Goal: Transaction & Acquisition: Purchase product/service

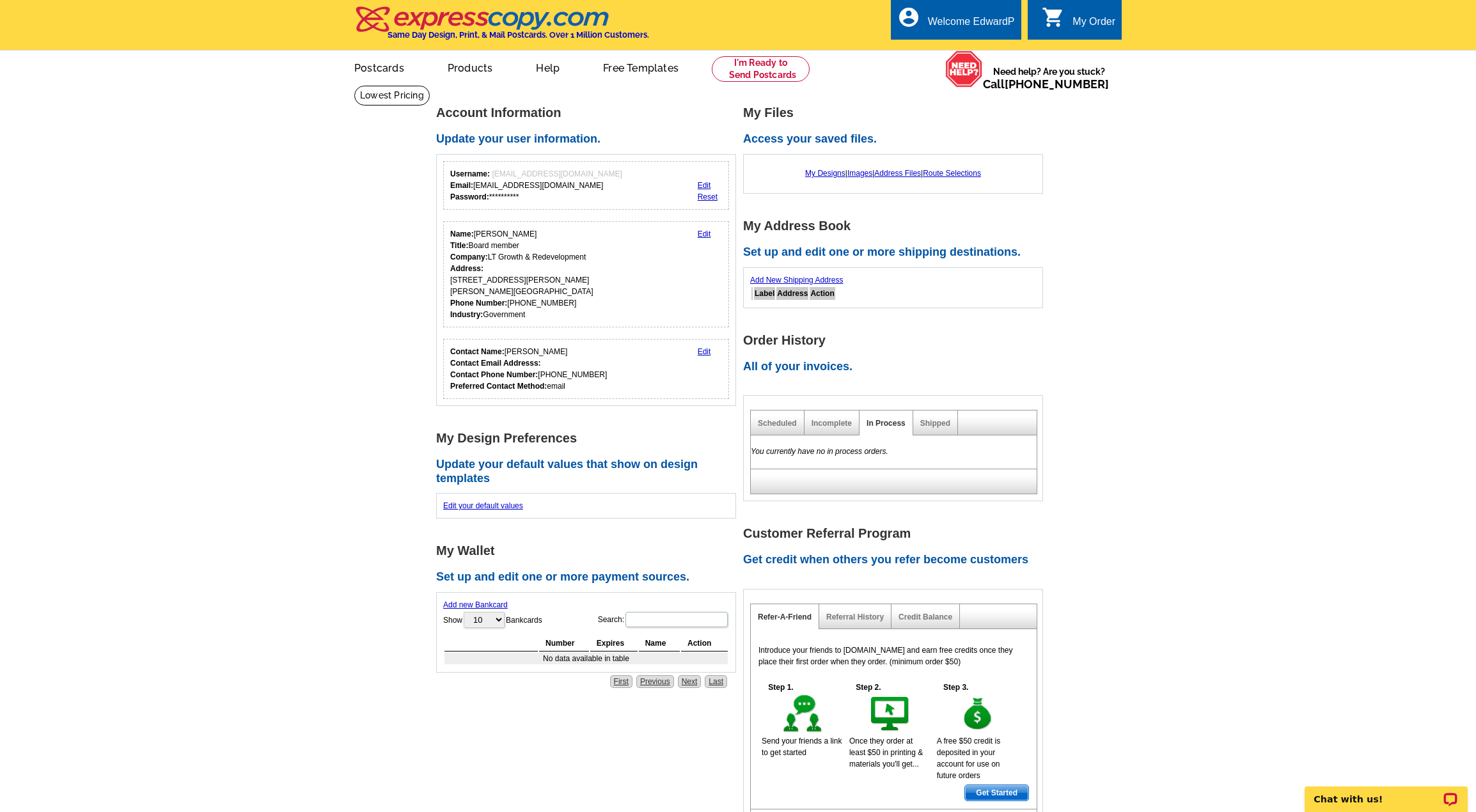
click at [349, 263] on main "**********" at bounding box center [738, 491] width 1476 height 811
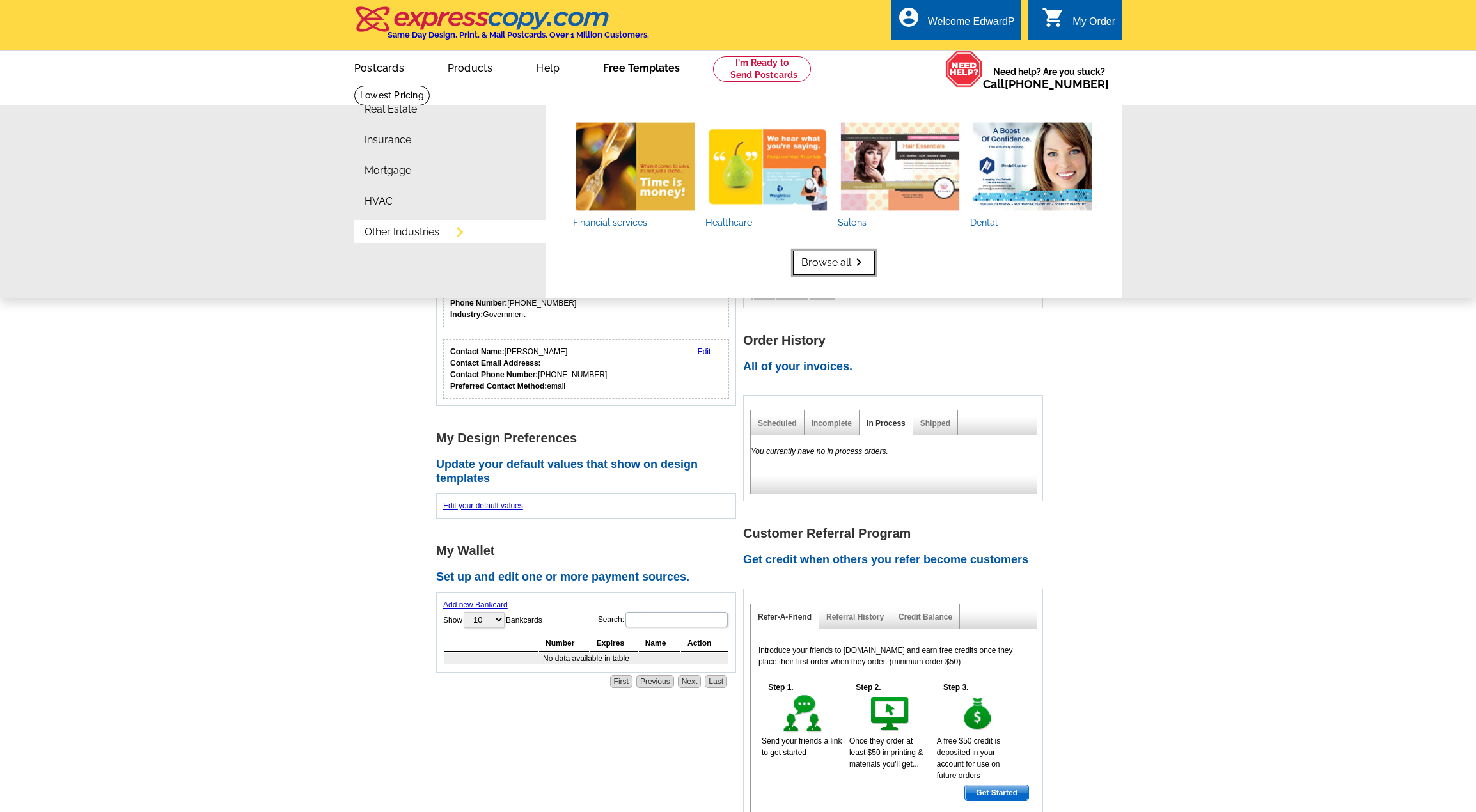
click at [856, 262] on icon "keyboard_arrow_right" at bounding box center [859, 262] width 15 height 0
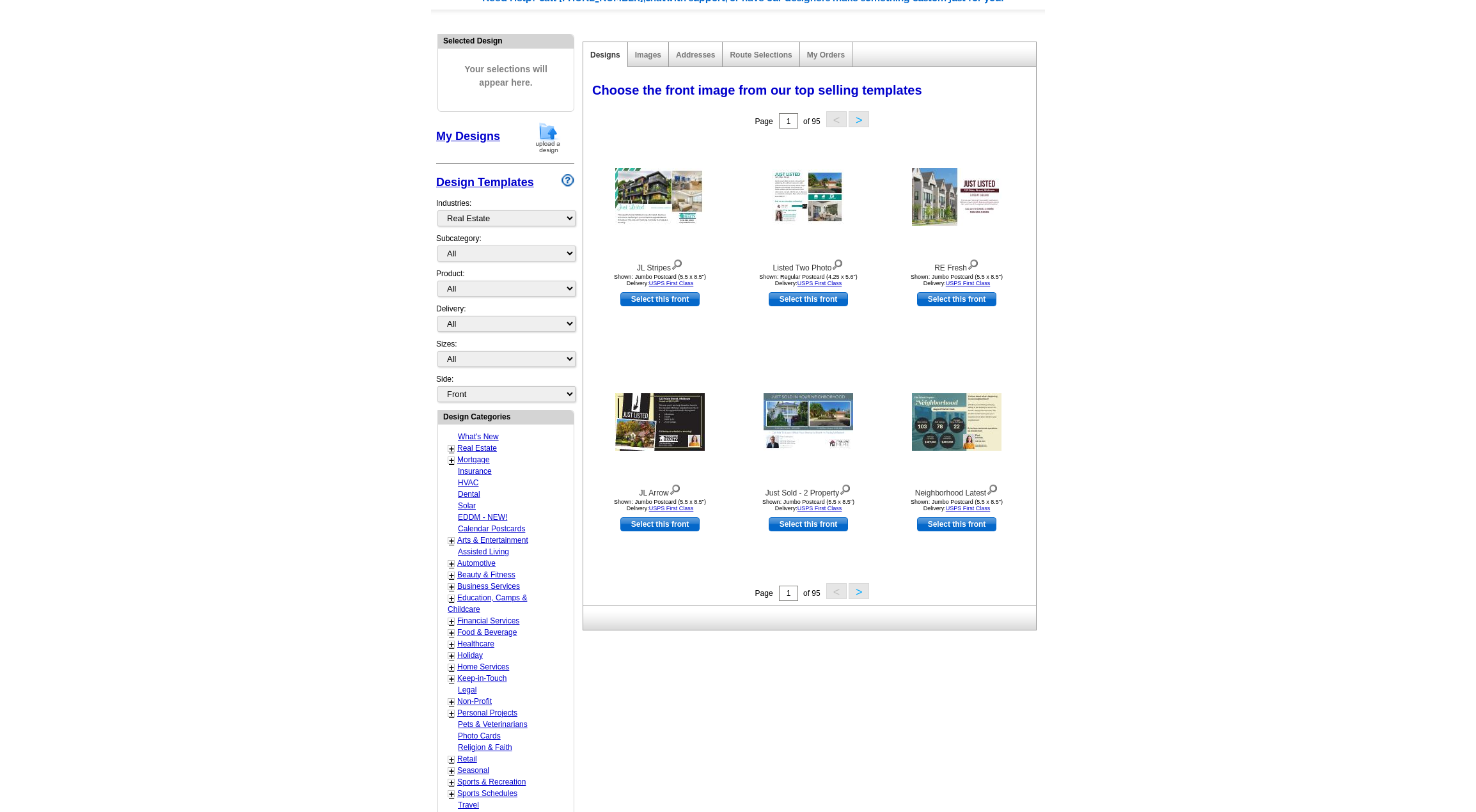
scroll to position [128, 0]
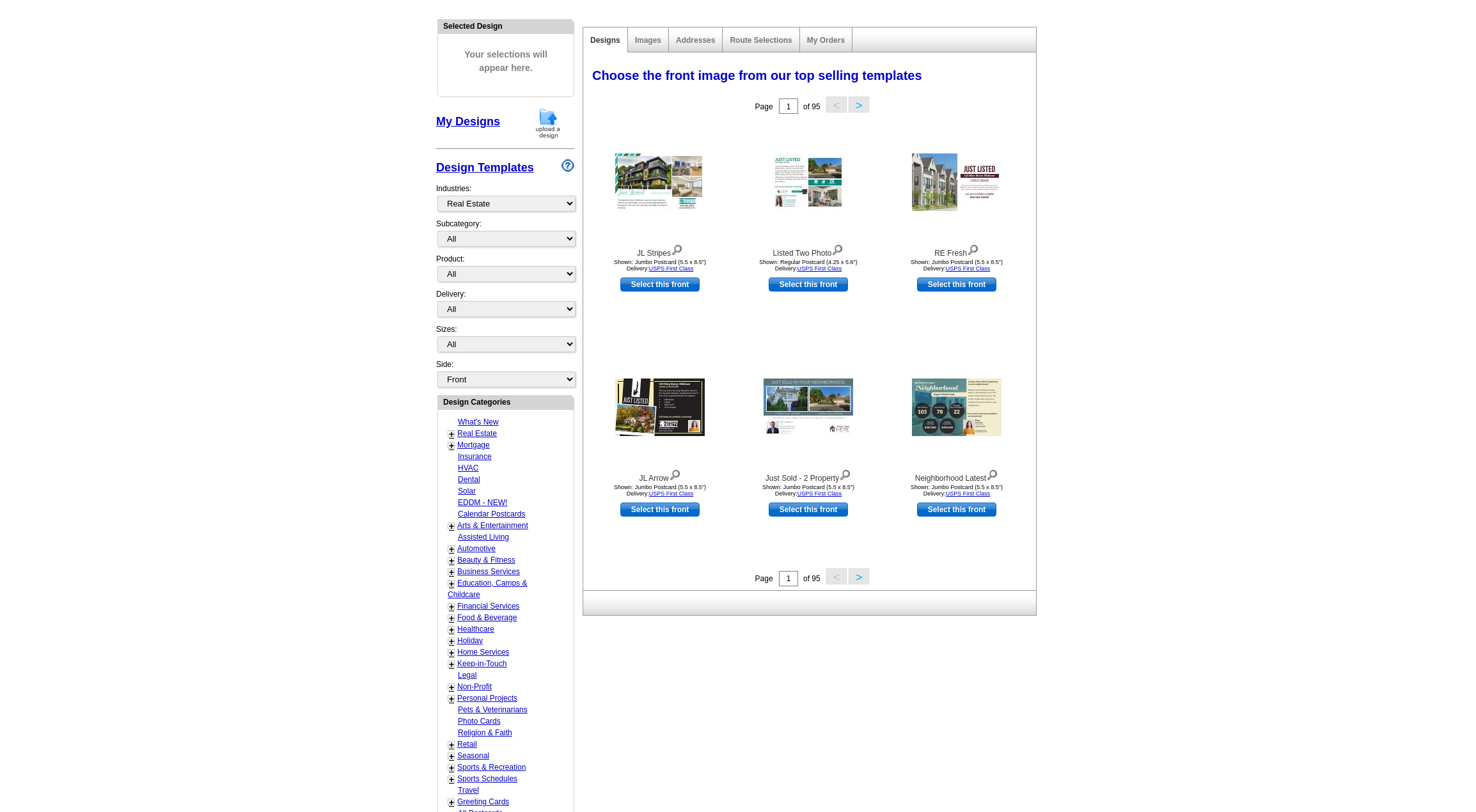
click at [452, 690] on link "+" at bounding box center [451, 687] width 5 height 11
click at [480, 722] on link "Political" at bounding box center [473, 721] width 26 height 9
select select "776"
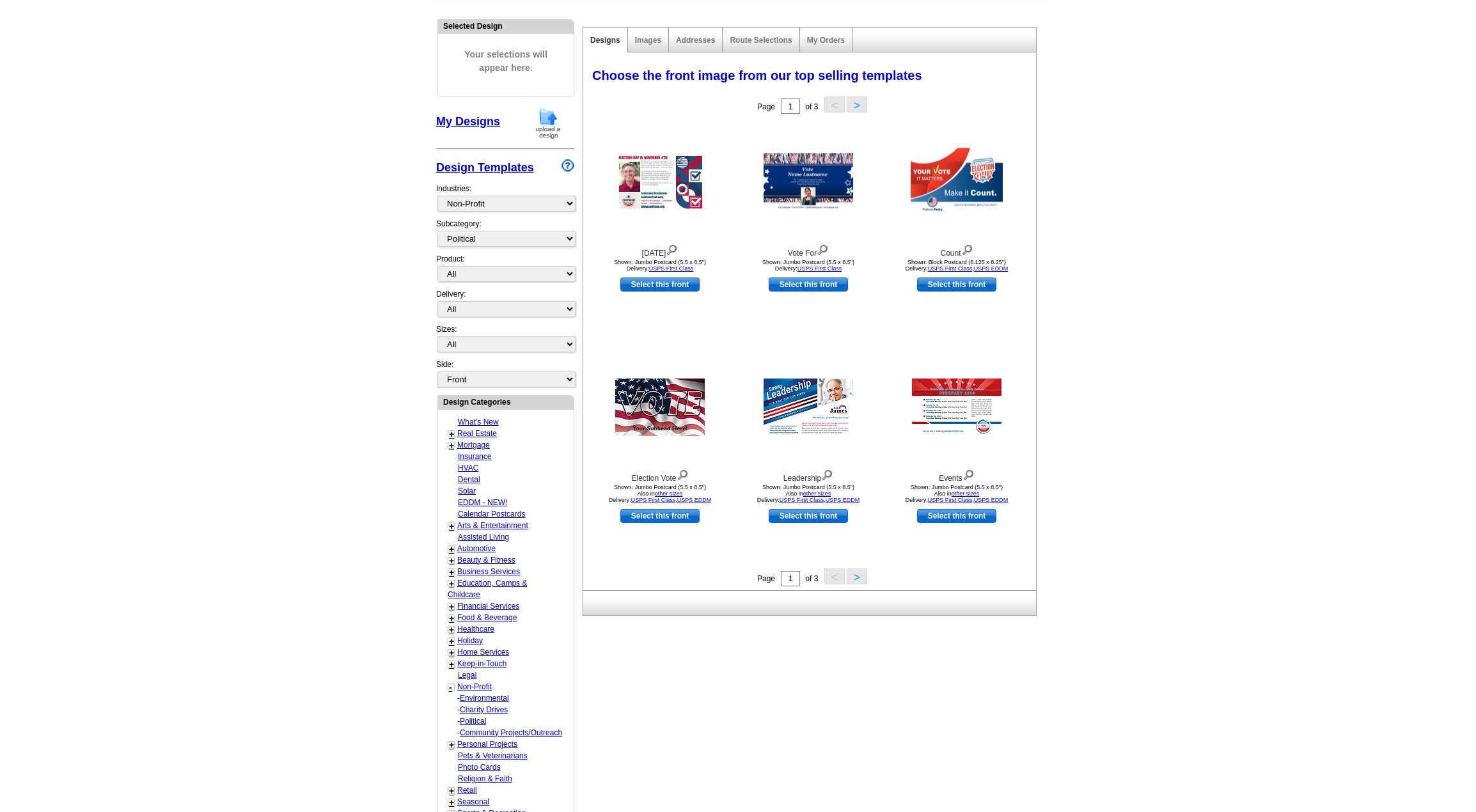
click at [521, 730] on link "Community Projects/Outreach" at bounding box center [511, 732] width 103 height 9
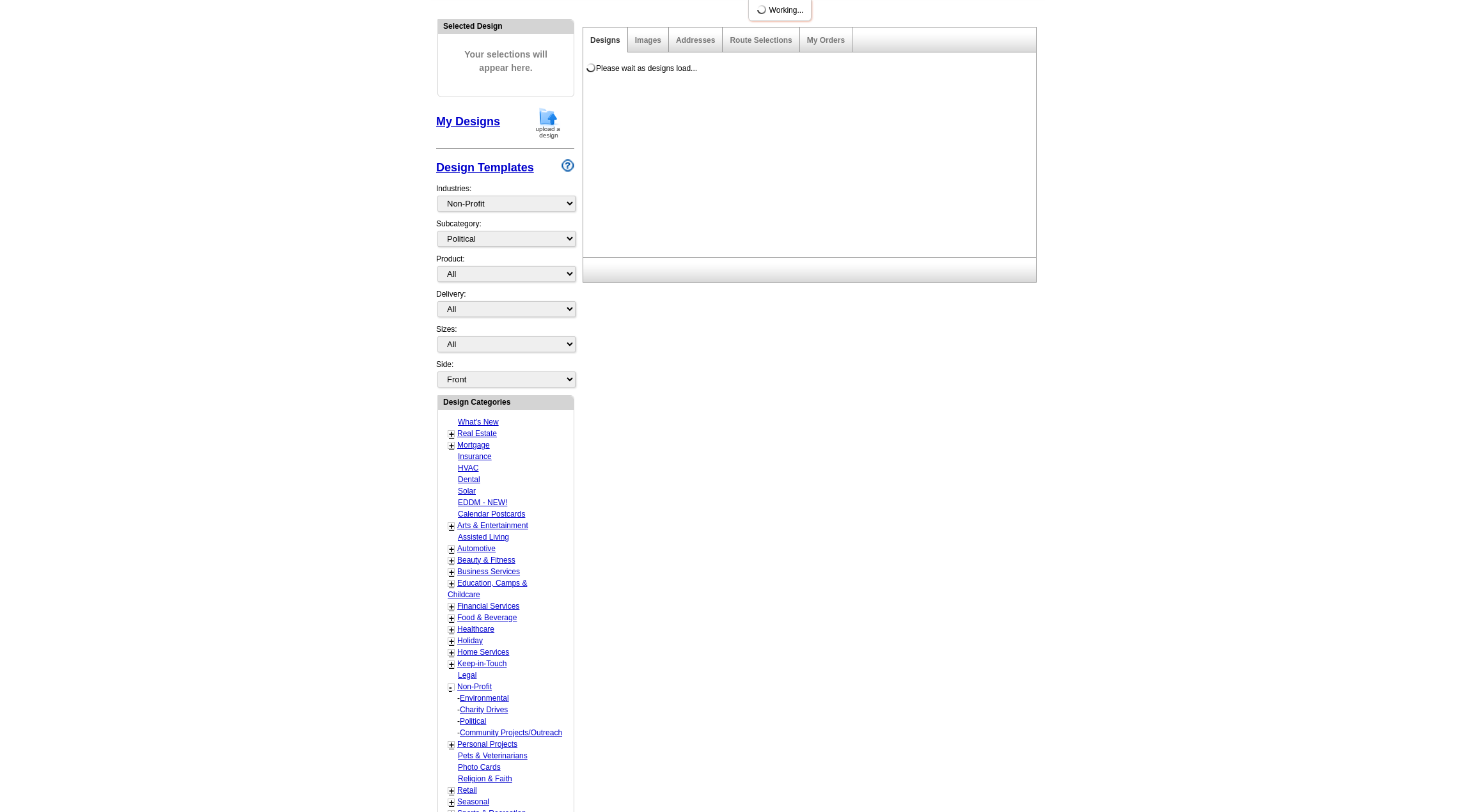
select select "1165"
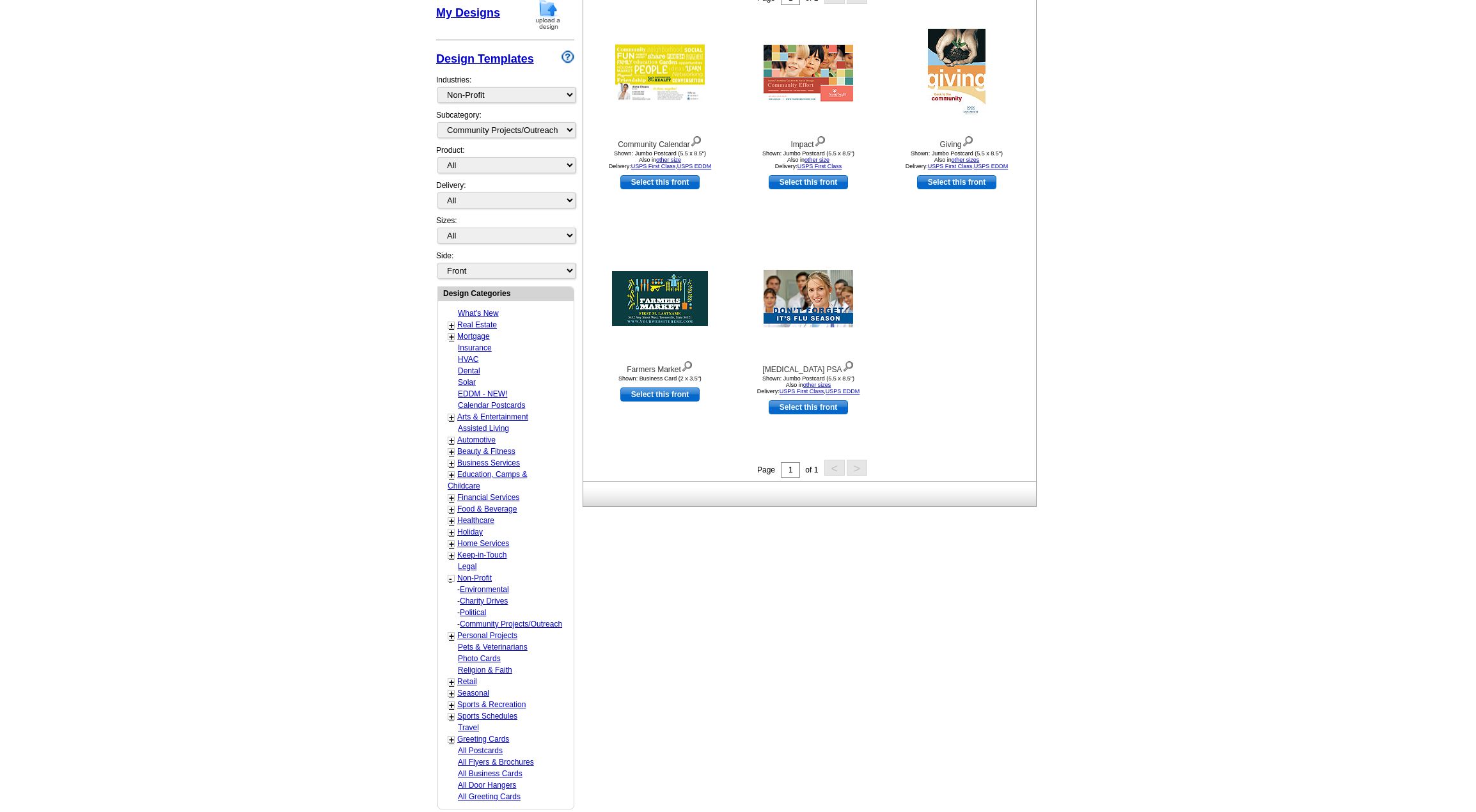
scroll to position [256, 0]
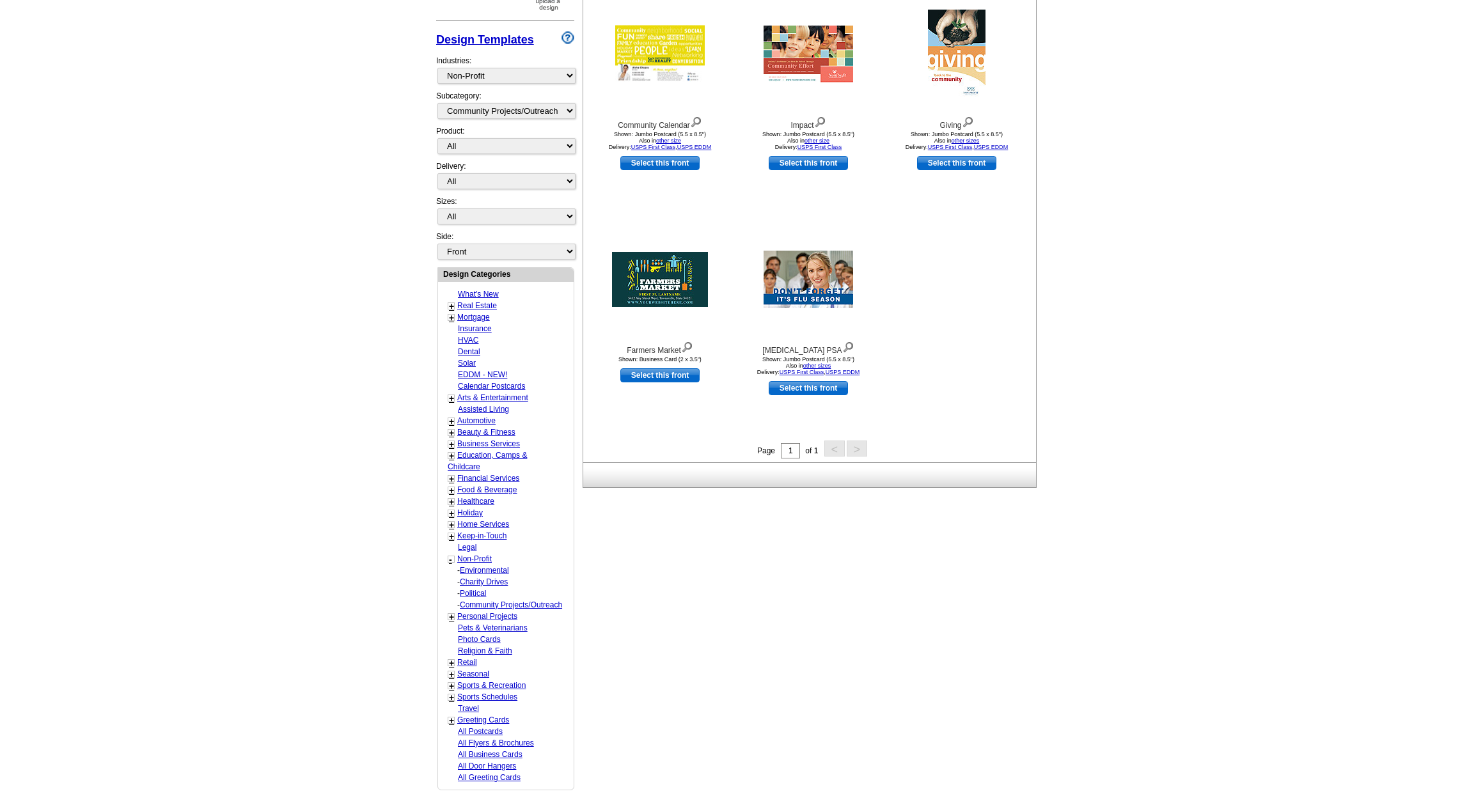
click at [455, 443] on link "+" at bounding box center [451, 444] width 5 height 11
click at [481, 490] on link "Consulting" at bounding box center [479, 489] width 37 height 9
select select "724"
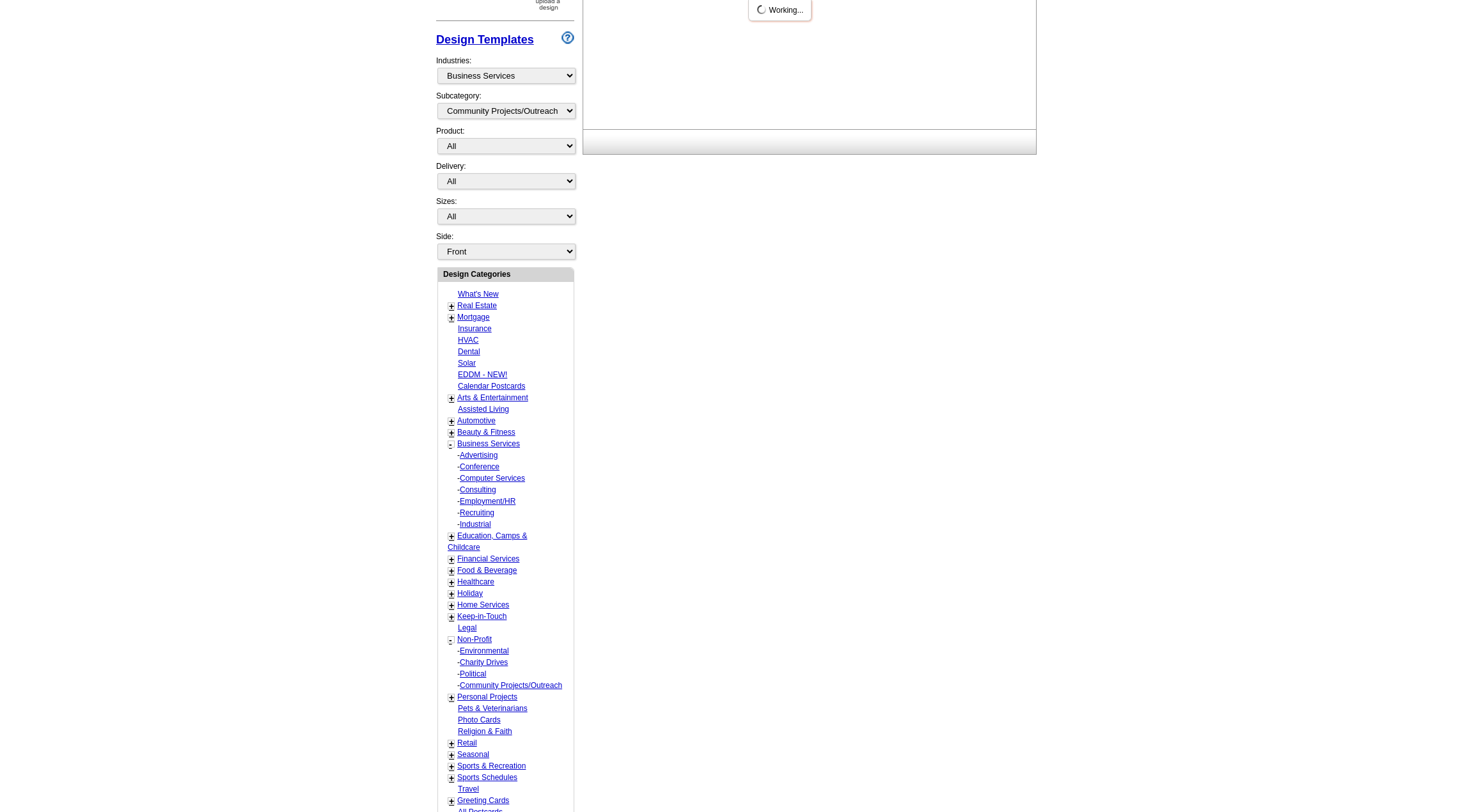
select select "727"
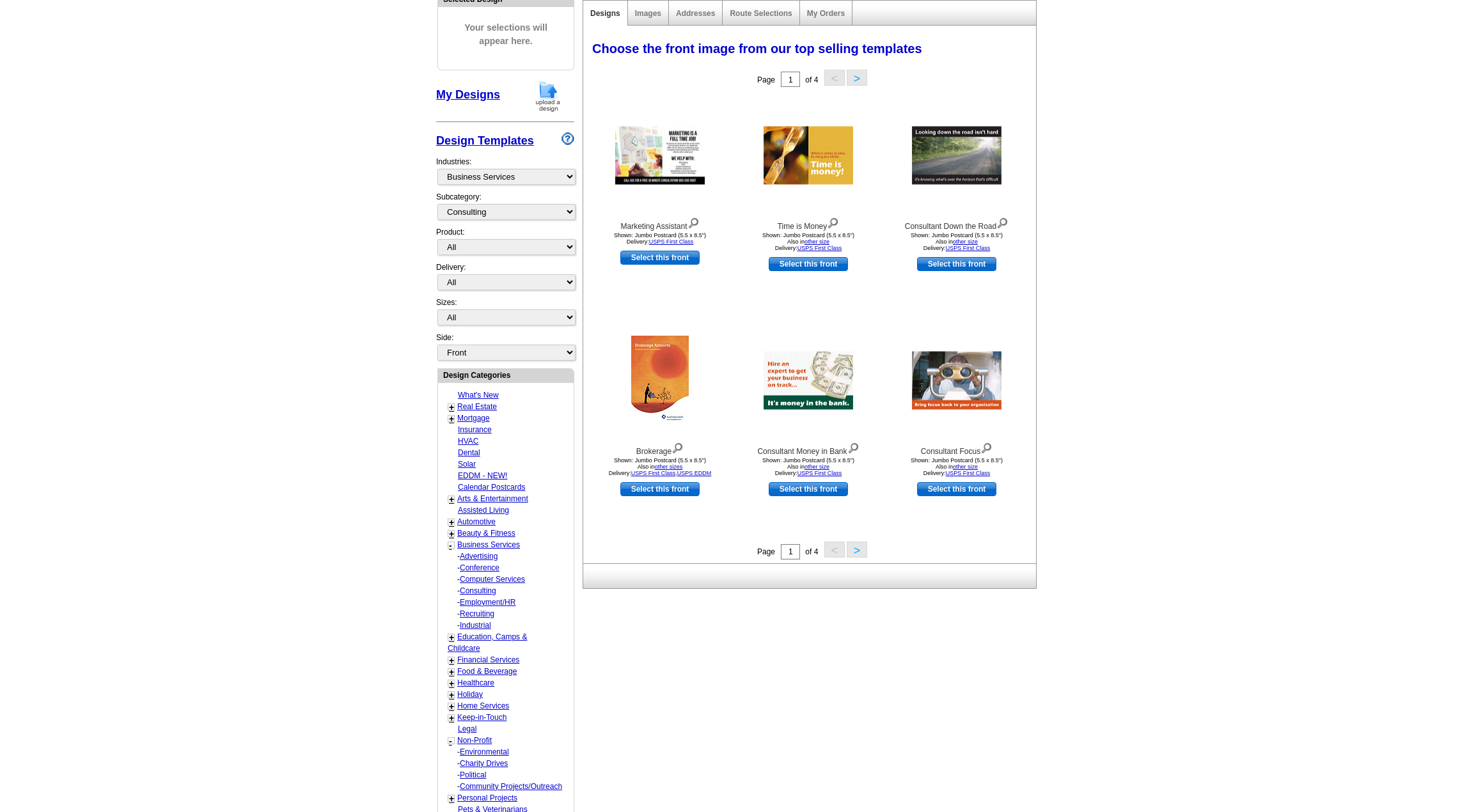
scroll to position [125, 0]
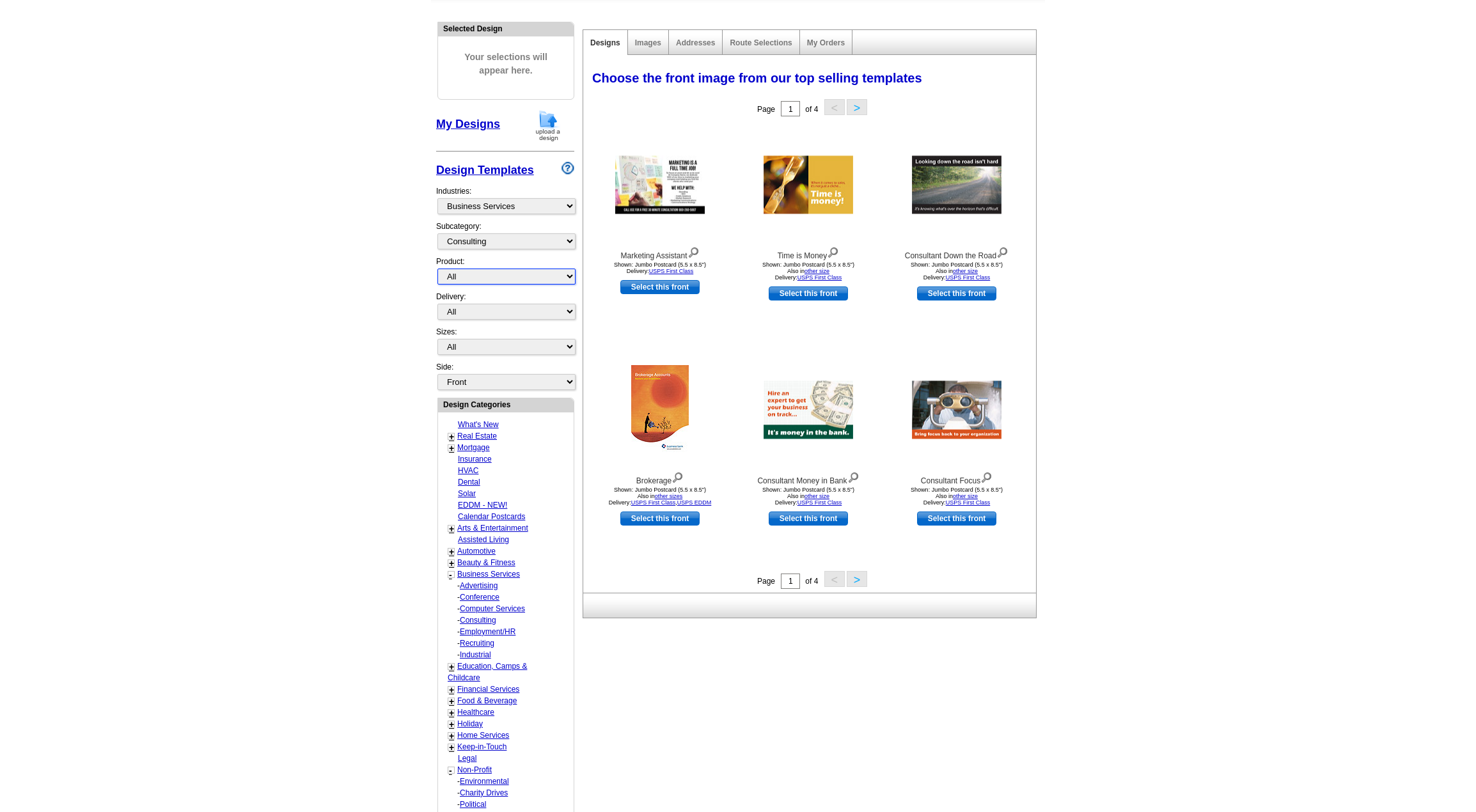
click at [471, 281] on select "All Postcards Letters and flyers Business Cards Door Hangers Greeting Cards" at bounding box center [506, 277] width 138 height 16
select select "1"
click at [437, 269] on select "All Postcards Letters and flyers Business Cards Door Hangers Greeting Cards" at bounding box center [506, 277] width 138 height 16
click at [486, 315] on select "All First Class Mail Shipped to Me EDDM Save 66% on Postage" at bounding box center [506, 311] width 138 height 16
click at [341, 383] on main "Need Help? call 800-260-5887, chat with support, or have our designers make som…" at bounding box center [738, 499] width 1476 height 1078
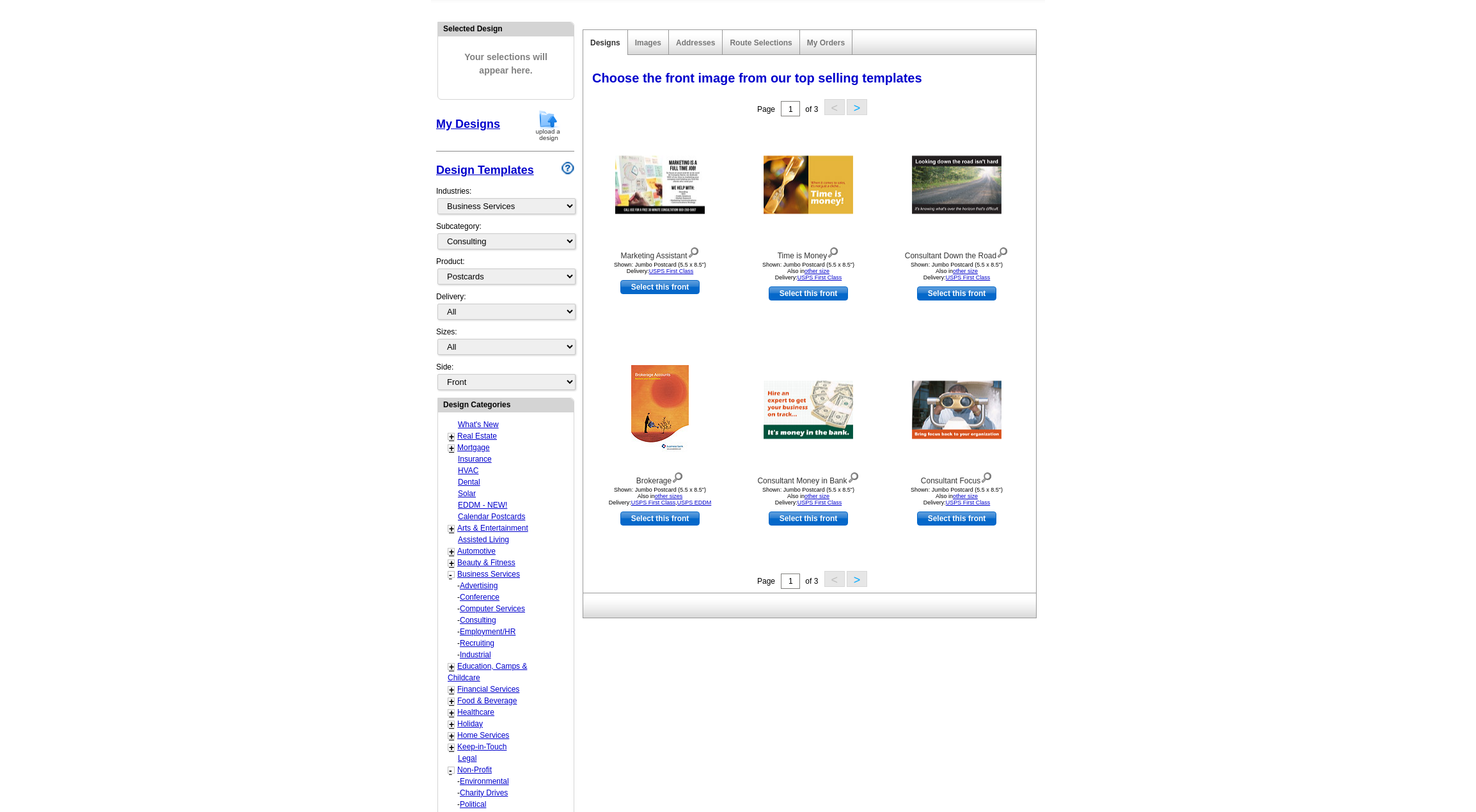
click at [489, 505] on link "EDDM - NEW!" at bounding box center [482, 504] width 49 height 9
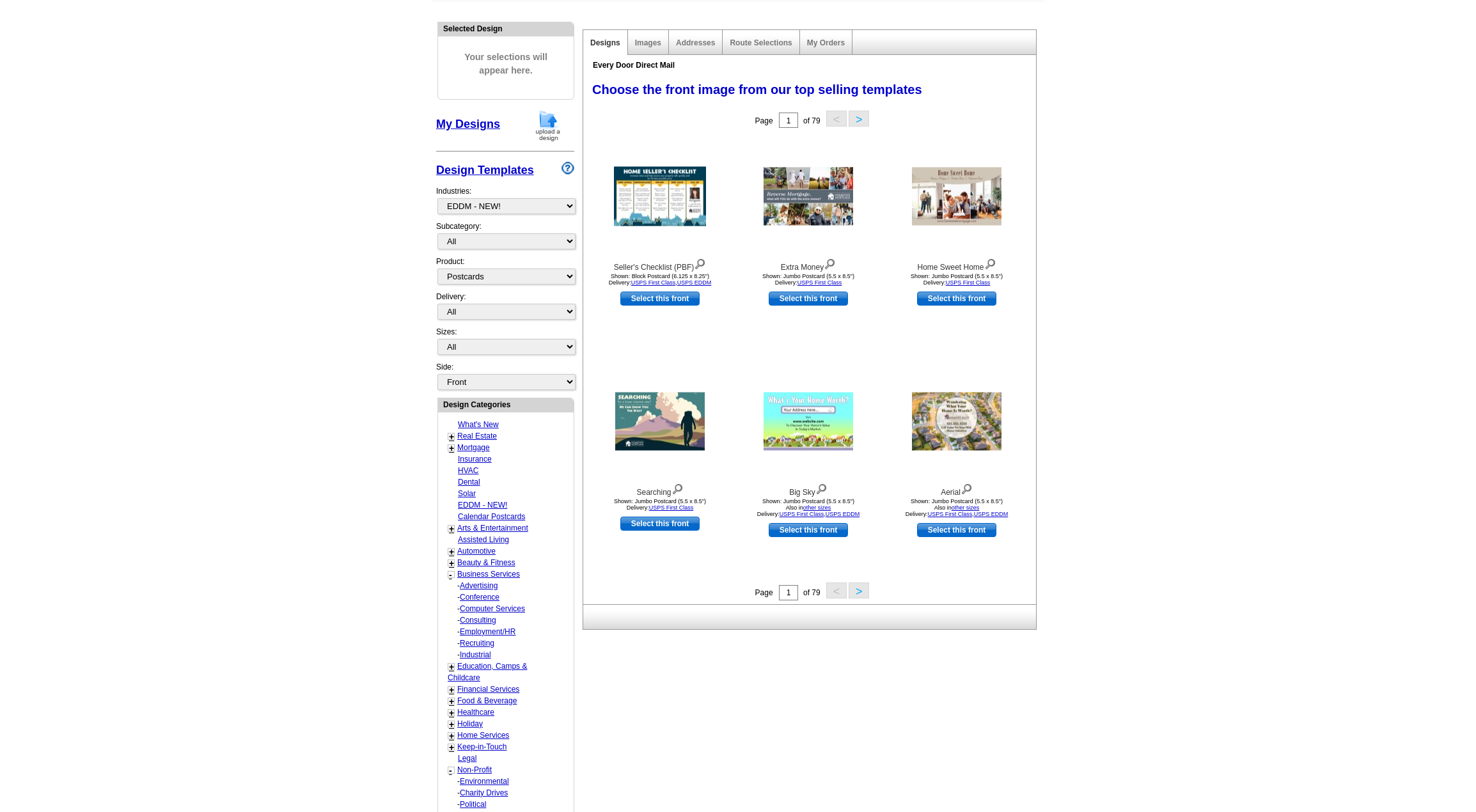
click at [506, 631] on link "Employment/HR" at bounding box center [488, 631] width 56 height 9
select select "724"
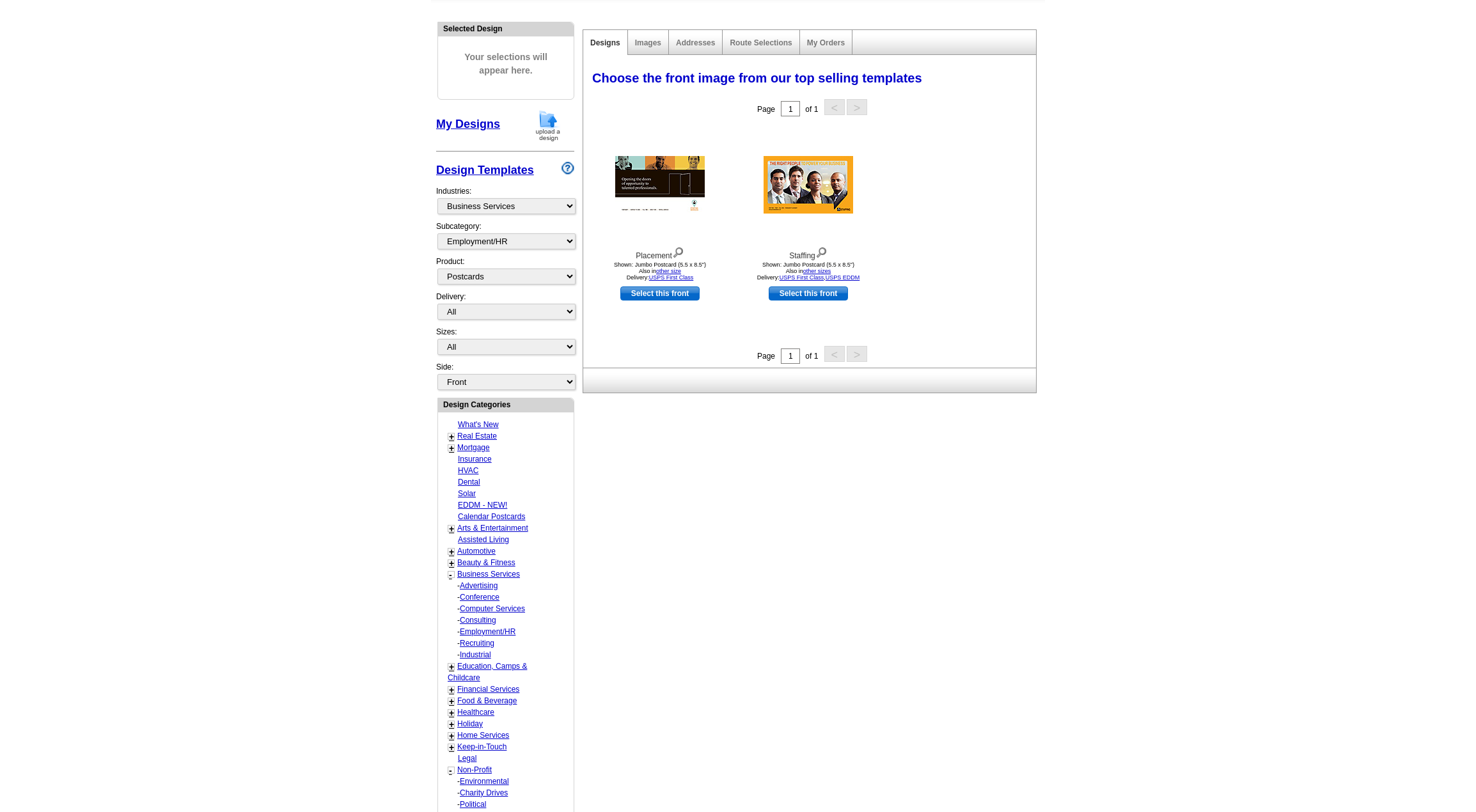
click at [497, 594] on link "Conference" at bounding box center [480, 597] width 39 height 9
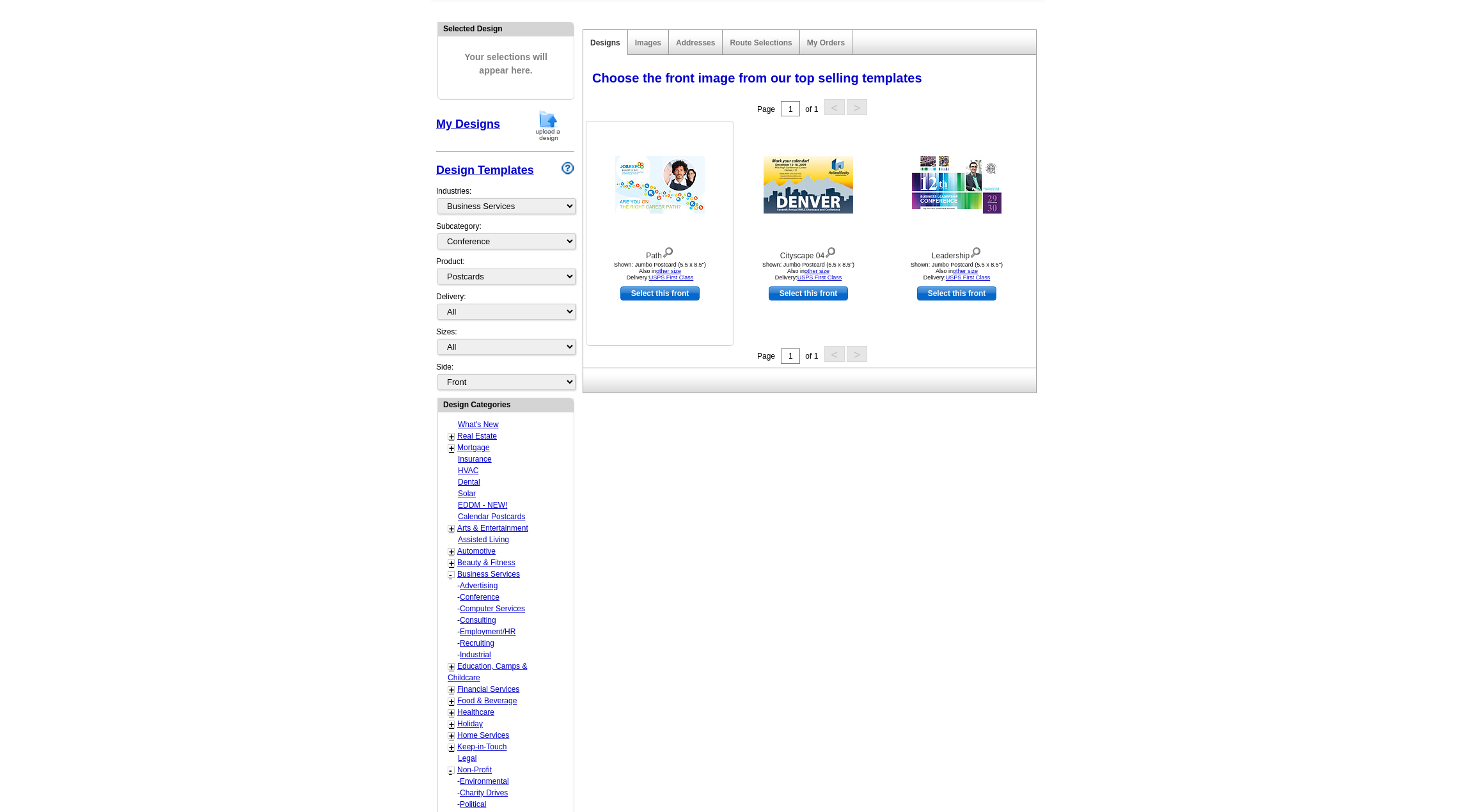
click at [652, 171] on img at bounding box center [659, 185] width 89 height 58
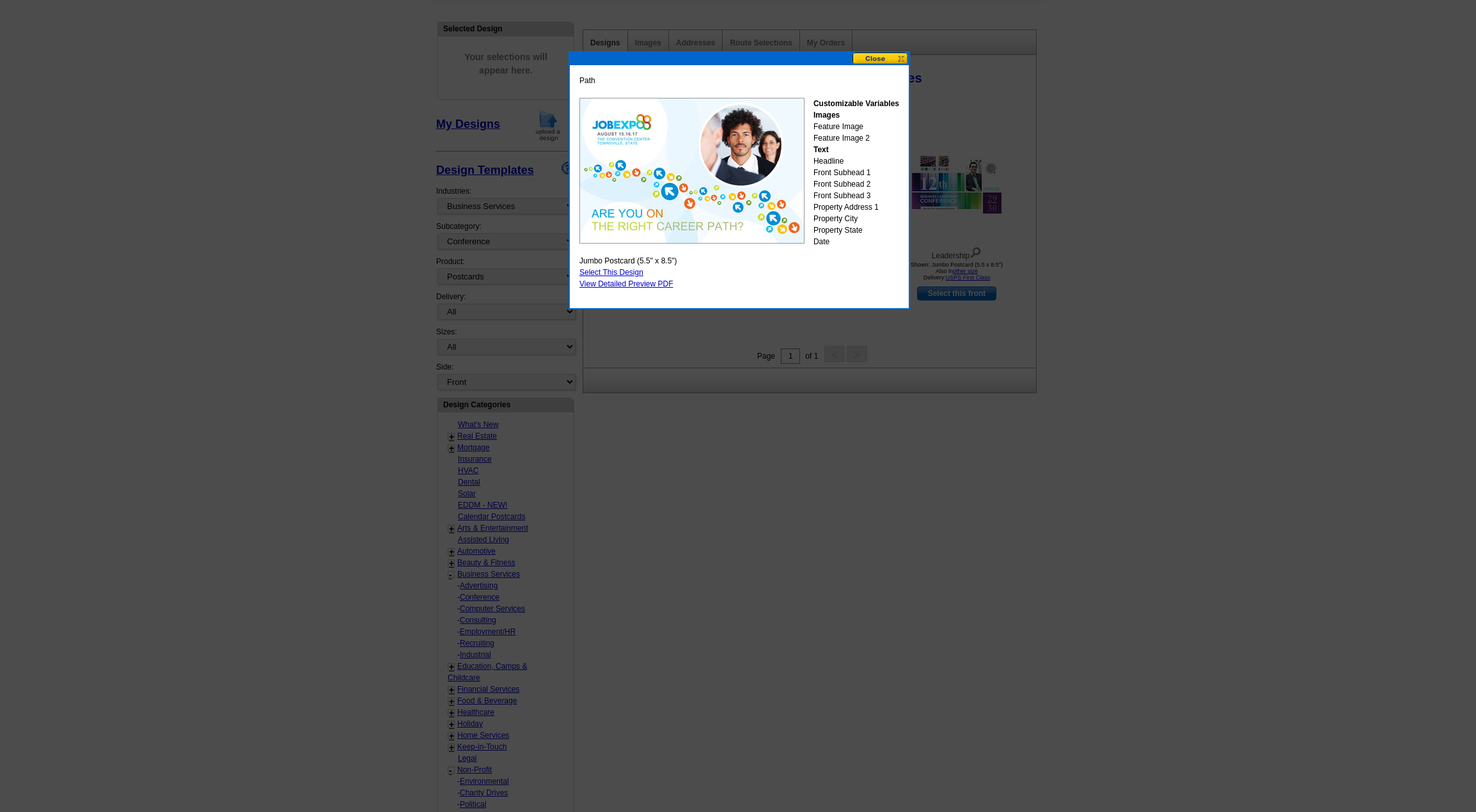
click at [894, 59] on button at bounding box center [880, 59] width 57 height 12
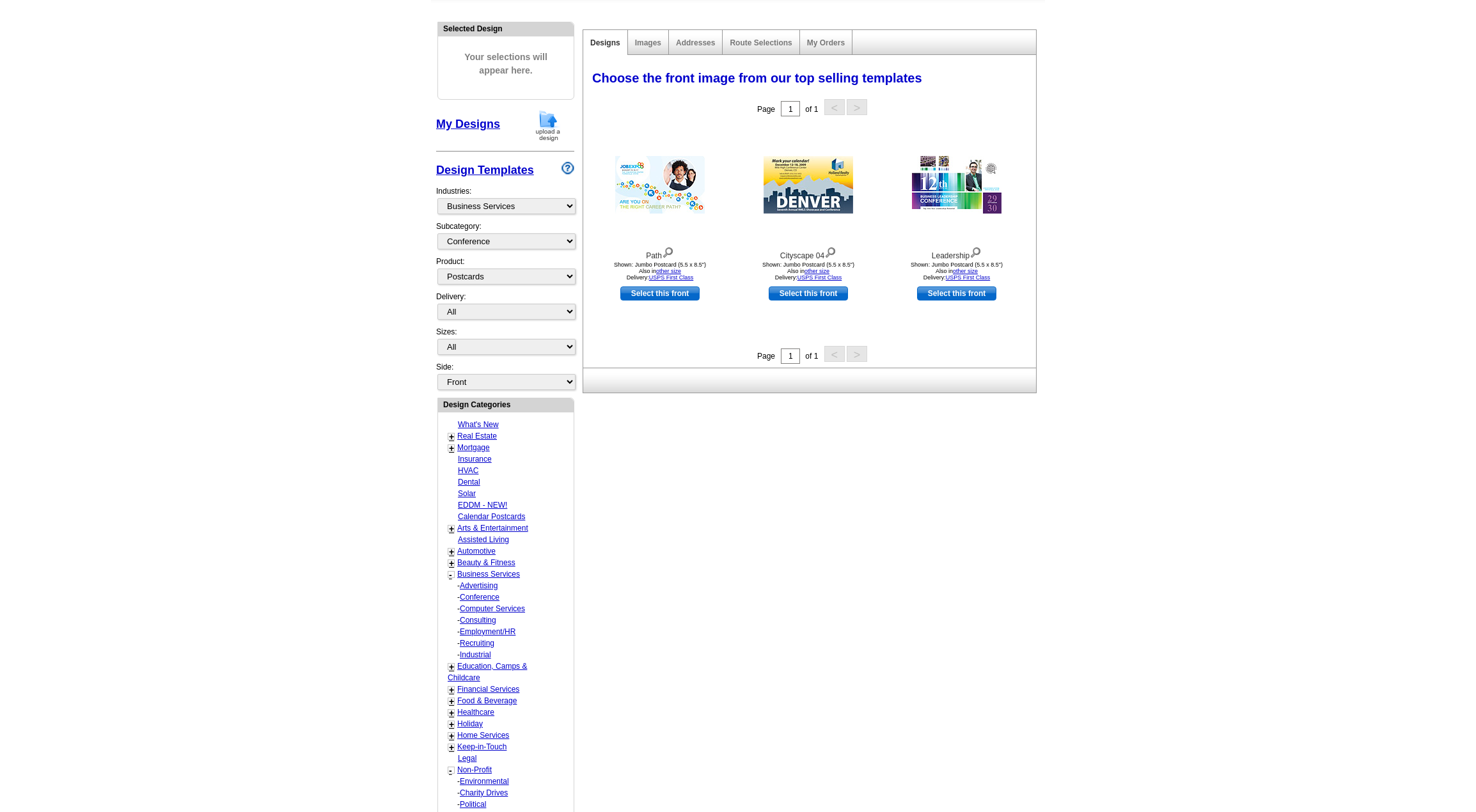
click at [490, 586] on link "Advertising" at bounding box center [479, 585] width 37 height 9
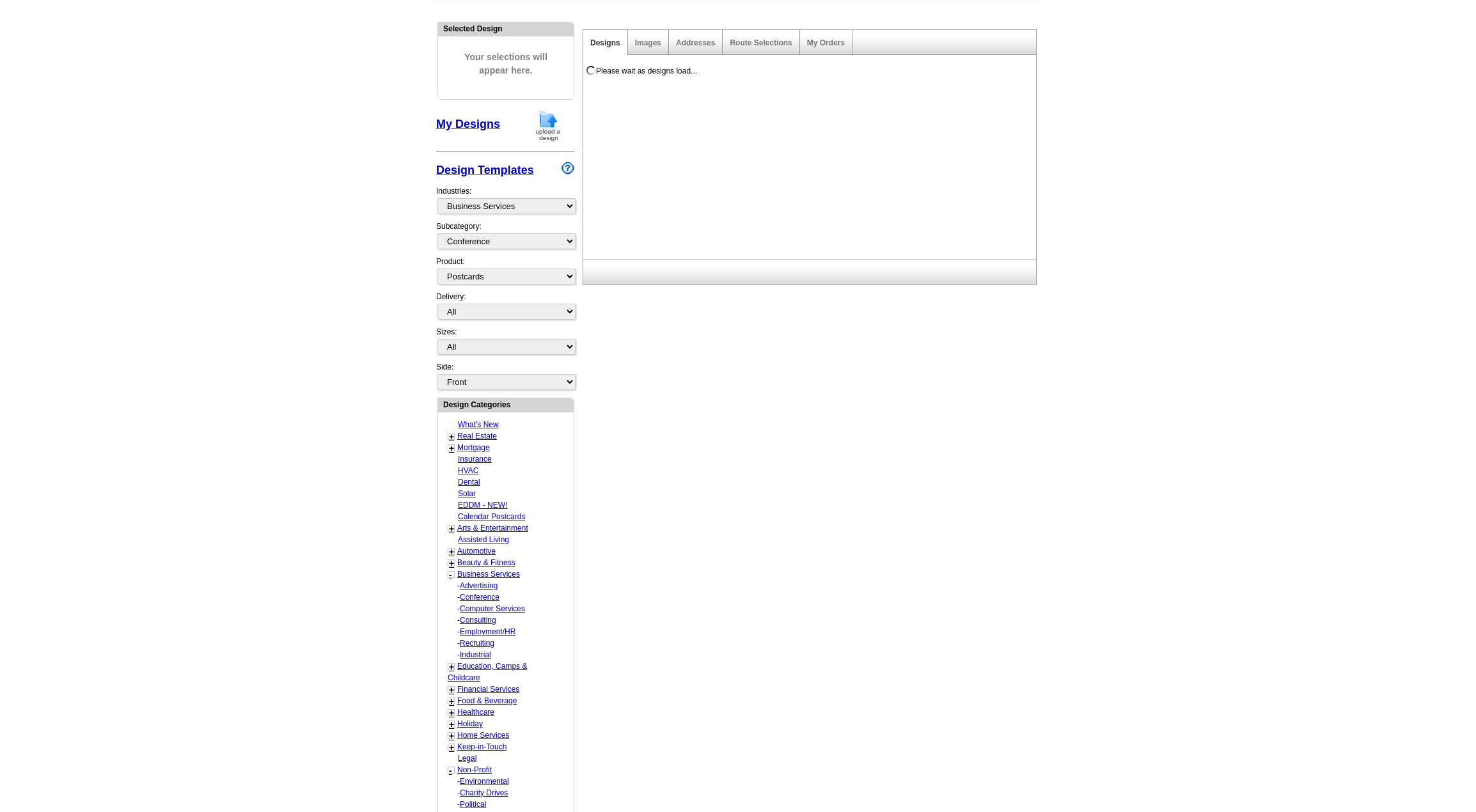
select select "1139"
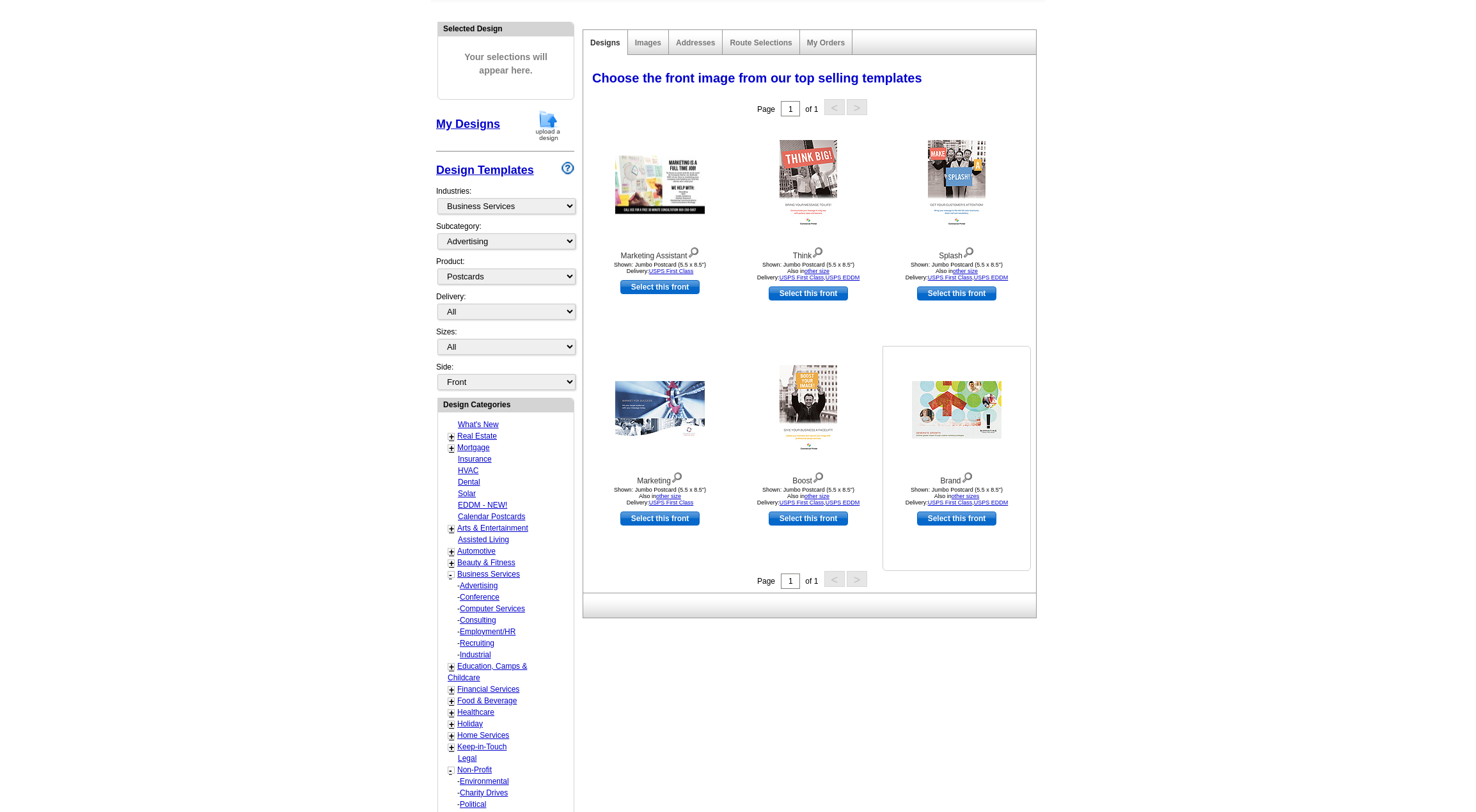
click at [967, 416] on img at bounding box center [956, 410] width 89 height 58
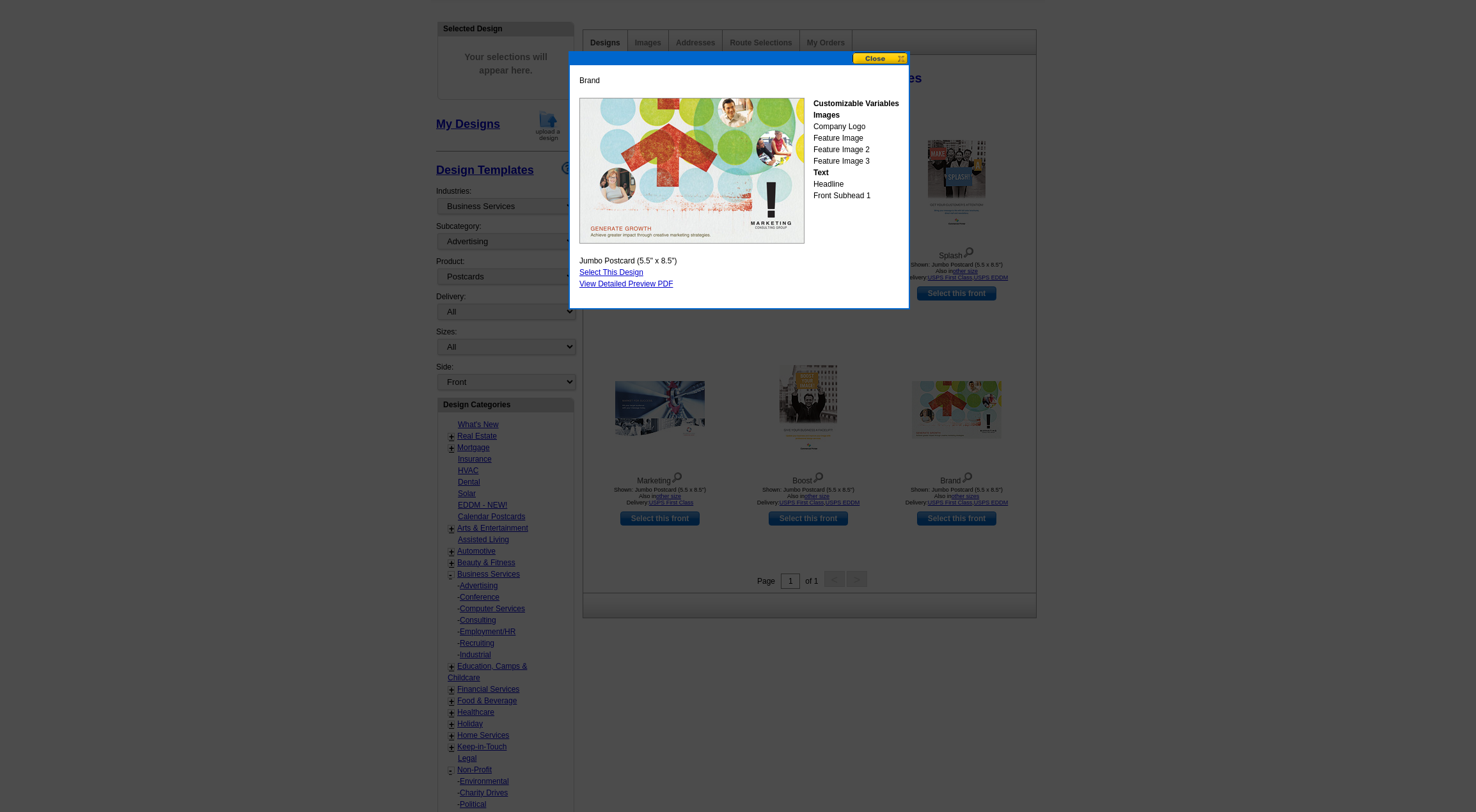
click at [899, 58] on button at bounding box center [880, 59] width 57 height 12
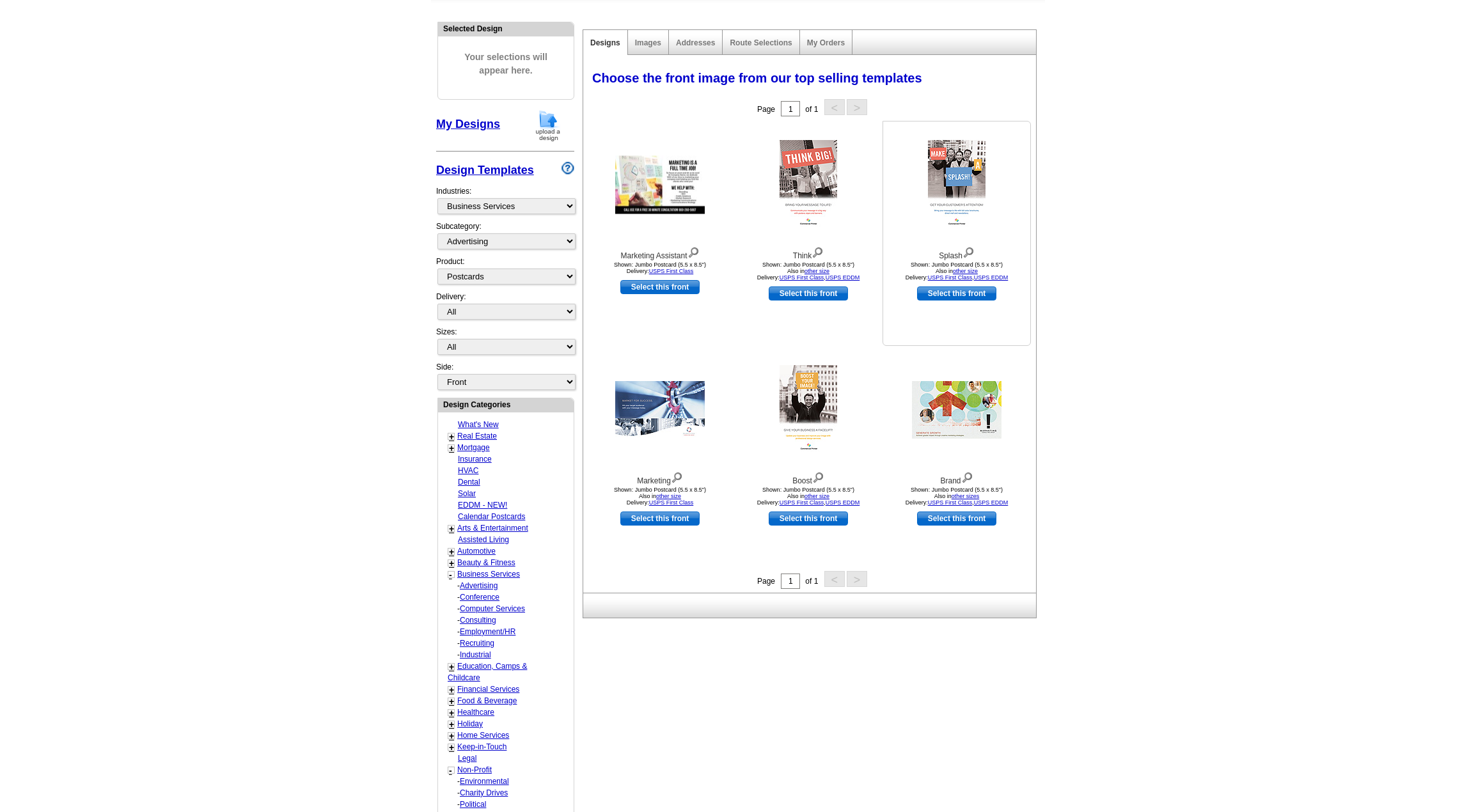
click at [963, 178] on img at bounding box center [957, 185] width 58 height 89
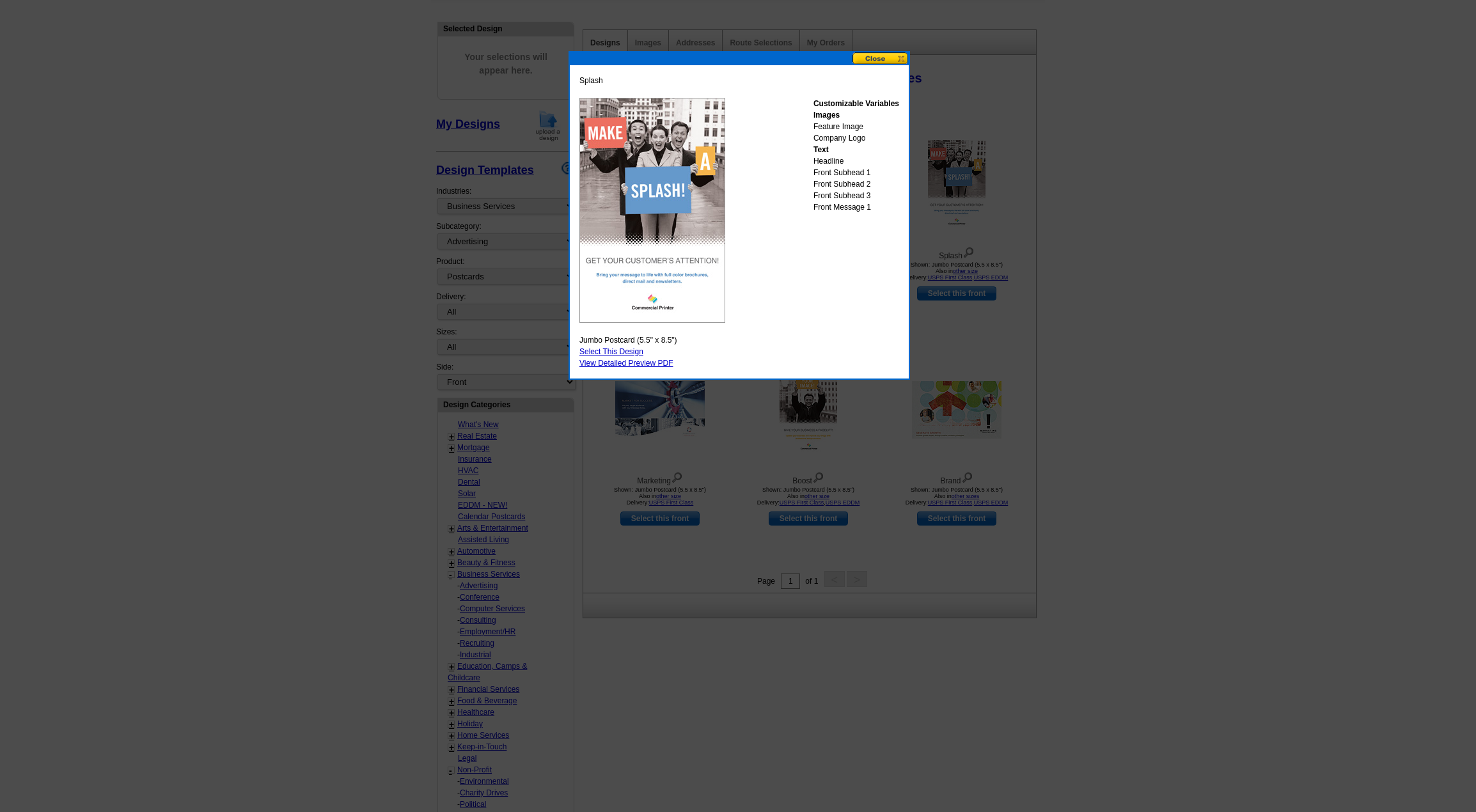
click at [890, 62] on button at bounding box center [880, 59] width 57 height 12
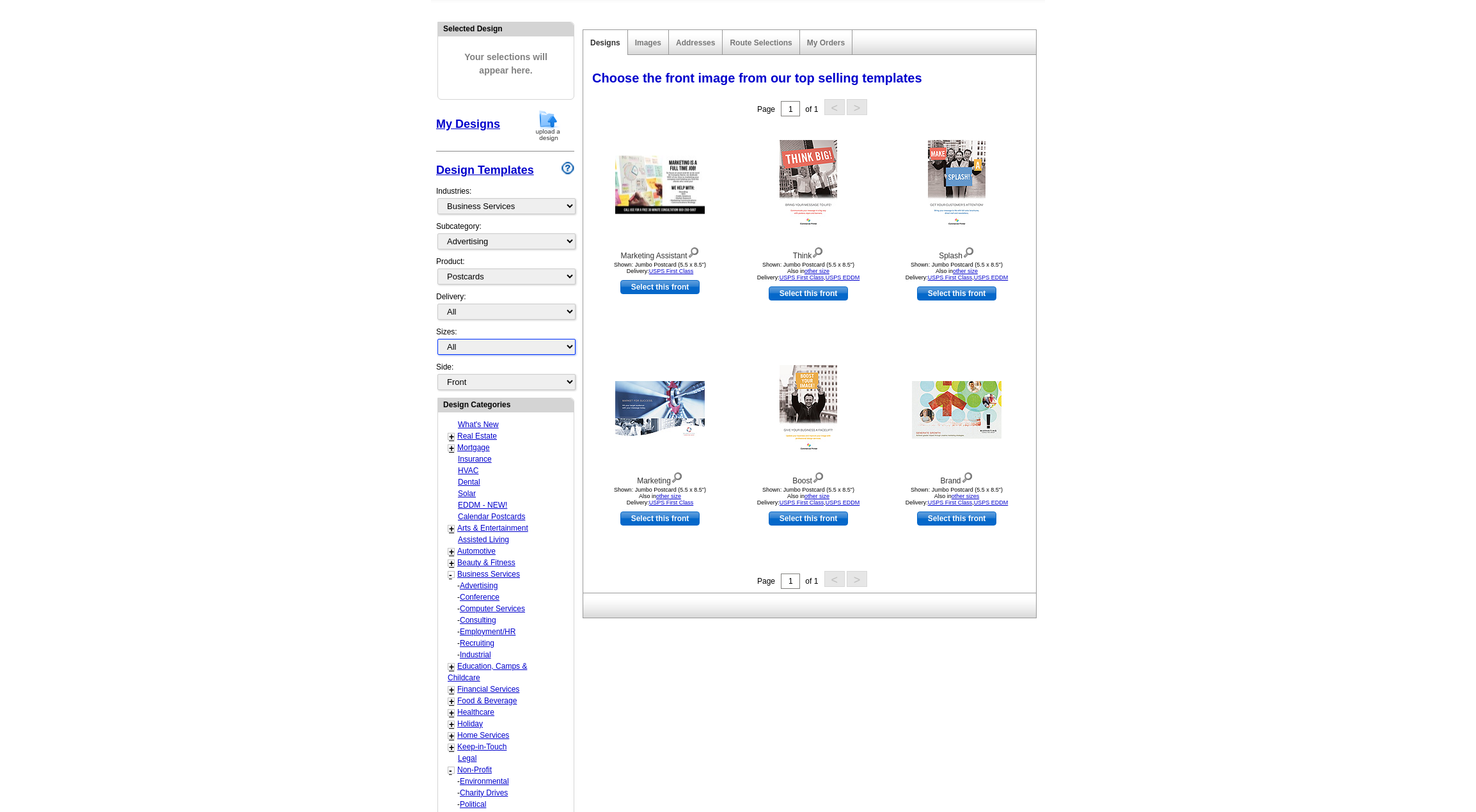
click at [491, 345] on select "All Jumbo Postcard (5.5" x 8.5") Regular Postcard (4.25" x 5.6") Panoramic Post…" at bounding box center [506, 347] width 138 height 16
select select "1"
click at [437, 339] on select "All Jumbo Postcard (5.5" x 8.5") Regular Postcard (4.25" x 5.6") Panoramic Post…" at bounding box center [506, 347] width 138 height 16
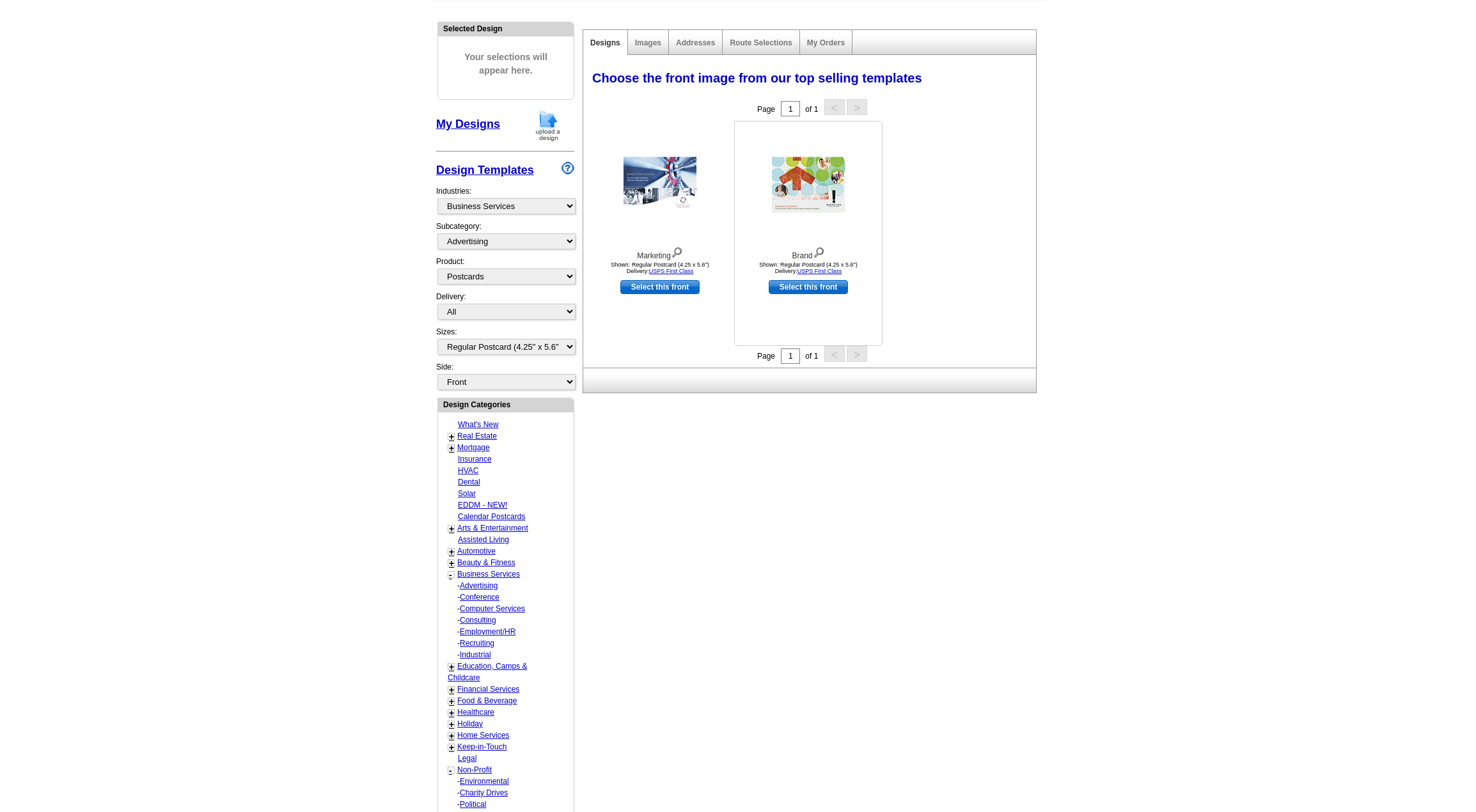
click at [812, 283] on link "Select this front" at bounding box center [808, 287] width 80 height 14
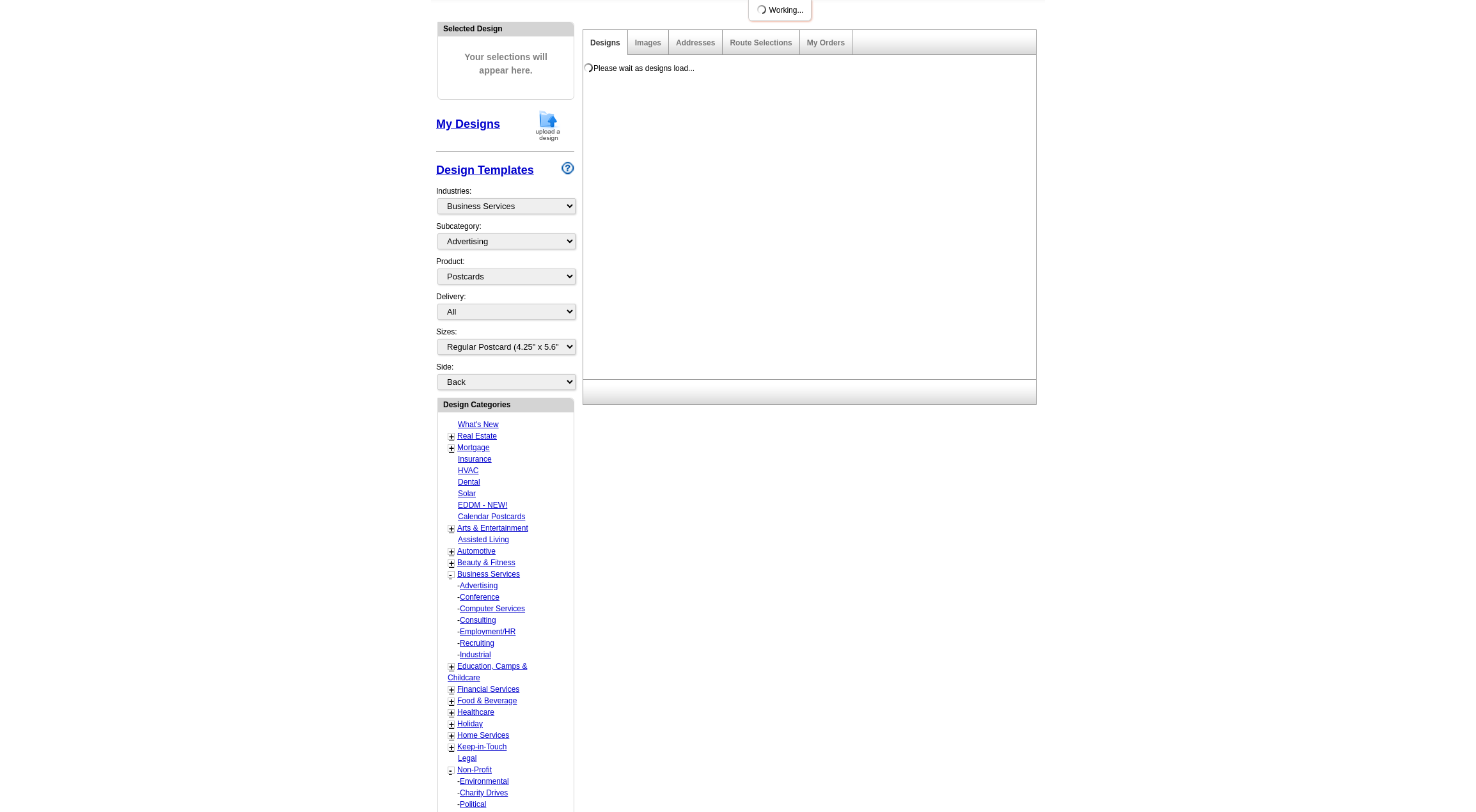
scroll to position [0, 0]
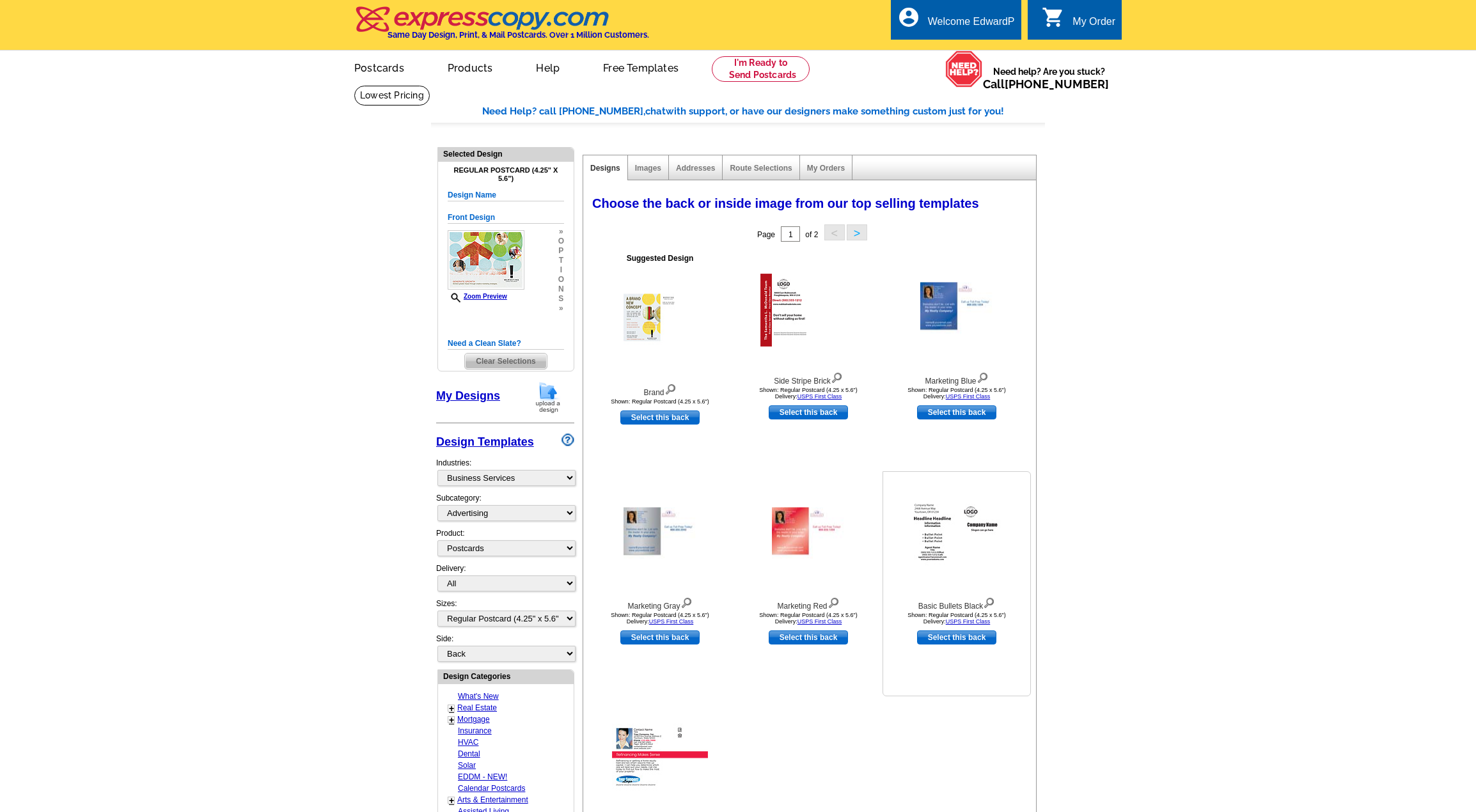
click at [950, 641] on link "Select this back" at bounding box center [957, 637] width 80 height 14
select select "front"
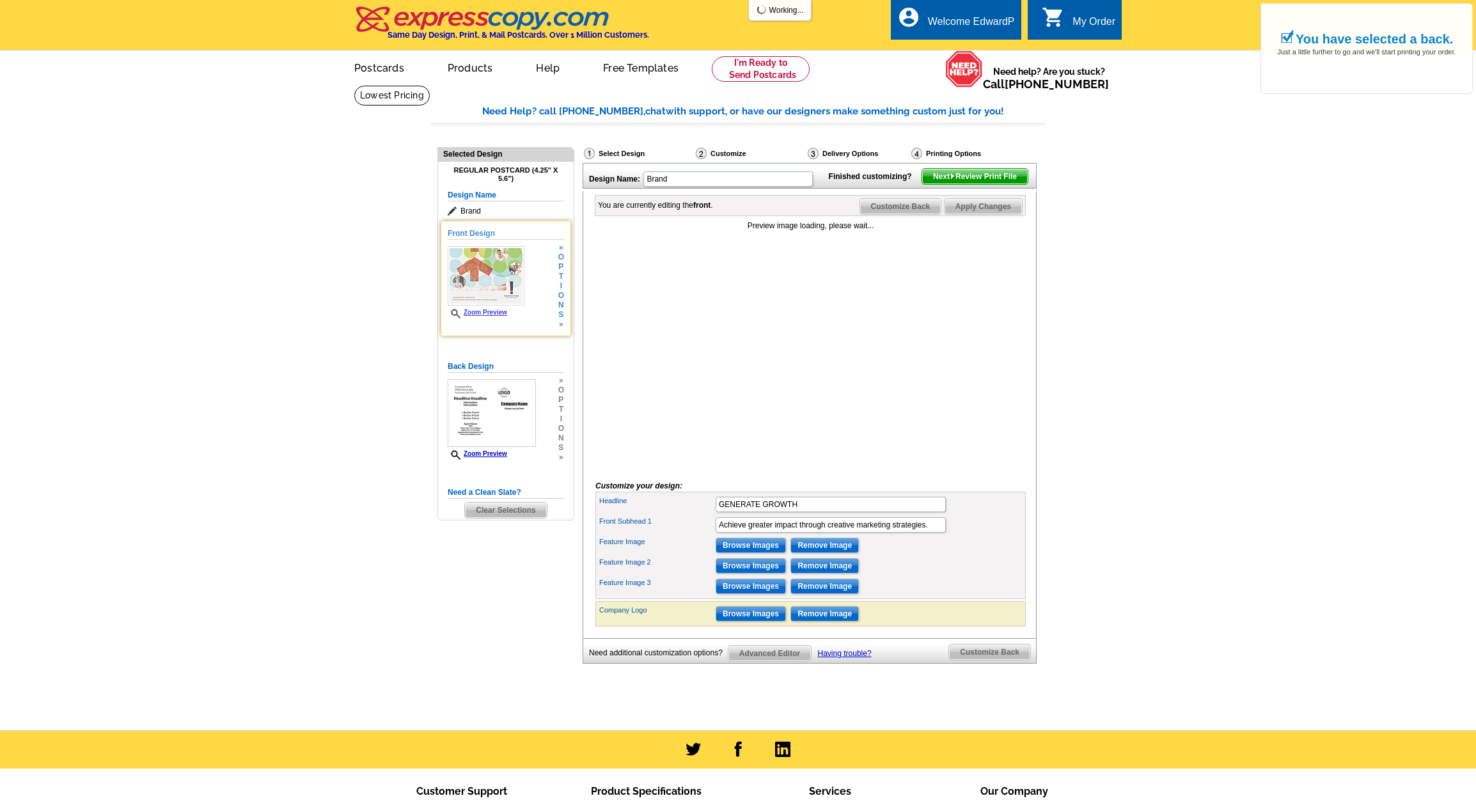
click at [487, 269] on img at bounding box center [486, 276] width 77 height 60
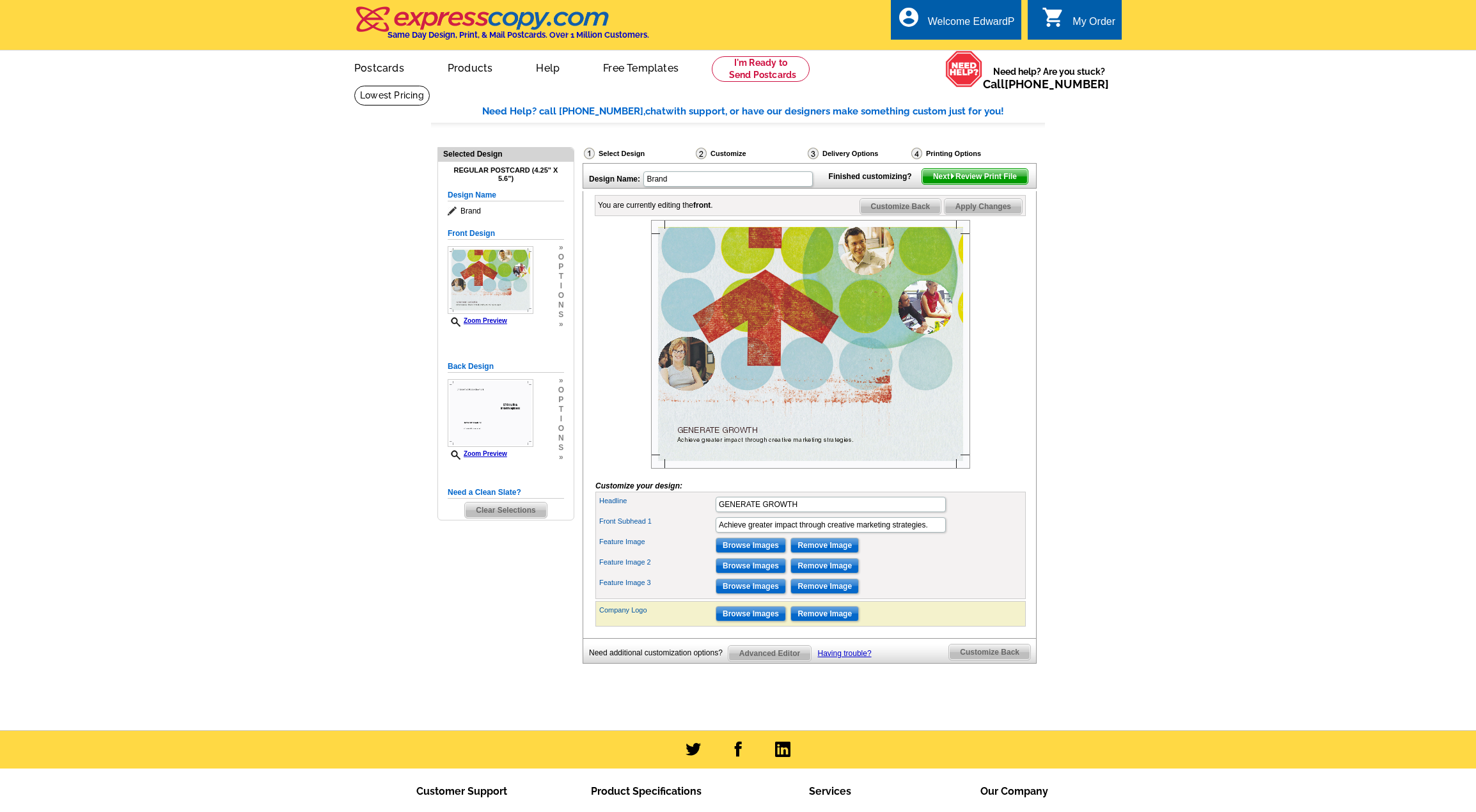
click at [713, 451] on img at bounding box center [811, 344] width 319 height 249
click at [770, 512] on input "GENERATE GROWTH" at bounding box center [831, 504] width 231 height 15
paste input "Small Business Networking Event"
type input "FREE Small Business Networking Event"
click at [766, 533] on input "Achieve greater impact through creative marketing strategies." at bounding box center [831, 526] width 231 height 15
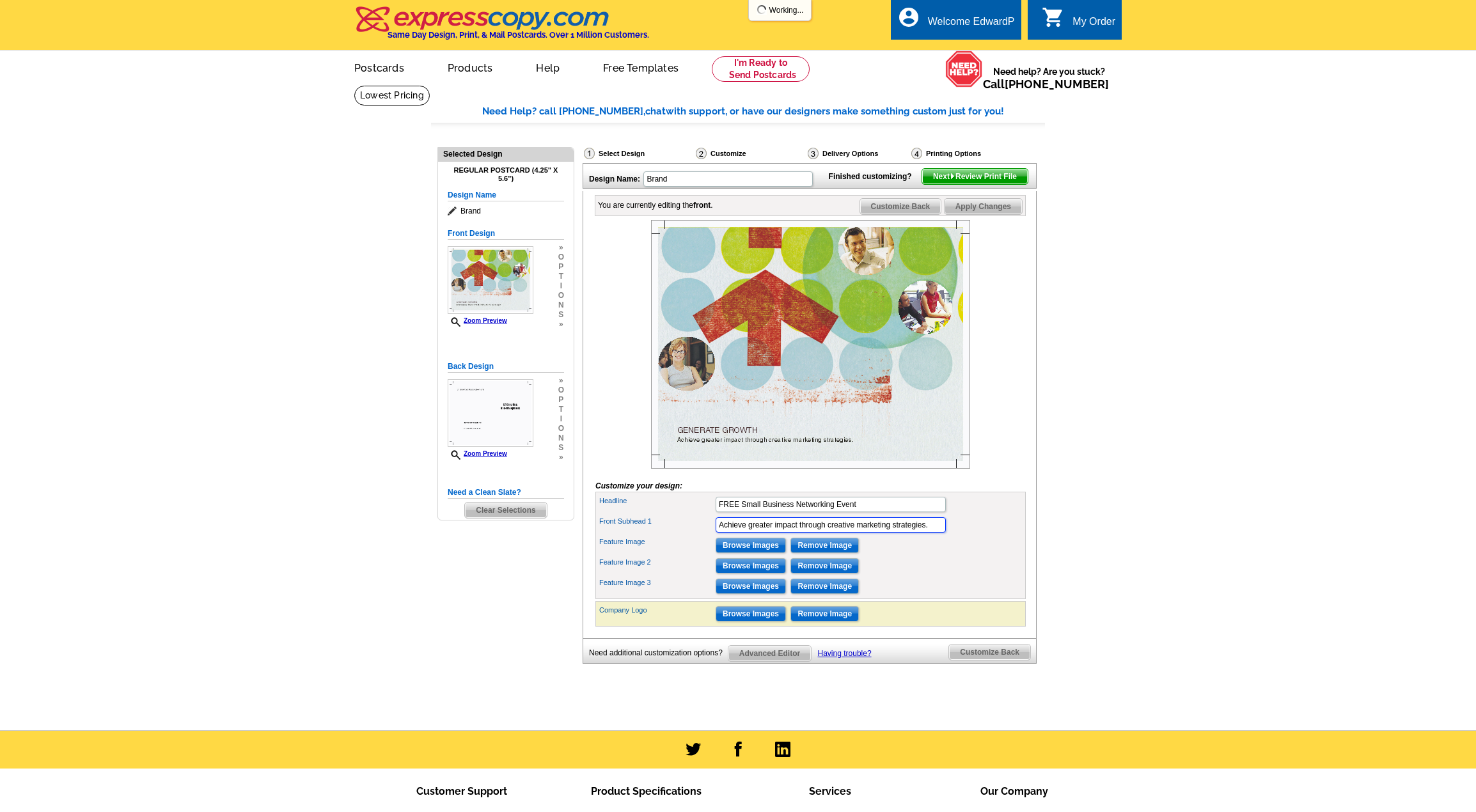
paste input "October 15, 2025 5:00 – 7:00 pm"
click at [946, 577] on div "Feature Image 2 Browse Images Remove Image" at bounding box center [810, 565] width 426 height 20
click at [698, 389] on img at bounding box center [811, 344] width 319 height 249
click at [750, 622] on input "Browse Images" at bounding box center [750, 614] width 70 height 15
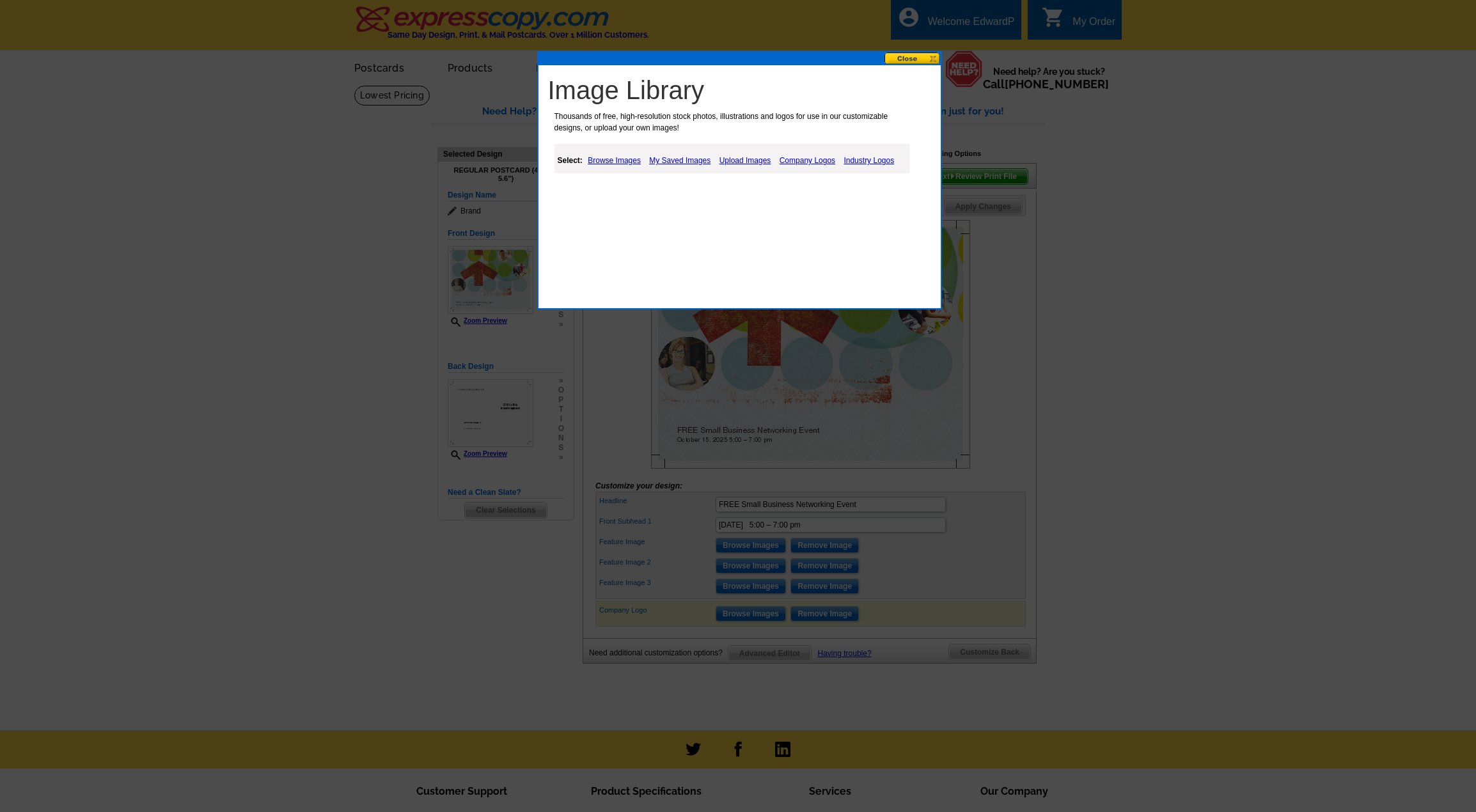
click at [619, 159] on link "Browse Images" at bounding box center [614, 160] width 60 height 15
click at [736, 160] on link "Upload Images" at bounding box center [747, 160] width 59 height 15
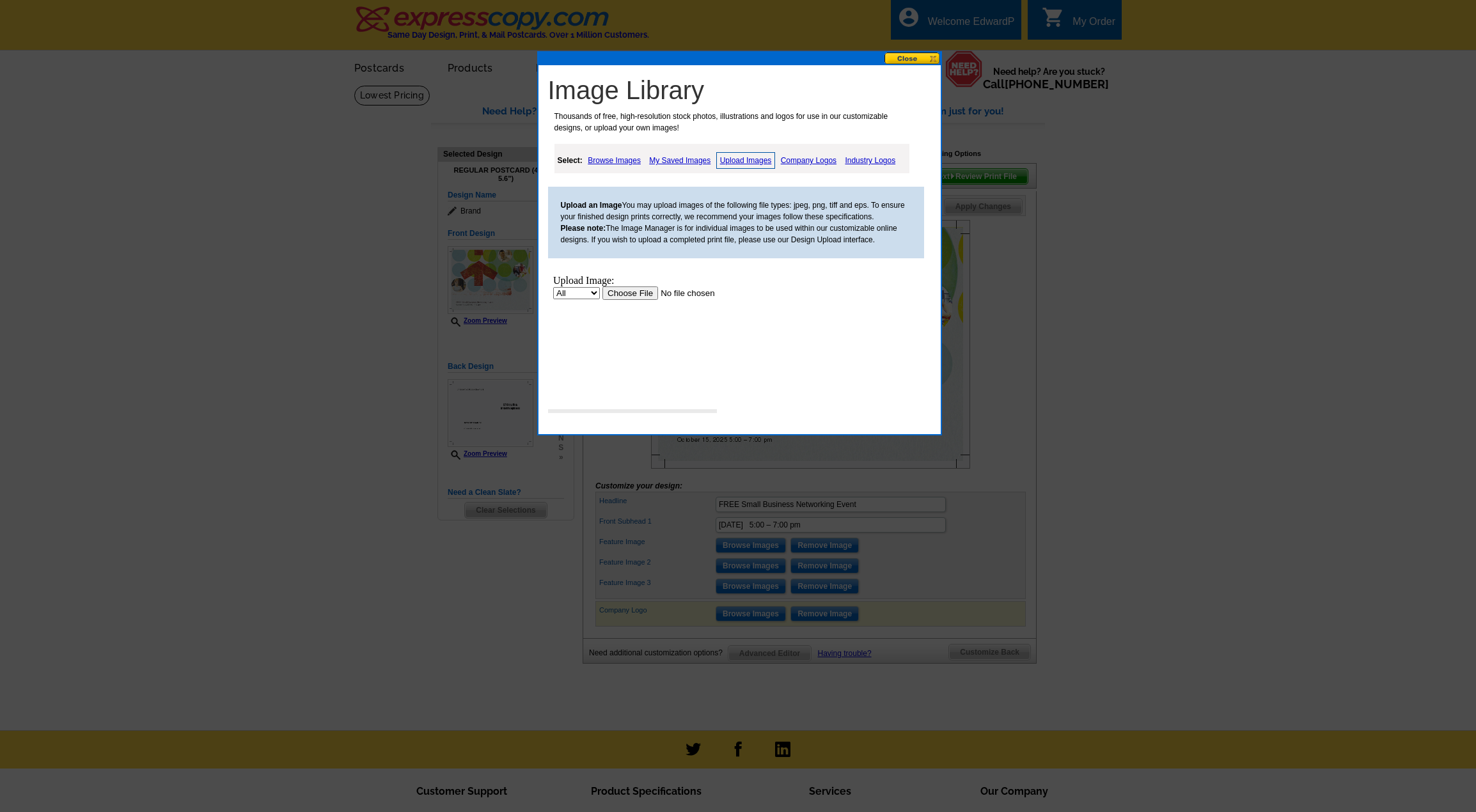
click at [644, 288] on input "file" at bounding box center [682, 293] width 161 height 13
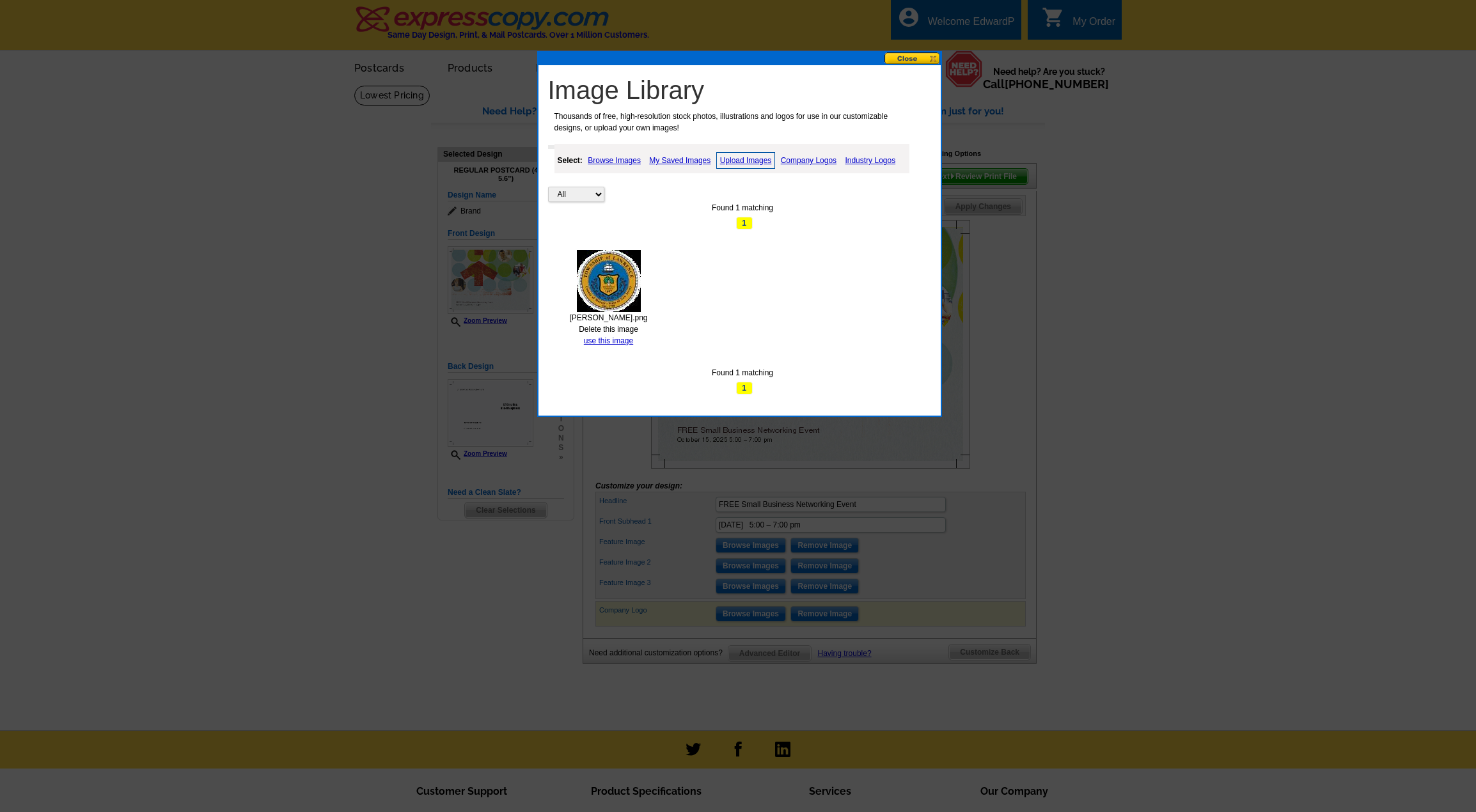
click at [617, 287] on img at bounding box center [608, 281] width 64 height 62
click at [630, 341] on link "use this image" at bounding box center [608, 340] width 49 height 9
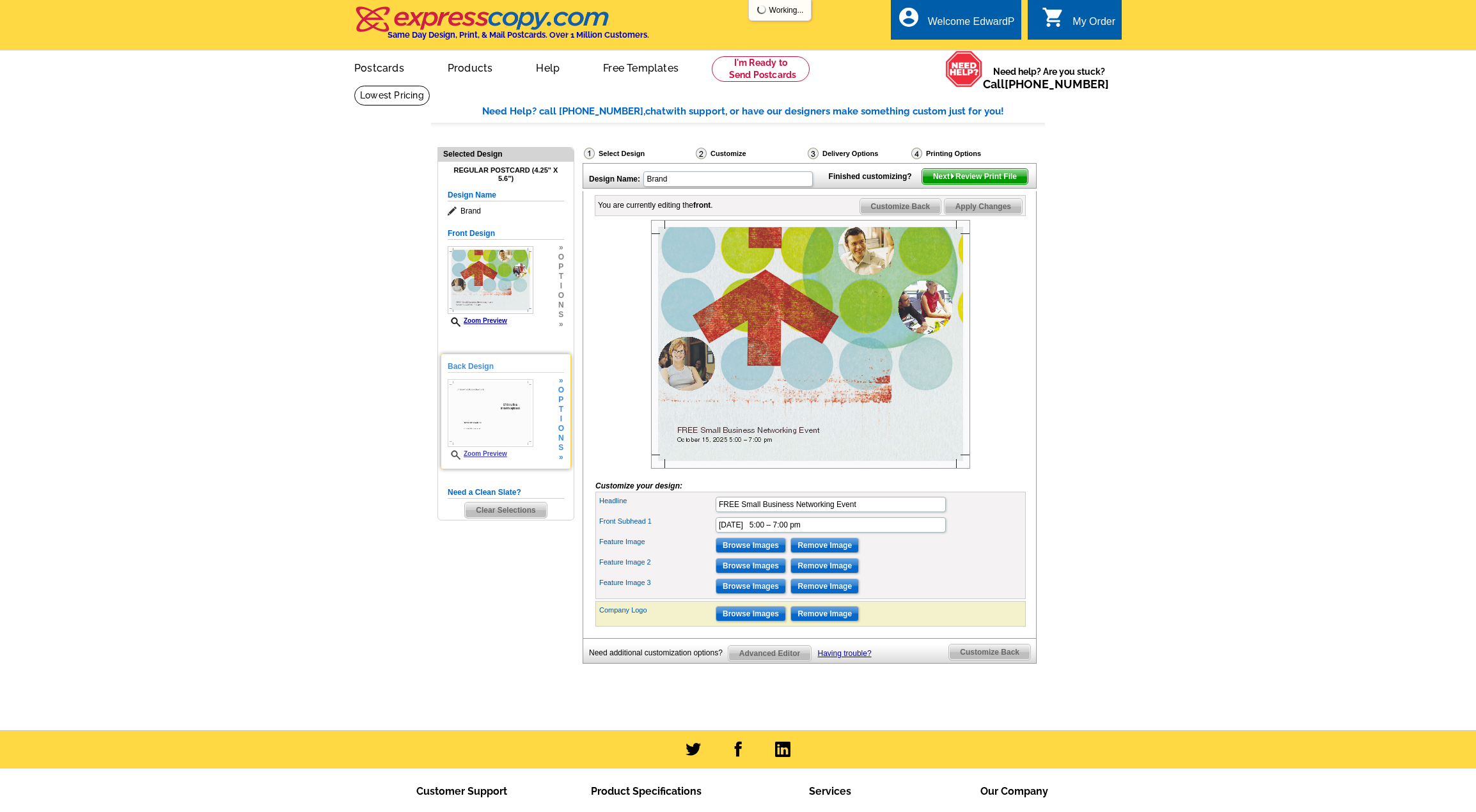
click at [463, 399] on img at bounding box center [490, 413] width 86 height 68
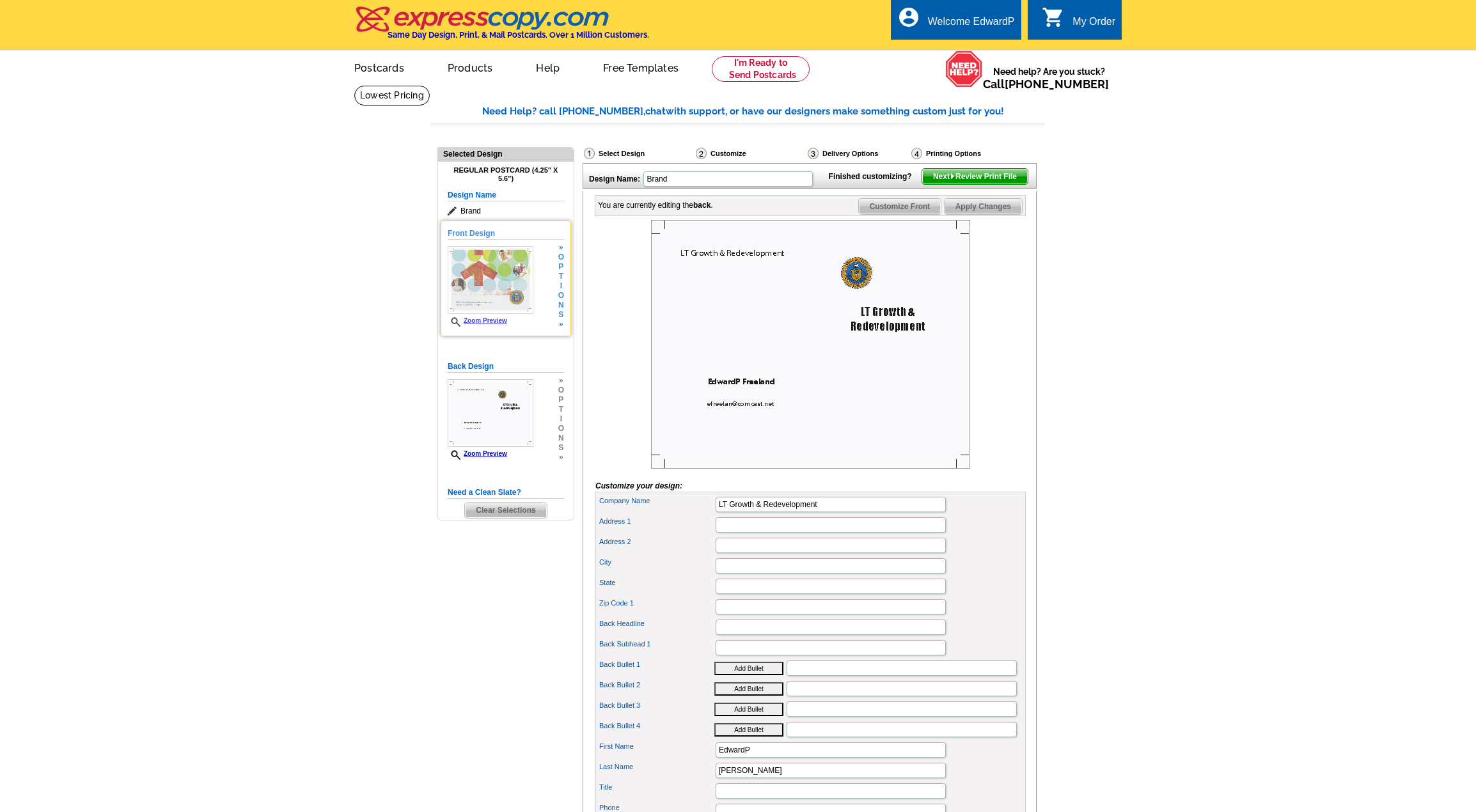
click at [498, 281] on img at bounding box center [490, 280] width 86 height 68
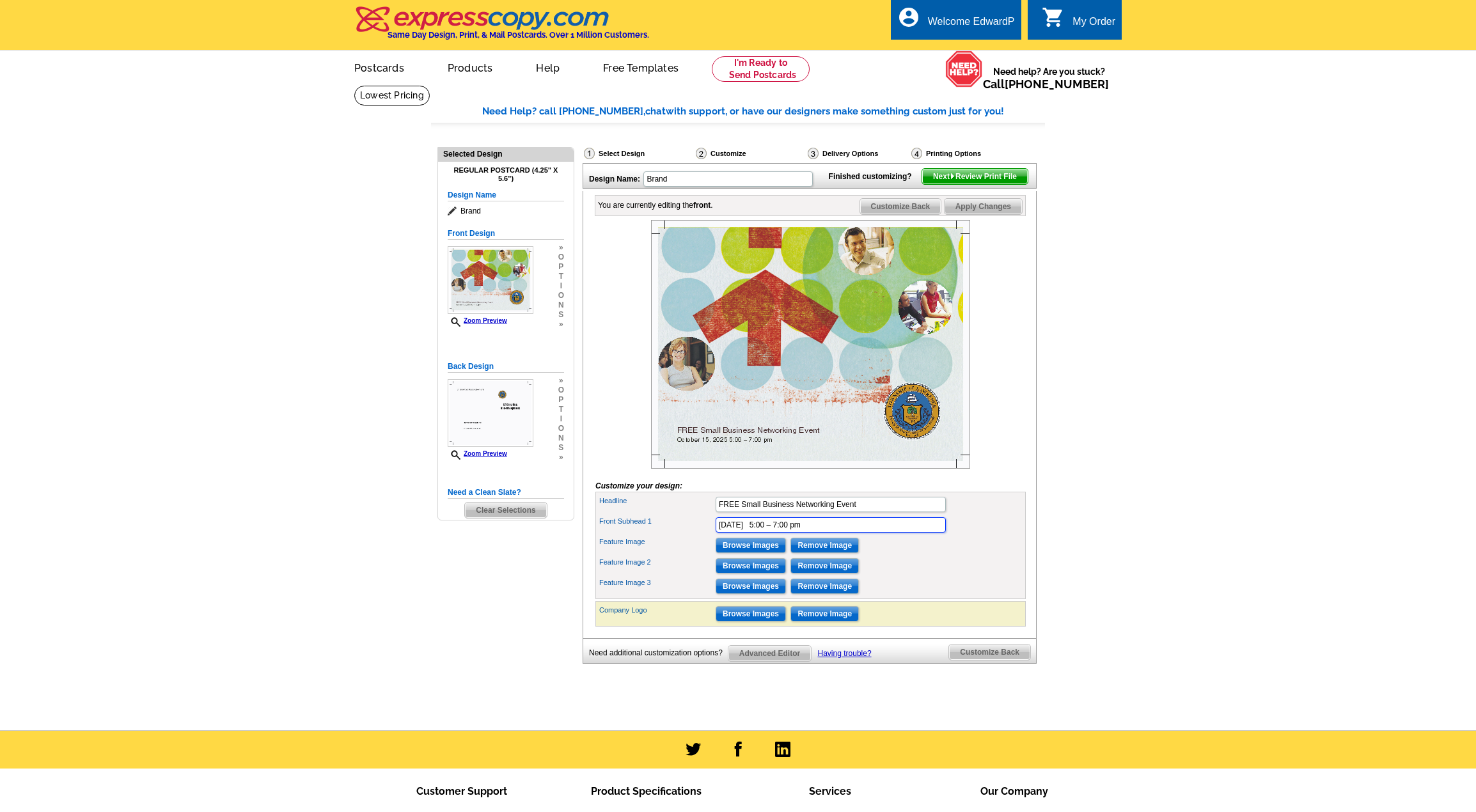
click at [777, 533] on input "October 15, 2025 5:00 – 7:00 pm" at bounding box center [831, 526] width 231 height 15
click at [873, 533] on input "October 15, 2025 | 5:00 – 7:00 pm" at bounding box center [831, 526] width 231 height 15
click at [873, 533] on input "October 15, 2025 | 5:00 – 7:00 pm" at bounding box center [831, 526] width 231 height 15
paste input "Lawrence Senior Center"
type input "October 15, 2025 | 5:00 – 7:00 pm, Lawrence Senior Center"
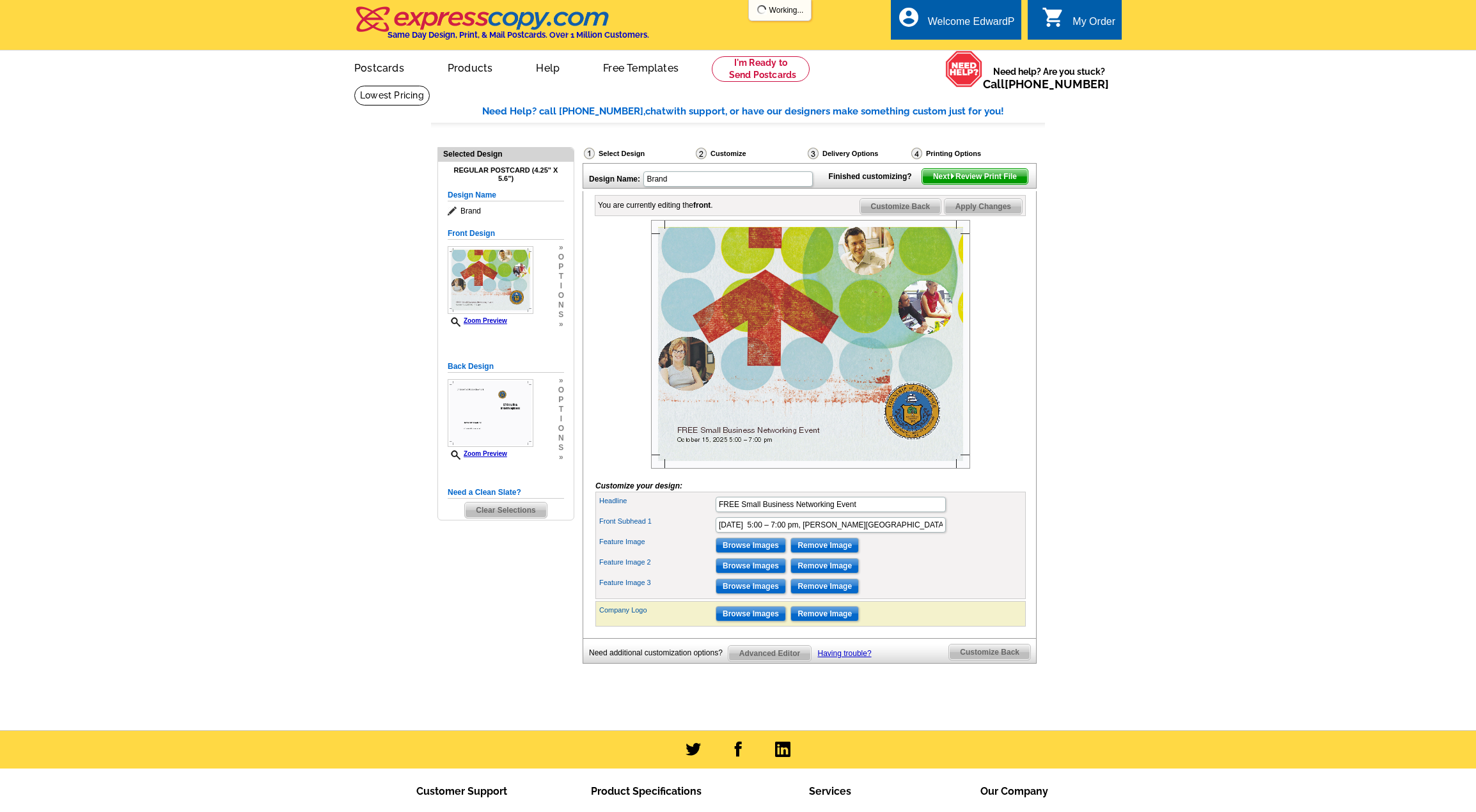
click at [1003, 577] on div "Feature Image 2 Browse Images Remove Image" at bounding box center [810, 565] width 426 height 20
click at [495, 283] on img at bounding box center [490, 280] width 86 height 68
click at [468, 416] on img at bounding box center [490, 413] width 86 height 68
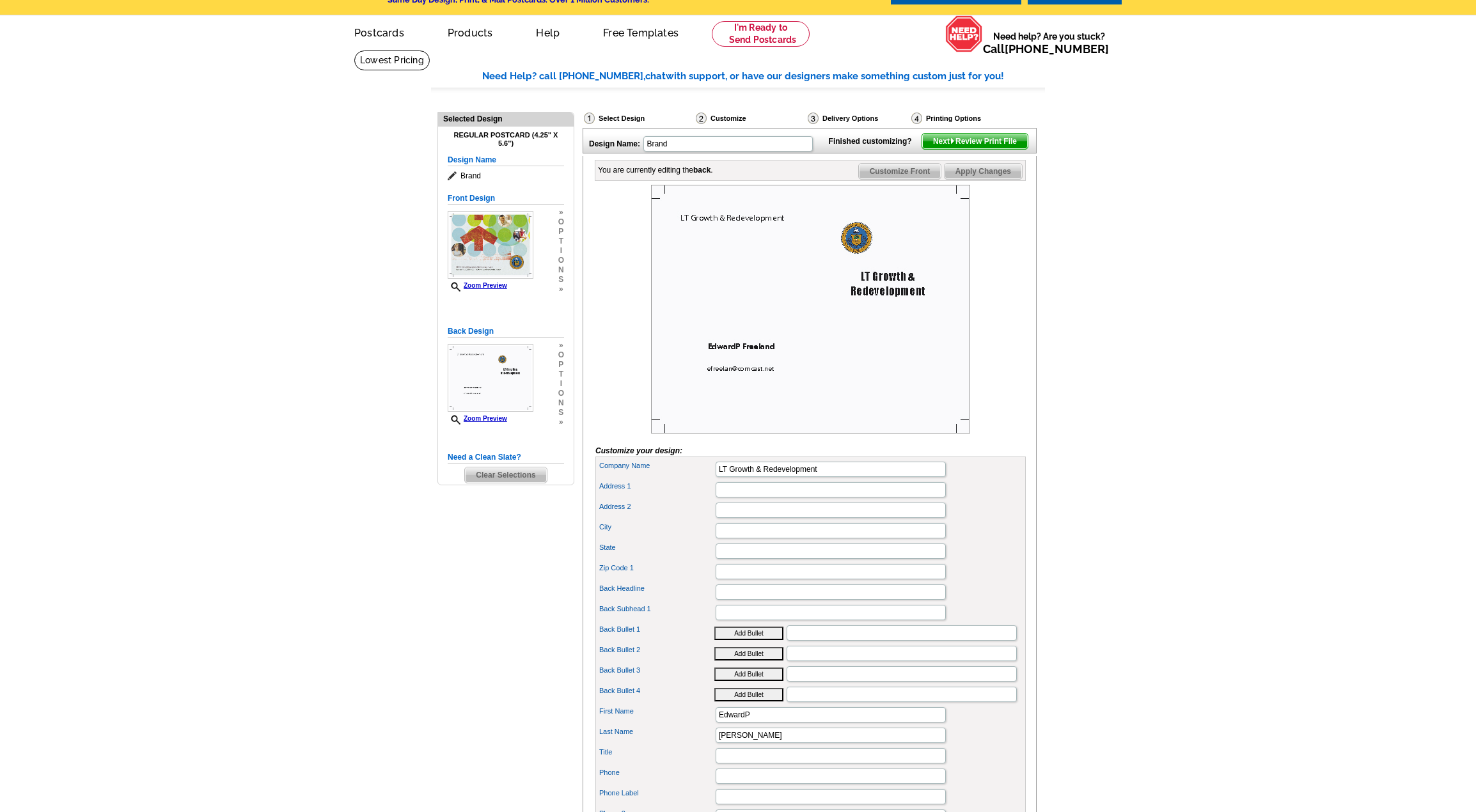
scroll to position [64, 0]
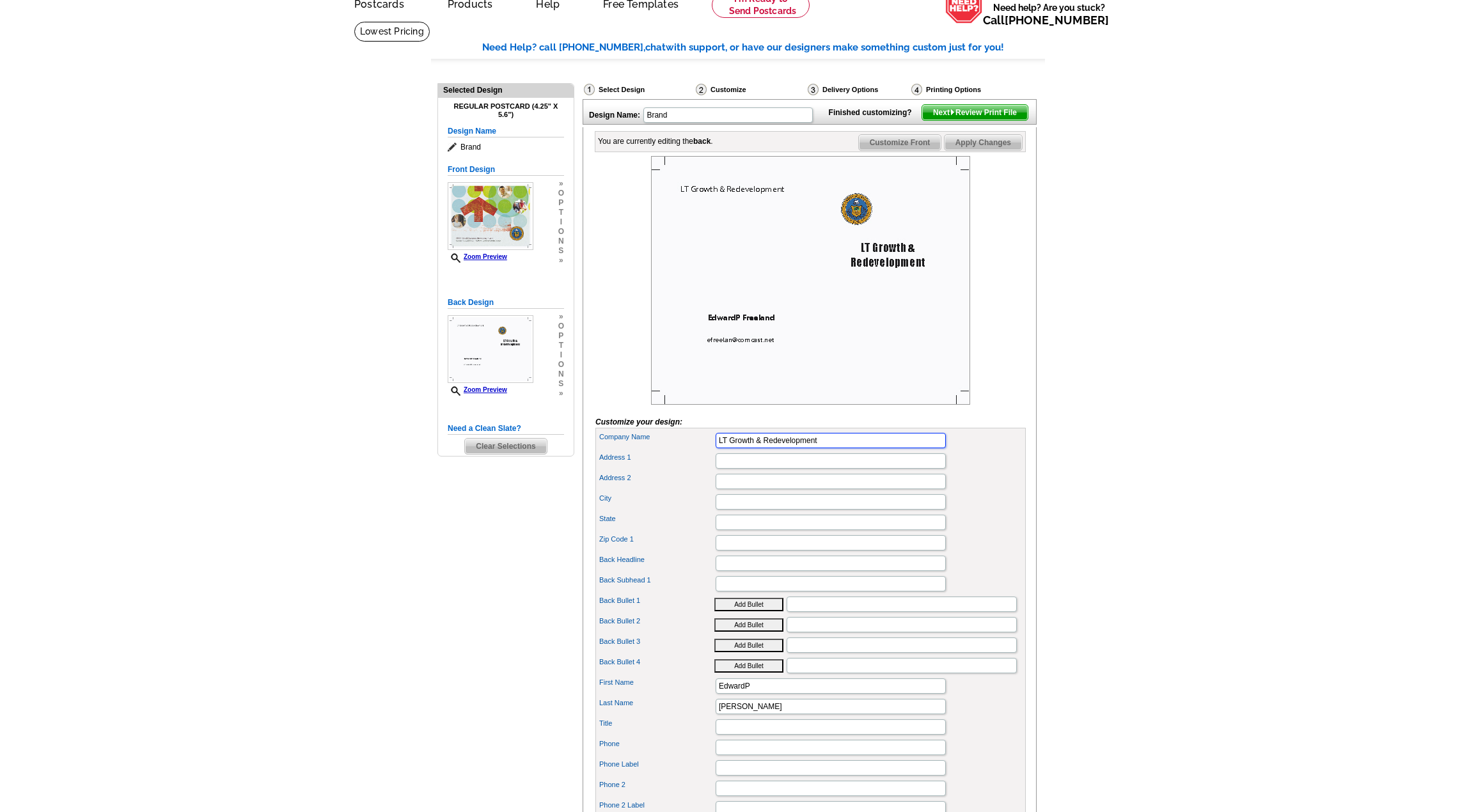
drag, startPoint x: 729, startPoint y: 462, endPoint x: 669, endPoint y: 455, distance: 60.4
click at [669, 451] on div "Company Name LT Growth & Redevelopment" at bounding box center [810, 440] width 426 height 20
type input "Lawrence Township Growth & Redevelopment"
click at [977, 492] on div "Address 2" at bounding box center [810, 481] width 426 height 20
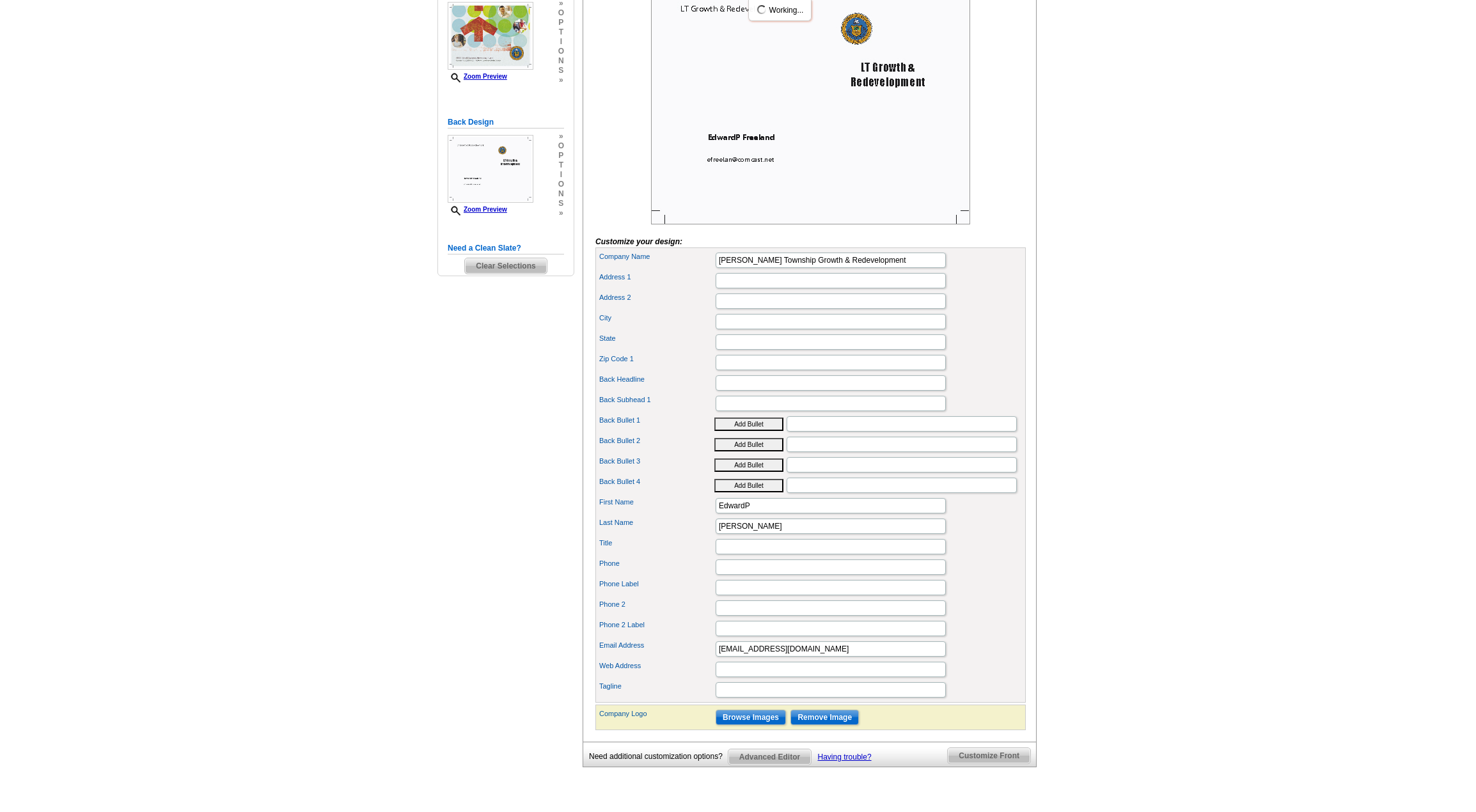
scroll to position [256, 0]
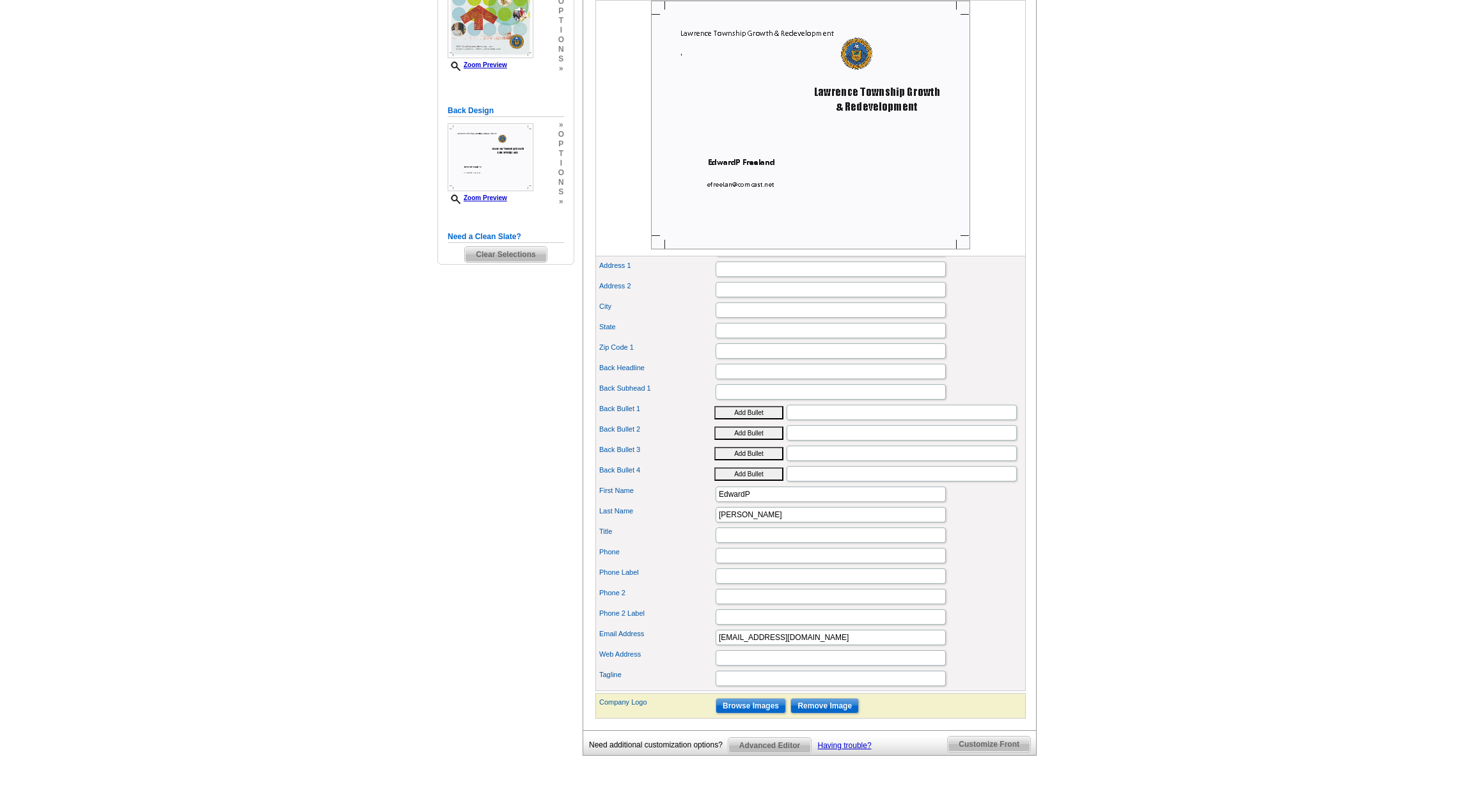
click at [735, 381] on div "Back Headline" at bounding box center [810, 371] width 426 height 20
click at [737, 380] on input "Back Headline" at bounding box center [831, 372] width 231 height 15
paste input "SMALL BUSINESS NETWORKING EVENT"
type input "SMALL BUSINESS NETWORKING EVENT"
click at [774, 400] on input "Back Subhead 1" at bounding box center [831, 392] width 231 height 15
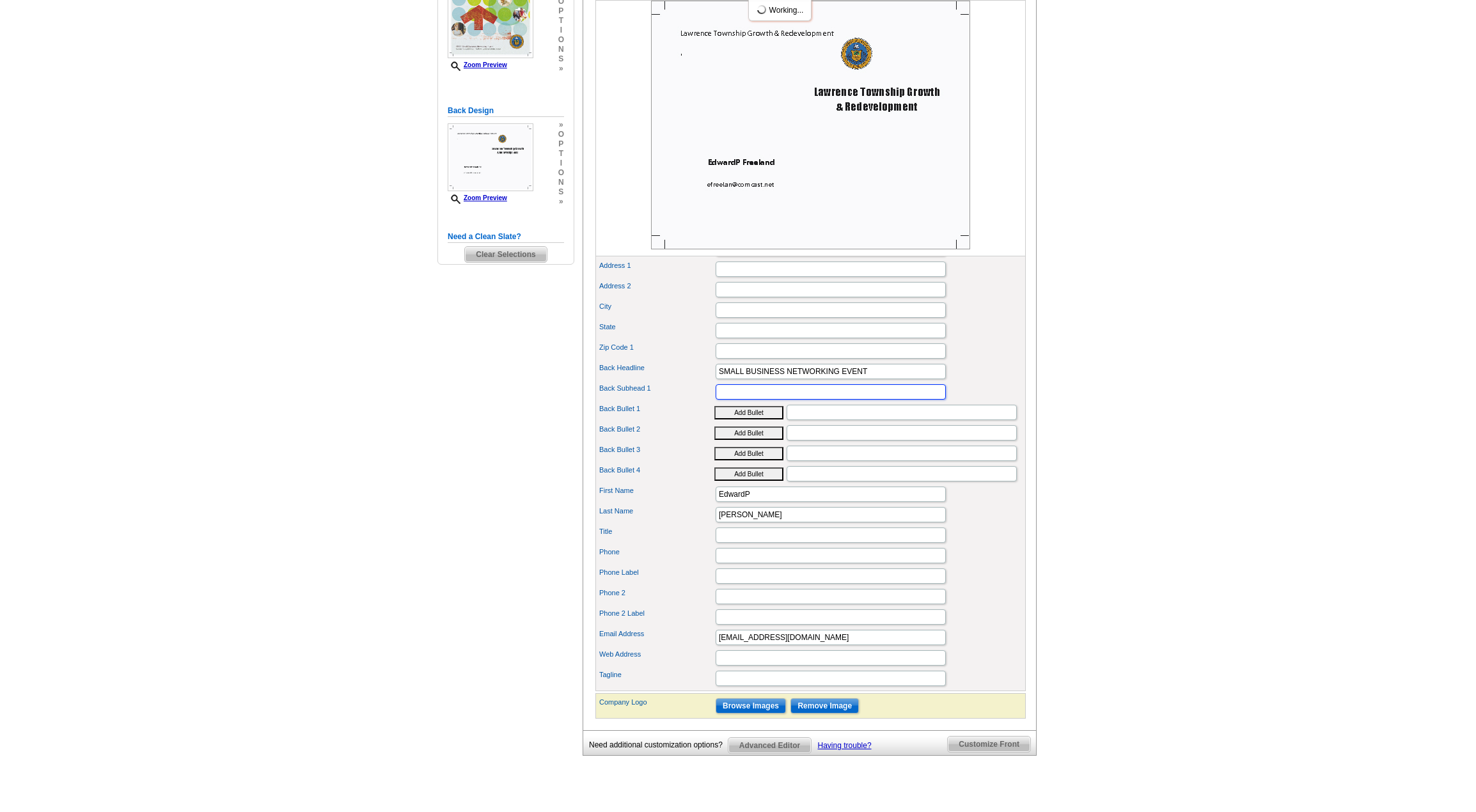
paste input "Free and Open to Anyone!"
type input "Free and Open to Anyone!"
click at [764, 503] on input "EdwardP" at bounding box center [831, 495] width 231 height 15
click at [764, 523] on input "Freeland" at bounding box center [831, 515] width 231 height 15
click at [802, 646] on input "efreelan@comcast.net" at bounding box center [831, 638] width 231 height 15
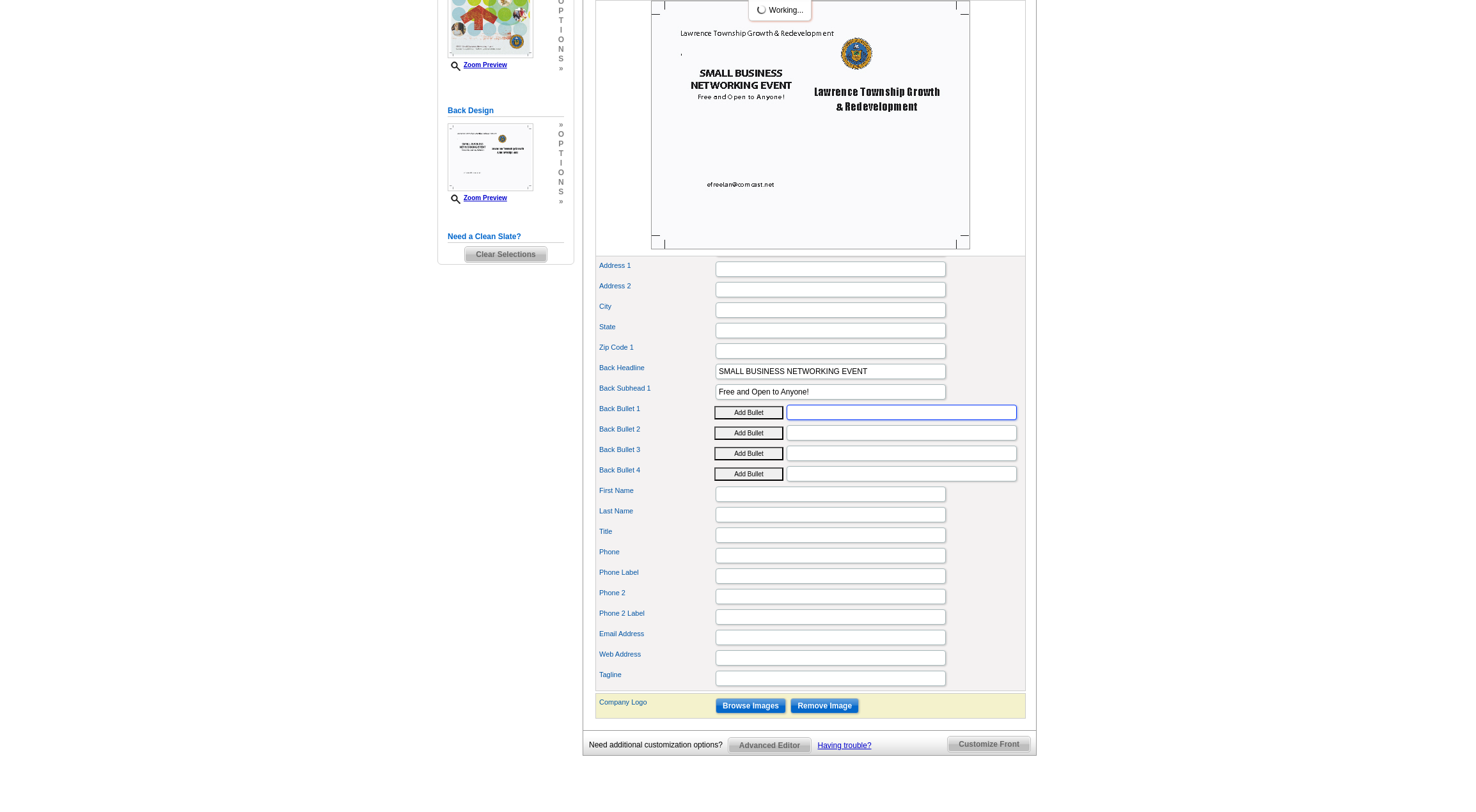
click at [827, 420] on input "Back Bullet 1" at bounding box center [902, 412] width 231 height 15
paste input "When?"
click at [857, 420] on input "When?" at bounding box center [902, 412] width 231 height 15
paste input "October 15, 2025 5:00 – 7:00 pm"
click at [881, 420] on input "When? October 15, 2025 5:00 – 7:00 pm" at bounding box center [902, 412] width 231 height 15
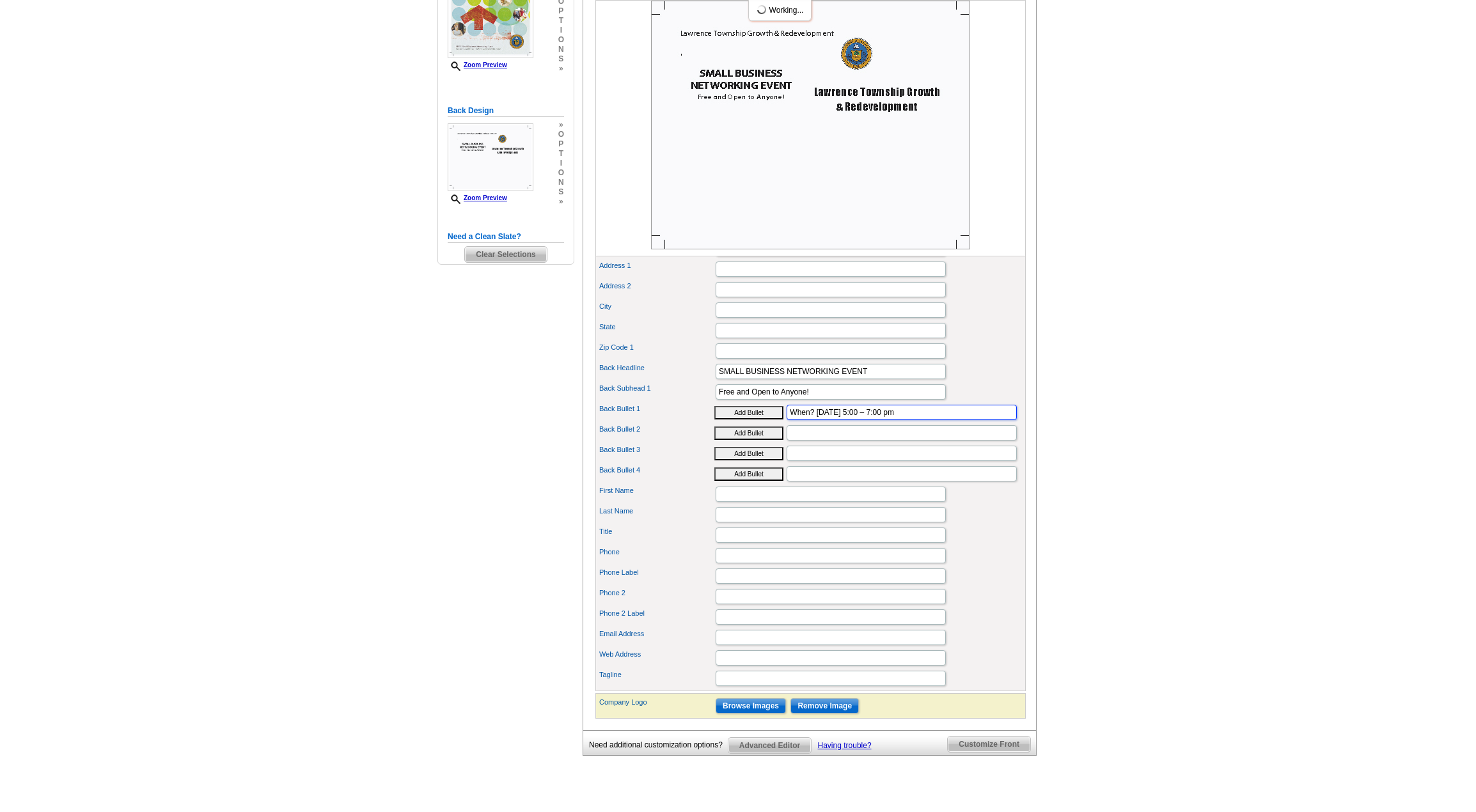
type input "When? October 15, 2025, 5:00 – 7:00 pm"
click at [846, 441] on input "Back Bullet 2" at bounding box center [902, 433] width 231 height 15
paste input "Where? Lawrence Senior Center 30 East Darrah Lane Lawrence Twp., NJ 08648"
drag, startPoint x: 845, startPoint y: 459, endPoint x: 854, endPoint y: 458, distance: 9.1
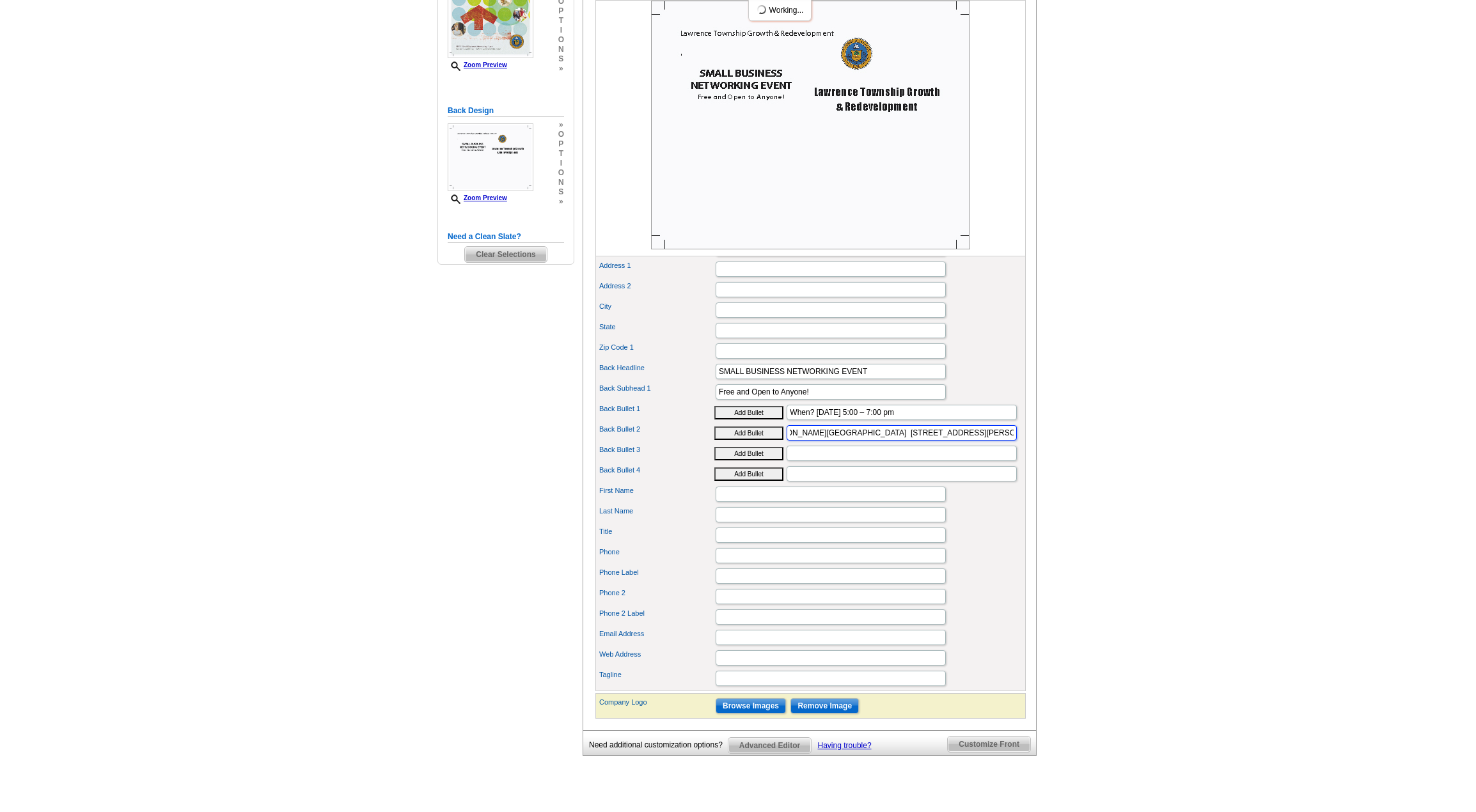
click at [854, 441] on input "Where? Lawrence Senior Center 30 East Darrah Lane Lawrence Twp., NJ 08648" at bounding box center [902, 433] width 231 height 15
type input "Where? Lawrence Senior Center, 30 East Darrah Lane, Lawrenceville"
click at [735, 420] on button "Add Bullet" at bounding box center [750, 413] width 69 height 13
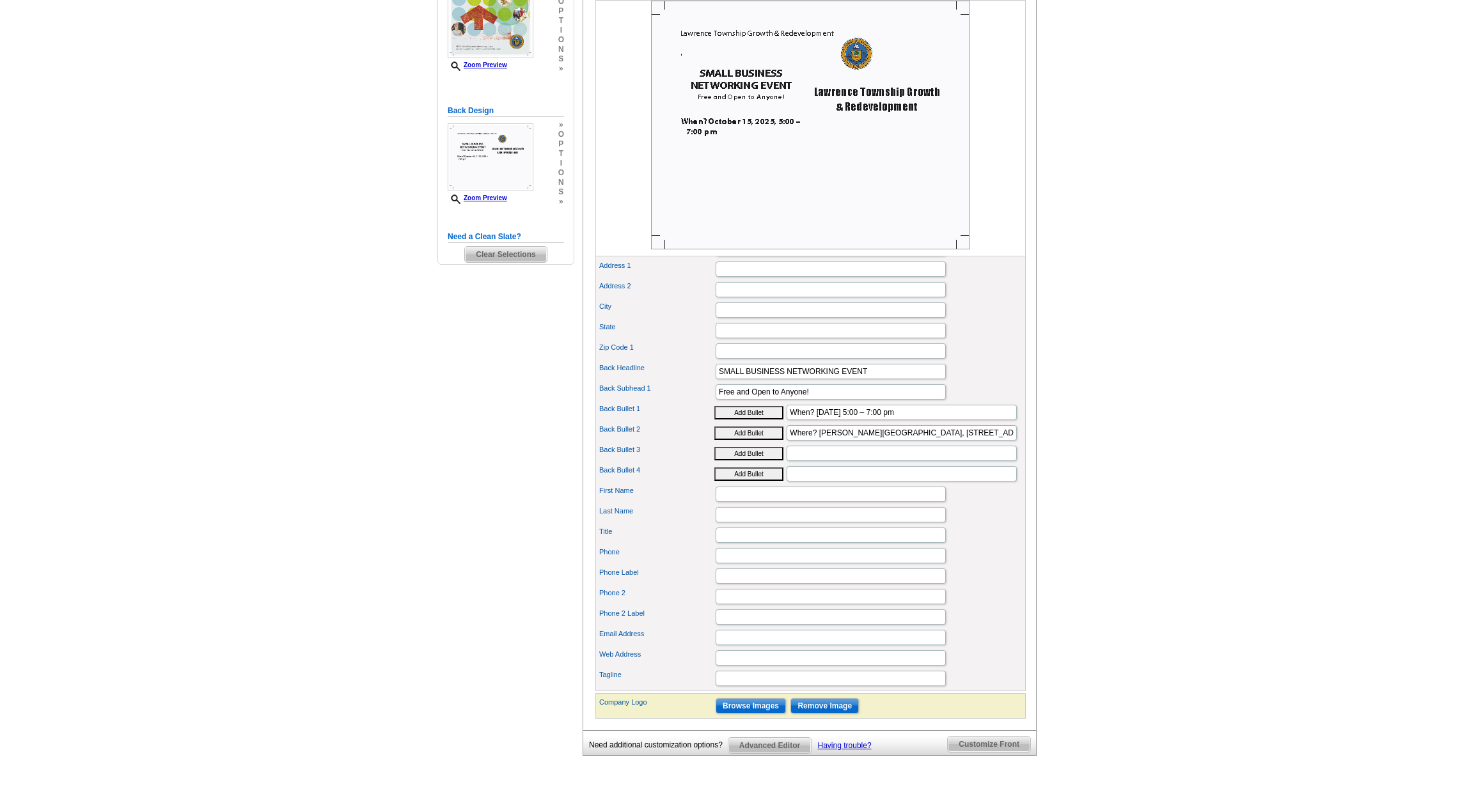
type input "• When? October 15, 2025, 5:00 – 7:00 pm"
drag, startPoint x: 762, startPoint y: 452, endPoint x: 771, endPoint y: 451, distance: 9.1
click at [761, 440] on button "Add Bullet" at bounding box center [750, 433] width 69 height 13
type input "• Where? Lawrence Senior Center, 30 East Darrah Lane, Lawrenceville"
drag, startPoint x: 797, startPoint y: 437, endPoint x: 819, endPoint y: 434, distance: 22.2
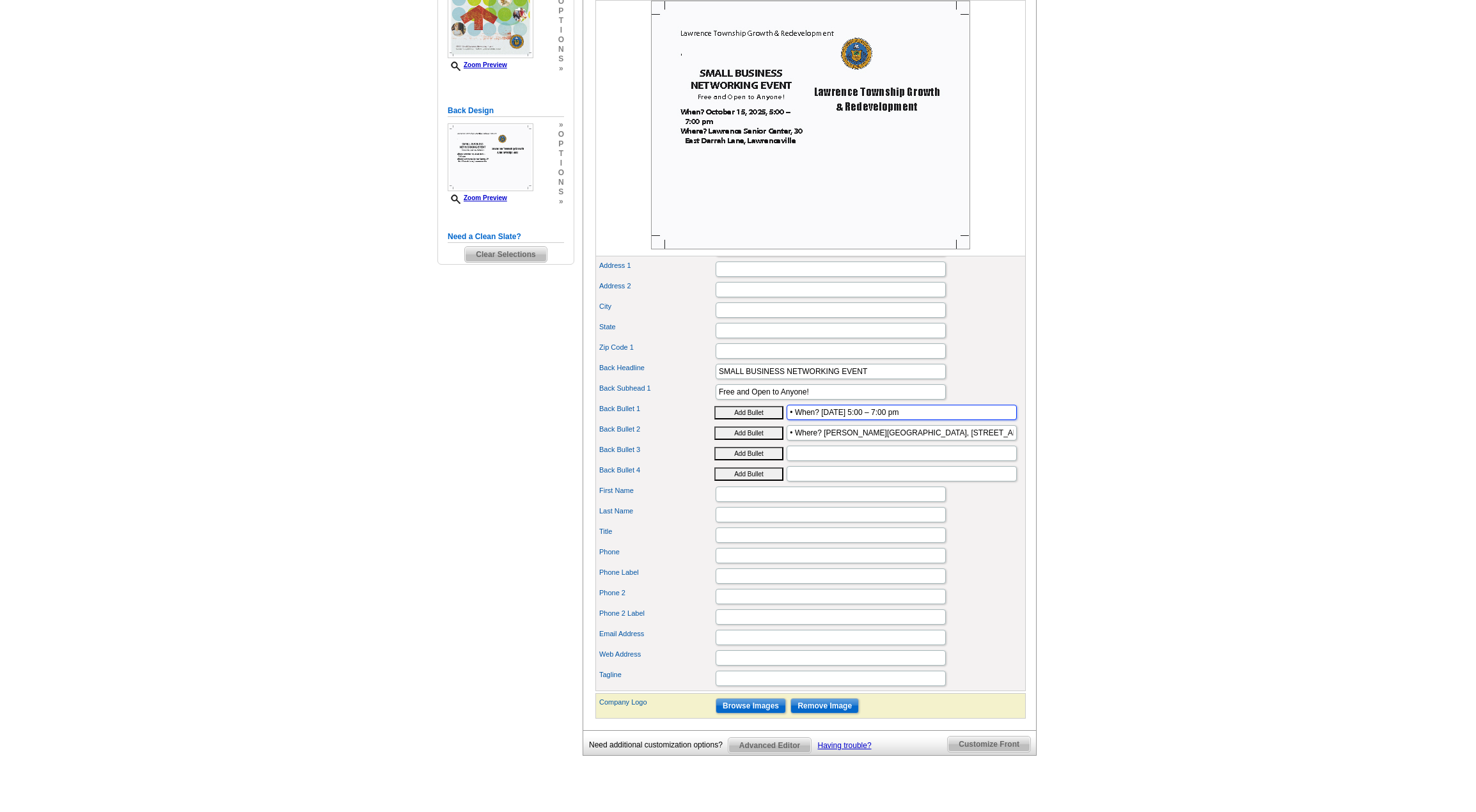
click at [819, 420] on input "• When? October 15, 2025, 5:00 – 7:00 pm" at bounding box center [902, 412] width 231 height 15
type input "• WHEN: October 15, 2025, 5:00 – 7:00 pm"
drag, startPoint x: 797, startPoint y: 455, endPoint x: 823, endPoint y: 454, distance: 26.0
click at [823, 441] on input "• Where? Lawrence Senior Center, 30 East Darrah Lane, Lawrenceville" at bounding box center [902, 433] width 231 height 15
type input "• WHERE: Lawrence Senior Center, 30 East Darrah Lane, Lawrenceville"
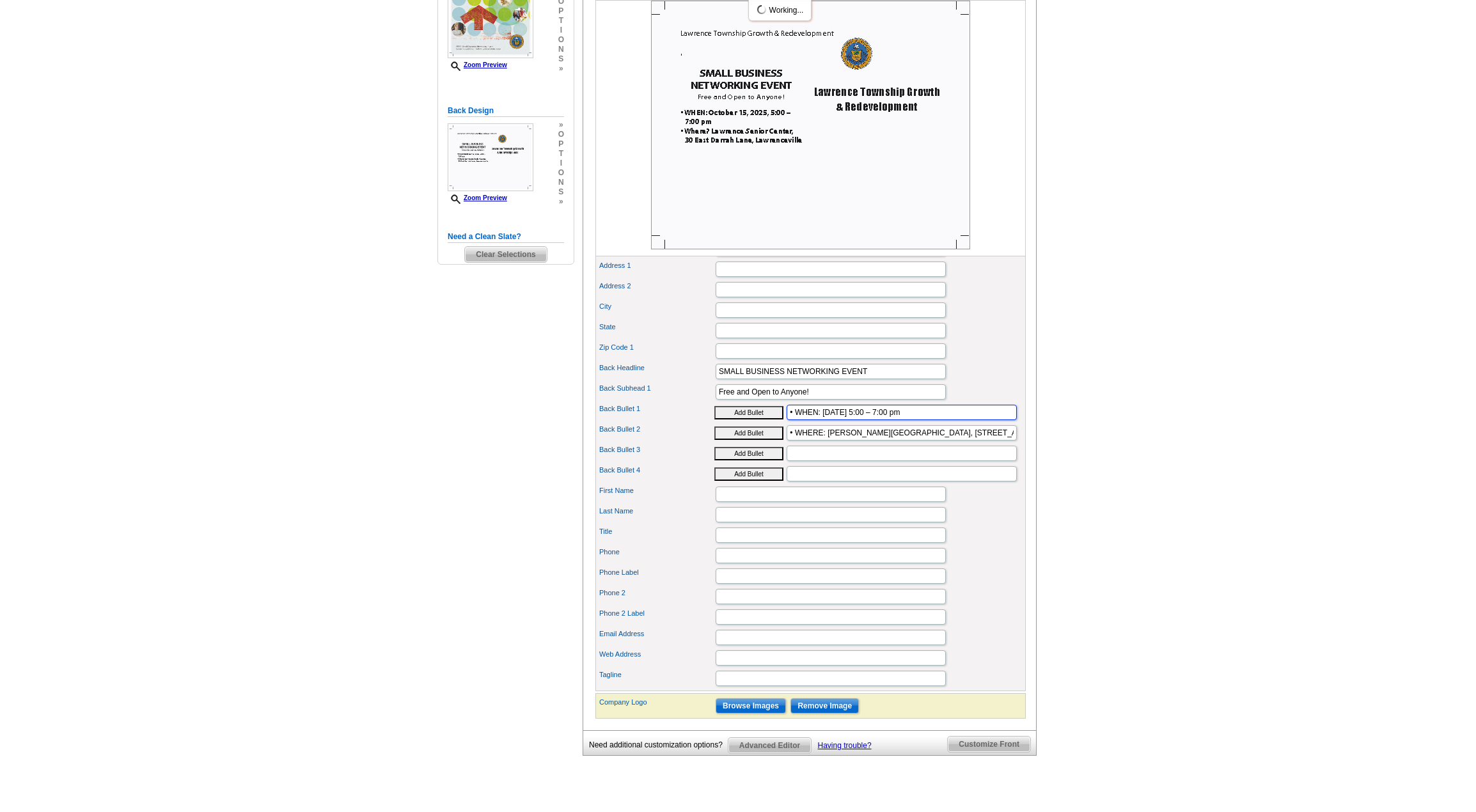
drag, startPoint x: 822, startPoint y: 435, endPoint x: 775, endPoint y: 427, distance: 47.7
click at [746, 420] on div "Company Name Lawrence Township Growth & Redevelopment Address 1 Address 2 City …" at bounding box center [811, 464] width 430 height 455
type input "October 15, 2025, 5:00 – 7:00 pm"
drag, startPoint x: 829, startPoint y: 455, endPoint x: 780, endPoint y: 447, distance: 49.6
click at [780, 443] on div "Back Bullet 2 Add Bullet • WHERE: Lawrence Senior Center, 30 East Darrah Lane, …" at bounding box center [810, 432] width 426 height 20
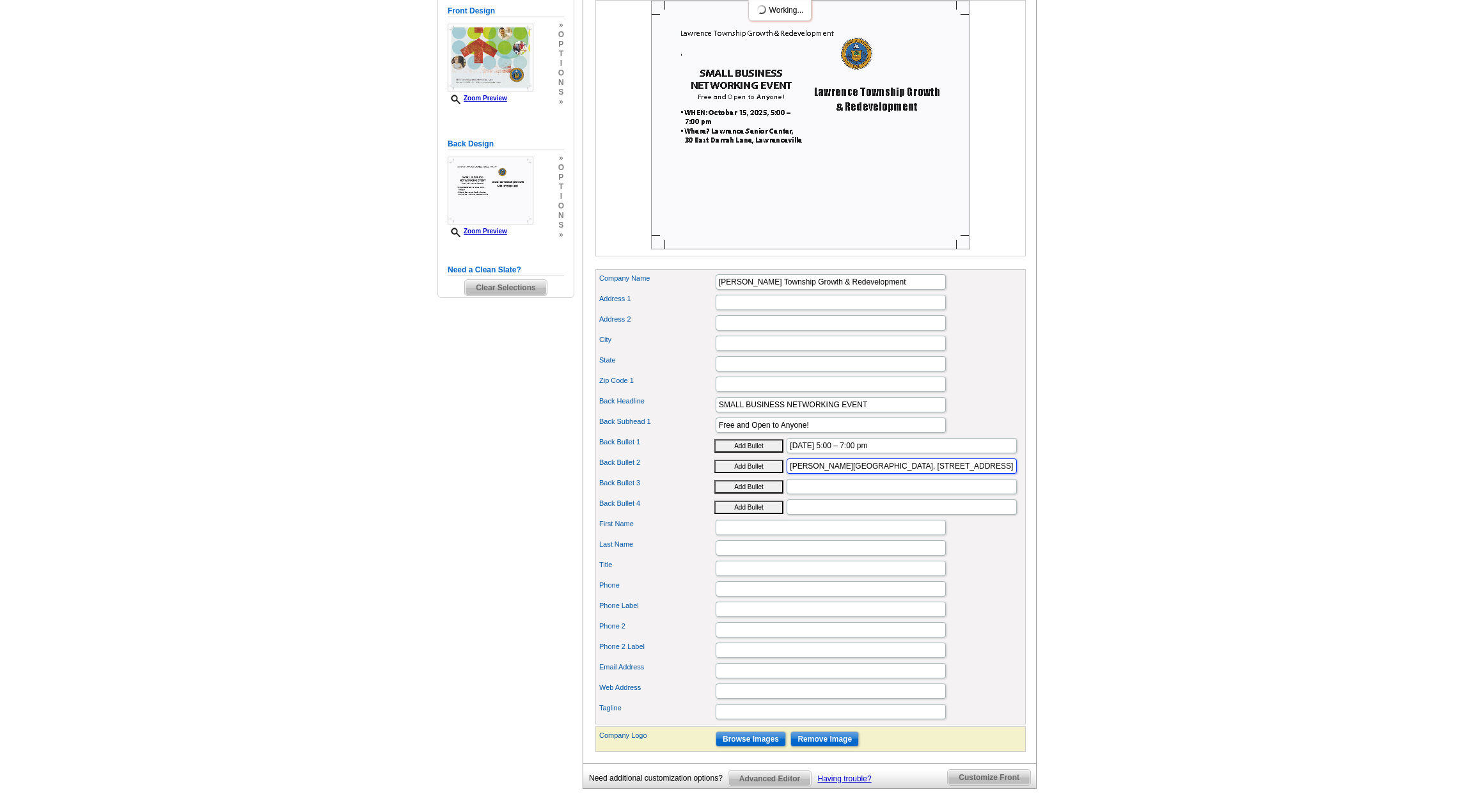
scroll to position [192, 0]
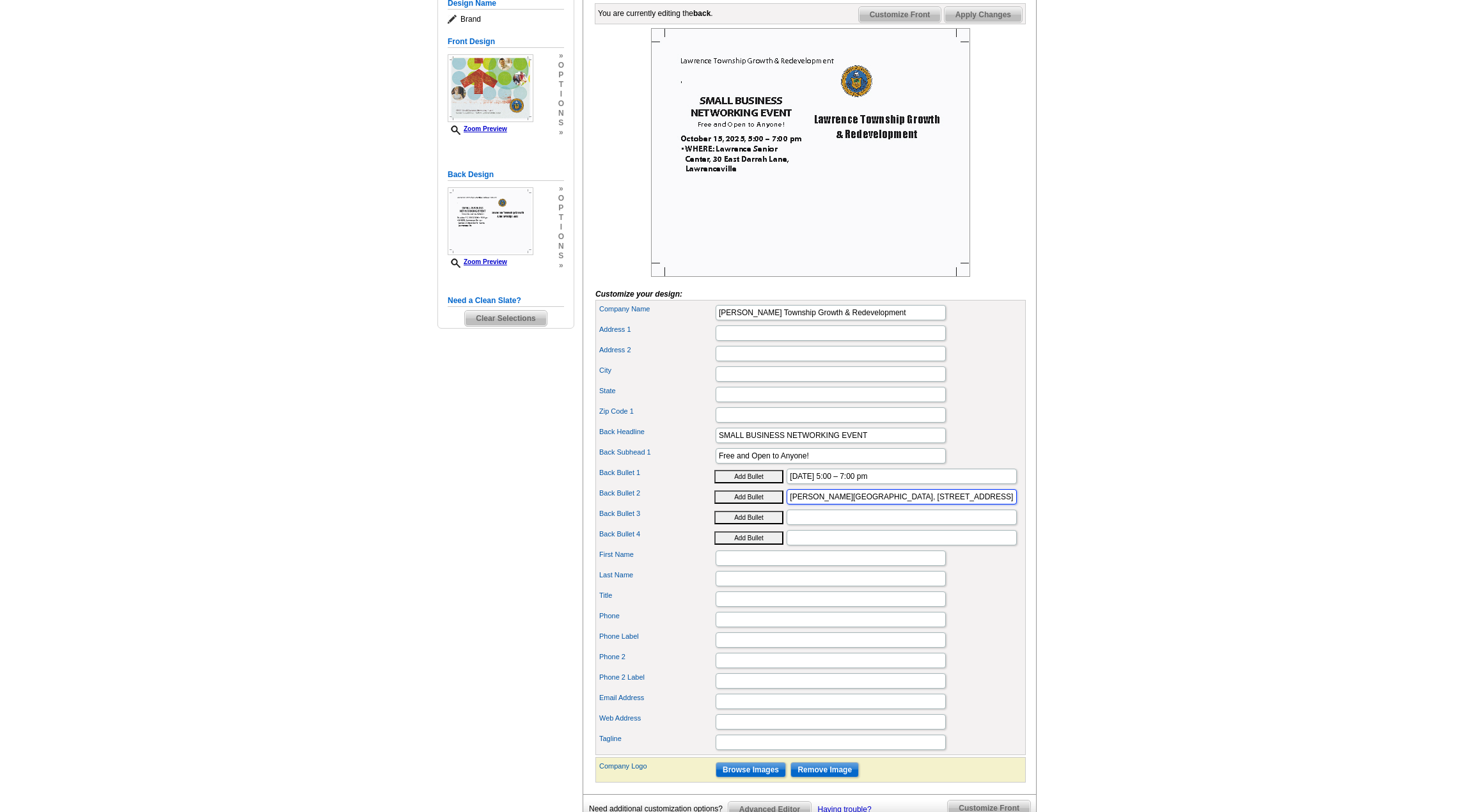
type input "Lawrence Senior Center, 30 East Darrah Lane, Lawrenceville"
click at [873, 443] on input "SMALL BUSINESS NETWORKING EVENT" at bounding box center [831, 435] width 231 height 15
click at [887, 321] on input "Lawrence Township Growth & Redevelopment" at bounding box center [831, 313] width 231 height 15
paste input "SMALL BUSINESS NETWORKING EVENT"
type input "SMALL BUSINESS NETWORKING EVENT"
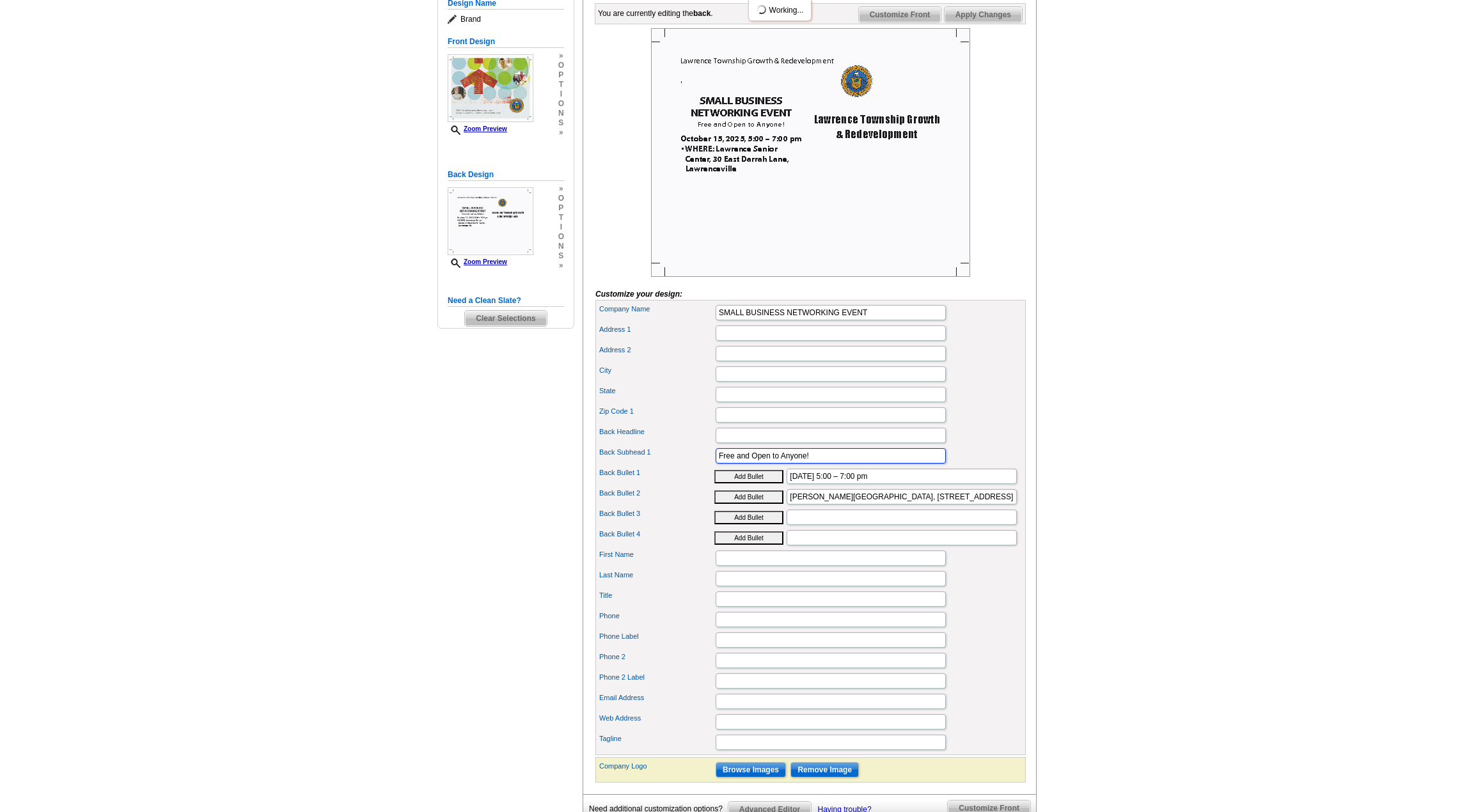
click at [799, 464] on input "Free and Open to Anyone!" at bounding box center [831, 456] width 231 height 15
click at [822, 464] on input "Free and Open to Anyone!" at bounding box center [831, 456] width 231 height 15
click at [725, 566] on input "First Name" at bounding box center [831, 558] width 231 height 15
paste input "Free and Open to Anyone!"
type input "Free and Open to Anyone!"
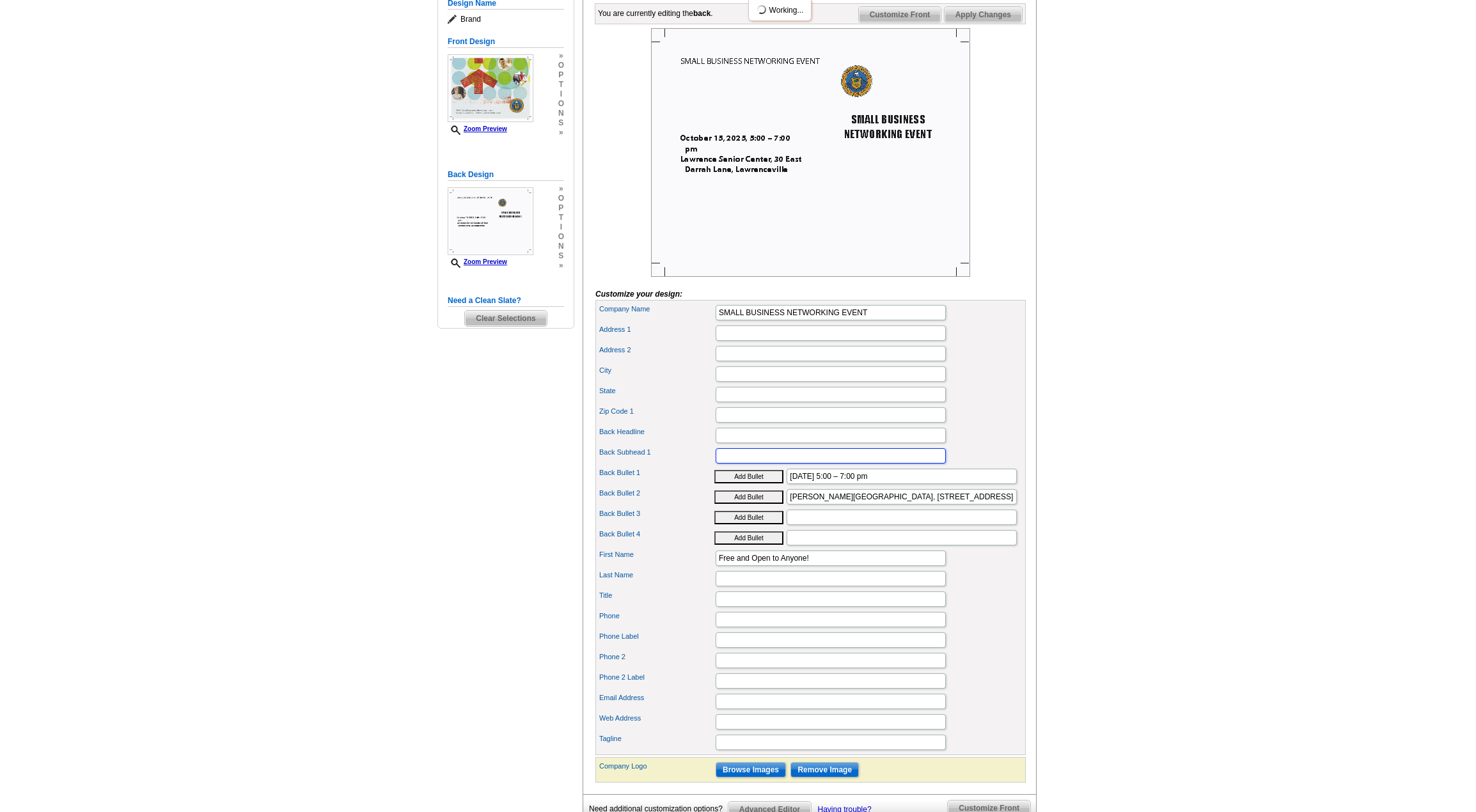
click at [723, 464] on input "Back Subhead 1" at bounding box center [831, 456] width 231 height 15
paste input "Free and Open to Anyone!"
click at [778, 464] on input "Free and Open to Anyone!" at bounding box center [831, 456] width 231 height 15
paste input "Who Should Attend?"
type input "Who Should Attend?"
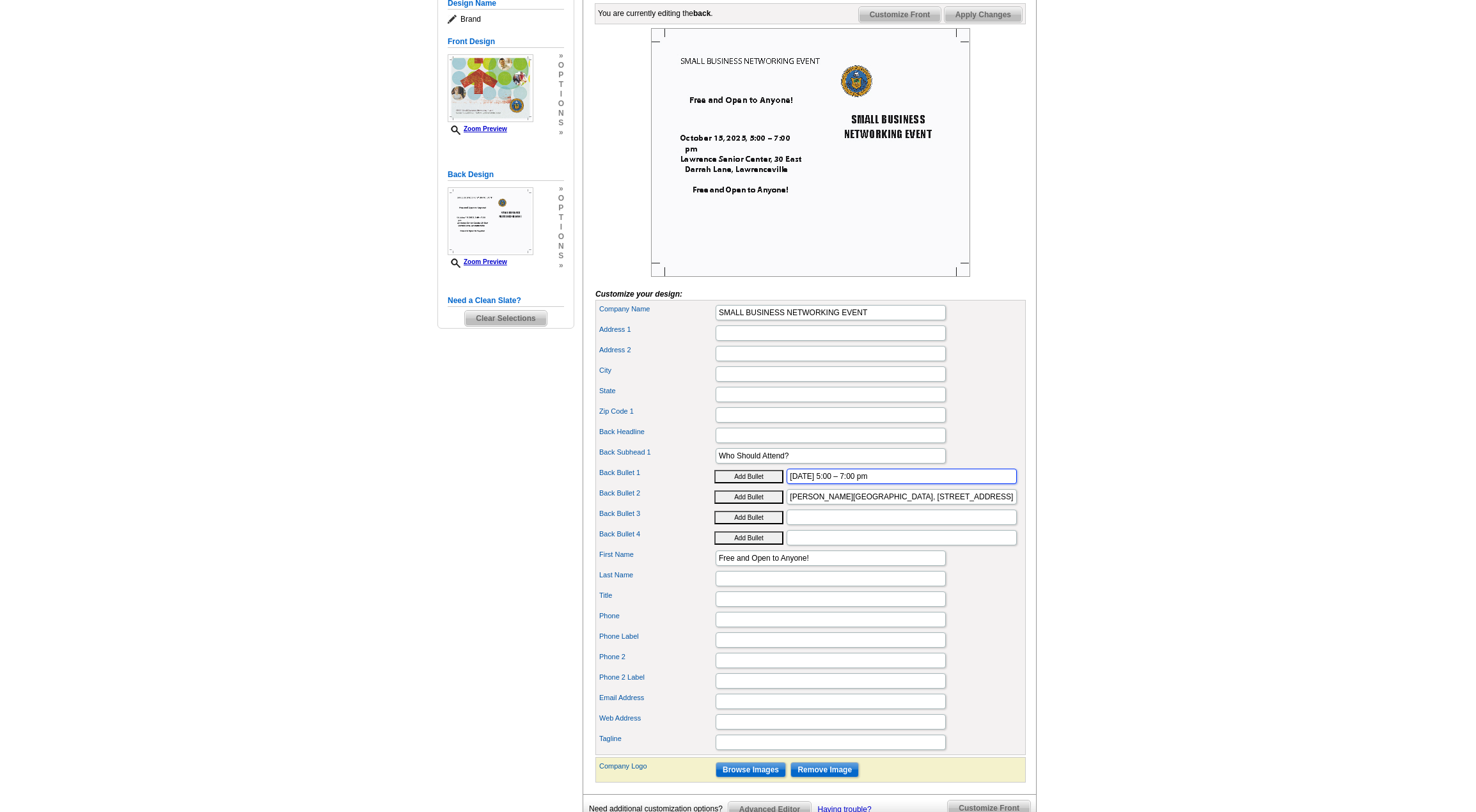
drag, startPoint x: 841, startPoint y: 499, endPoint x: 852, endPoint y: 499, distance: 11.0
click at [841, 484] on input "October 15, 2025, 5:00 – 7:00 pm" at bounding box center [902, 477] width 231 height 15
click at [747, 341] on input "Address 1" at bounding box center [831, 333] width 231 height 15
paste input "October 15, 2025, 5:00 – 7:00 pm"
type input "October 15, 2025, 5:00 – 7:00 pm"
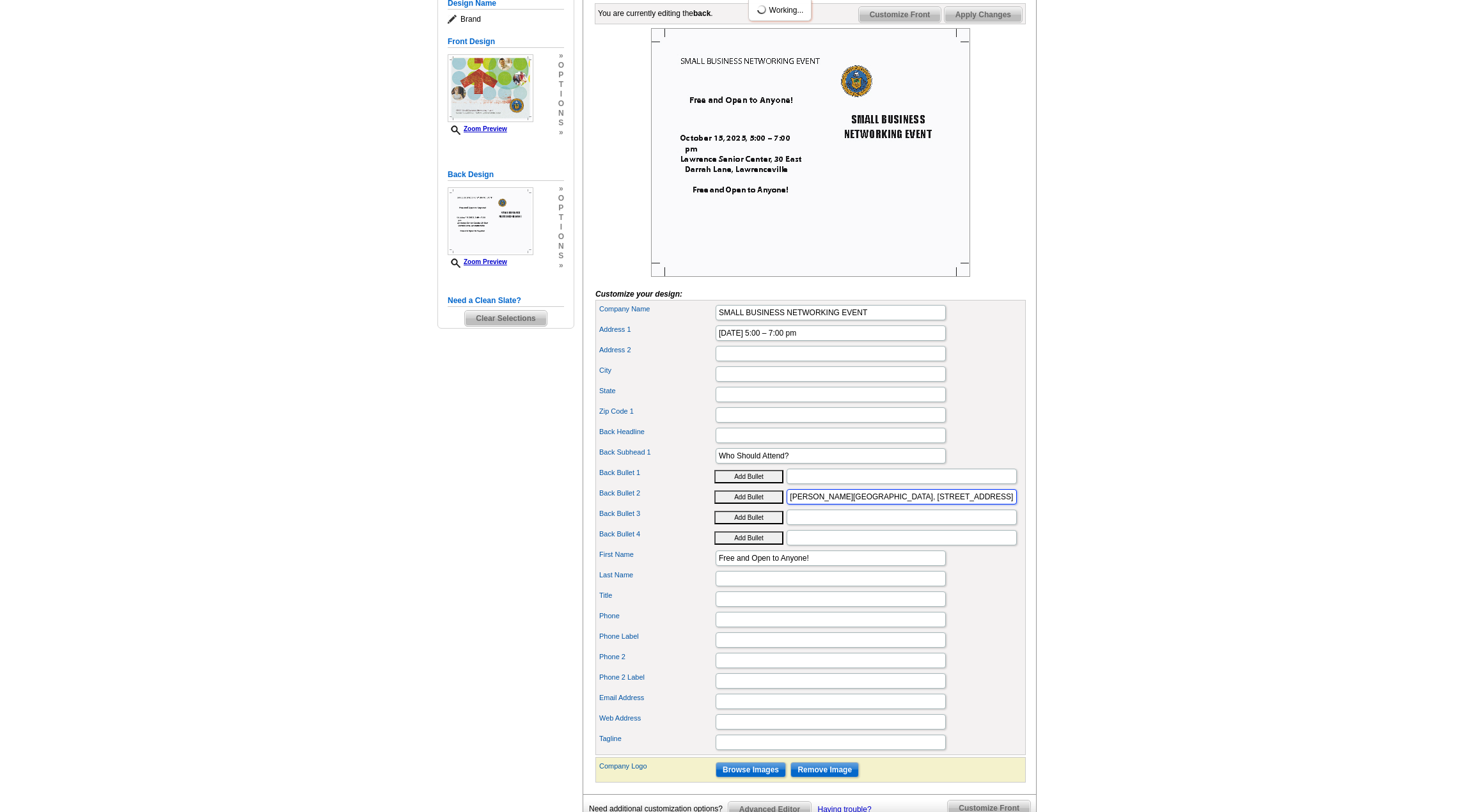
click at [893, 504] on input "Lawrence Senior Center, 30 East Darrah Lane, Lawrenceville" at bounding box center [902, 497] width 231 height 15
click at [755, 361] on input "Address 2" at bounding box center [831, 354] width 231 height 15
paste input "Lawrence Senior Center, 30 East Darrah Lane, Lawrenceville"
drag, startPoint x: 807, startPoint y: 376, endPoint x: 986, endPoint y: 368, distance: 179.2
click at [986, 364] on div "Address 2 Lawrence Senior Center, 30 East Darrah Lane, Lawrenceville" at bounding box center [810, 353] width 426 height 20
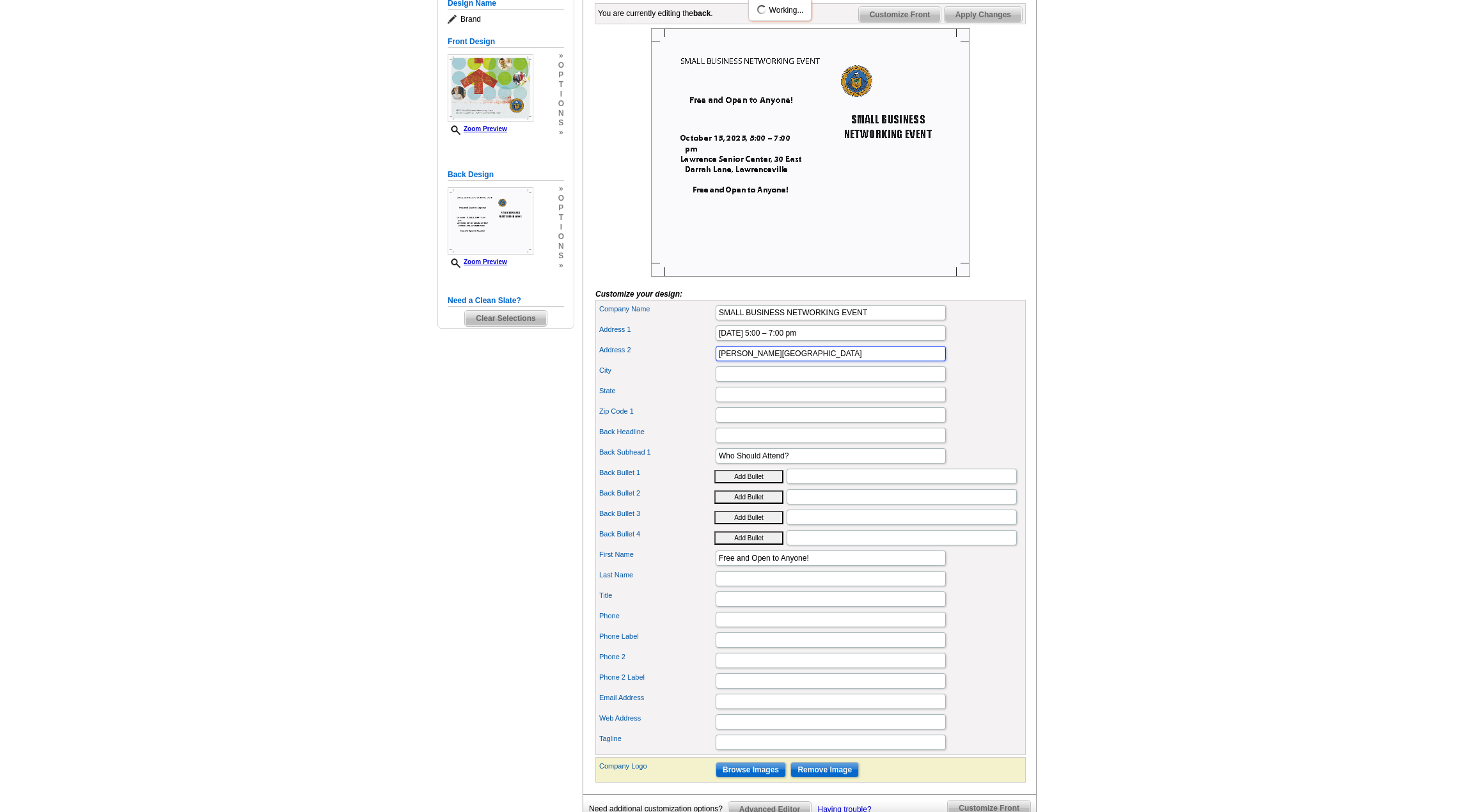
type input "[PERSON_NAME][GEOGRAPHIC_DATA]"
click at [736, 381] on input "City" at bounding box center [831, 374] width 231 height 15
paste input "30 East Darrah Lane, Lawrenceville"
type input "30 East Darrah Lane, Lawrenceville"
click at [852, 341] on input "October 15, 2025, 5:00 – 7:00 pm" at bounding box center [831, 333] width 231 height 15
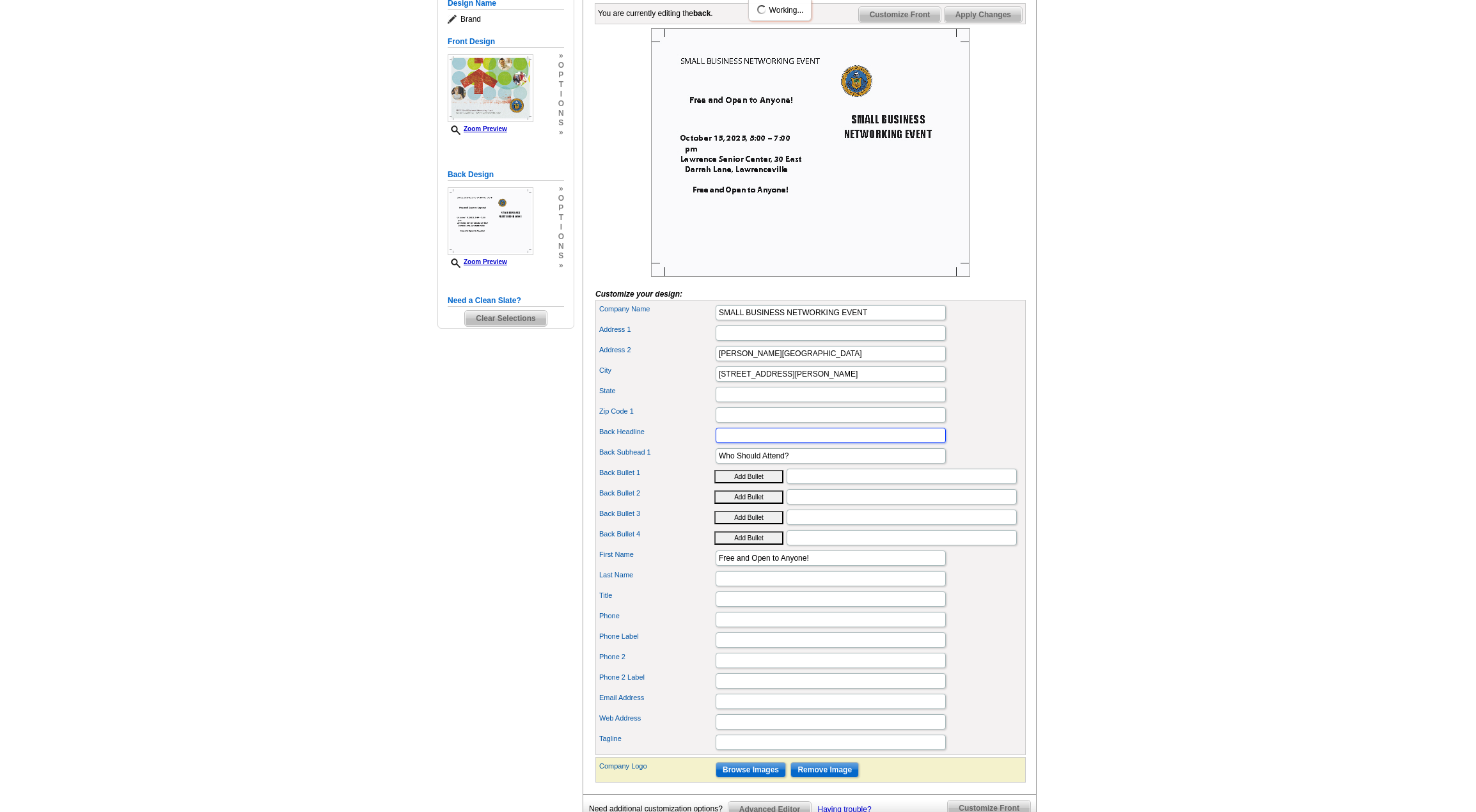
drag, startPoint x: 738, startPoint y: 458, endPoint x: 769, endPoint y: 449, distance: 32.3
click at [738, 443] on input "Back Headline" at bounding box center [831, 435] width 231 height 15
paste input "October 15, 2025, 5:00 – 7:00 pm"
type input "October 15, 2025, 5:00 – 7:00 pm"
click at [827, 361] on input "[PERSON_NAME][GEOGRAPHIC_DATA]" at bounding box center [831, 354] width 231 height 15
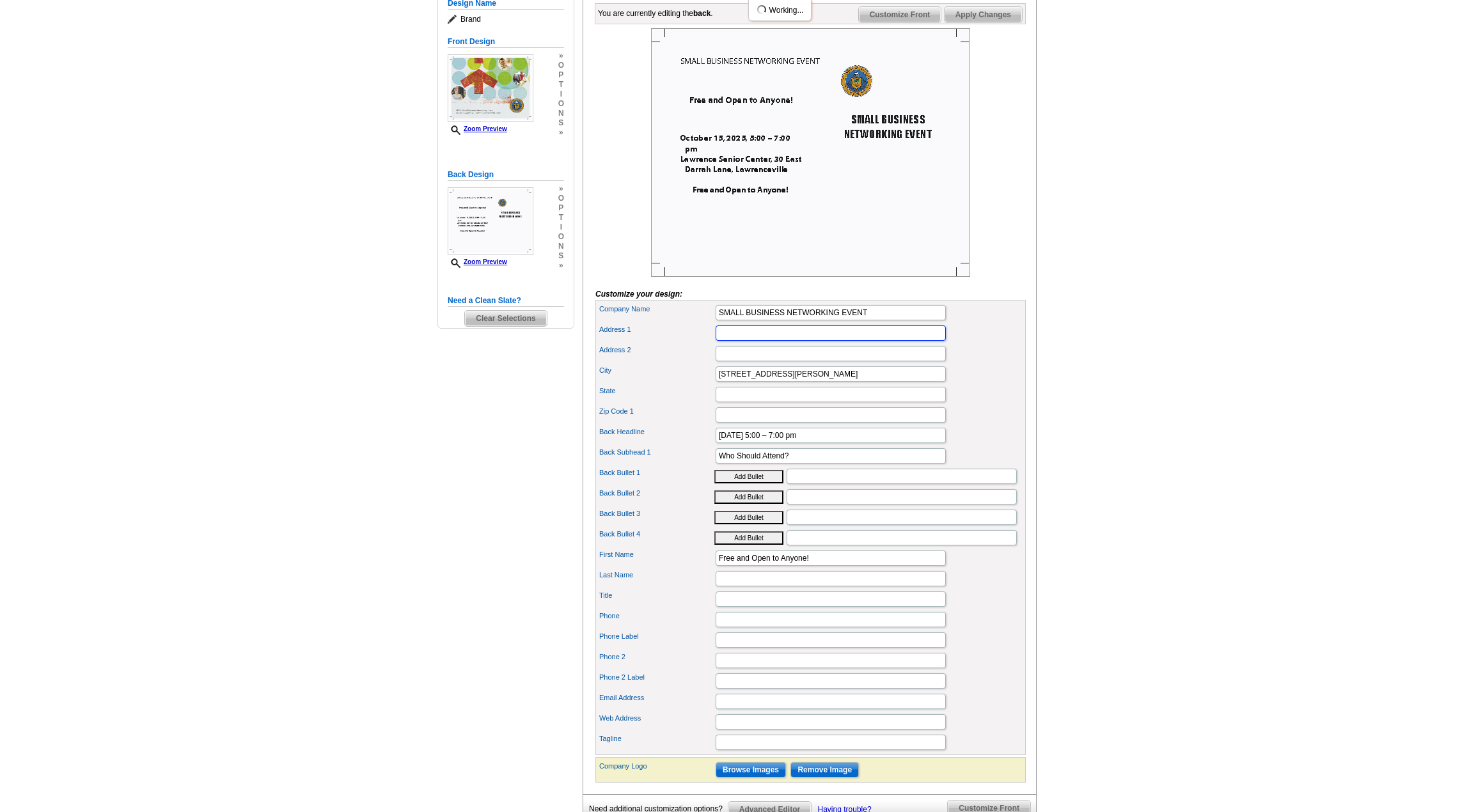
click at [753, 341] on input "Address 1" at bounding box center [831, 333] width 231 height 15
paste input "[PERSON_NAME][GEOGRAPHIC_DATA]"
type input "[PERSON_NAME][GEOGRAPHIC_DATA]"
click at [854, 381] on input "30 East Darrah Lane, Lawrenceville" at bounding box center [831, 374] width 231 height 15
click at [746, 361] on input "Address 2" at bounding box center [831, 354] width 231 height 15
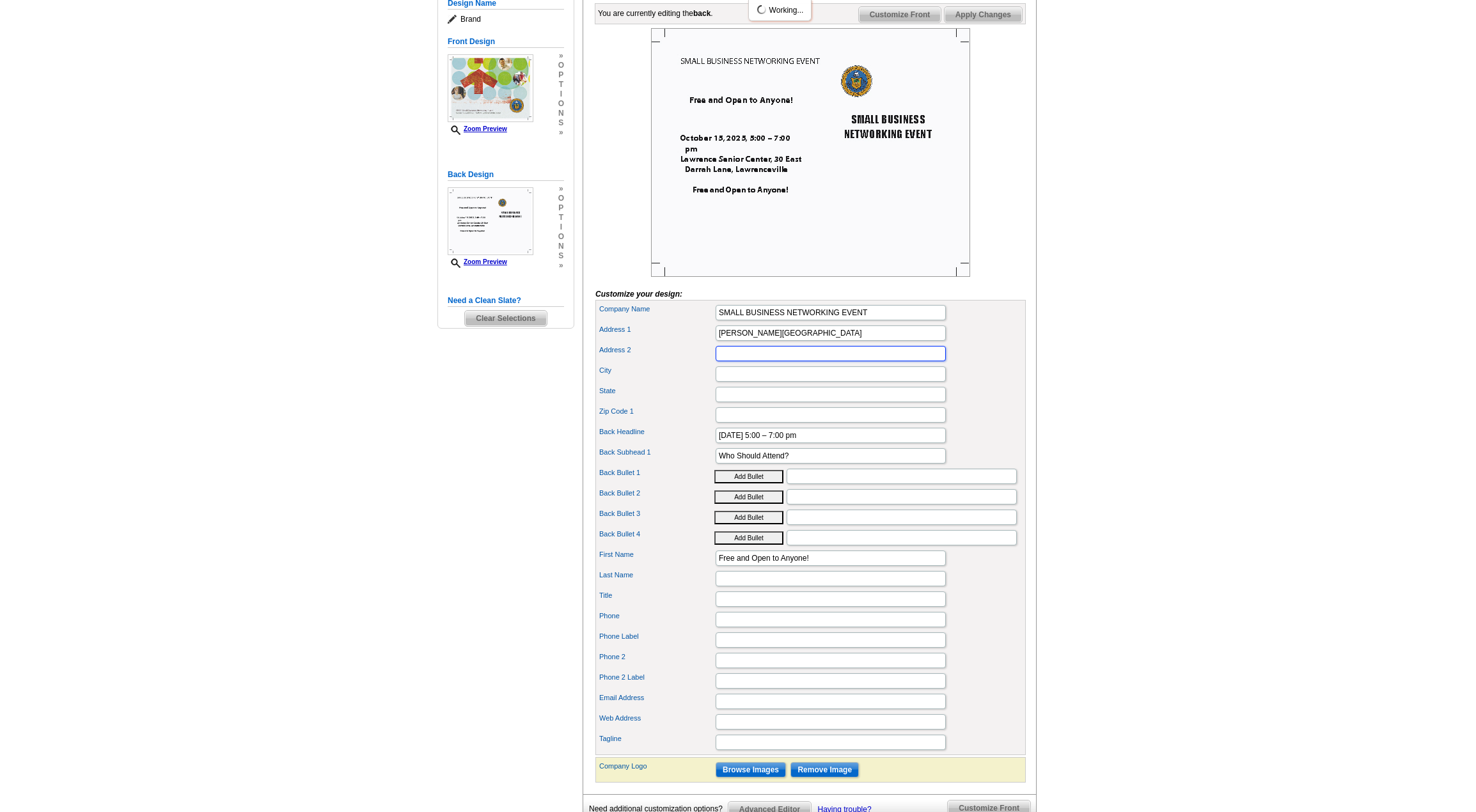
paste input "30 East Darrah Lane, Lawrenceville"
drag, startPoint x: 795, startPoint y: 379, endPoint x: 893, endPoint y: 379, distance: 98.0
click at [893, 361] on input "30 East Darrah Lane, Lawrenceville" at bounding box center [831, 354] width 231 height 15
type input "[STREET_ADDRESS][PERSON_NAME]"
click at [732, 381] on input "City" at bounding box center [831, 374] width 231 height 15
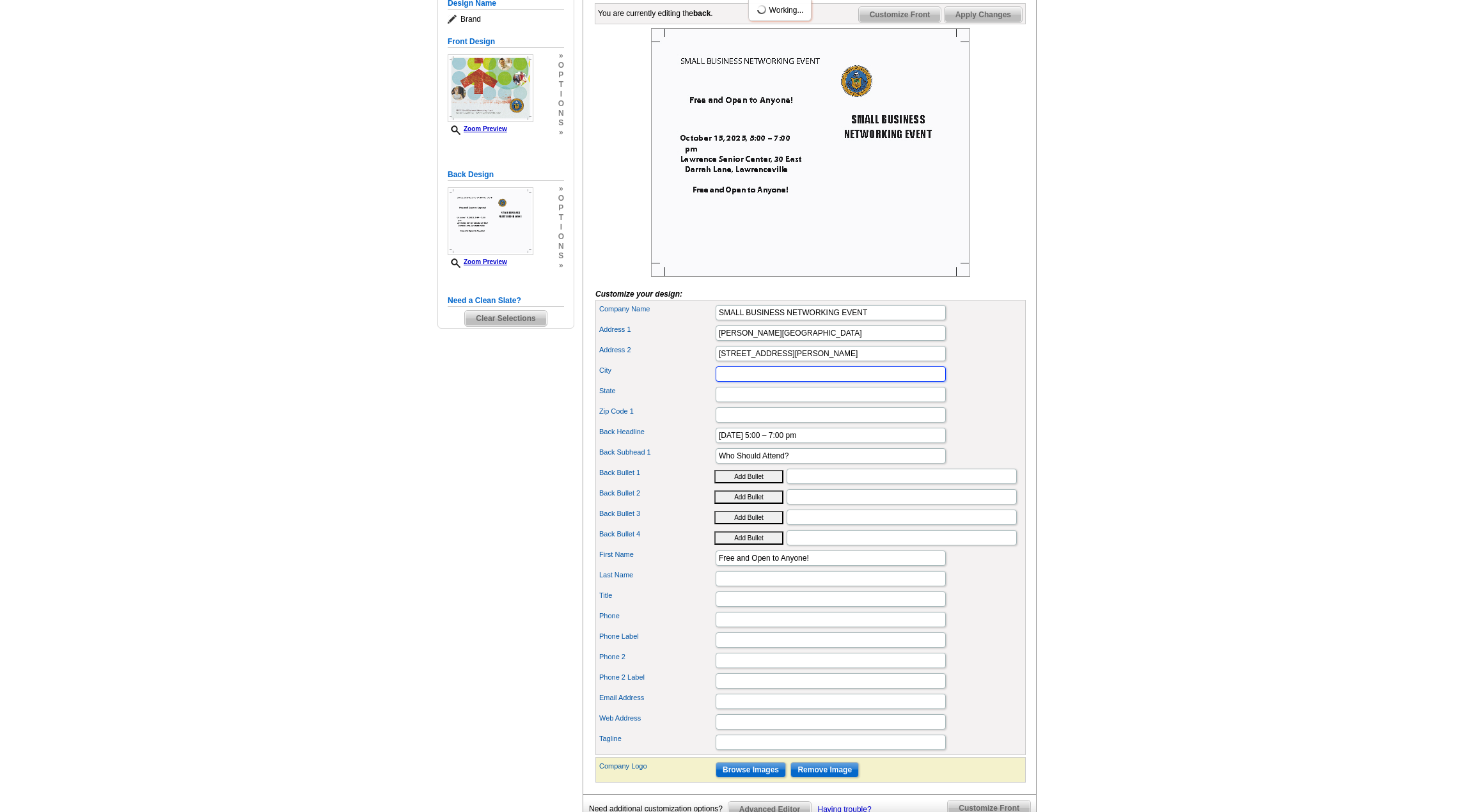
paste input "[GEOGRAPHIC_DATA]"
type input "[GEOGRAPHIC_DATA]"
click at [797, 484] on input "Back Bullet 1" at bounding box center [902, 477] width 231 height 15
paste input "Current Business Owners and Managers"
click at [767, 487] on div "Back Bullet 1 Add Bullet Current Business Owners and Managers" at bounding box center [810, 476] width 426 height 20
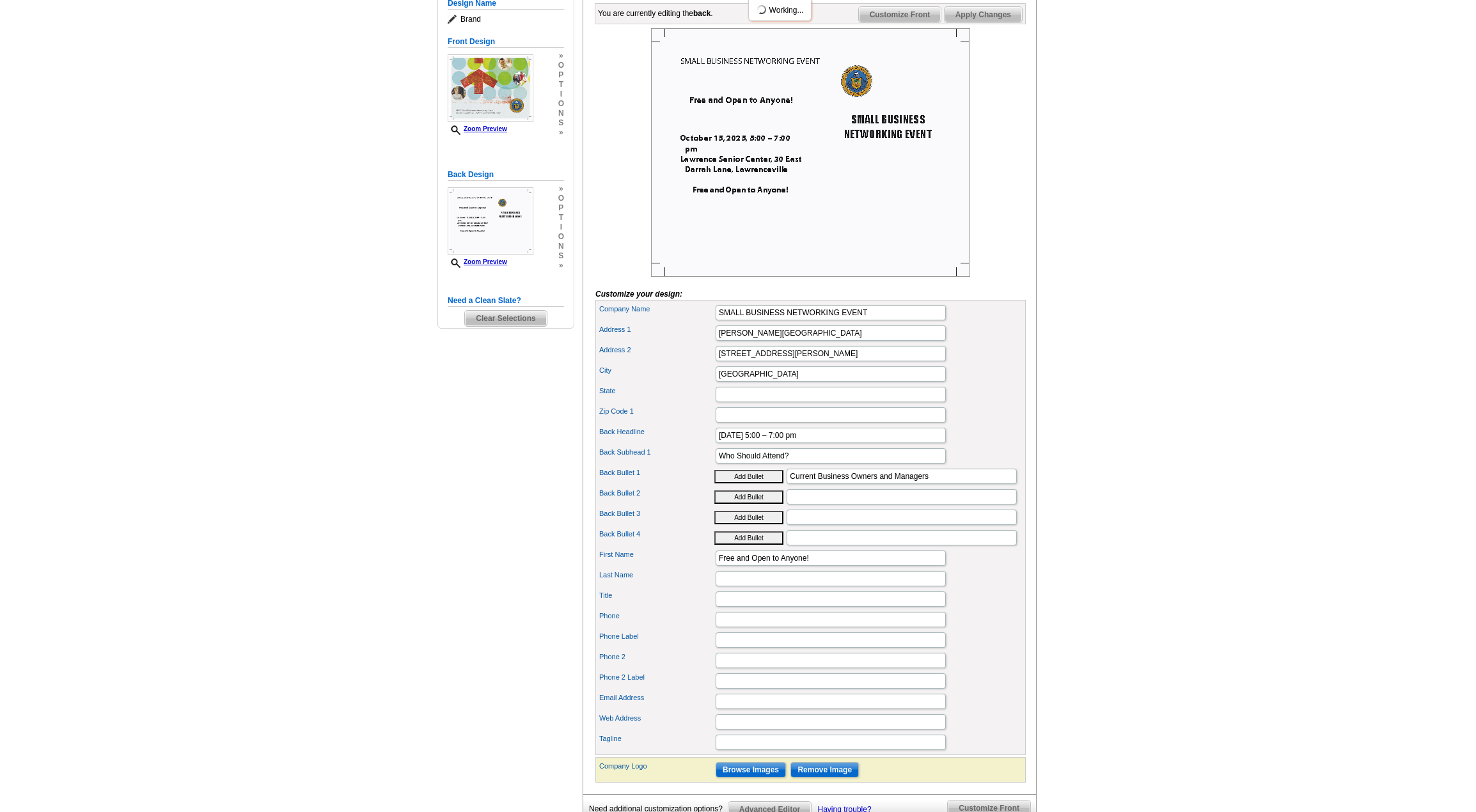
click at [754, 483] on button "Add Bullet" at bounding box center [750, 477] width 69 height 13
type input "• Current Business Owners and Managers"
click at [802, 504] on input "Back Bullet 2" at bounding box center [902, 497] width 231 height 15
paste input "New Business Founders"
click at [756, 504] on button "Add Bullet" at bounding box center [750, 498] width 69 height 13
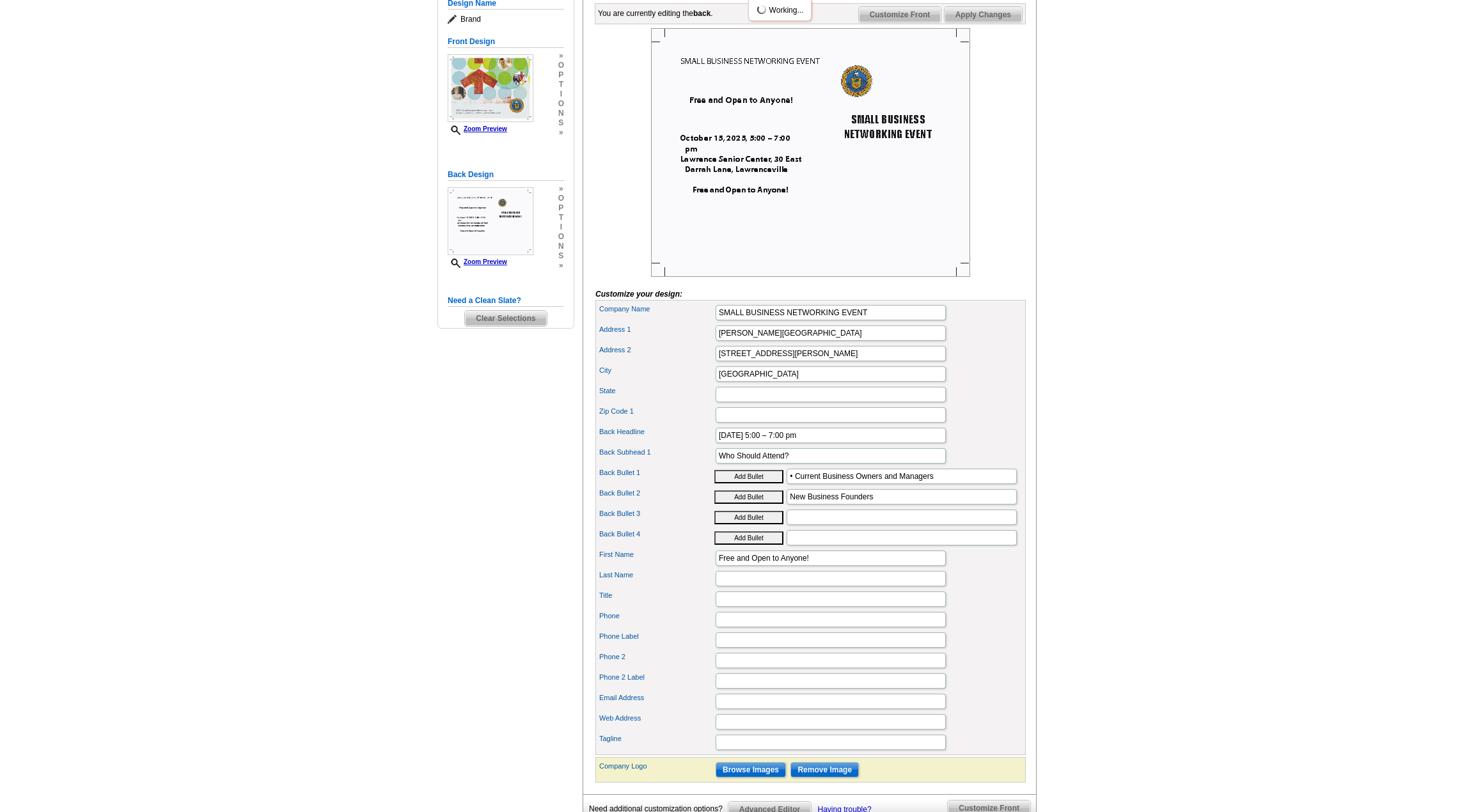
type input "• New Business Founders"
click at [835, 526] on input "Back Bullet 3" at bounding box center [902, 518] width 231 height 15
paste input "Anyone interested in business in Lawrence Township"
click at [762, 525] on button "Add Bullet" at bounding box center [750, 518] width 69 height 13
type input "• Anyone interested in business in Lawrence Township"
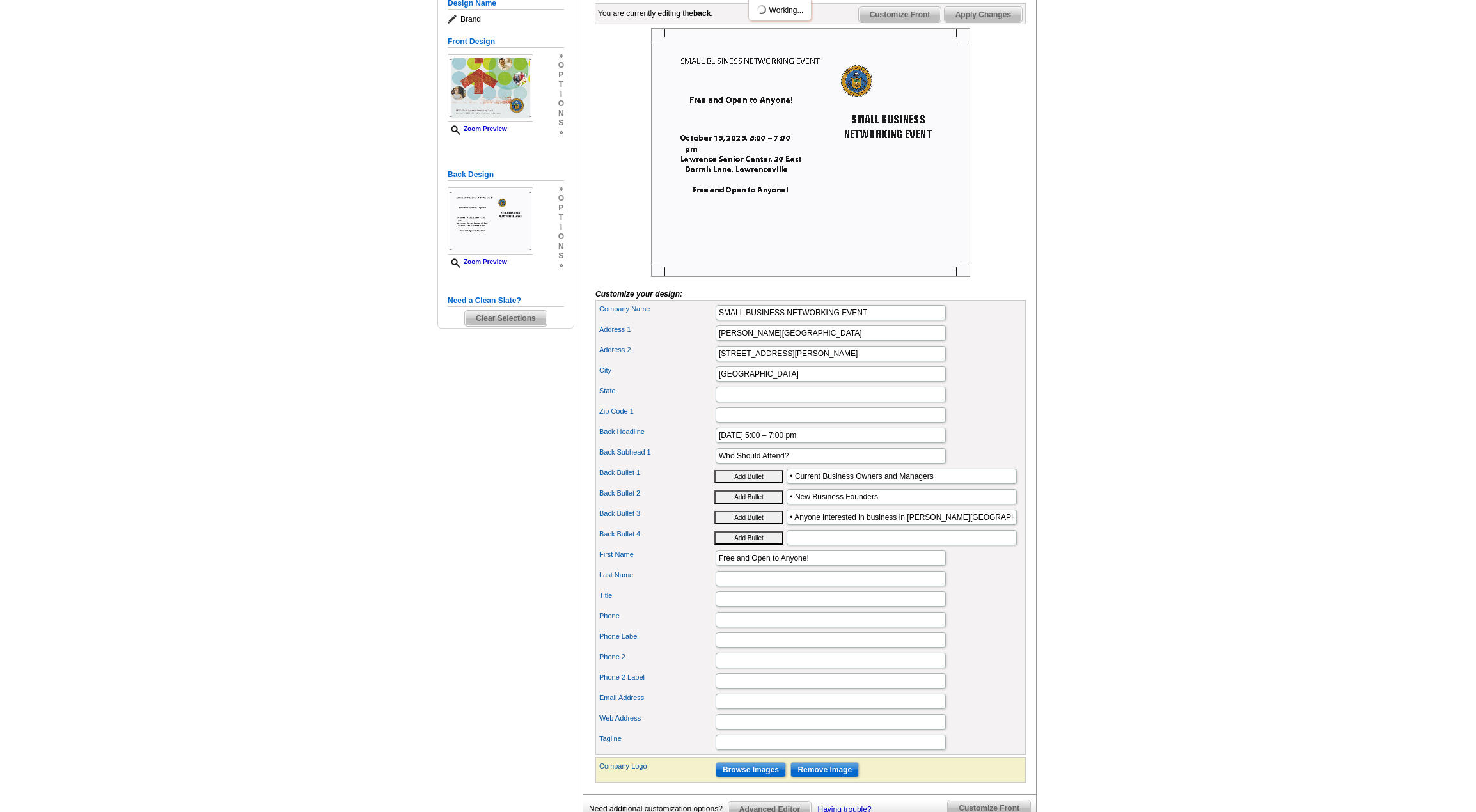
click at [515, 608] on div "Need Help? call 800-260-5887, chat with support, or have our designers make som…" at bounding box center [738, 394] width 614 height 963
click at [774, 403] on input "State" at bounding box center [831, 395] width 231 height 15
type input "NJ"
click at [781, 443] on input "October 15, 2025, 5:00 – 7:00 pm" at bounding box center [831, 435] width 231 height 15
click at [982, 609] on div "Title" at bounding box center [810, 599] width 426 height 20
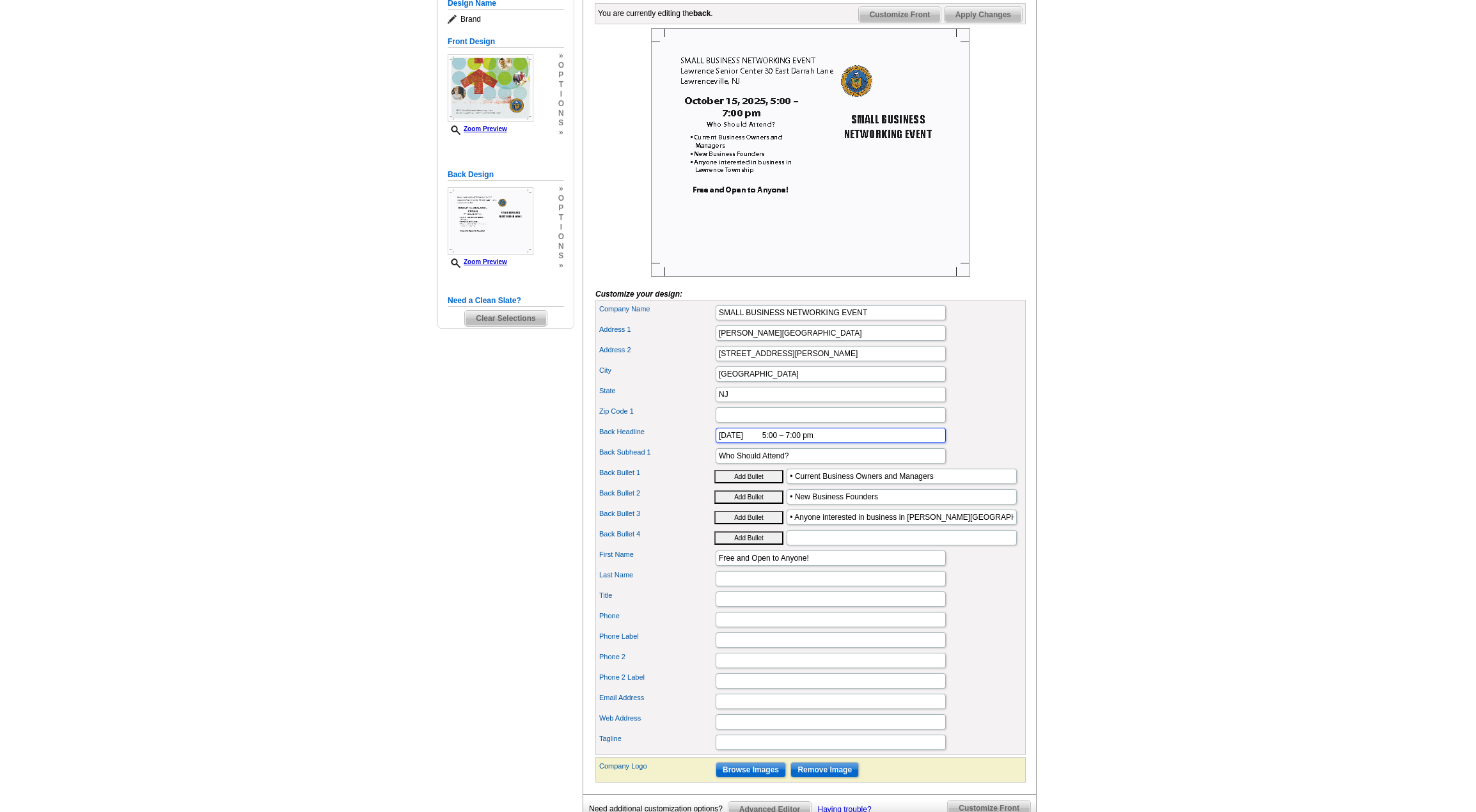
drag, startPoint x: 776, startPoint y: 458, endPoint x: 799, endPoint y: 455, distance: 23.2
click at [799, 443] on input "October 15, 2025, 5:00 – 7:00 pm" at bounding box center [831, 435] width 231 height 15
click at [990, 426] on div "Zip Code 1" at bounding box center [810, 414] width 426 height 20
click at [776, 443] on input "October 15, 2025 | 5:00 – 7:00 pm" at bounding box center [831, 435] width 231 height 15
drag, startPoint x: 791, startPoint y: 455, endPoint x: 852, endPoint y: 452, distance: 61.1
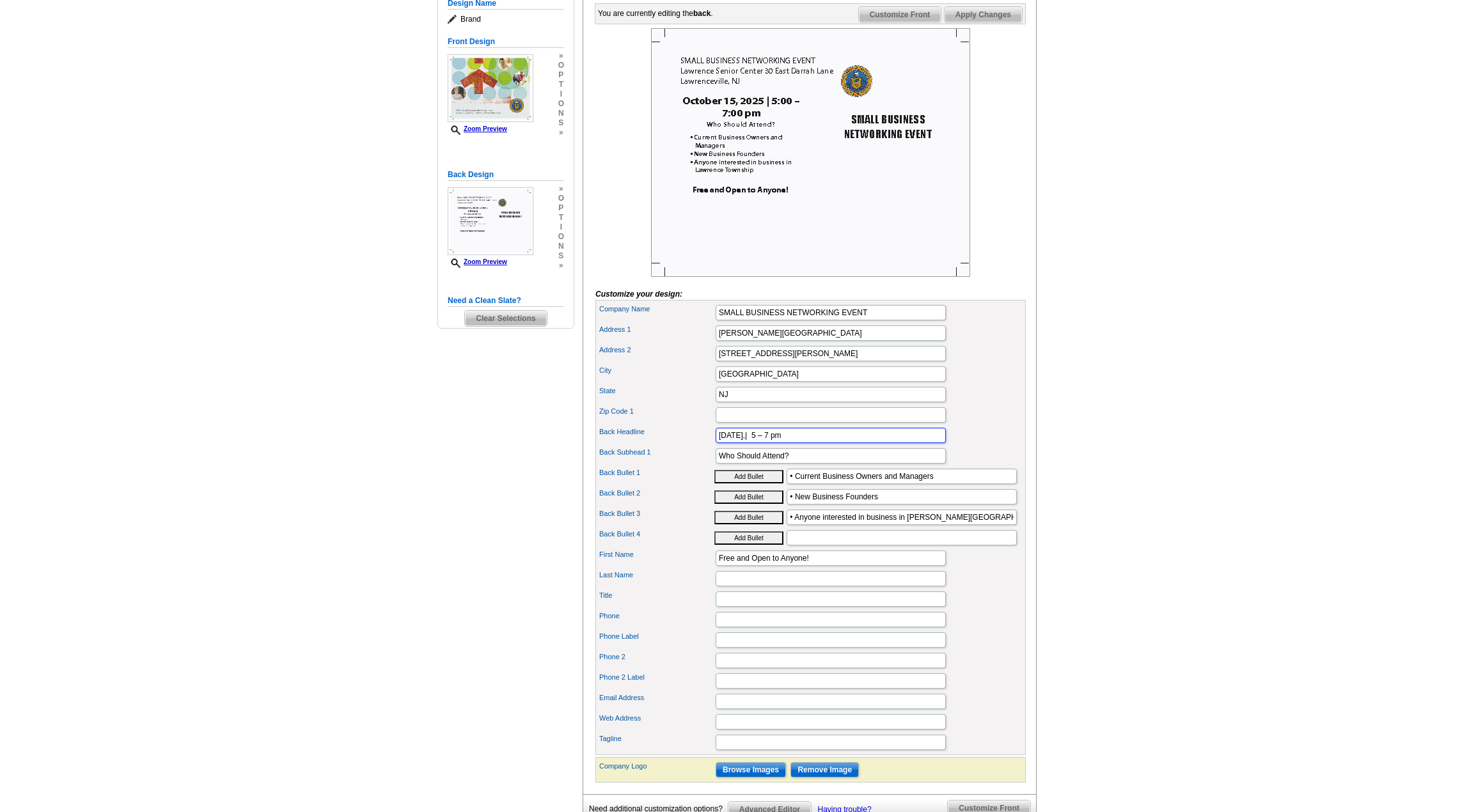
click at [791, 443] on input "October 15, 2025,| 5 – 7 pm" at bounding box center [831, 435] width 231 height 15
type input "October 15, 2025,| 5–7 pm"
click at [1013, 384] on div "City Lawrenceville" at bounding box center [810, 374] width 426 height 20
click at [760, 730] on input "Web Address" at bounding box center [831, 723] width 231 height 15
paste input "ttps://link.locallawrence.com/net25"
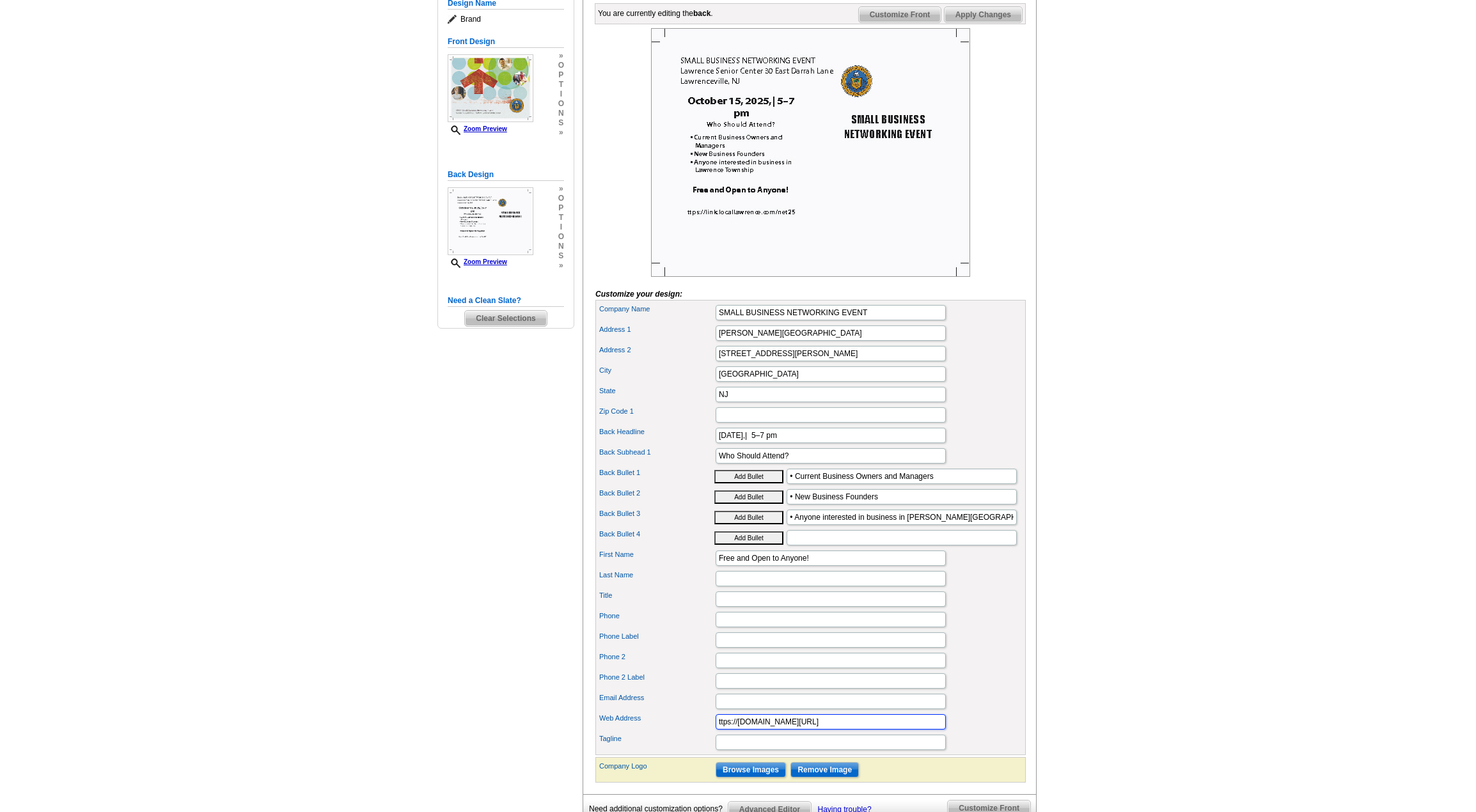
click at [719, 730] on input "ttps://link.locallawrence.com/net25" at bounding box center [831, 723] width 231 height 15
type input "https://link.locallawrence.com/net25"
click at [745, 709] on input "Email Address" at bounding box center [831, 701] width 231 height 15
type input "RSVP"
click at [982, 671] on div "Phone 2" at bounding box center [810, 660] width 426 height 20
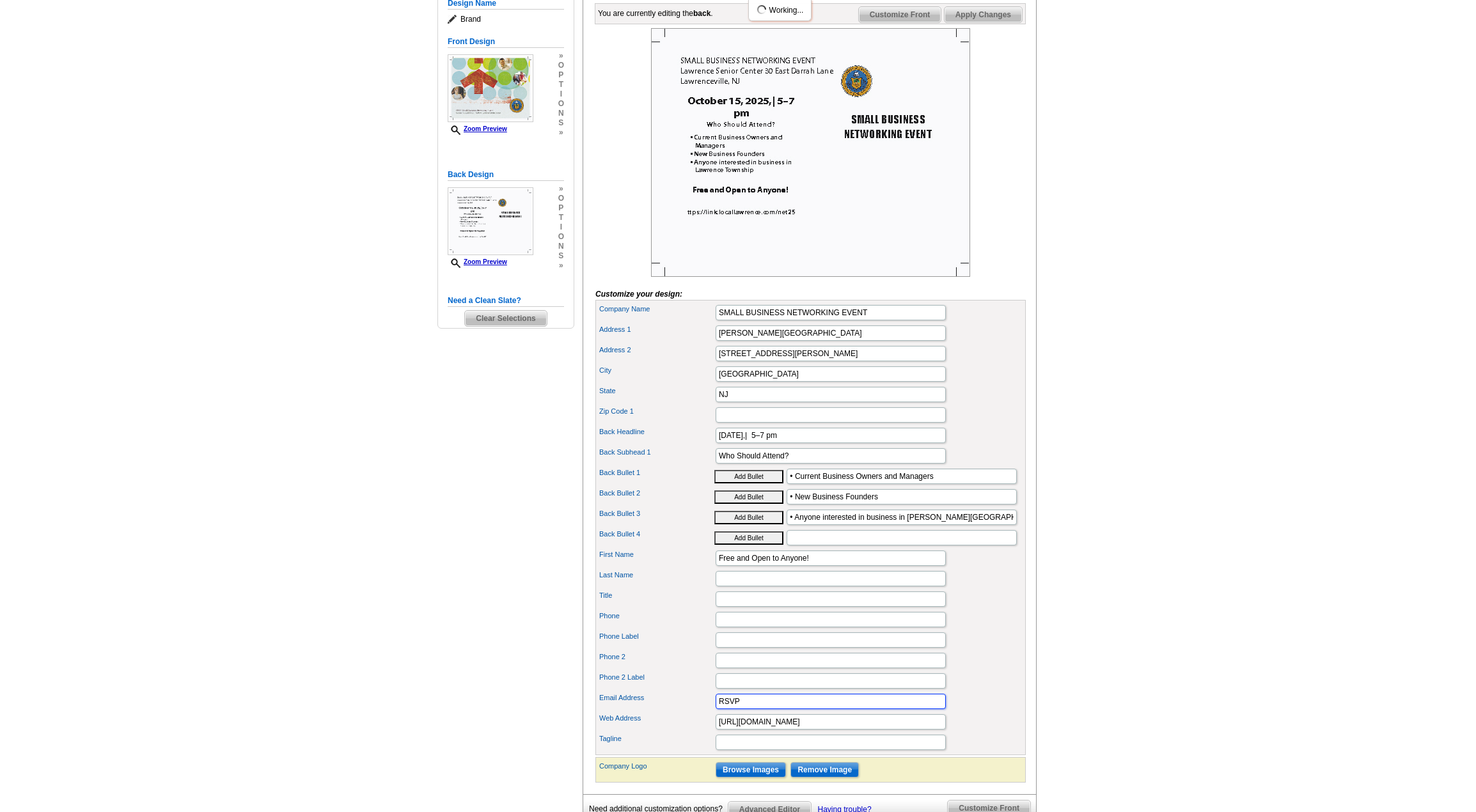
click at [761, 709] on input "RSVP" at bounding box center [831, 701] width 231 height 15
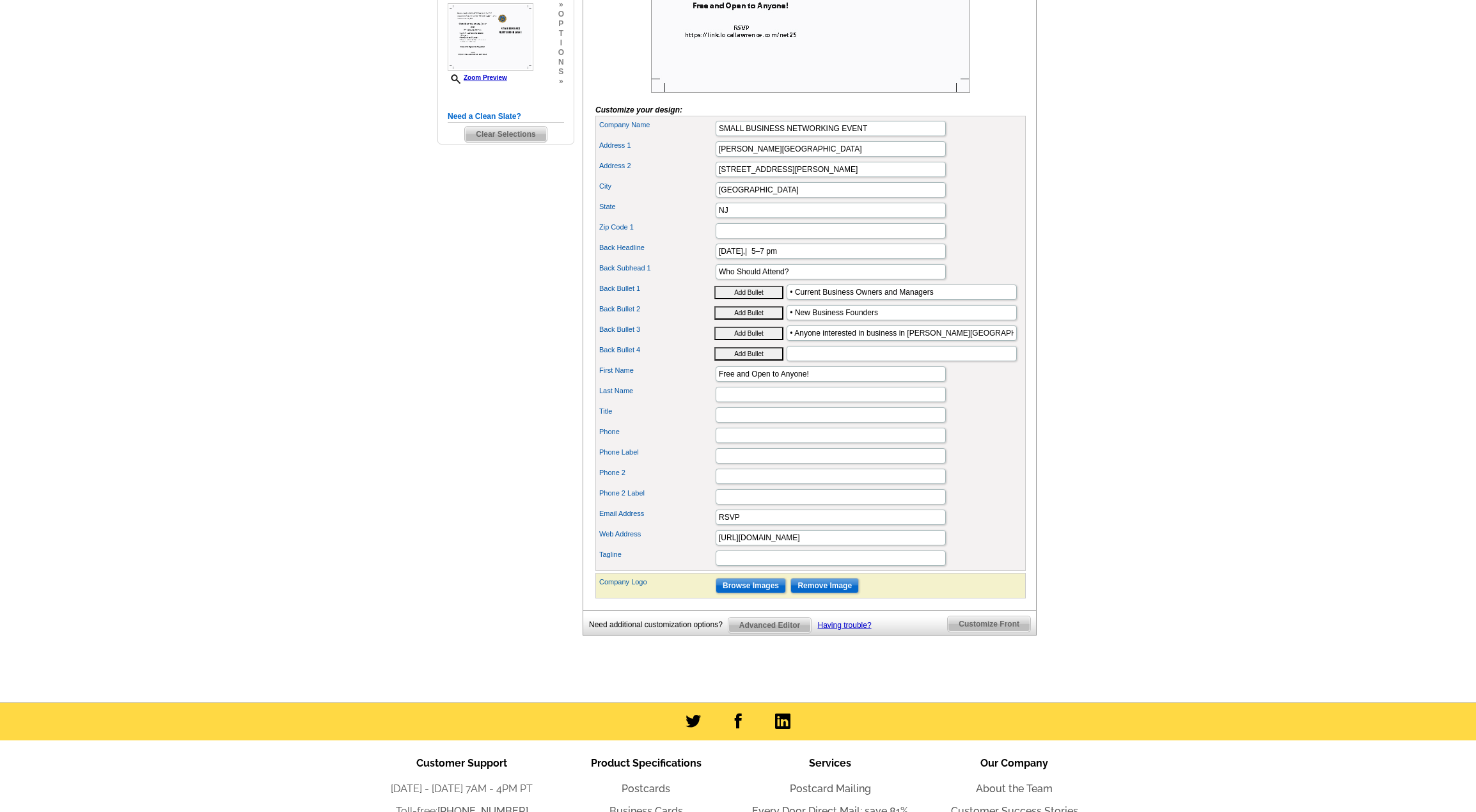
scroll to position [383, 0]
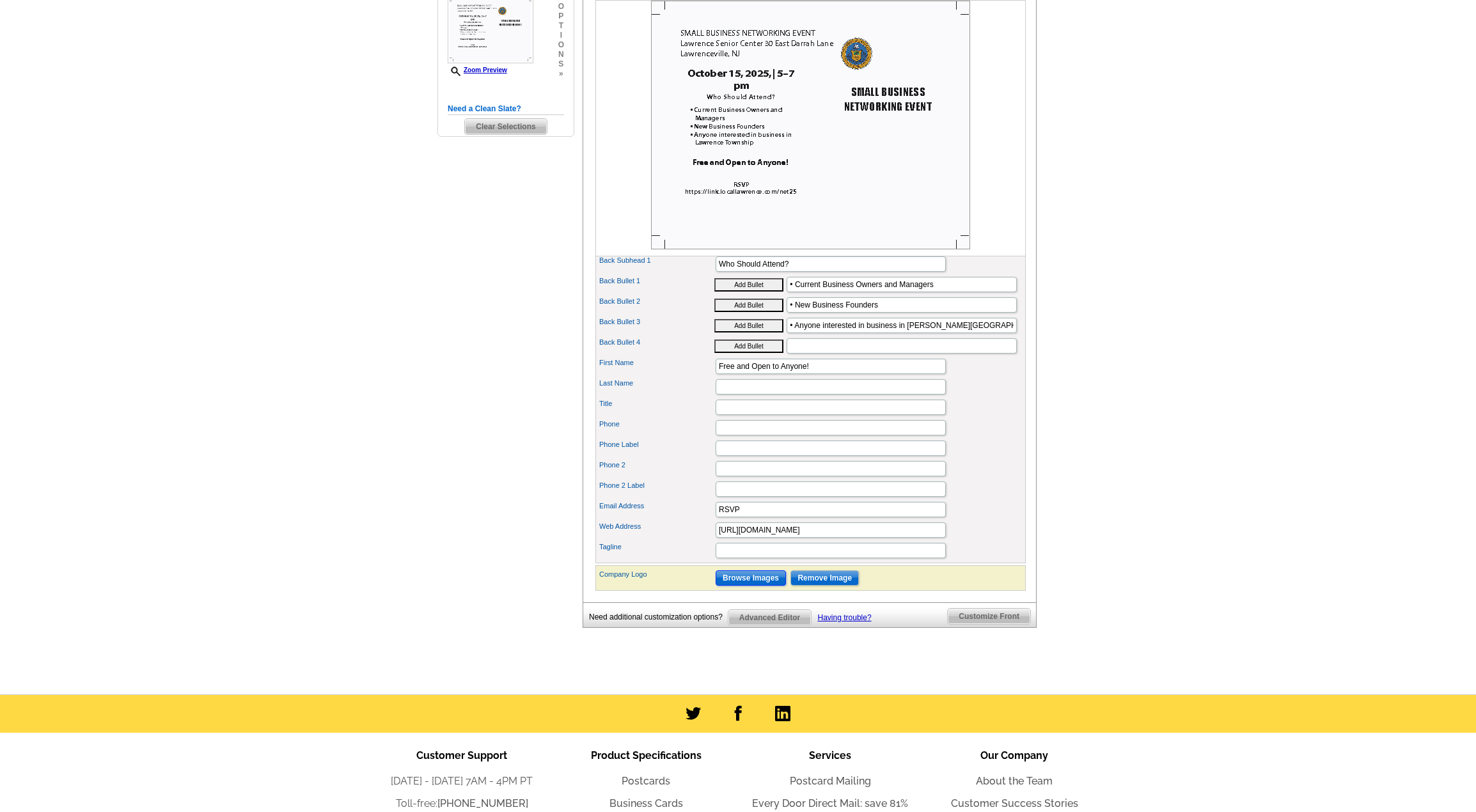
click at [752, 586] on input "Browse Images" at bounding box center [750, 578] width 70 height 15
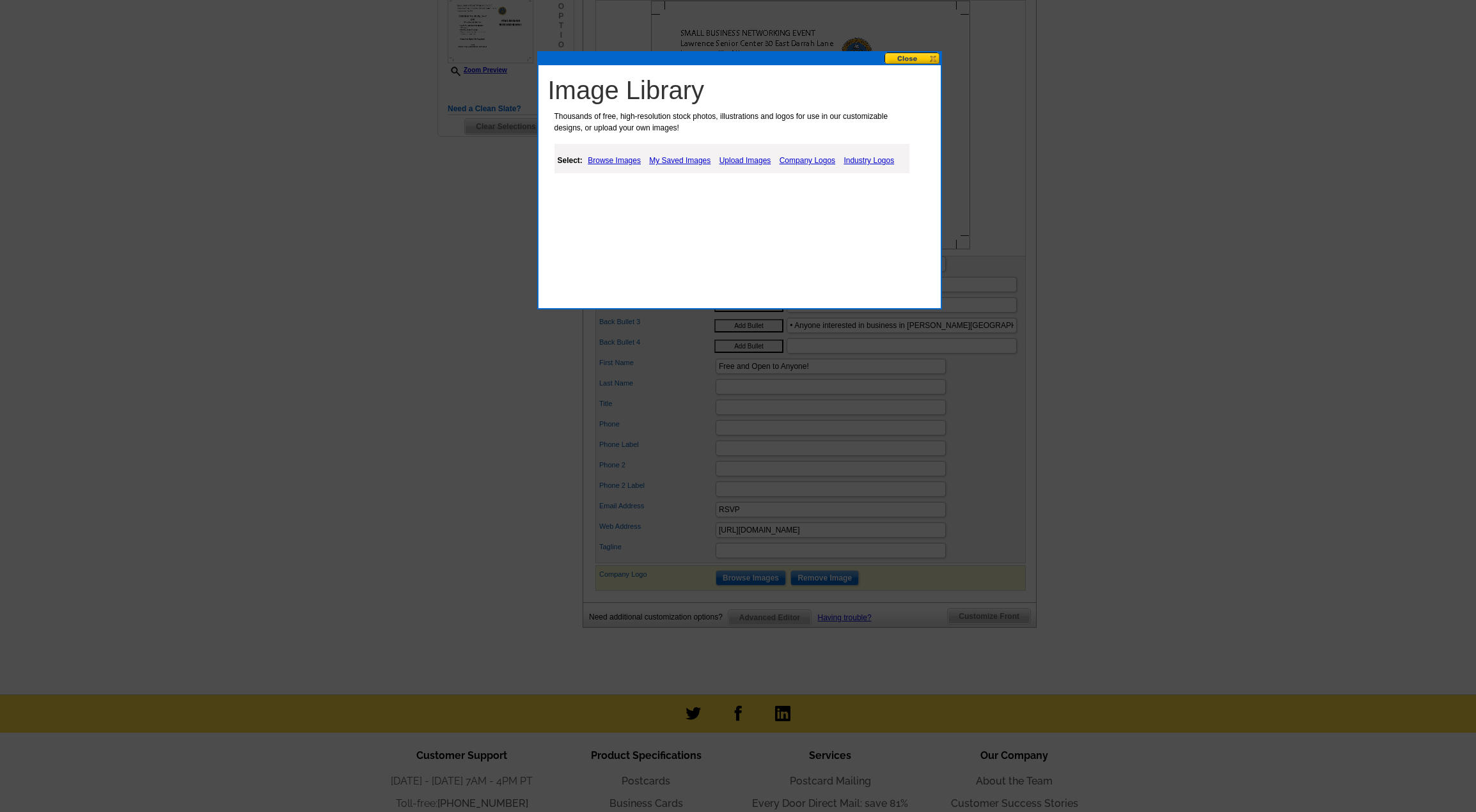
click at [748, 162] on link "Upload Images" at bounding box center [746, 160] width 59 height 15
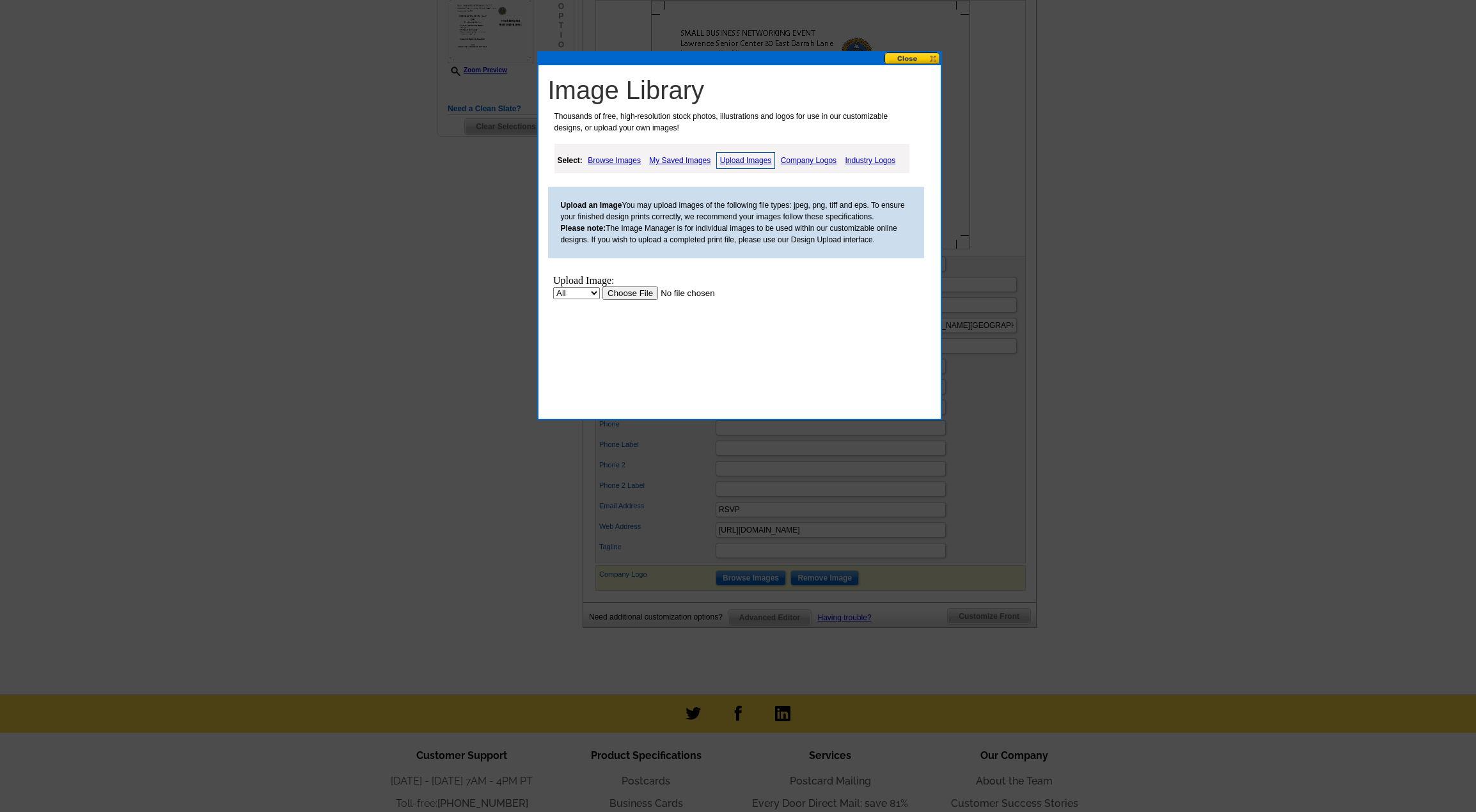
scroll to position [0, 0]
click at [640, 294] on input "file" at bounding box center [682, 293] width 161 height 13
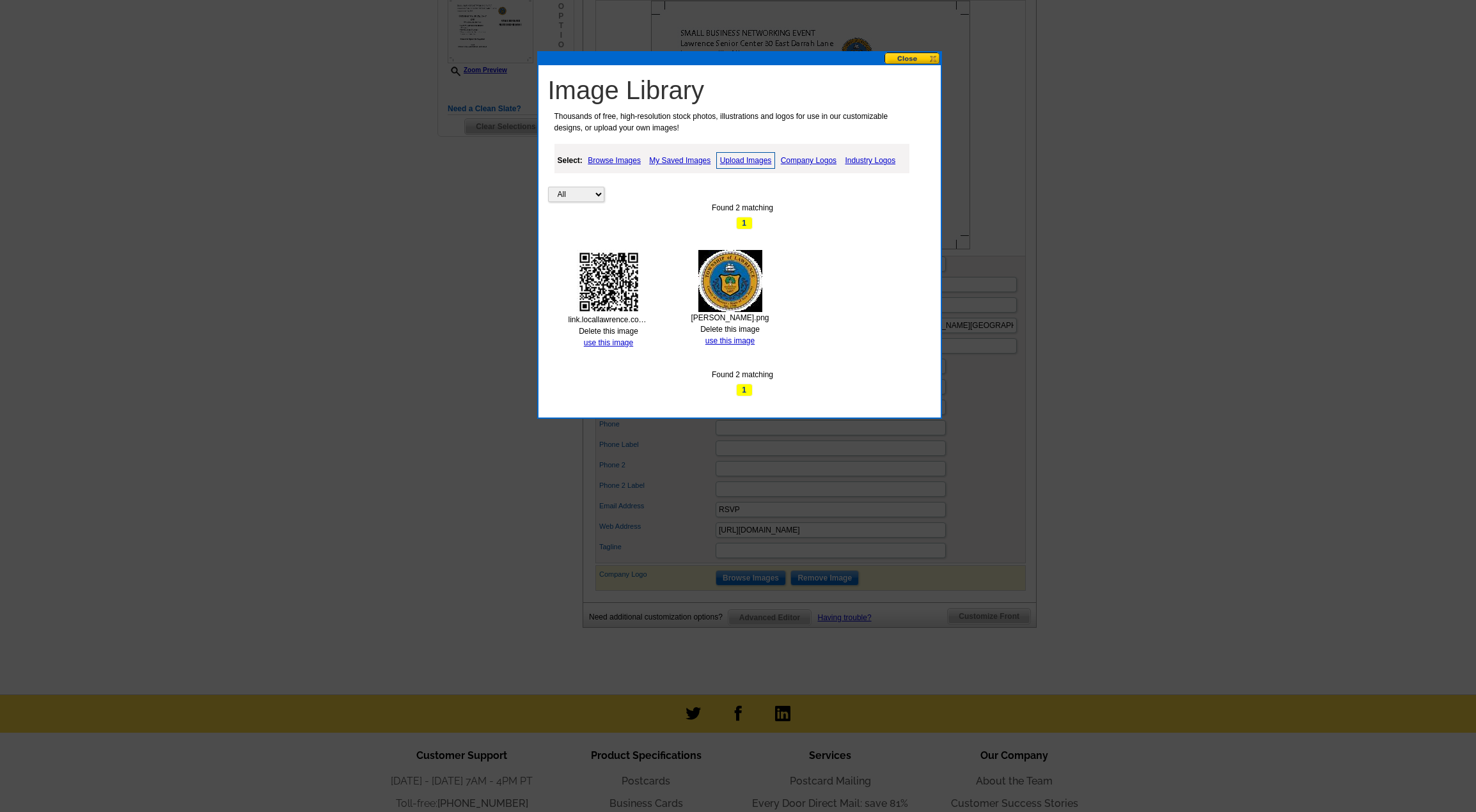
click at [616, 287] on img at bounding box center [608, 282] width 64 height 64
click at [601, 341] on link "use this image" at bounding box center [608, 342] width 49 height 9
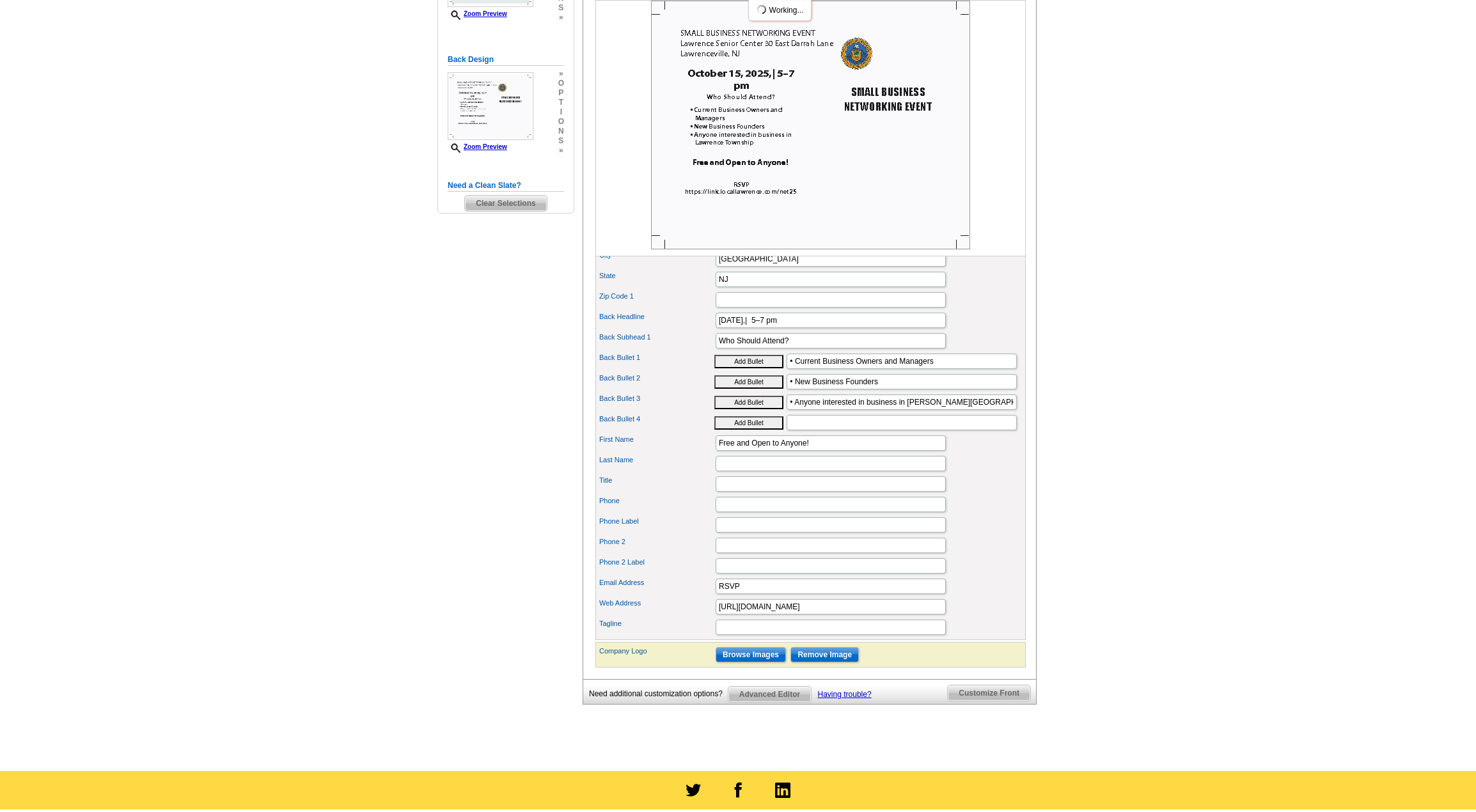
scroll to position [320, 0]
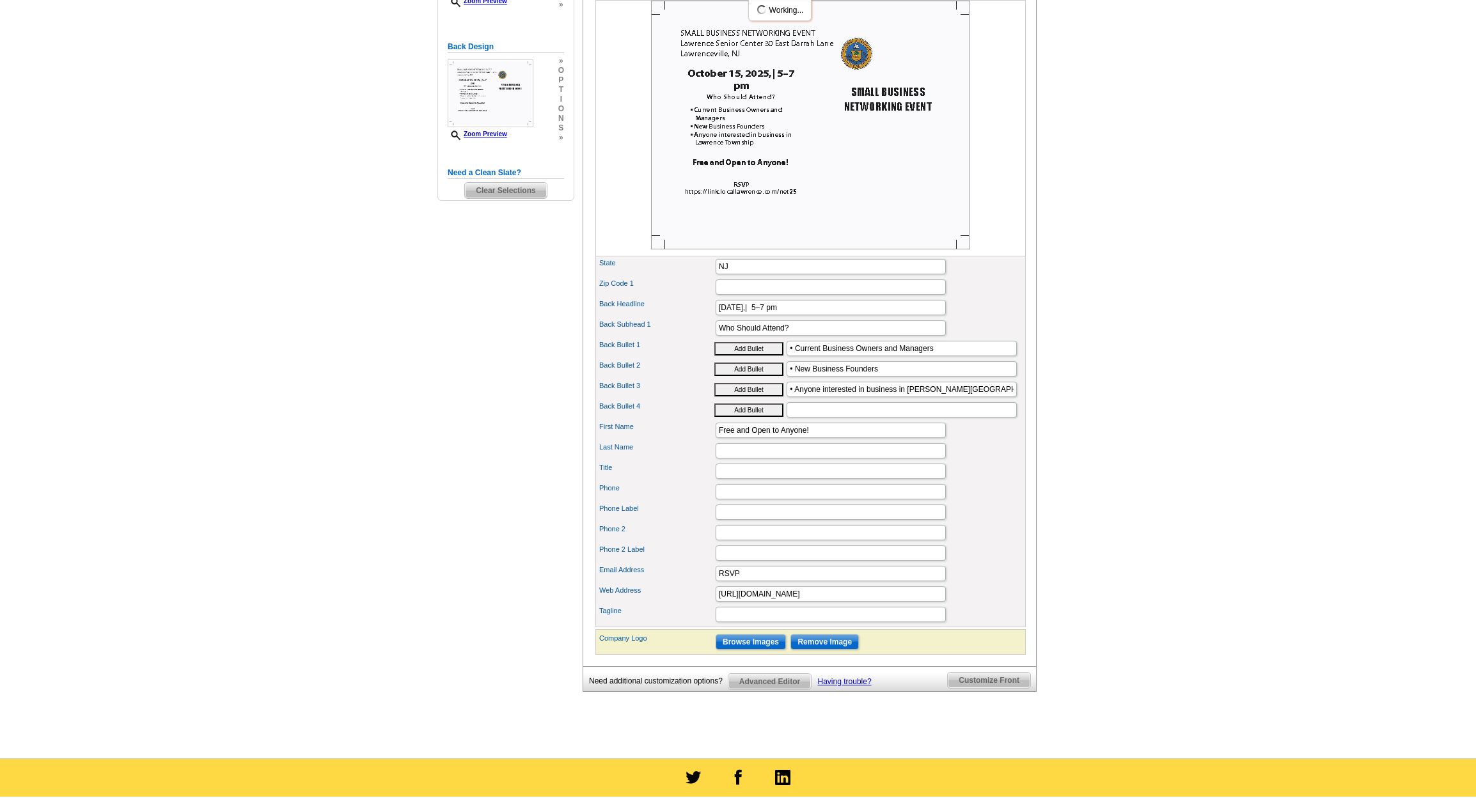
click at [1019, 563] on div "Phone 2 Label" at bounding box center [810, 553] width 426 height 20
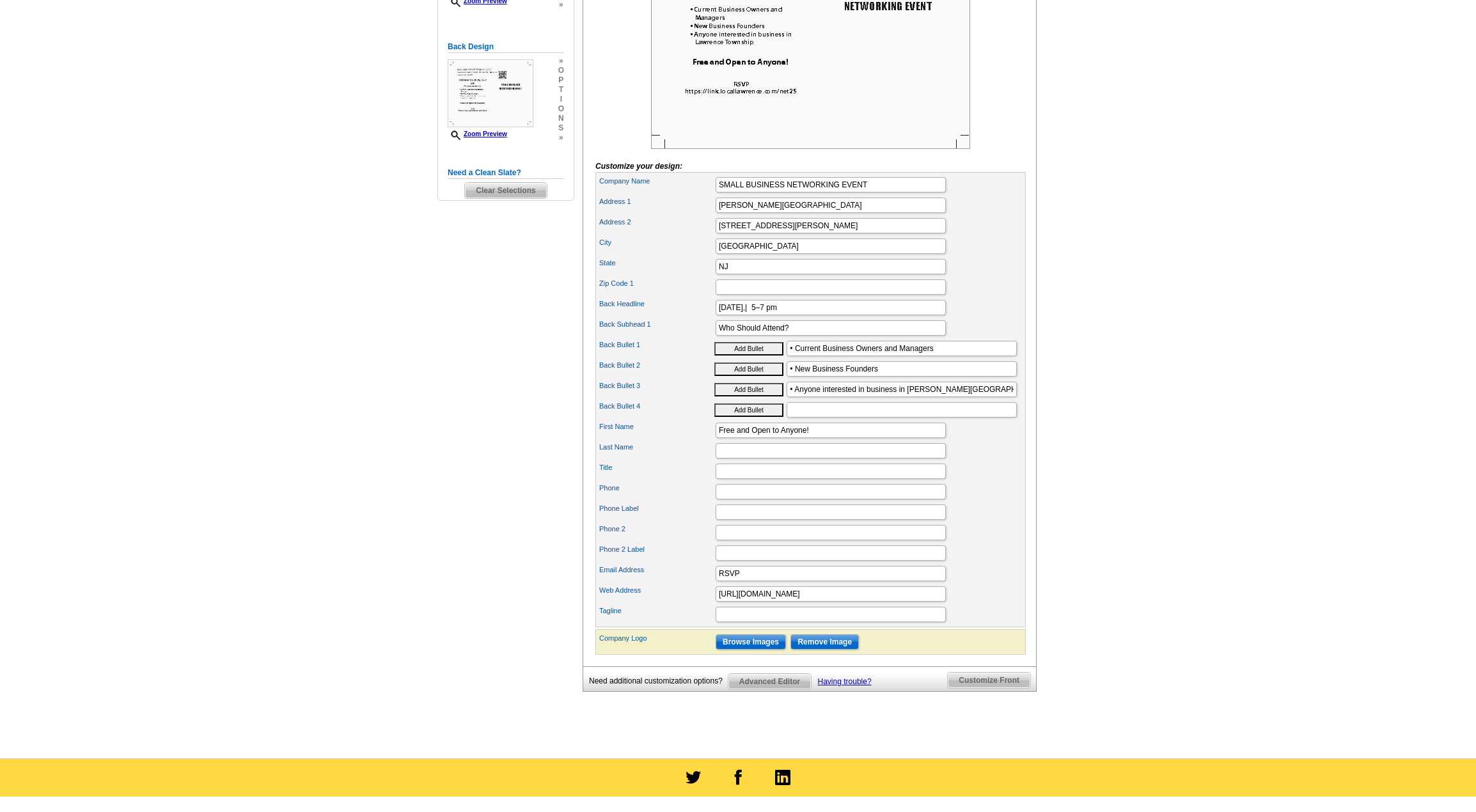
scroll to position [128, 0]
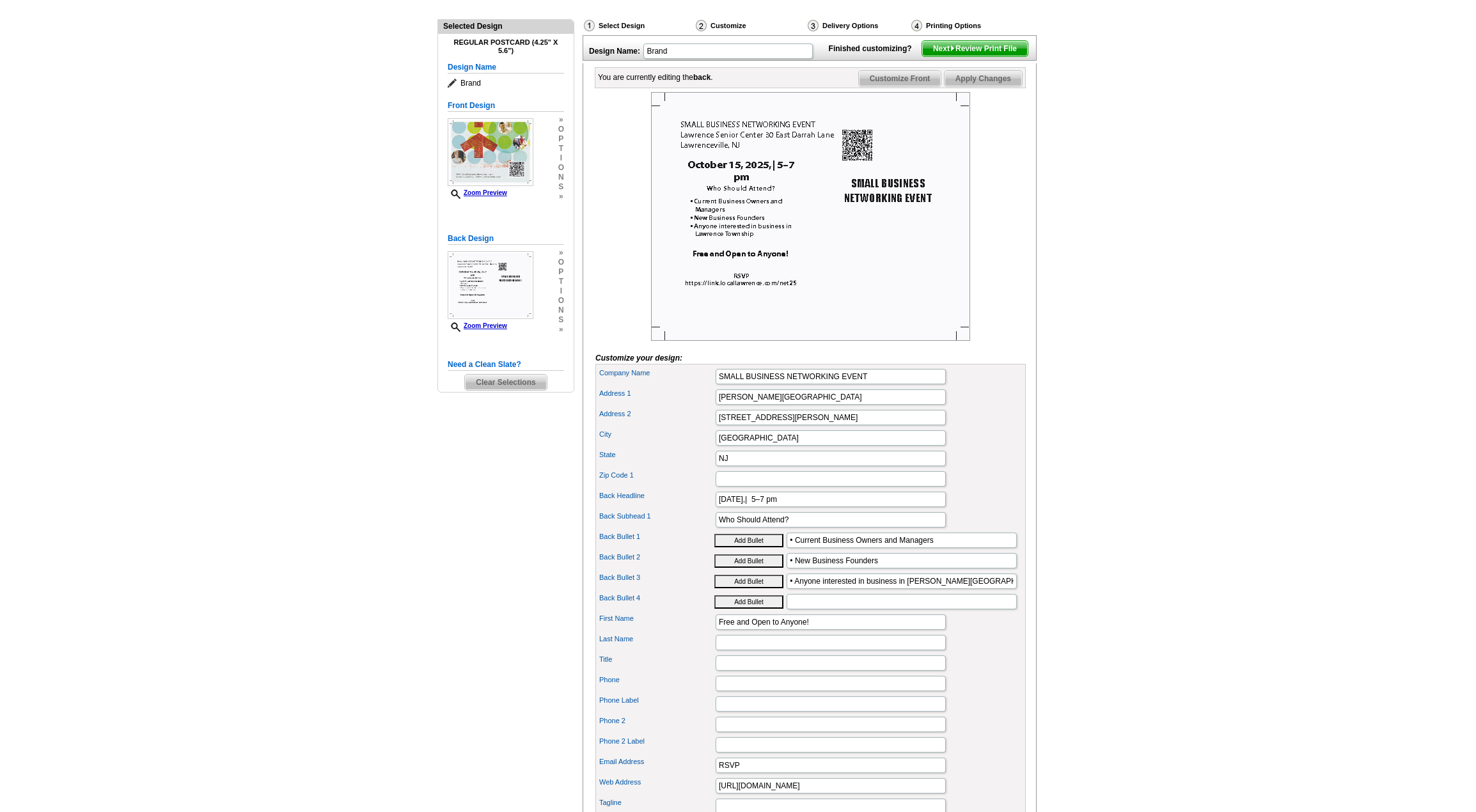
click at [856, 169] on img at bounding box center [811, 216] width 319 height 249
click at [499, 163] on img at bounding box center [490, 152] width 86 height 68
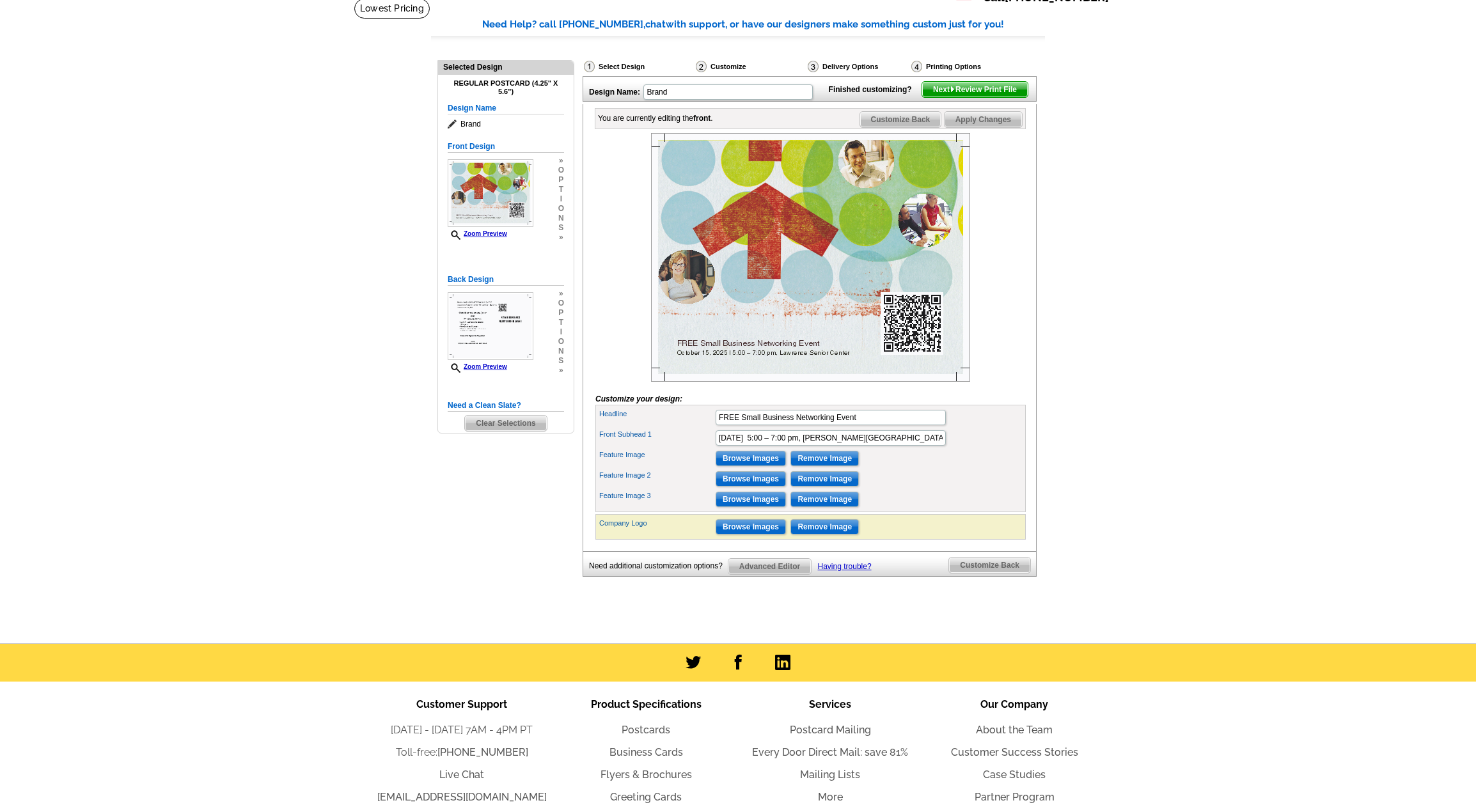
scroll to position [64, 0]
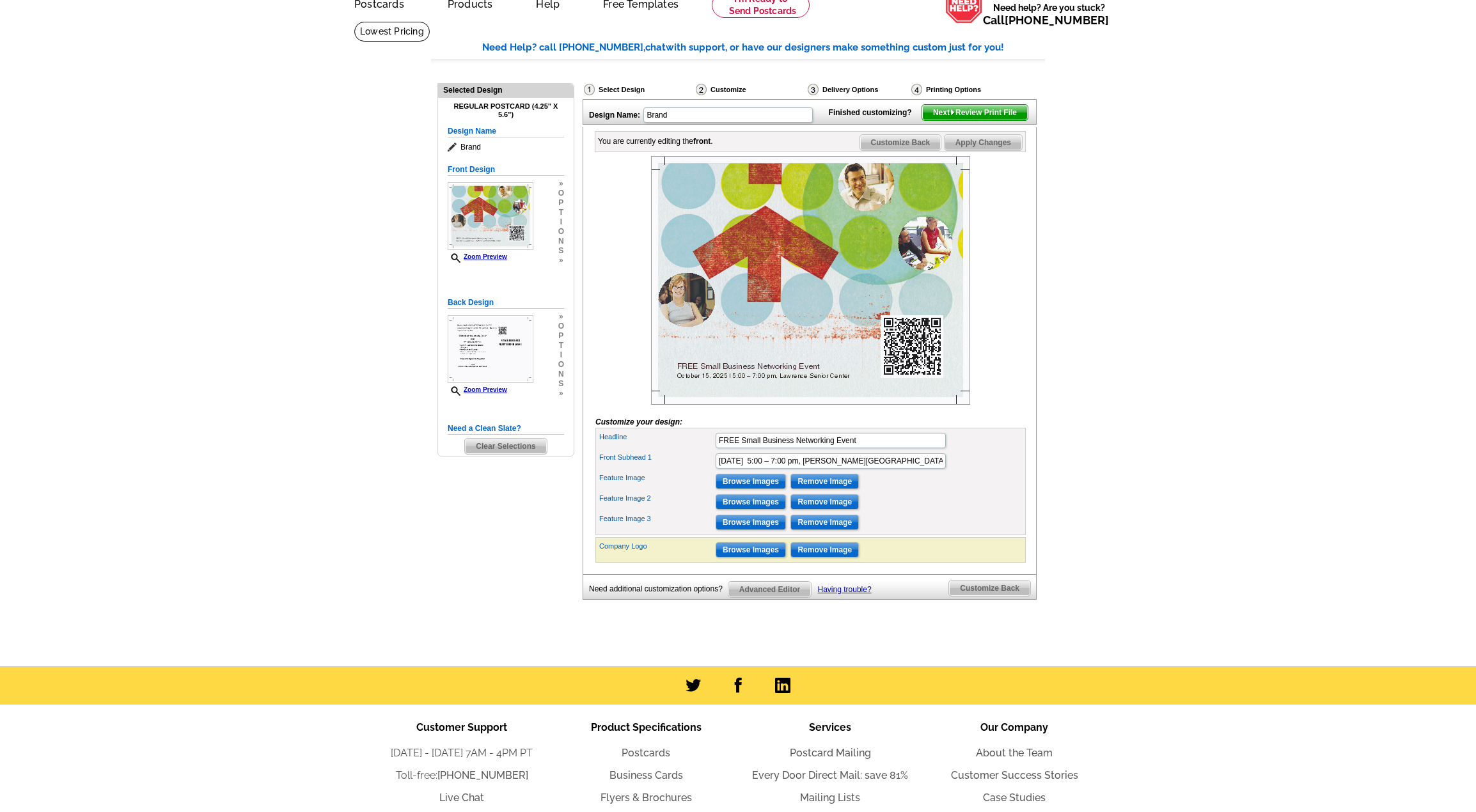
click at [628, 483] on label "Feature Image" at bounding box center [657, 478] width 115 height 11
click at [627, 525] on label "Feature Image 3" at bounding box center [657, 519] width 115 height 11
click at [741, 557] on input "Browse Images" at bounding box center [750, 551] width 70 height 15
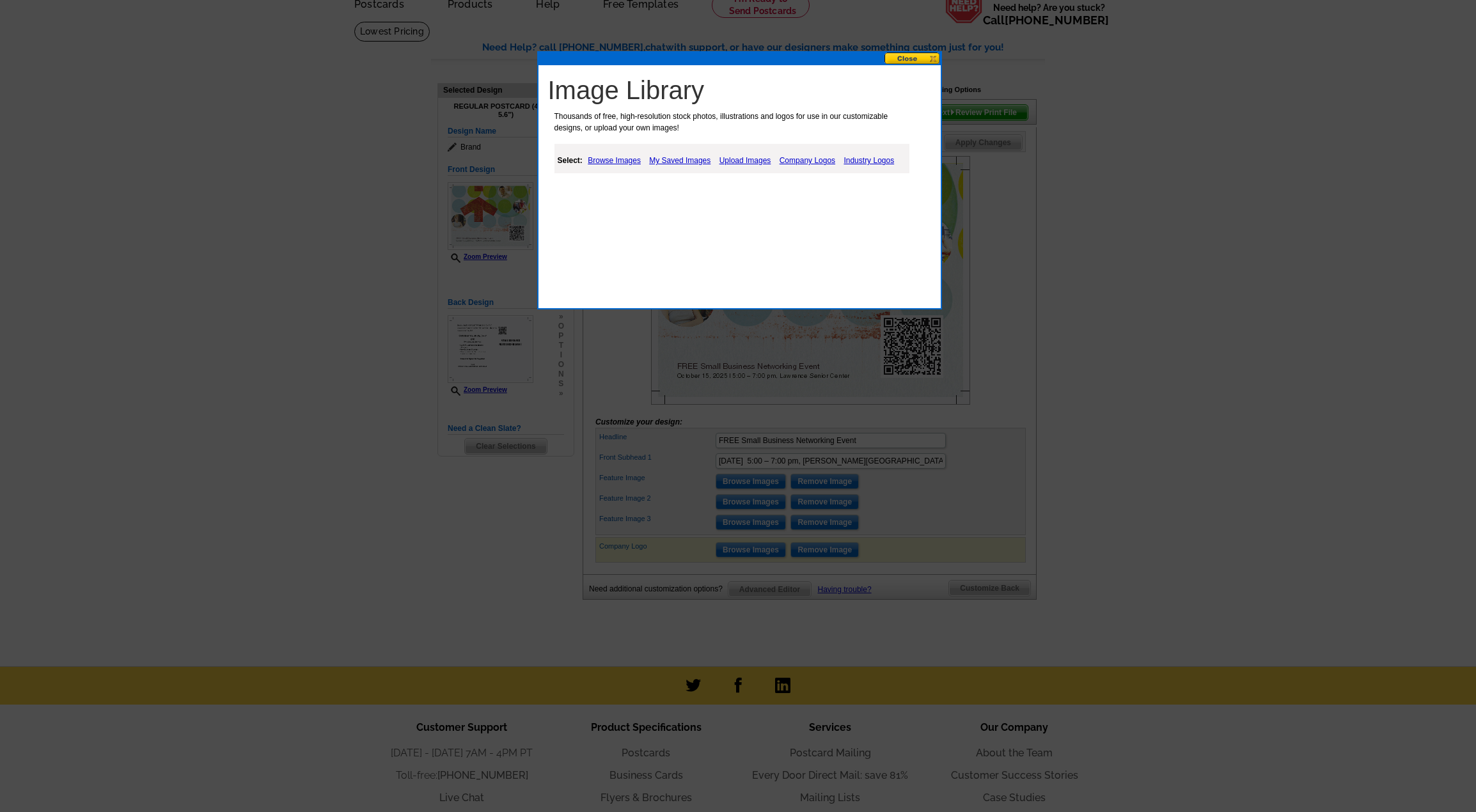
click at [669, 163] on link "My Saved Images" at bounding box center [679, 160] width 68 height 15
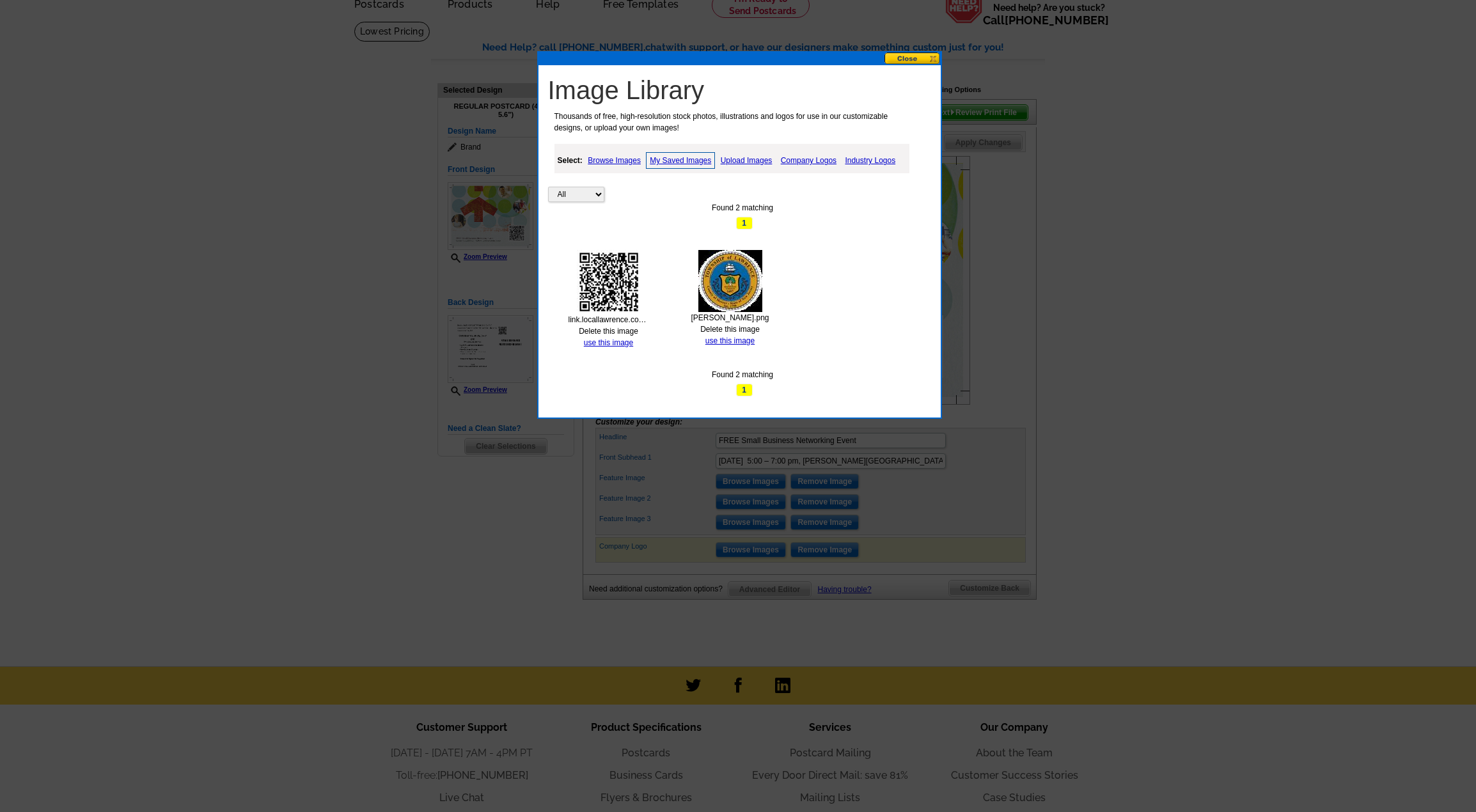
click at [735, 299] on img at bounding box center [730, 281] width 64 height 62
click at [734, 340] on link "use this image" at bounding box center [729, 340] width 49 height 9
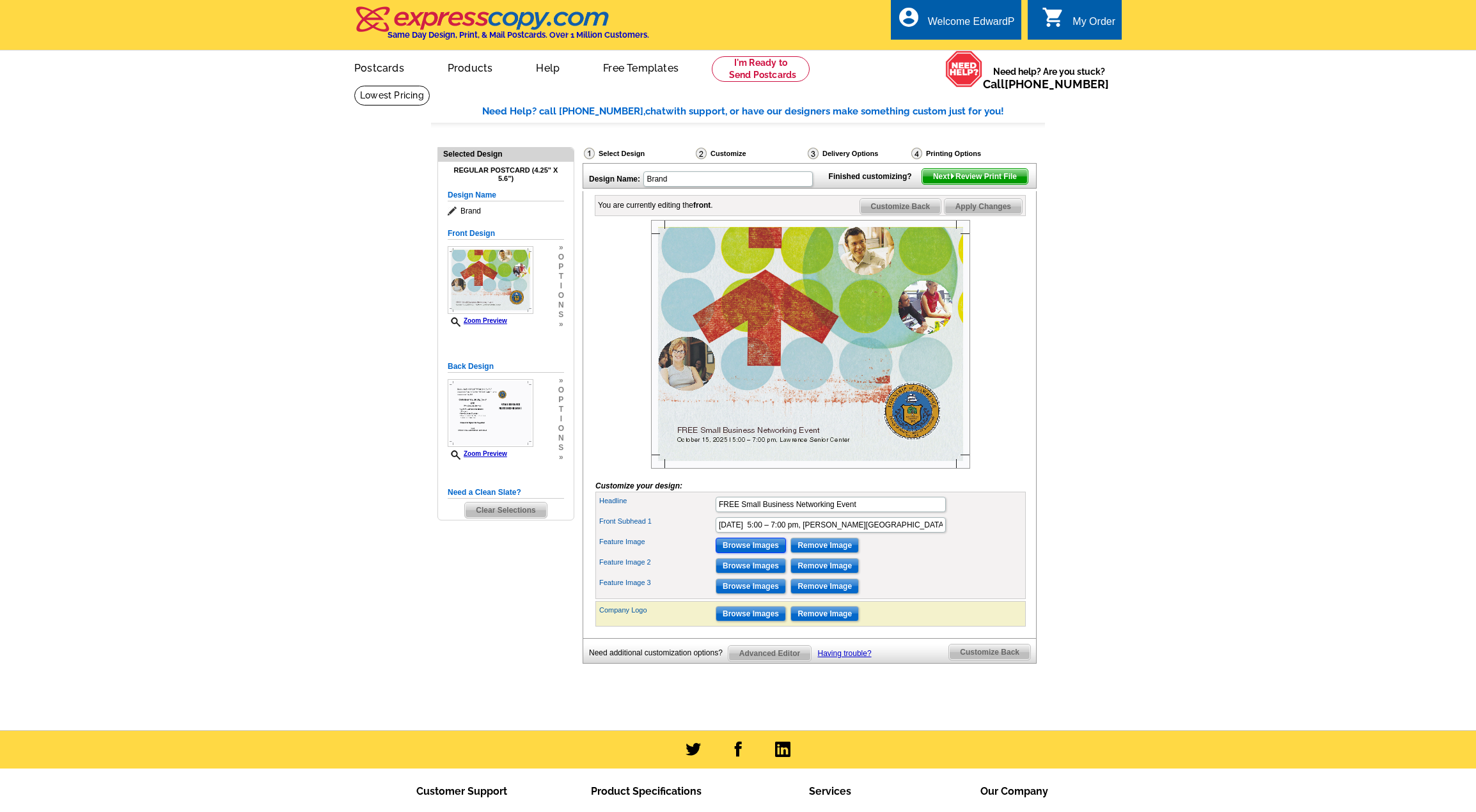
click at [753, 554] on input "Browse Images" at bounding box center [750, 546] width 70 height 15
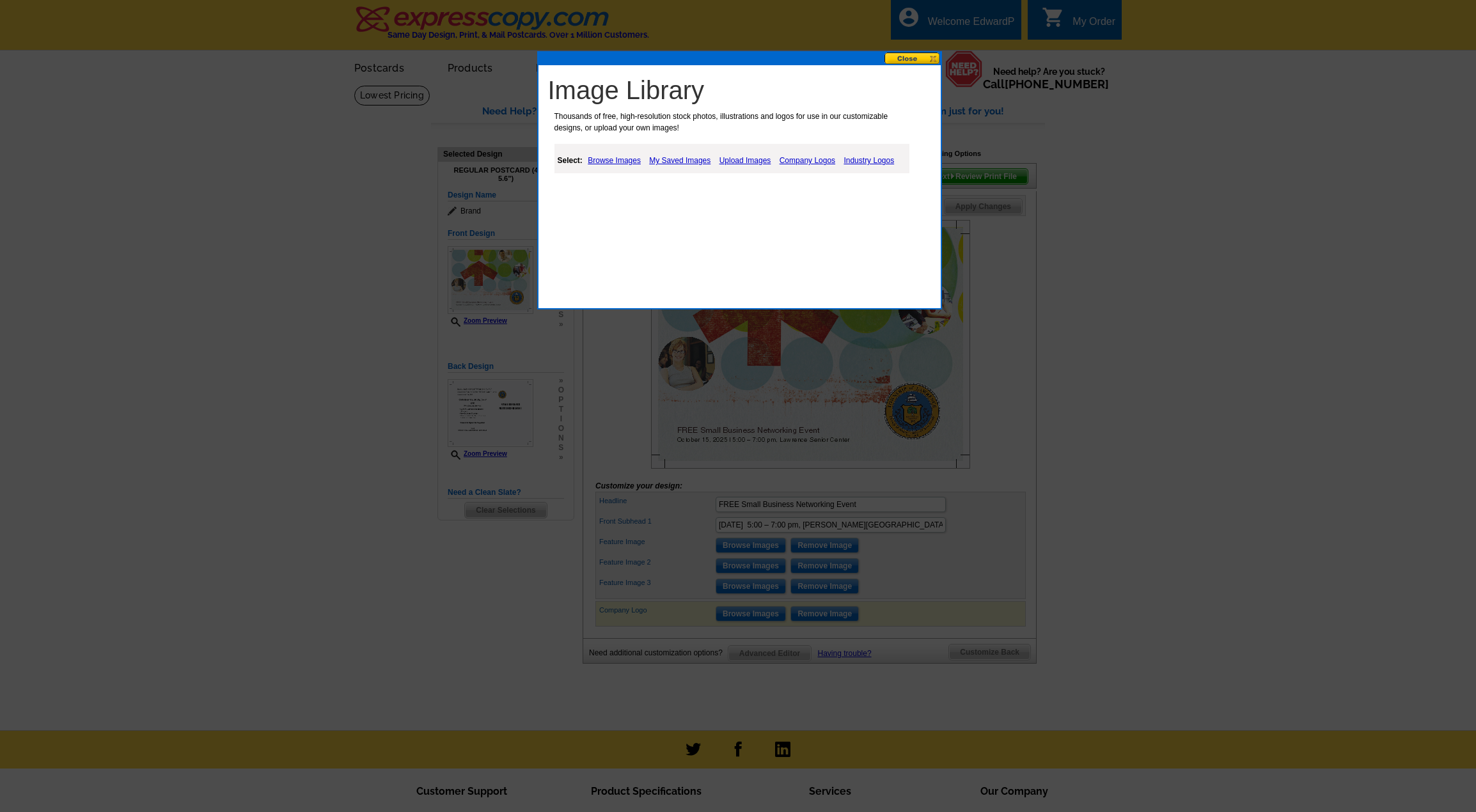
click at [611, 157] on link "Browse Images" at bounding box center [614, 160] width 60 height 15
click at [694, 158] on link "My Saved Images" at bounding box center [681, 160] width 68 height 15
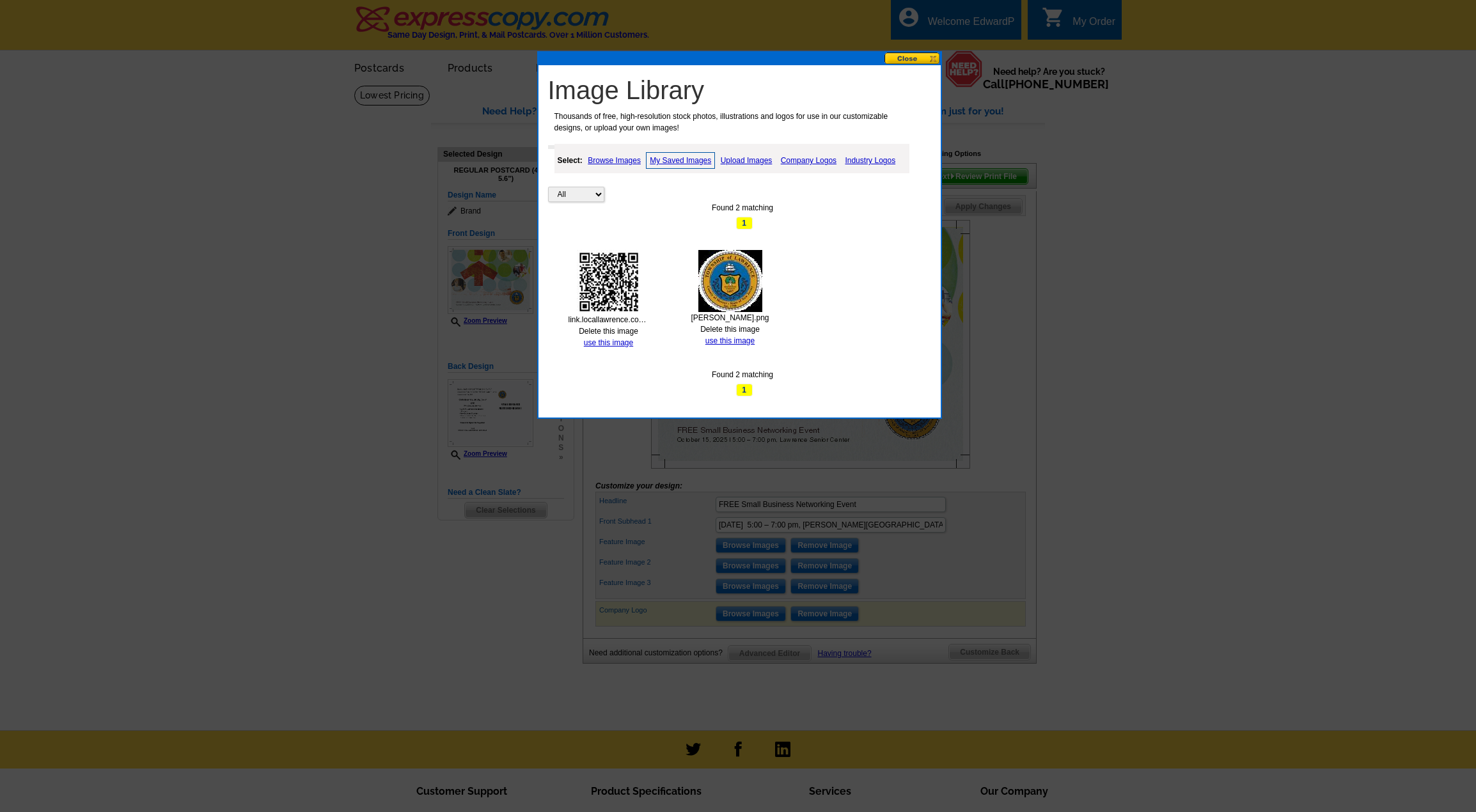
click at [609, 271] on img at bounding box center [608, 282] width 64 height 64
click at [613, 344] on link "use this image" at bounding box center [608, 342] width 49 height 9
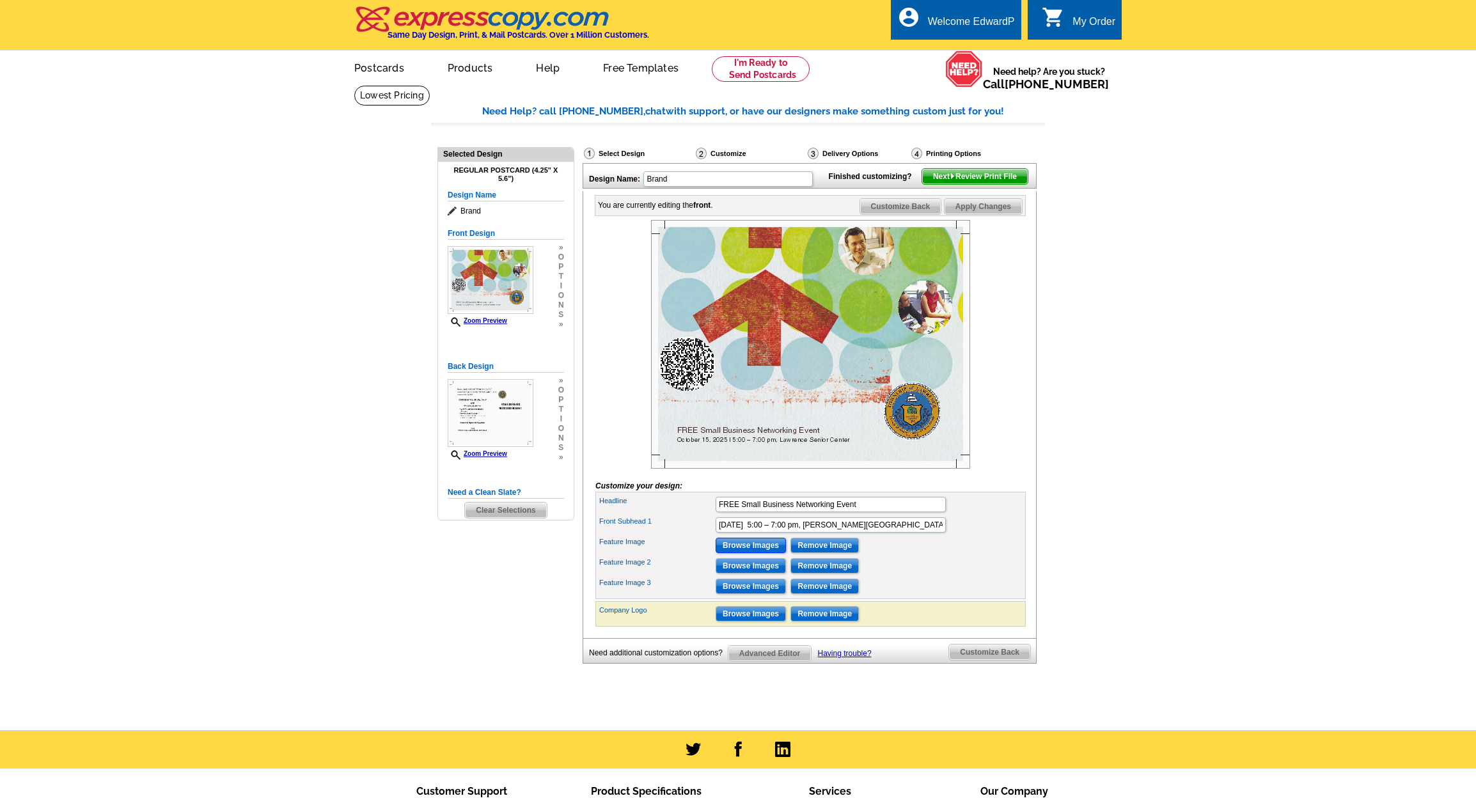
click at [736, 554] on input "Browse Images" at bounding box center [750, 546] width 70 height 15
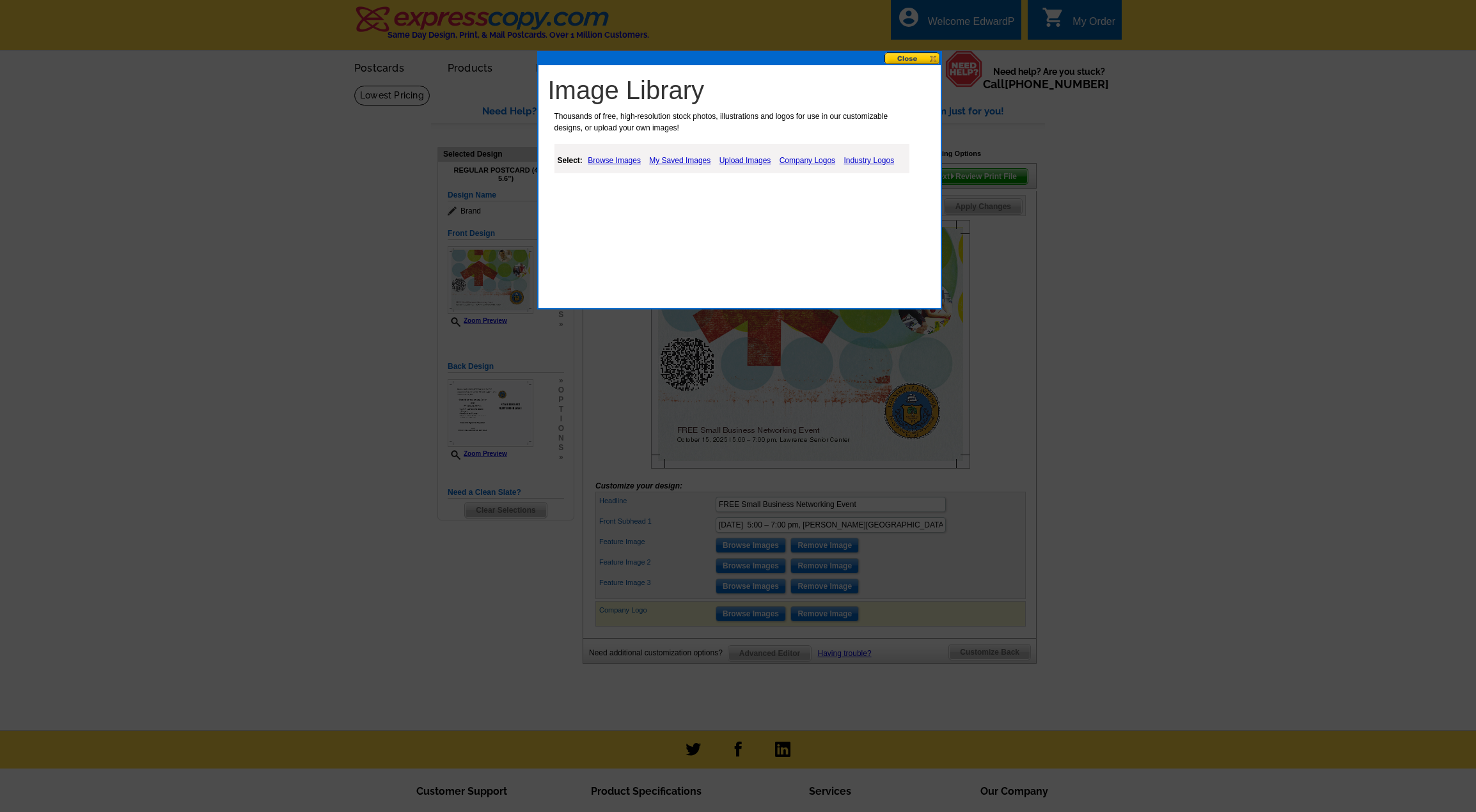
click at [870, 153] on link "Industry Logos" at bounding box center [869, 160] width 57 height 15
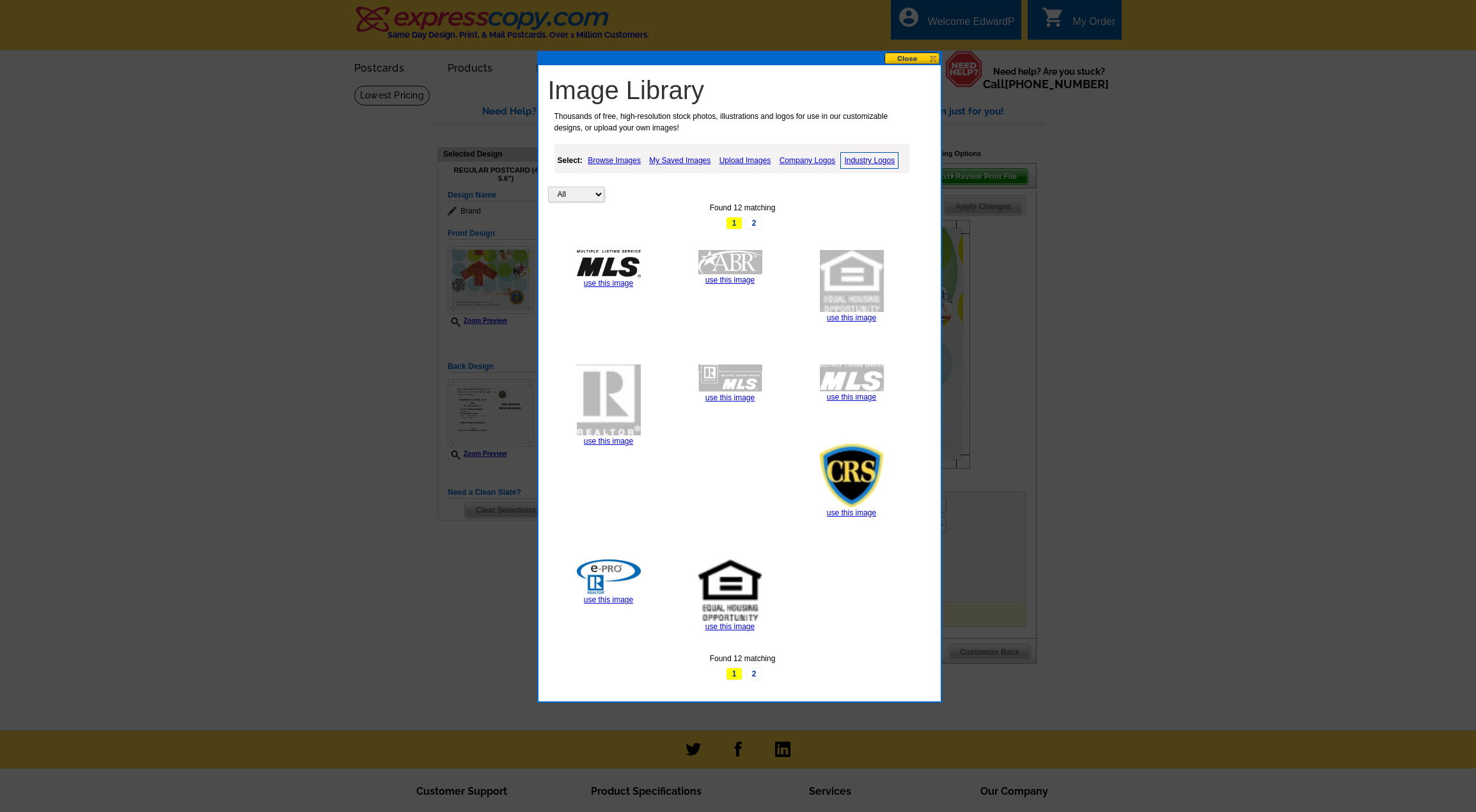
click at [615, 161] on link "Browse Images" at bounding box center [614, 160] width 60 height 15
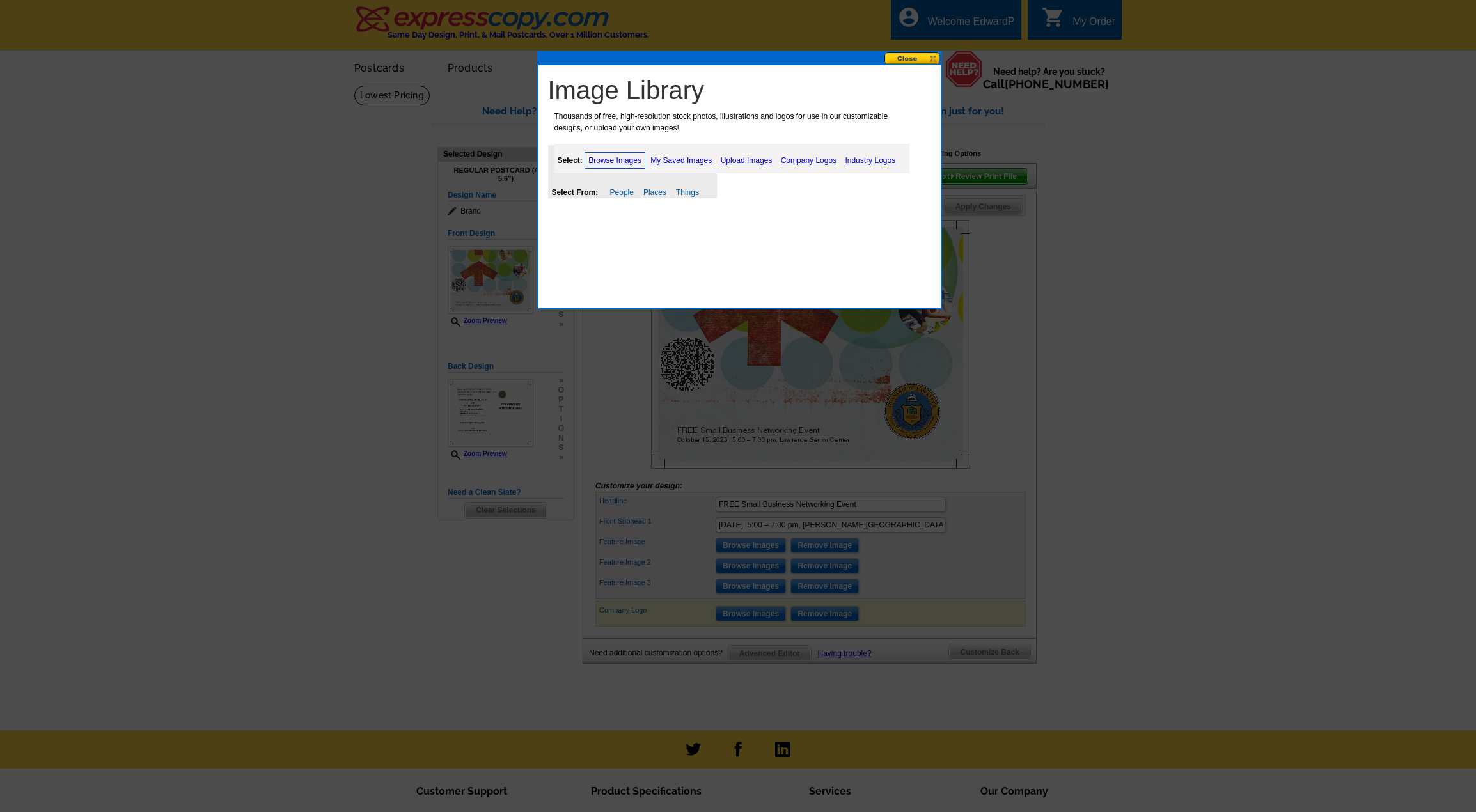
click at [624, 186] on div "Select From: People Places Things" at bounding box center [632, 171] width 169 height 53
click at [625, 196] on link "People" at bounding box center [622, 192] width 24 height 9
click at [602, 208] on link "Business" at bounding box center [596, 209] width 32 height 9
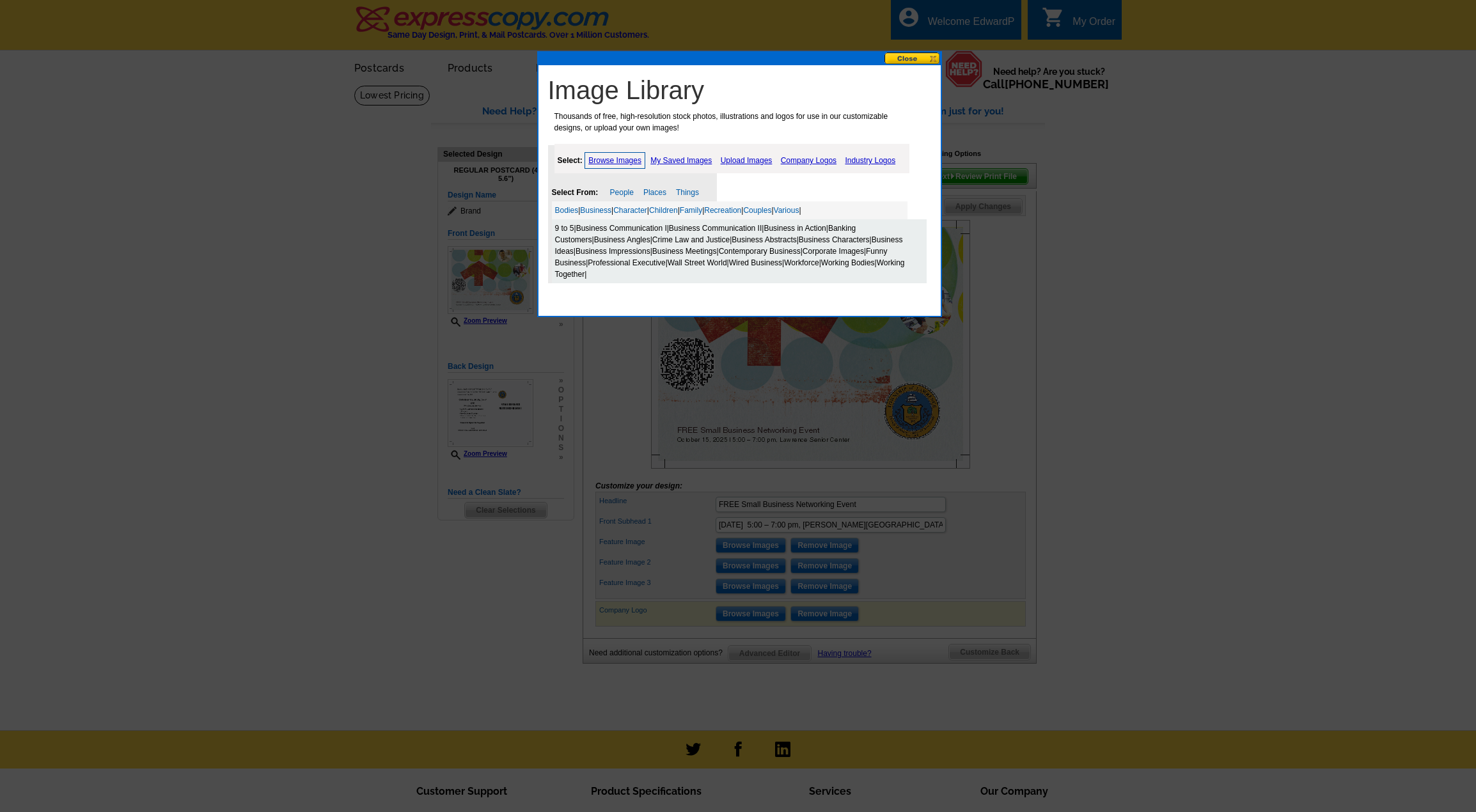
click at [655, 245] on div "9 to 5 | Business Communication I | Business Communication II | Business in Act…" at bounding box center [739, 251] width 375 height 64
click at [678, 250] on link "Business Meetings" at bounding box center [684, 251] width 64 height 9
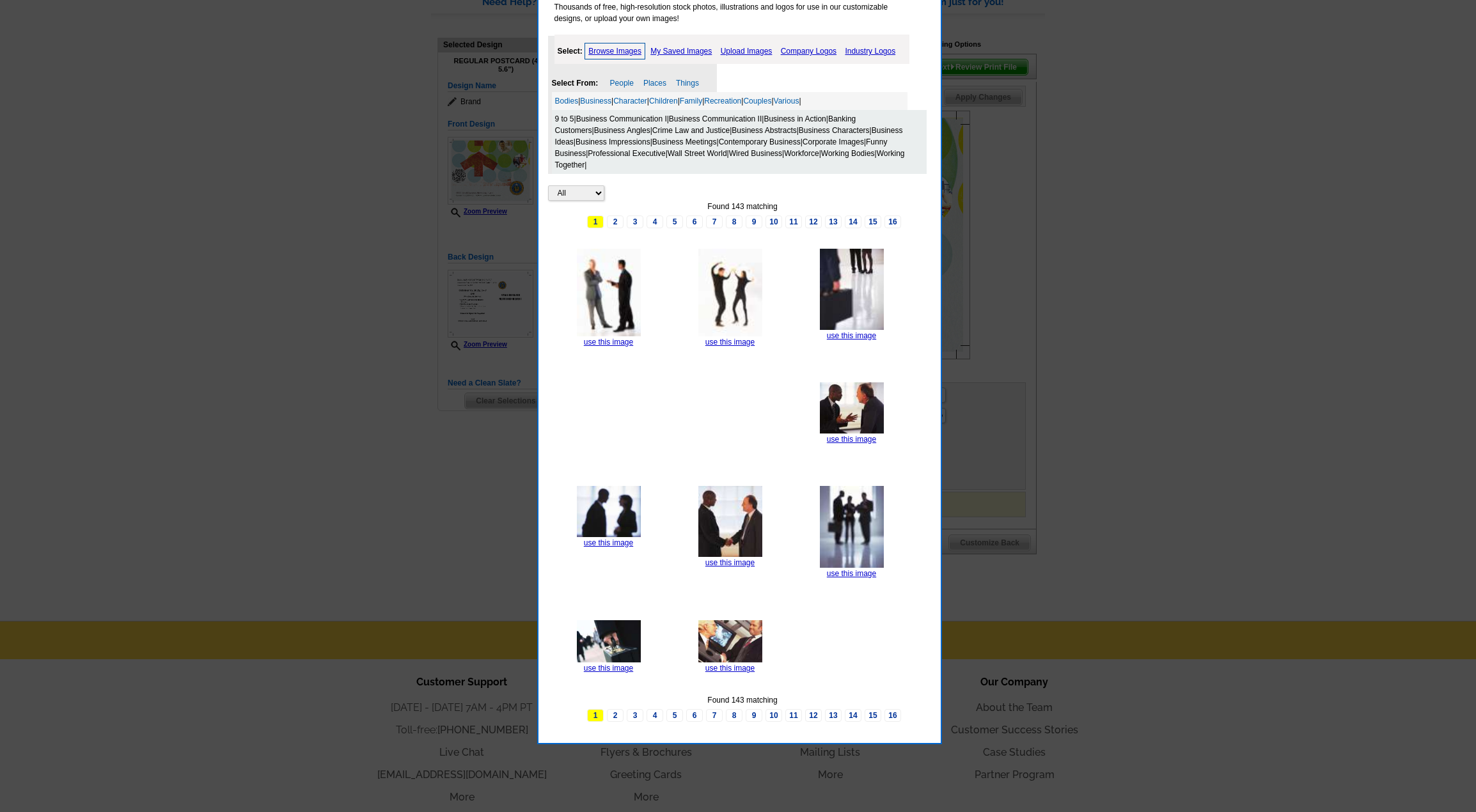
scroll to position [128, 0]
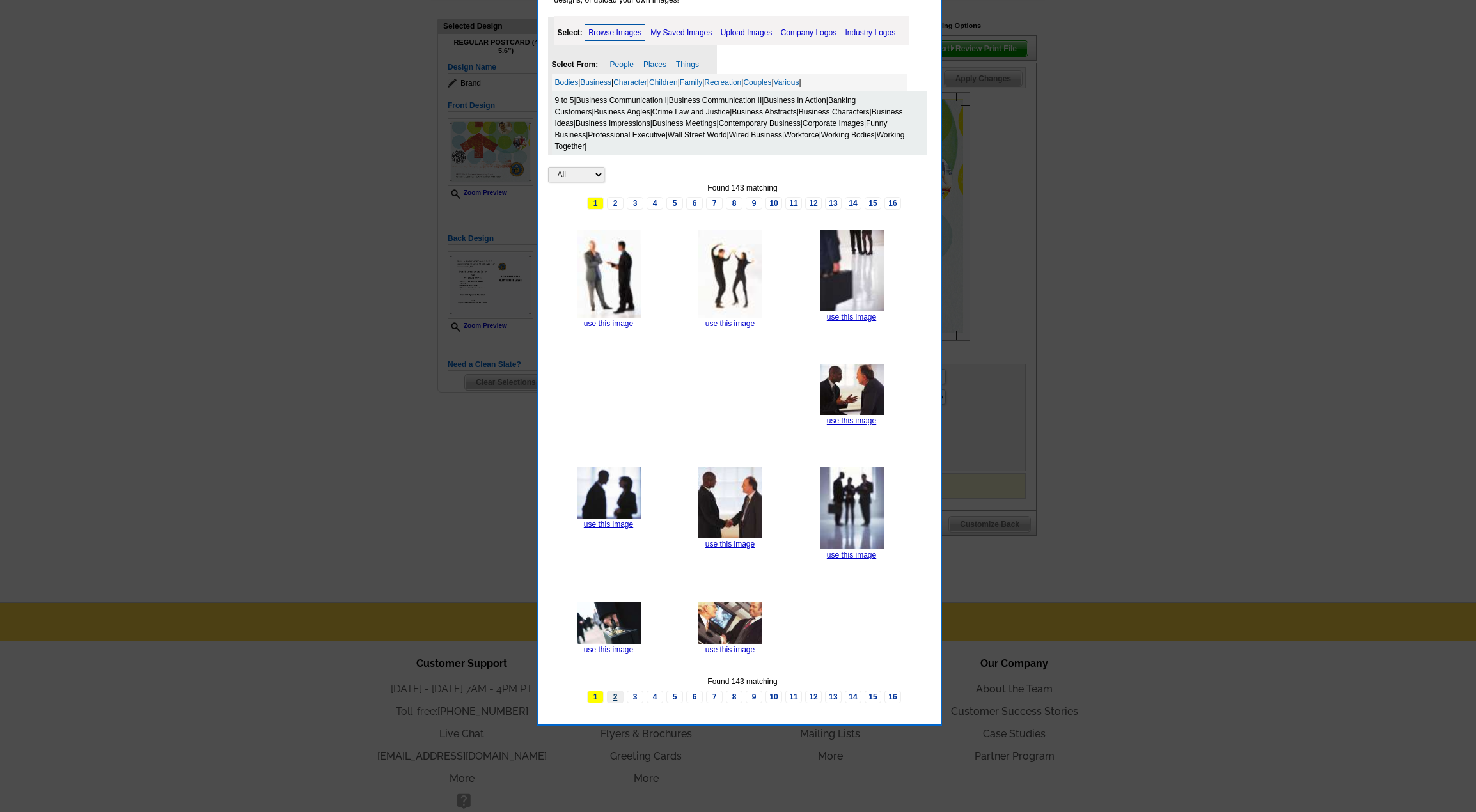
click at [613, 694] on link "2" at bounding box center [615, 697] width 16 height 12
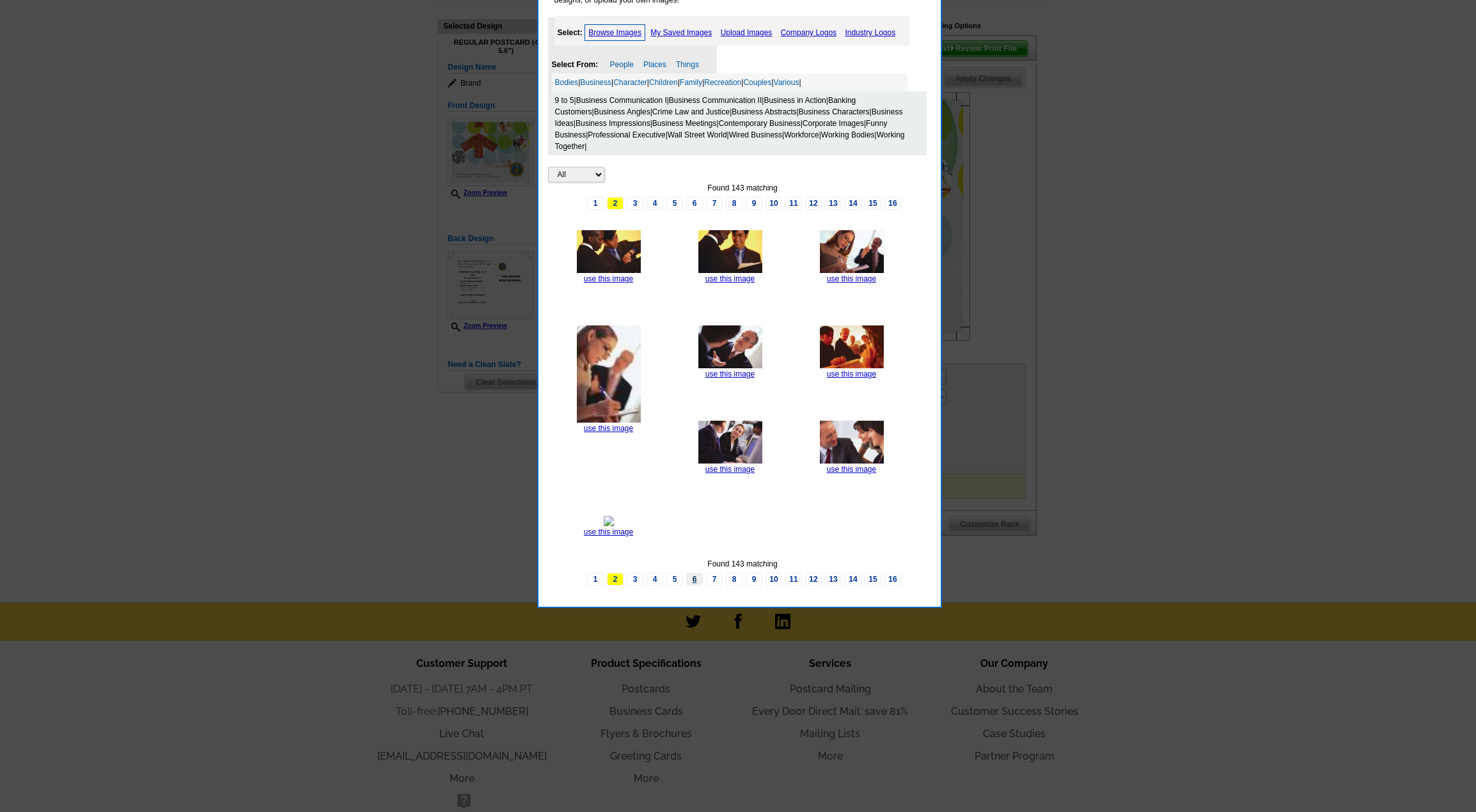
click at [698, 577] on link "6" at bounding box center [694, 578] width 16 height 12
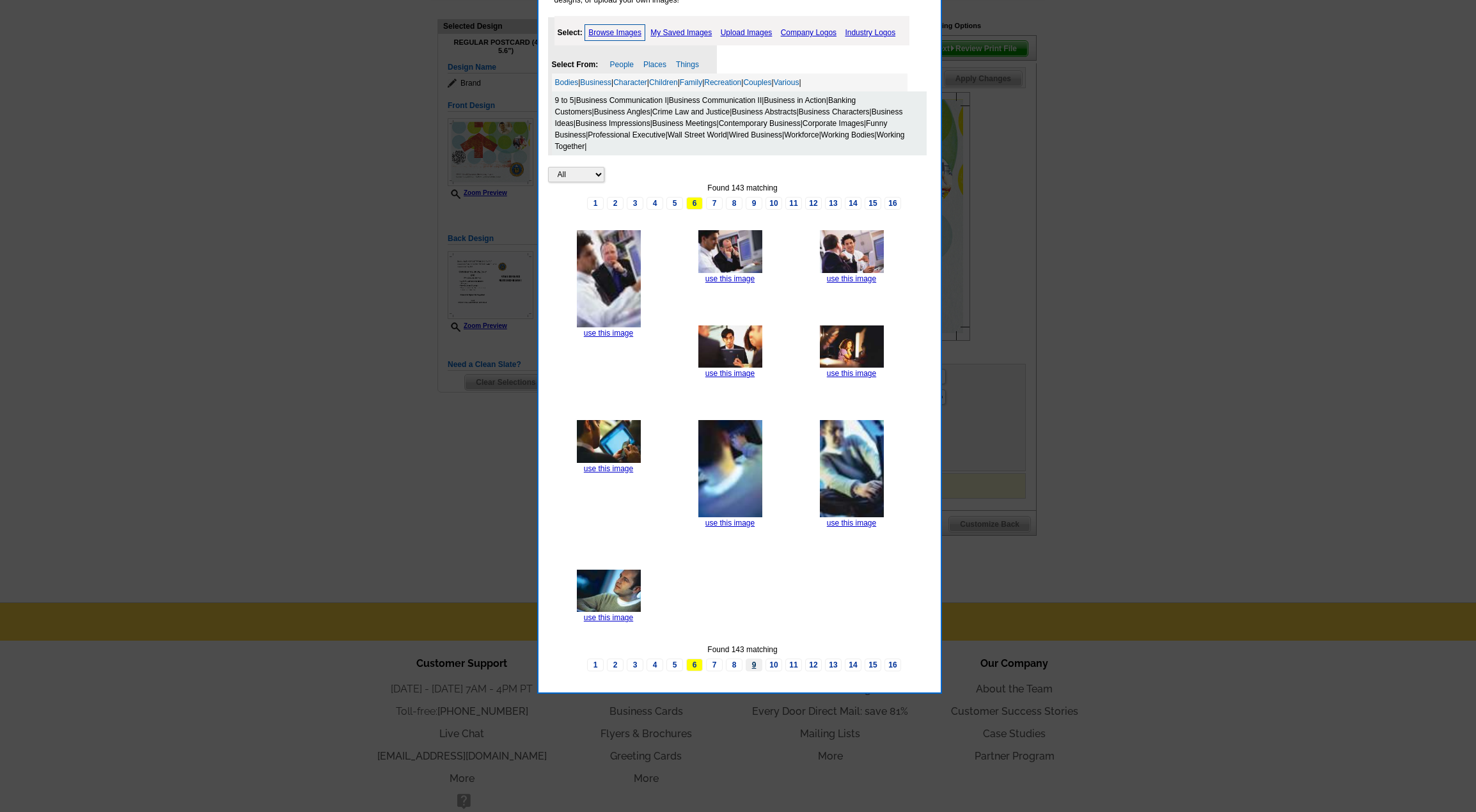
click at [757, 667] on link "9" at bounding box center [753, 665] width 16 height 12
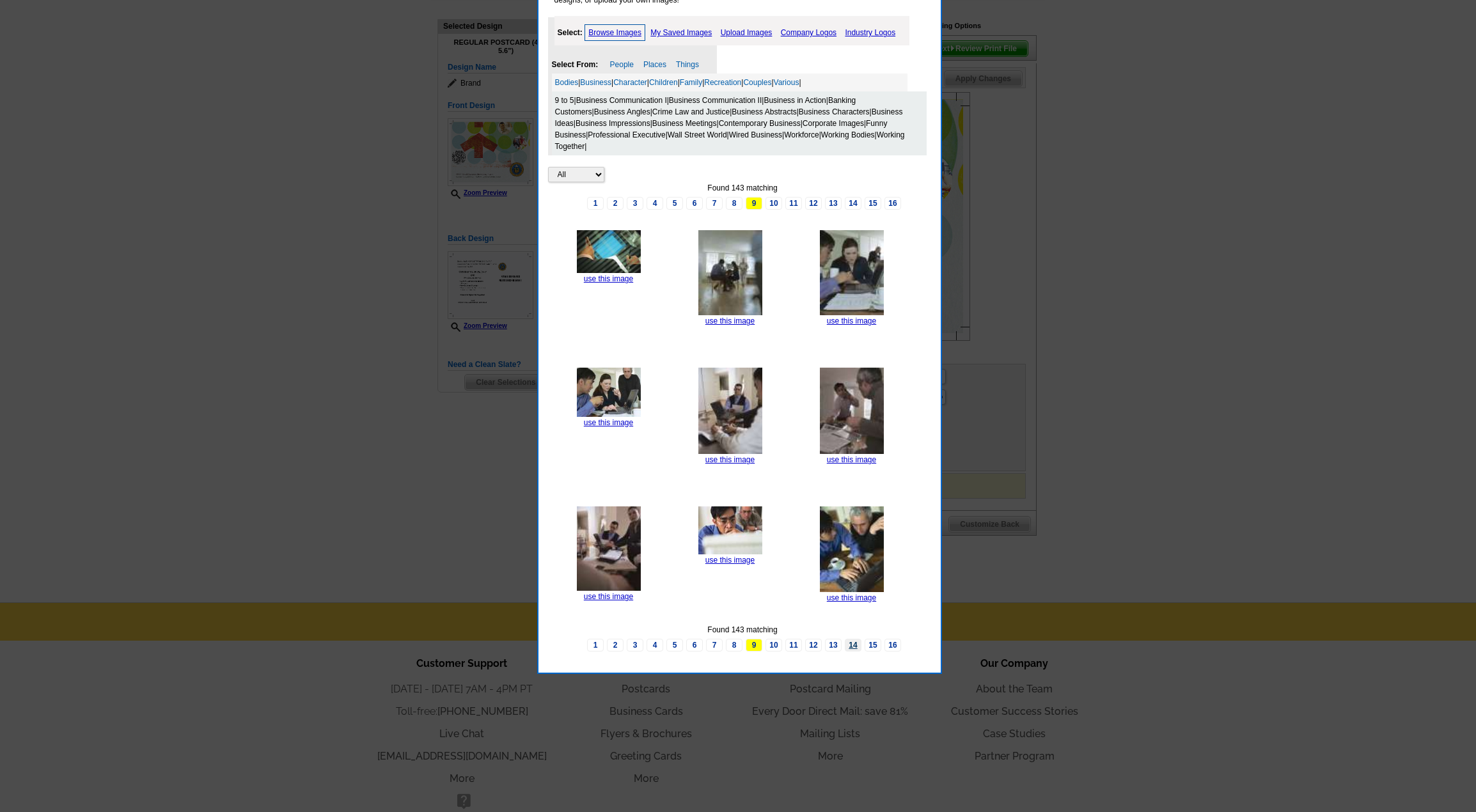
click at [851, 648] on link "14" at bounding box center [852, 645] width 16 height 12
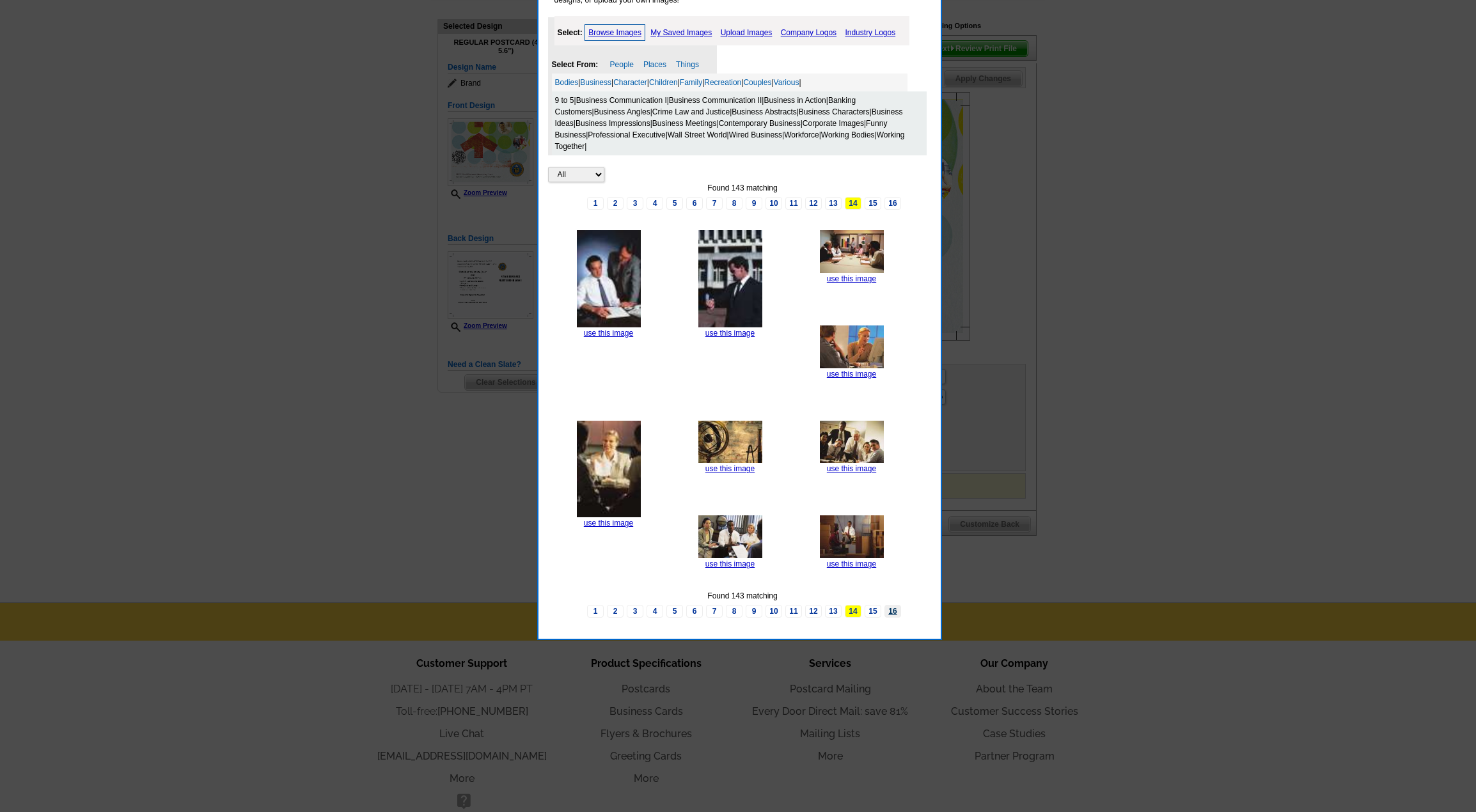
click at [889, 609] on link "16" at bounding box center [893, 611] width 16 height 12
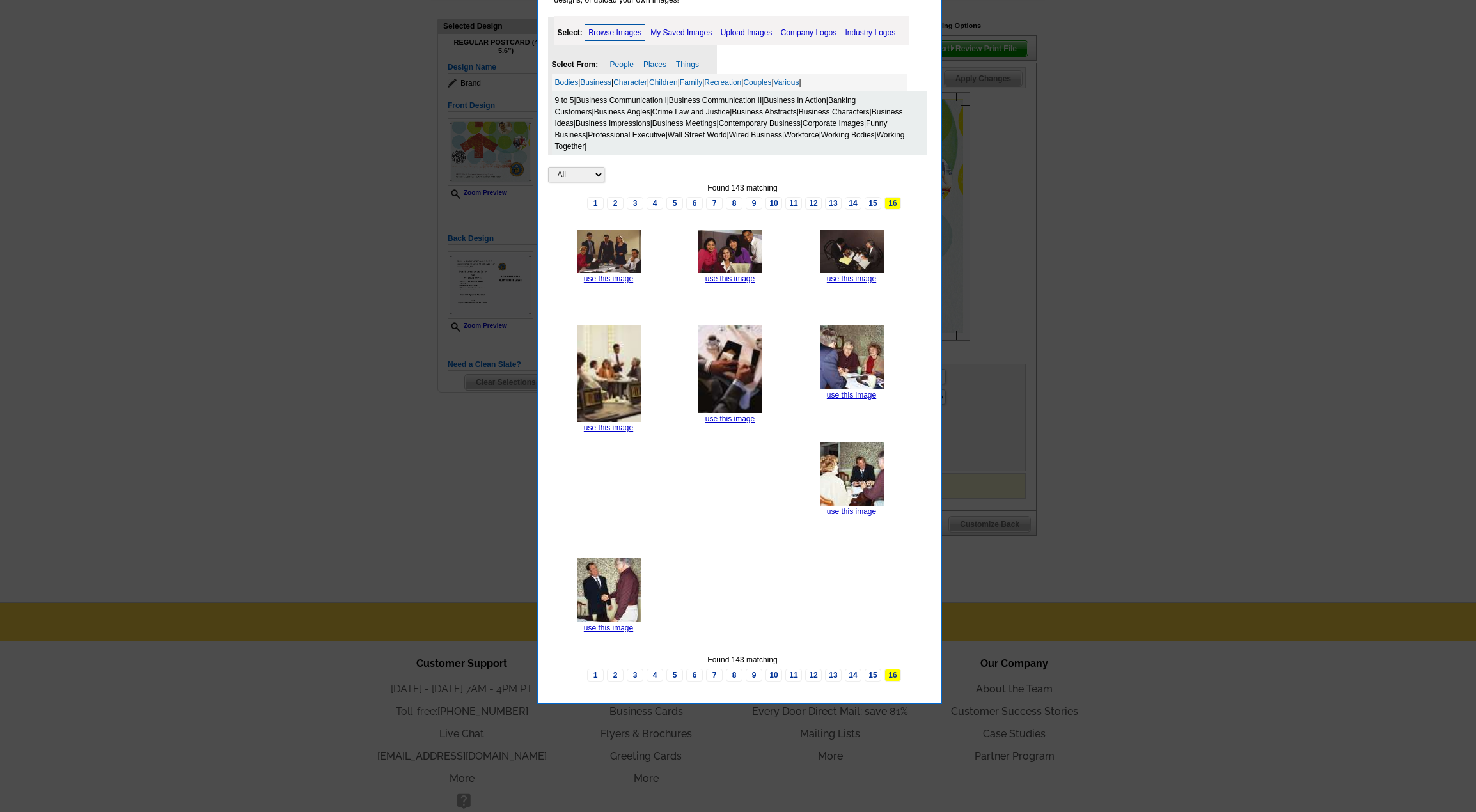
click at [611, 133] on link "Professional Executive" at bounding box center [627, 135] width 78 height 9
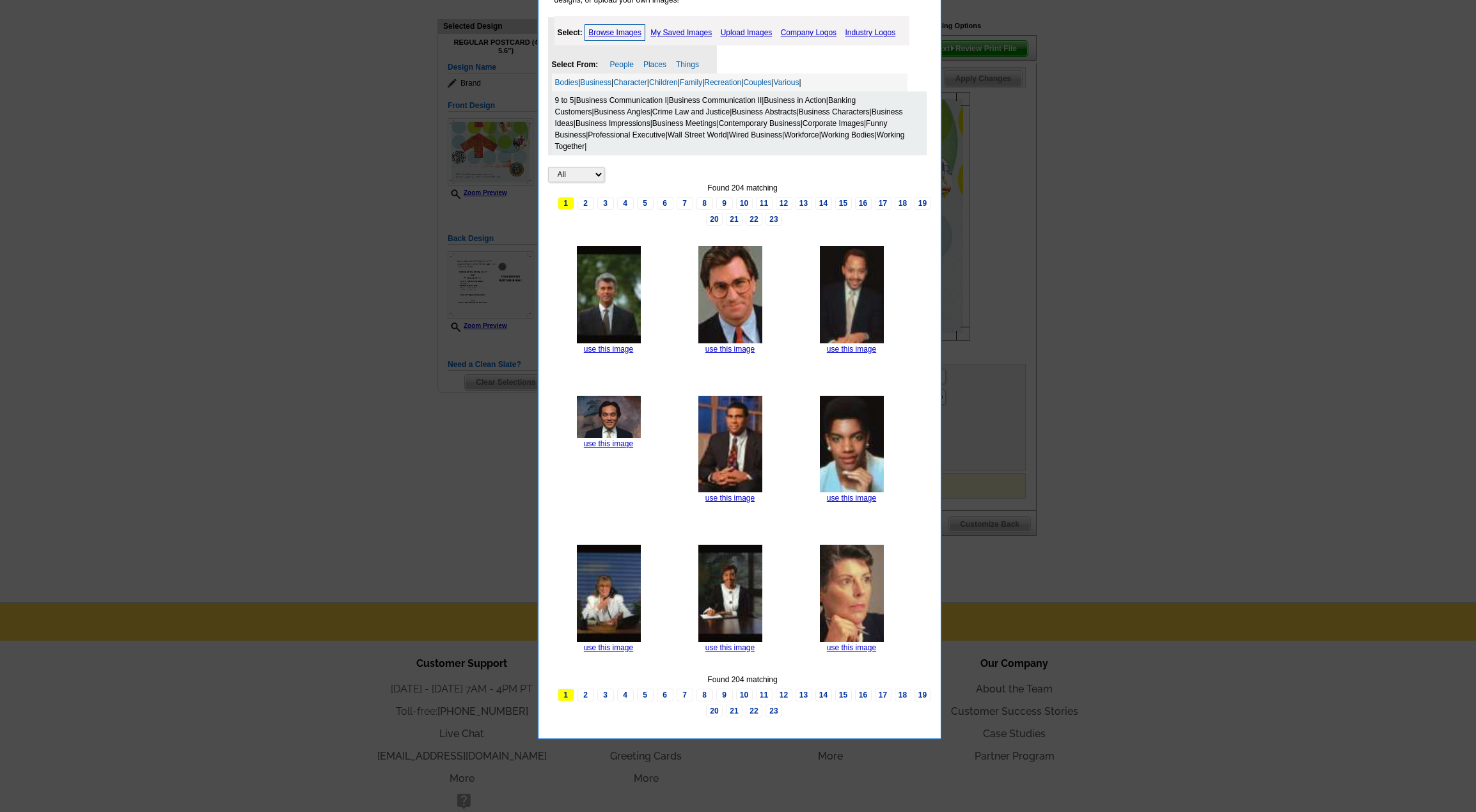
click at [725, 103] on link "Business Communication II" at bounding box center [715, 100] width 93 height 9
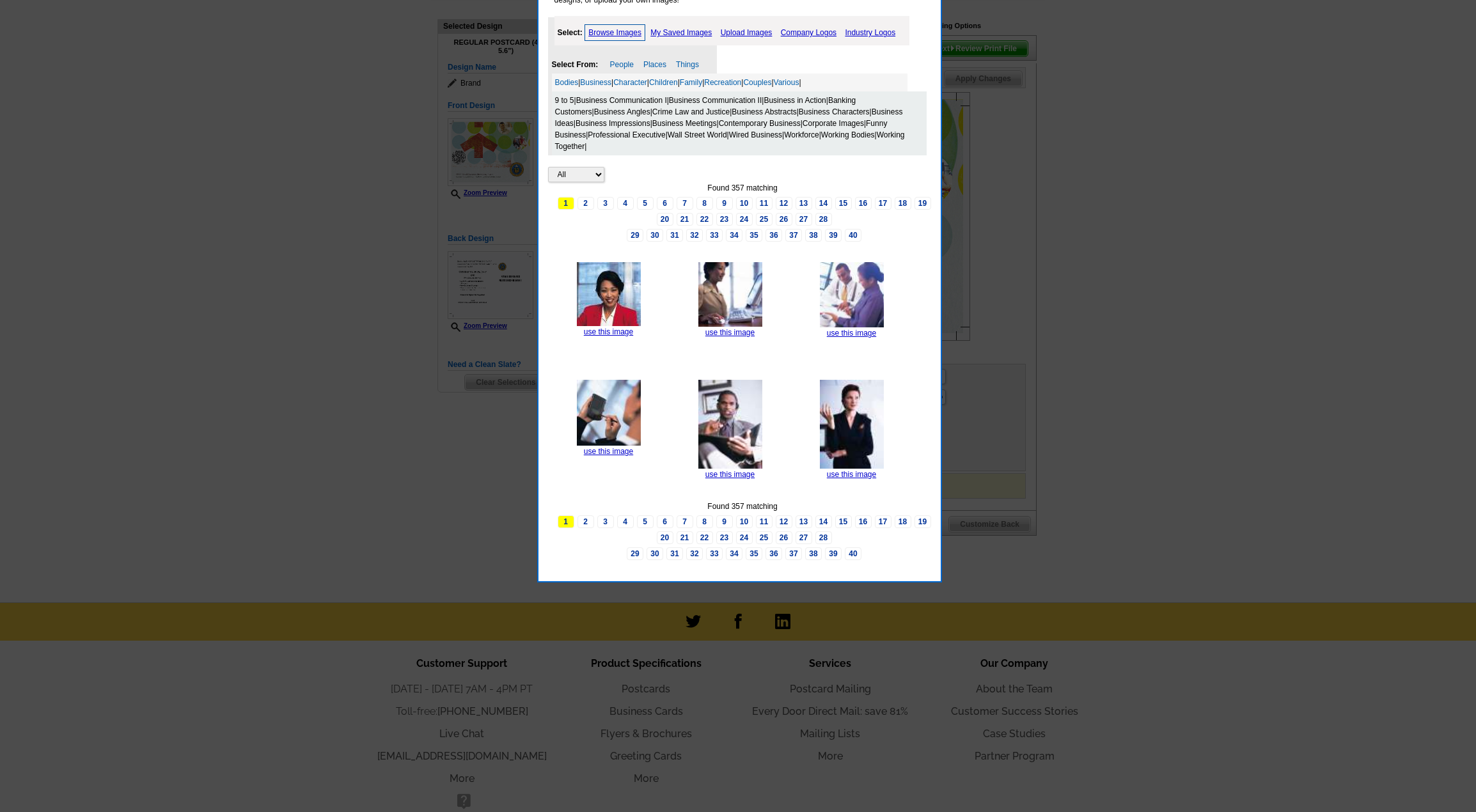
click at [652, 99] on link "Business Communication I" at bounding box center [622, 100] width 91 height 9
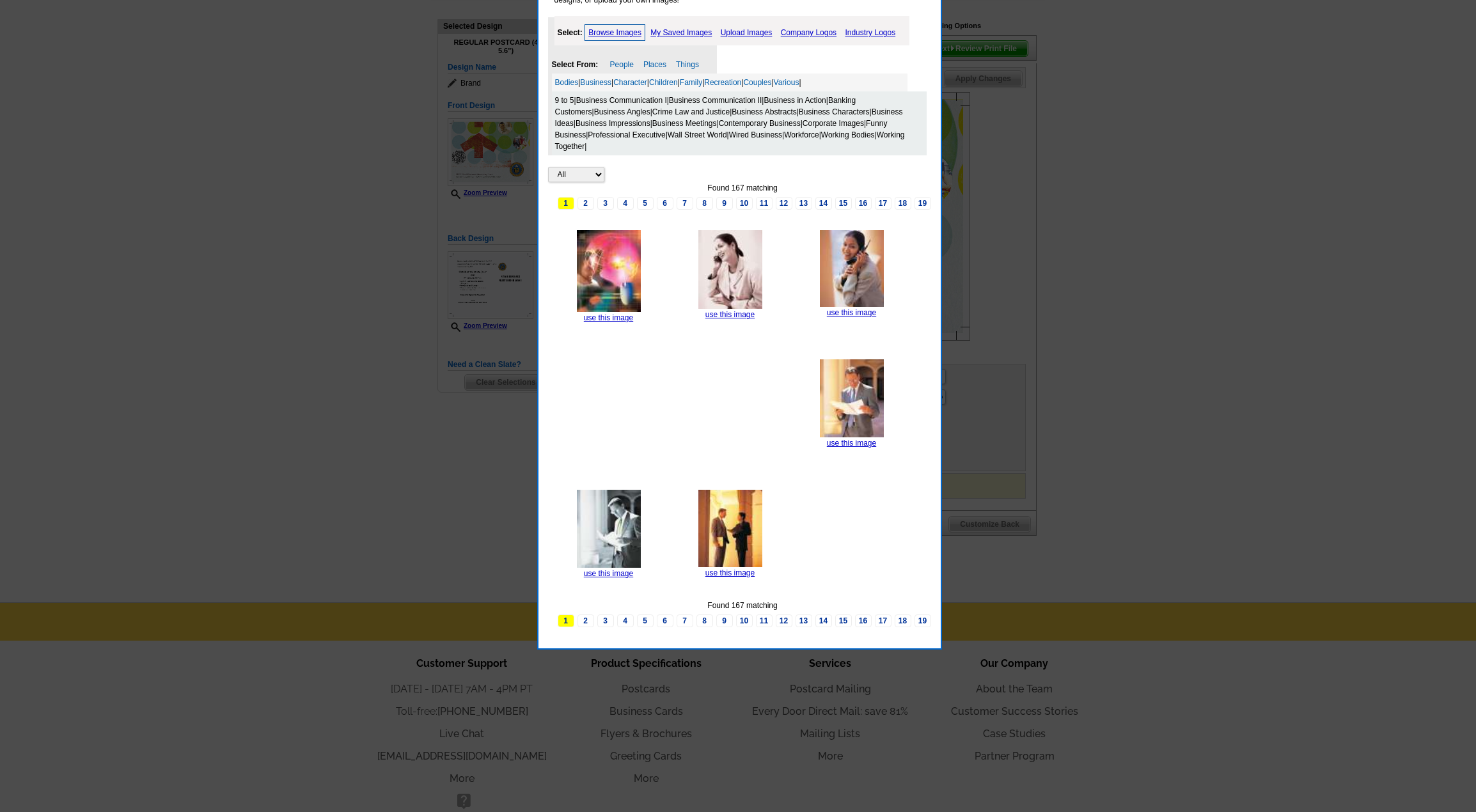
click at [806, 105] on div "9 to 5 | Business Communication I | Business Communication II | Business in Act…" at bounding box center [739, 123] width 375 height 64
click at [808, 103] on link "Business in Action" at bounding box center [795, 100] width 62 height 9
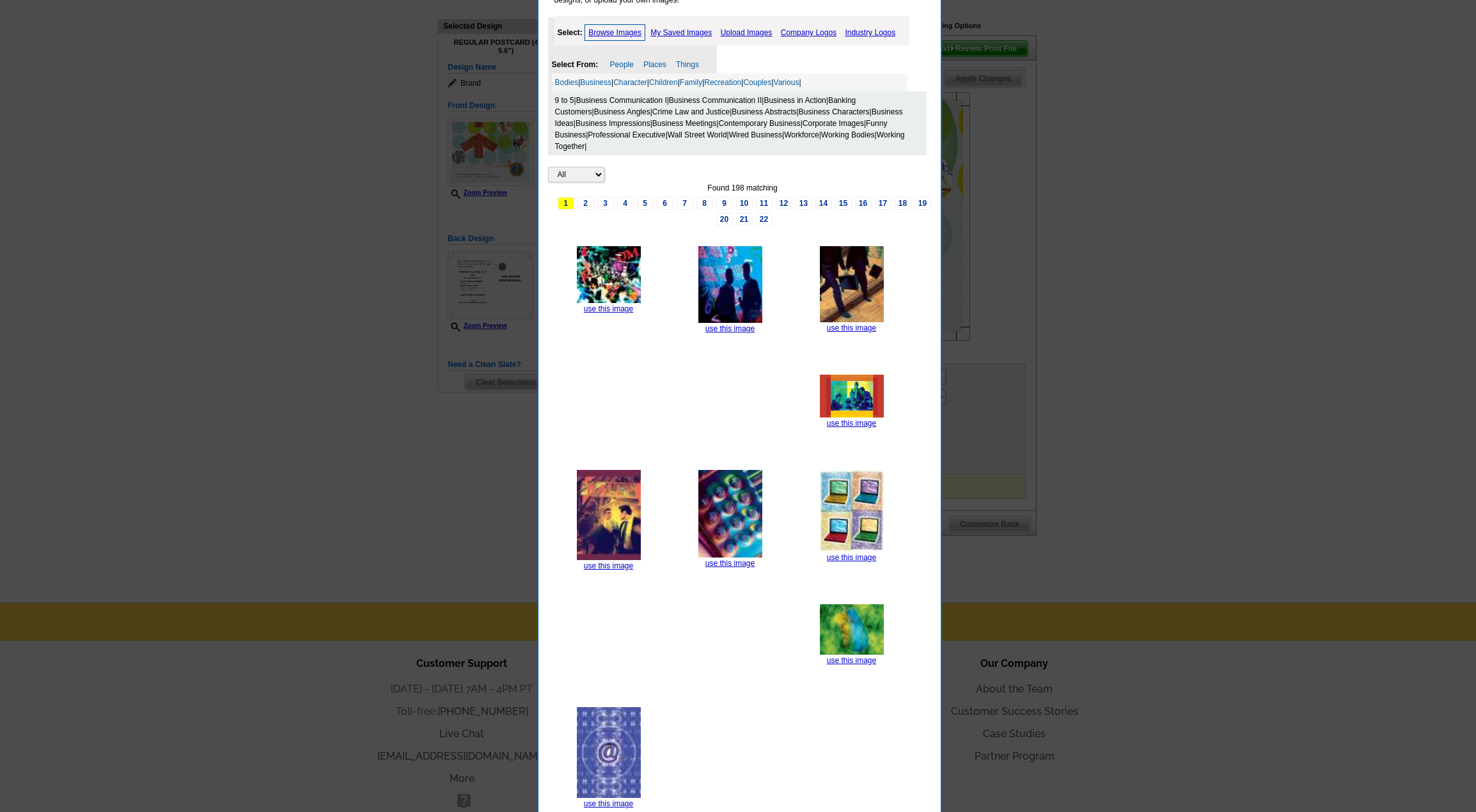
click at [884, 111] on link "Business Ideas" at bounding box center [729, 117] width 348 height 20
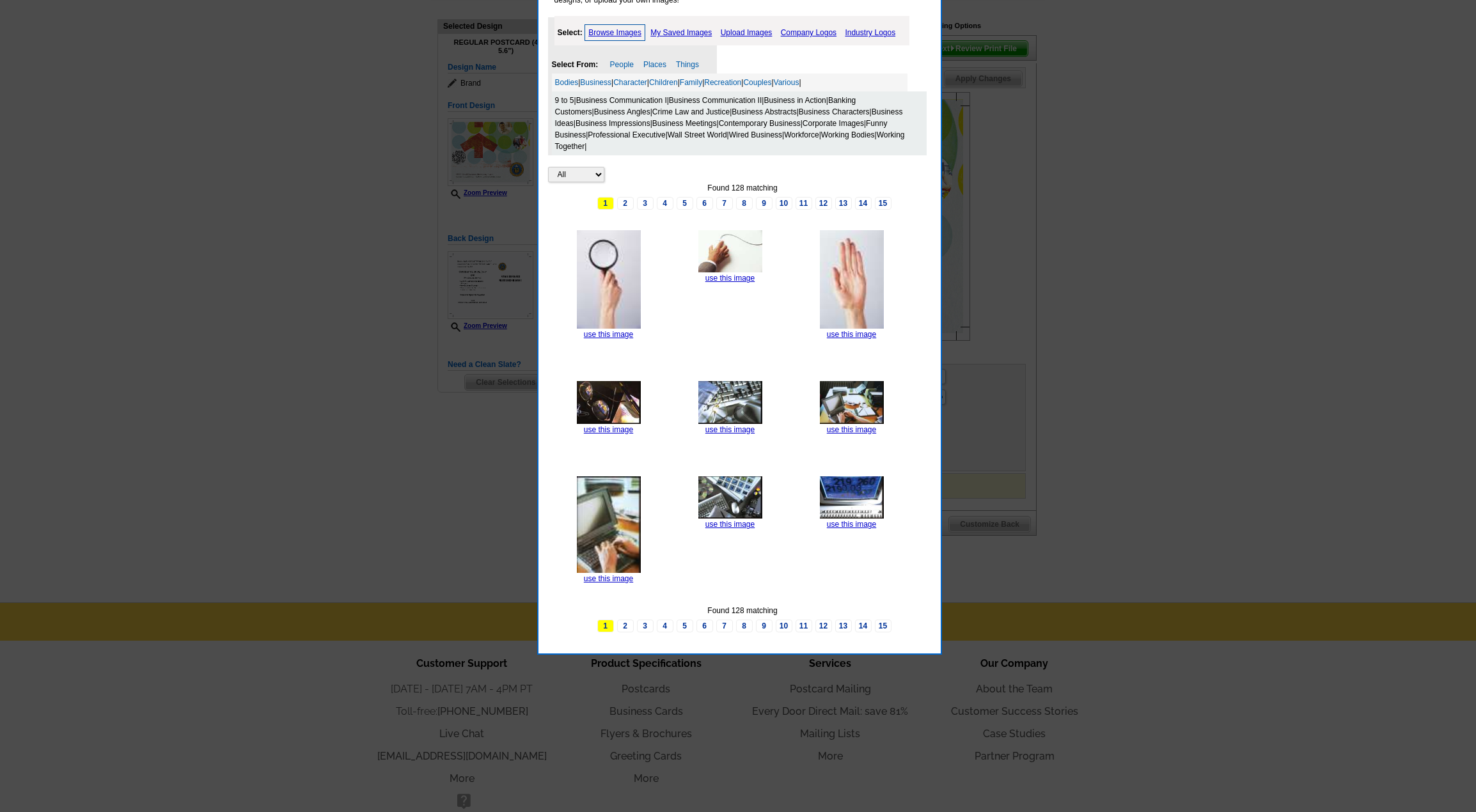
click at [732, 111] on link "Business Abstracts" at bounding box center [764, 111] width 64 height 9
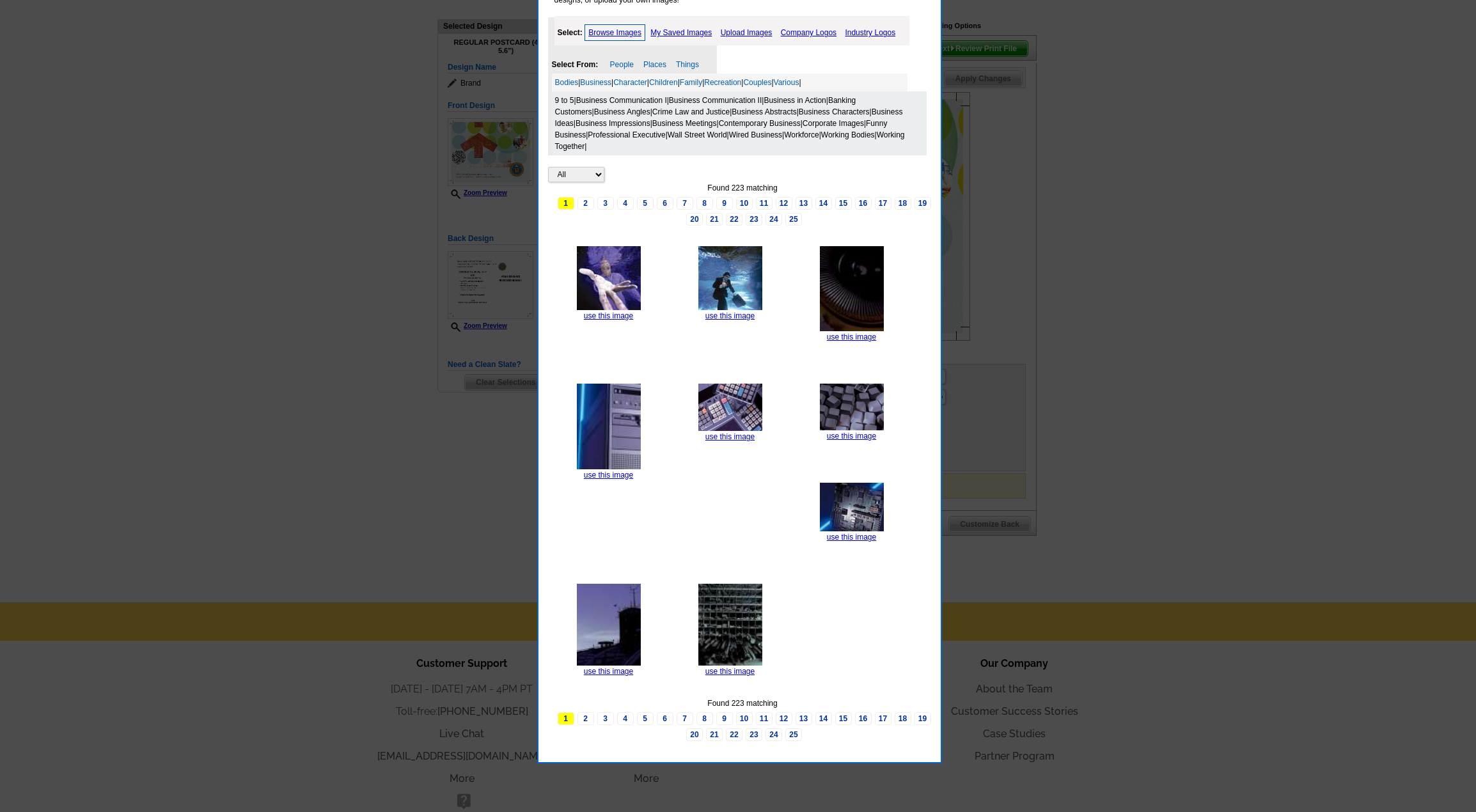
click at [671, 123] on link "Business Meetings" at bounding box center [684, 123] width 64 height 9
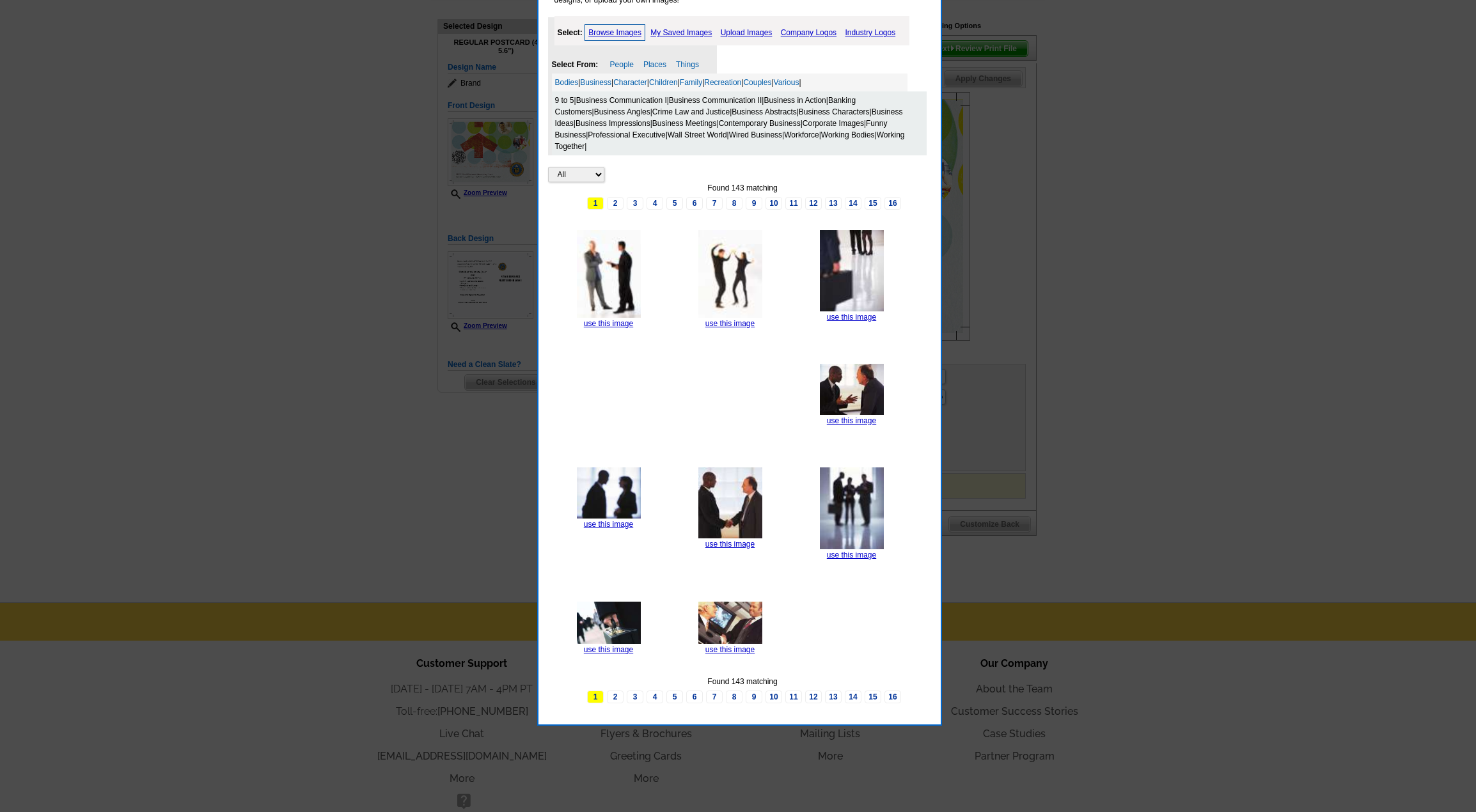
click at [738, 121] on link "Contemporary Business" at bounding box center [759, 123] width 82 height 9
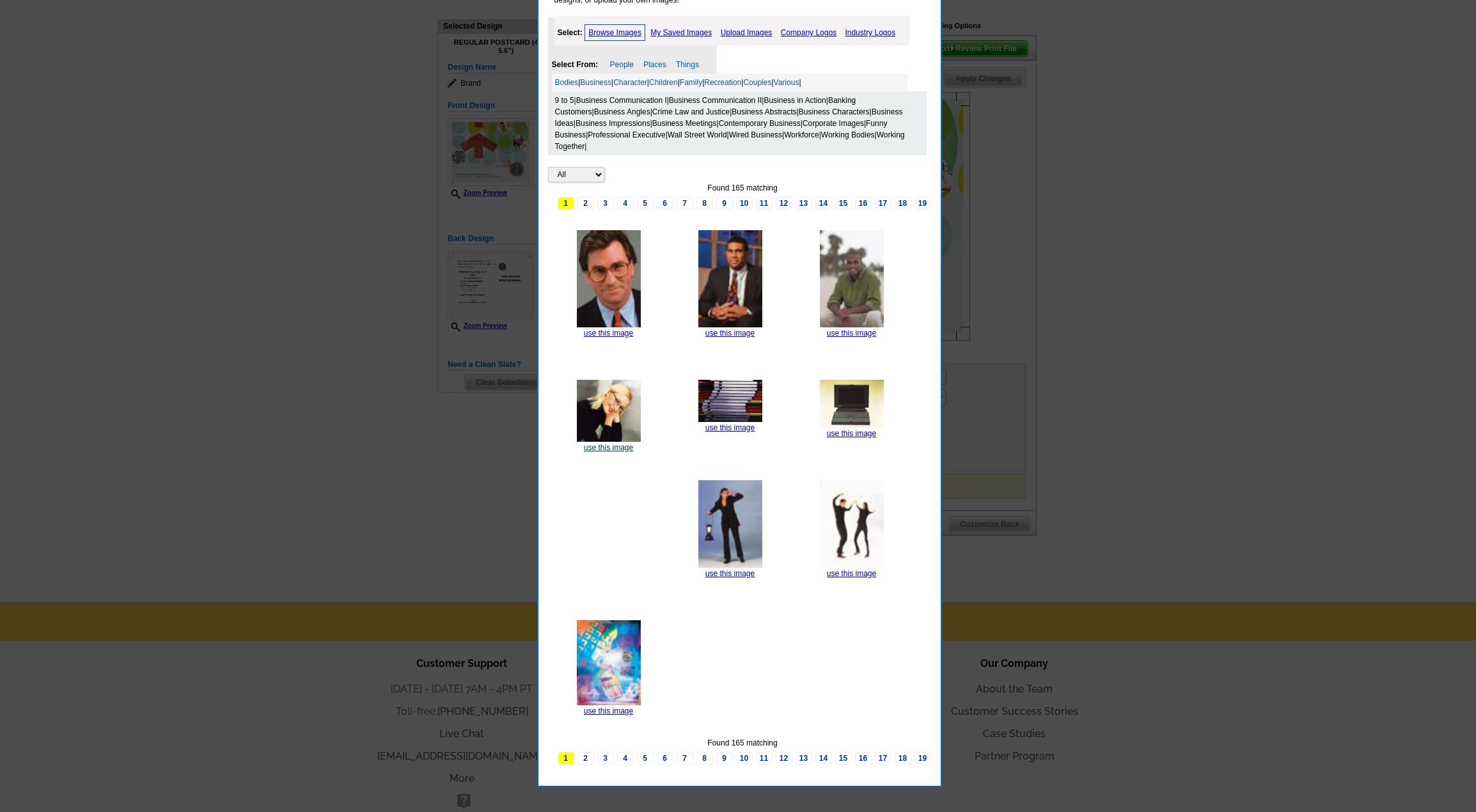
click at [613, 450] on link "use this image" at bounding box center [608, 447] width 49 height 9
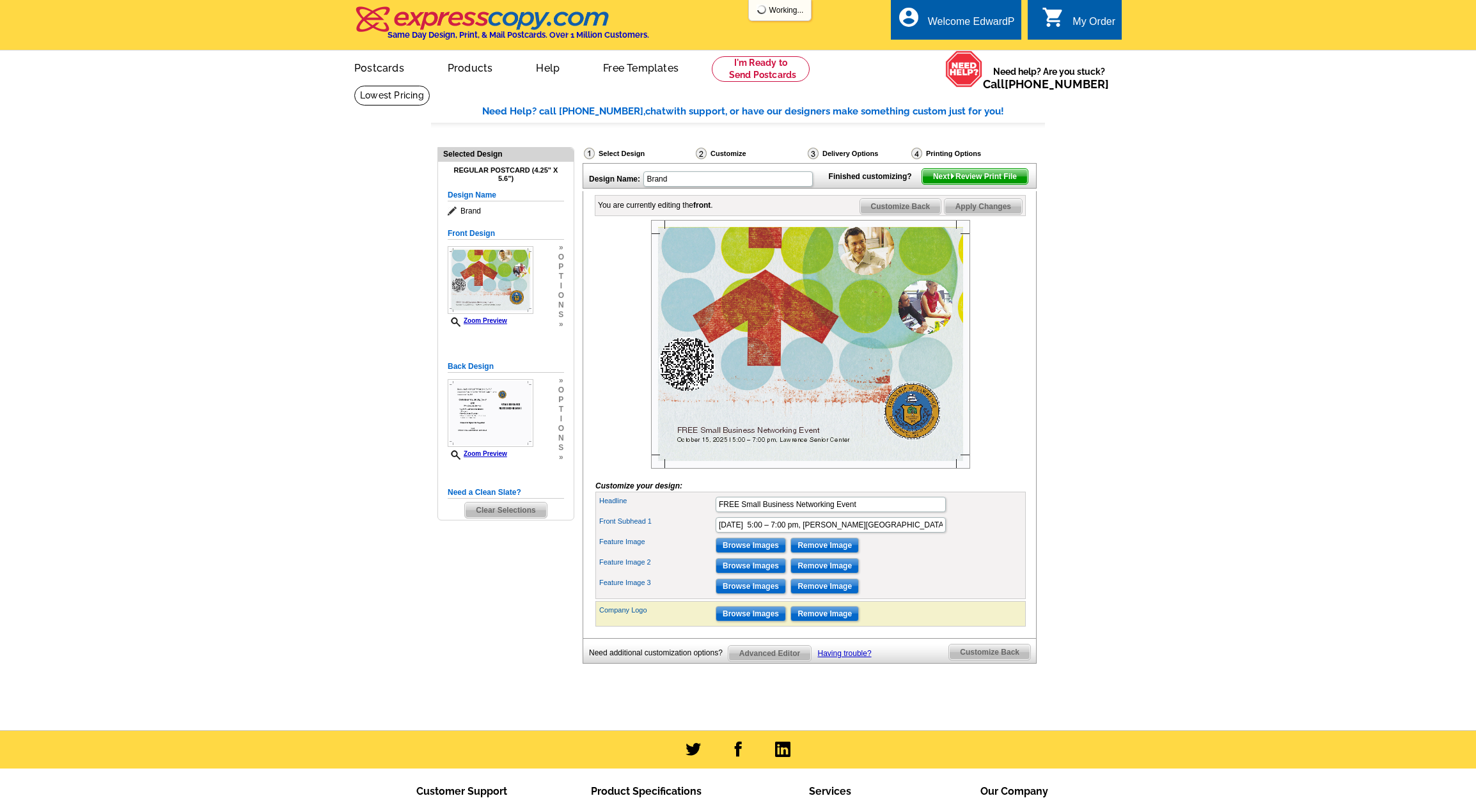
click at [1015, 383] on div at bounding box center [811, 344] width 430 height 249
click at [750, 574] on input "Browse Images" at bounding box center [750, 566] width 70 height 15
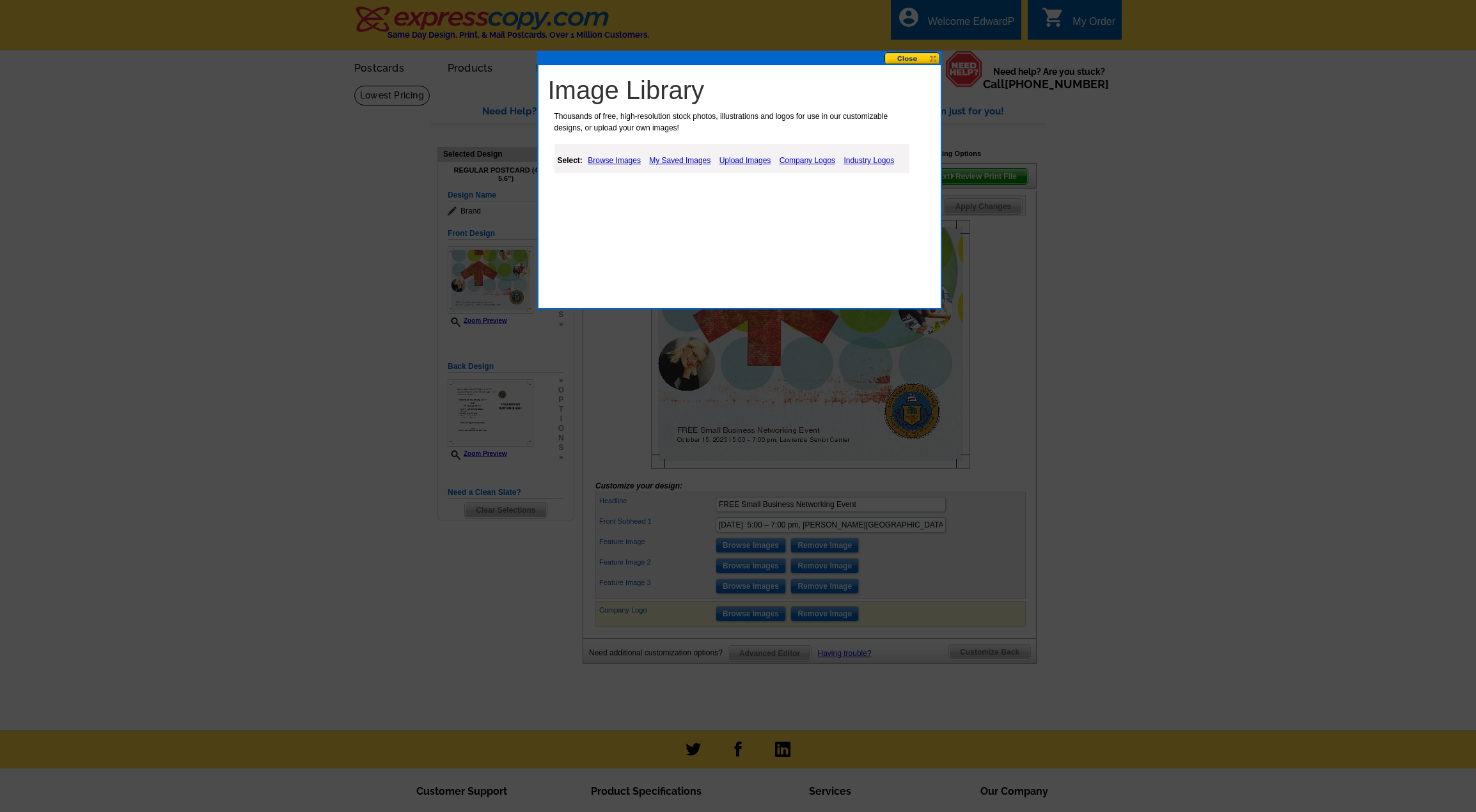
click at [619, 157] on link "Browse Images" at bounding box center [614, 160] width 60 height 15
click at [621, 196] on link "People" at bounding box center [622, 192] width 24 height 9
click at [611, 209] on link "Business" at bounding box center [596, 209] width 32 height 9
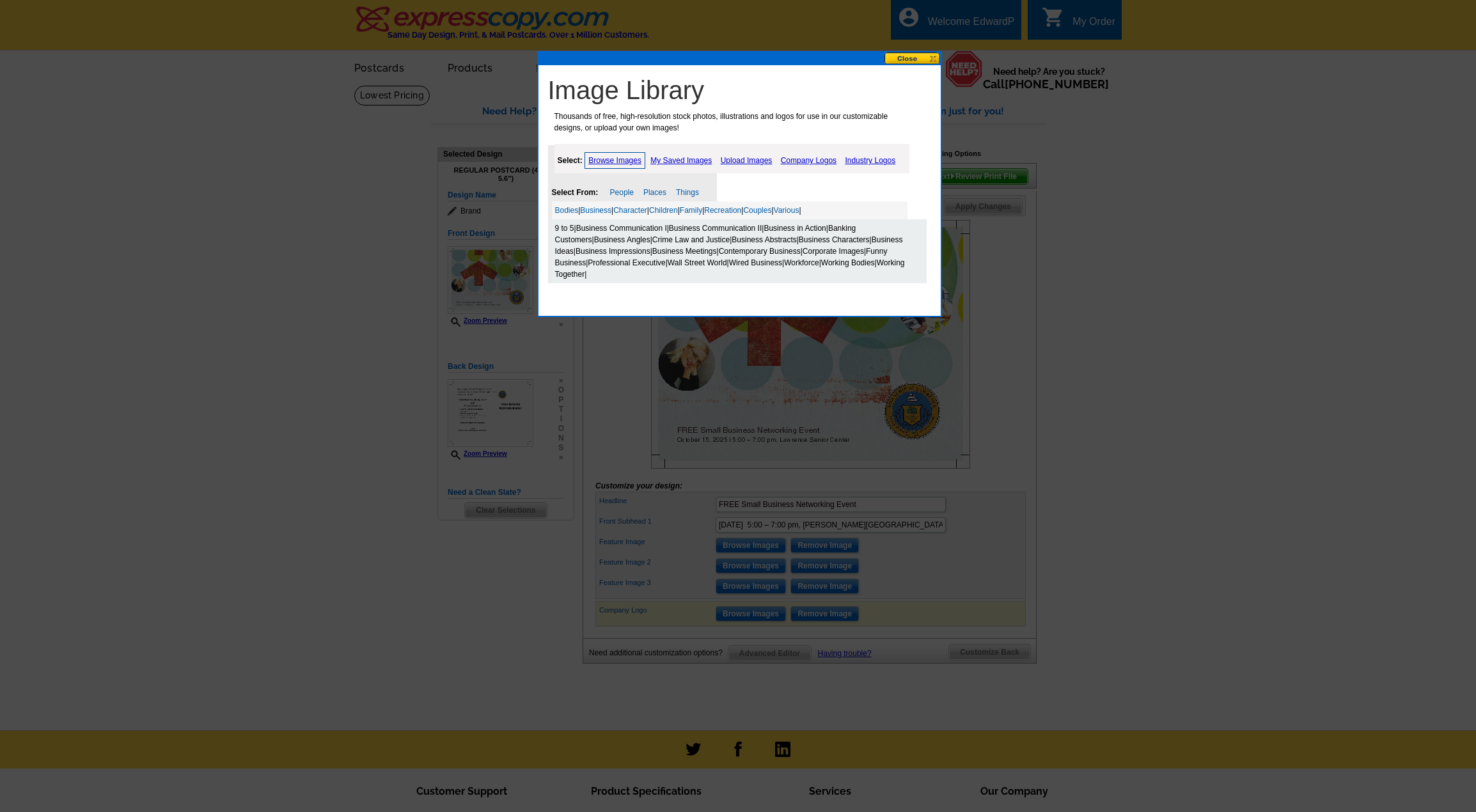
click at [617, 255] on link "Business Impressions" at bounding box center [613, 251] width 75 height 9
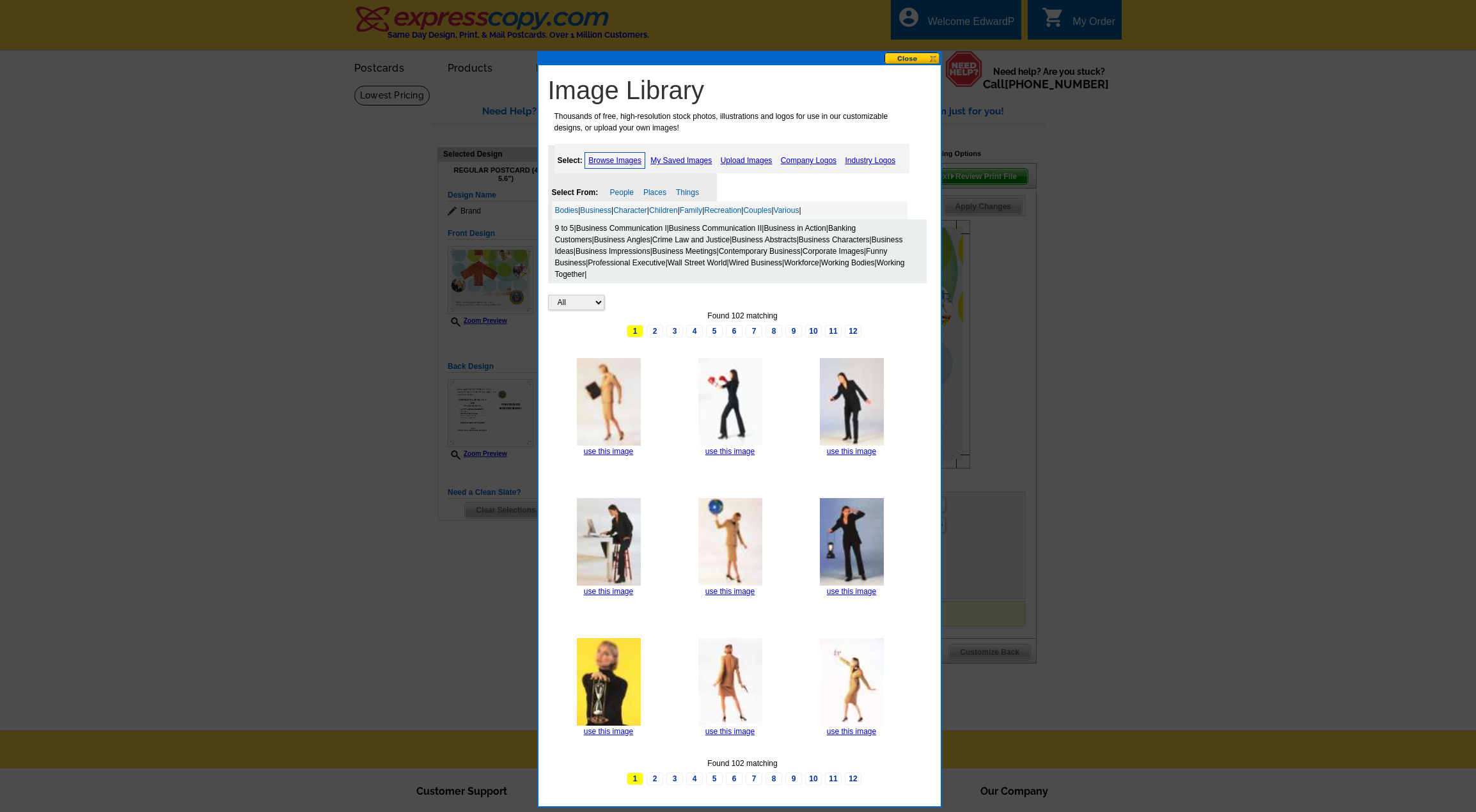
click at [655, 251] on link "Business Meetings" at bounding box center [684, 251] width 64 height 9
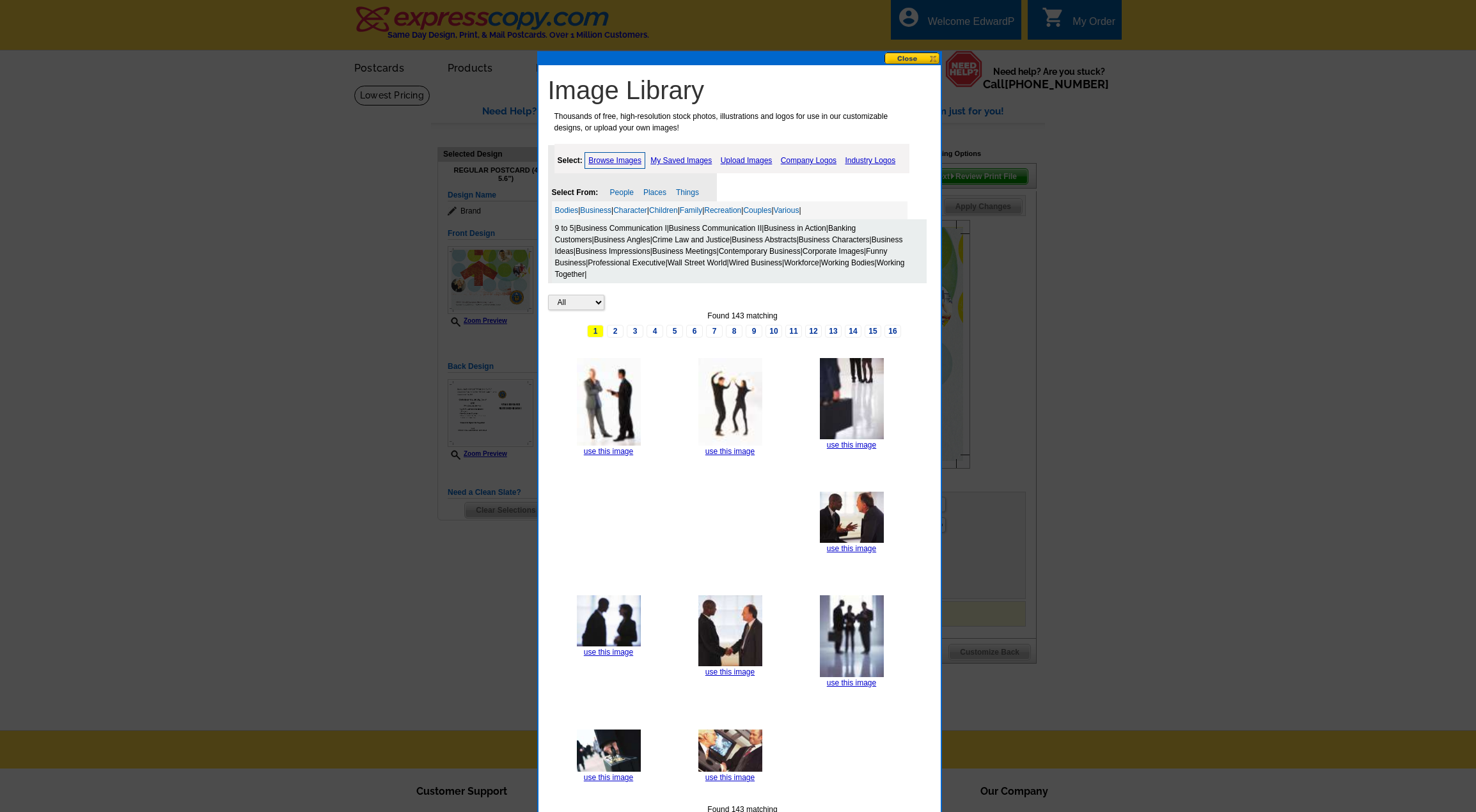
click at [738, 249] on link "Contemporary Business" at bounding box center [759, 251] width 82 height 9
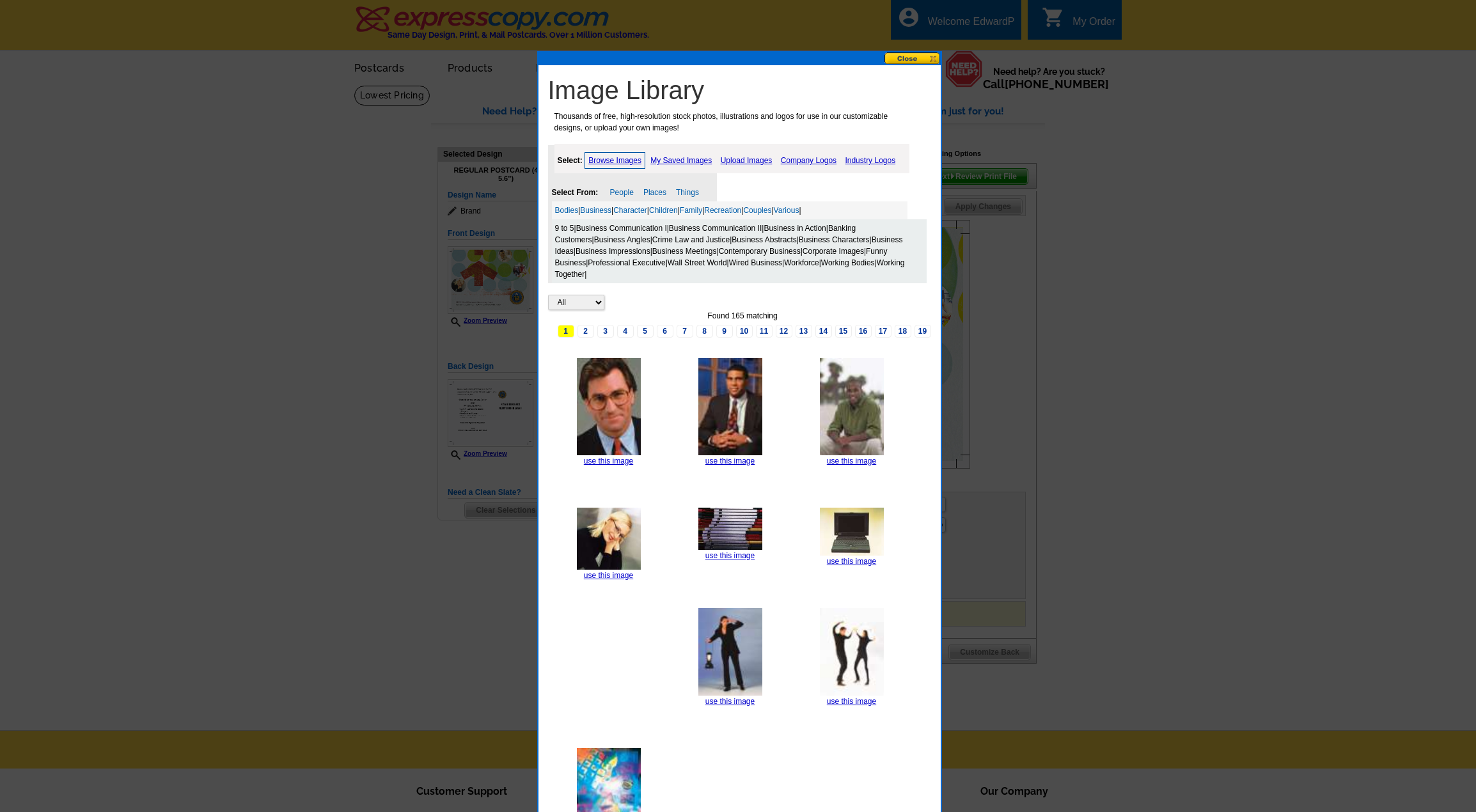
click at [741, 439] on img at bounding box center [730, 406] width 64 height 97
click at [732, 462] on link "use this image" at bounding box center [729, 460] width 49 height 9
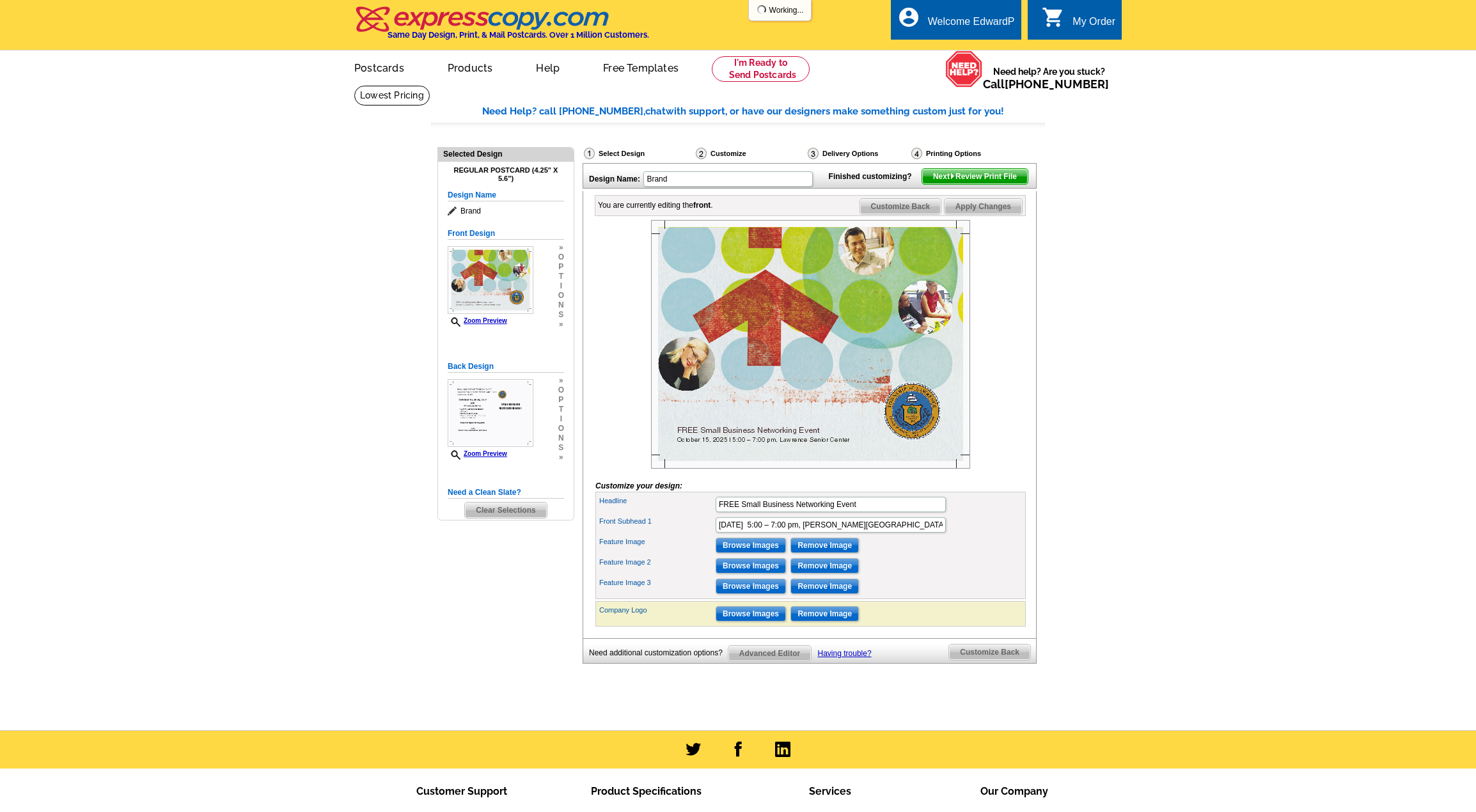
click at [1033, 345] on div "You are currently editing the front . Customize Front Customize Back Apply Chan…" at bounding box center [809, 414] width 455 height 447
click at [737, 574] on input "Browse Images" at bounding box center [750, 566] width 70 height 15
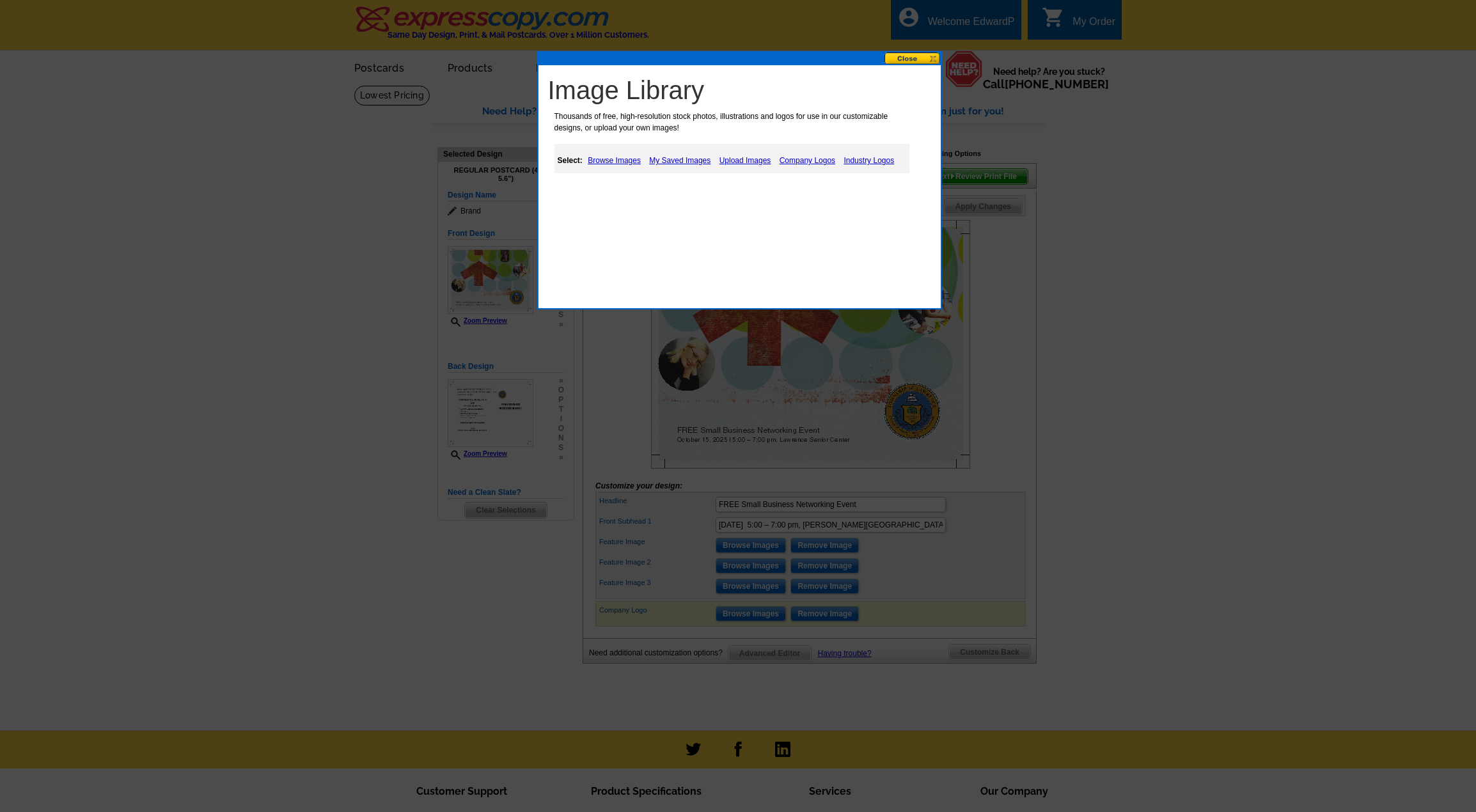
click at [589, 155] on link "Browse Images" at bounding box center [614, 160] width 60 height 15
click at [623, 191] on link "People" at bounding box center [622, 192] width 24 height 9
click at [594, 209] on link "Business" at bounding box center [596, 209] width 32 height 9
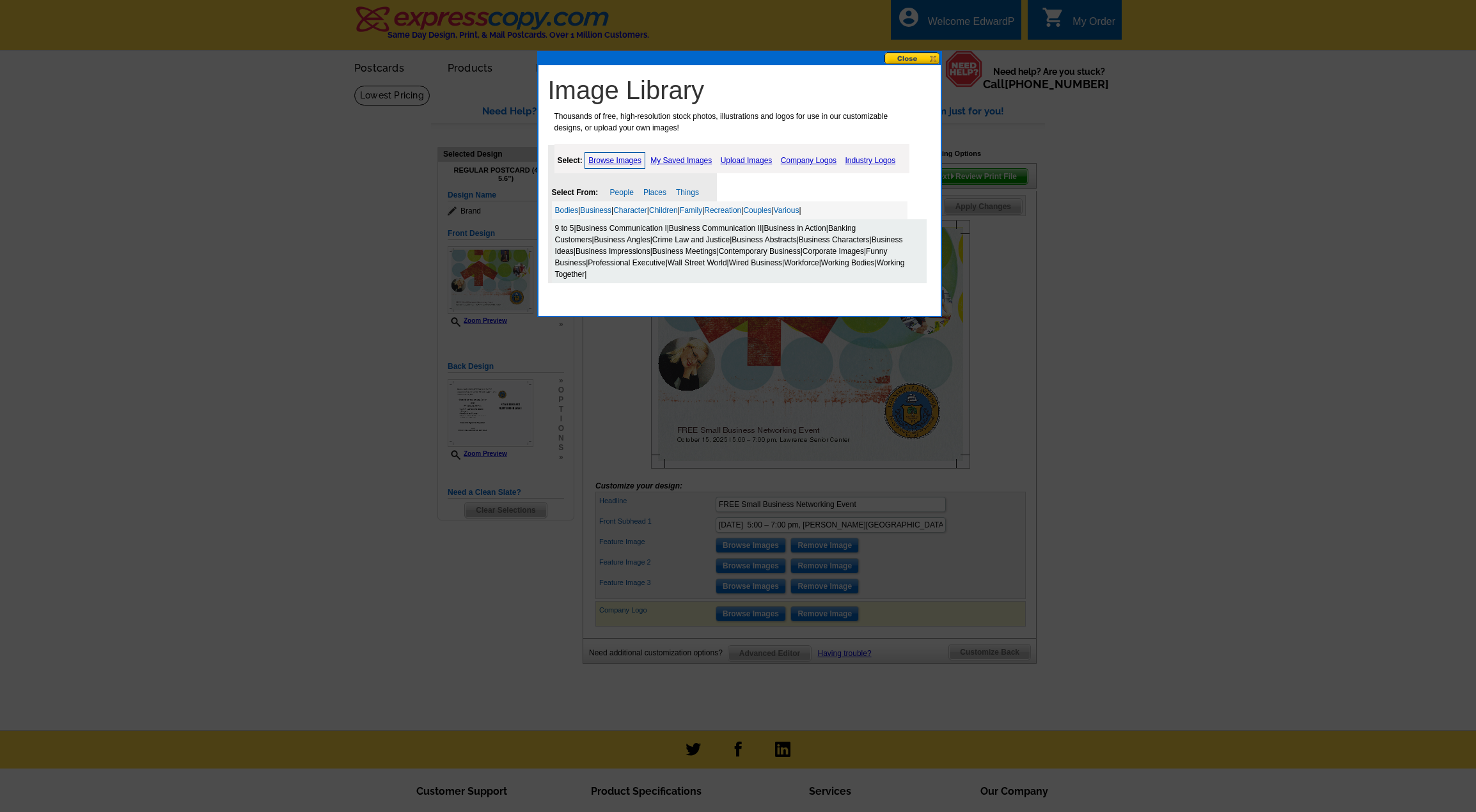
click at [886, 265] on link "Working Together" at bounding box center [730, 268] width 350 height 20
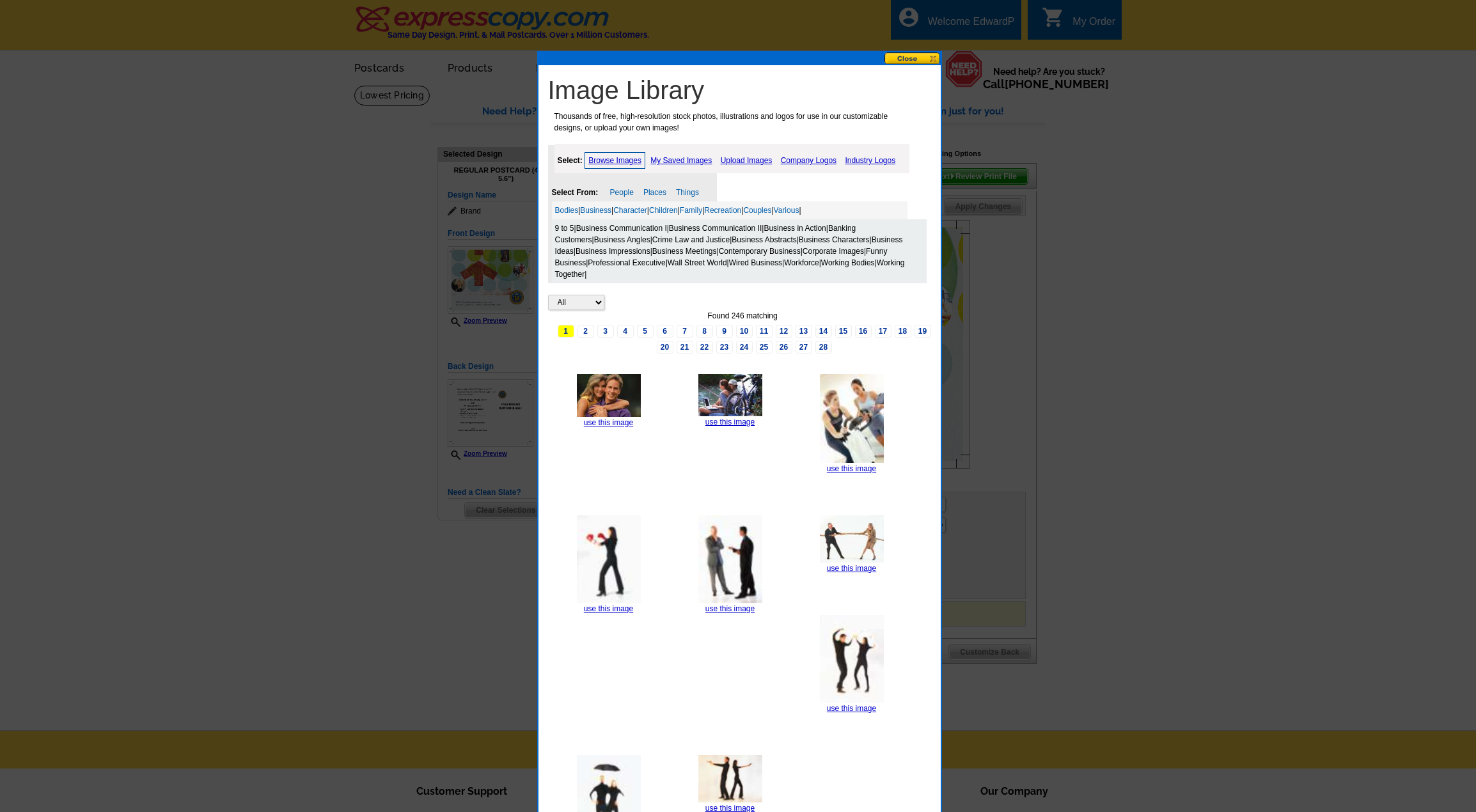
click at [736, 265] on link "Wired Business" at bounding box center [755, 262] width 53 height 9
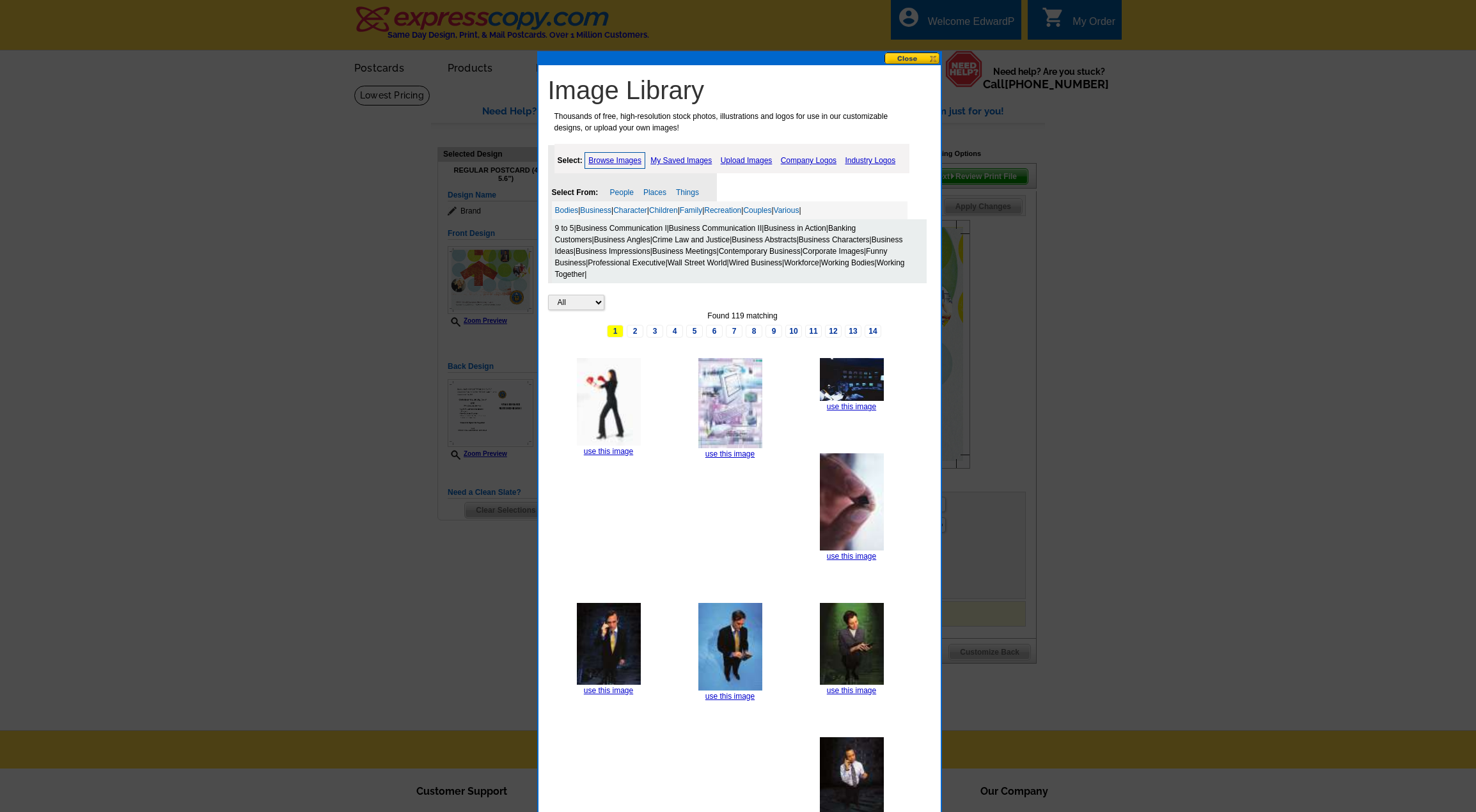
click at [677, 263] on link "Wall Street World" at bounding box center [698, 262] width 60 height 9
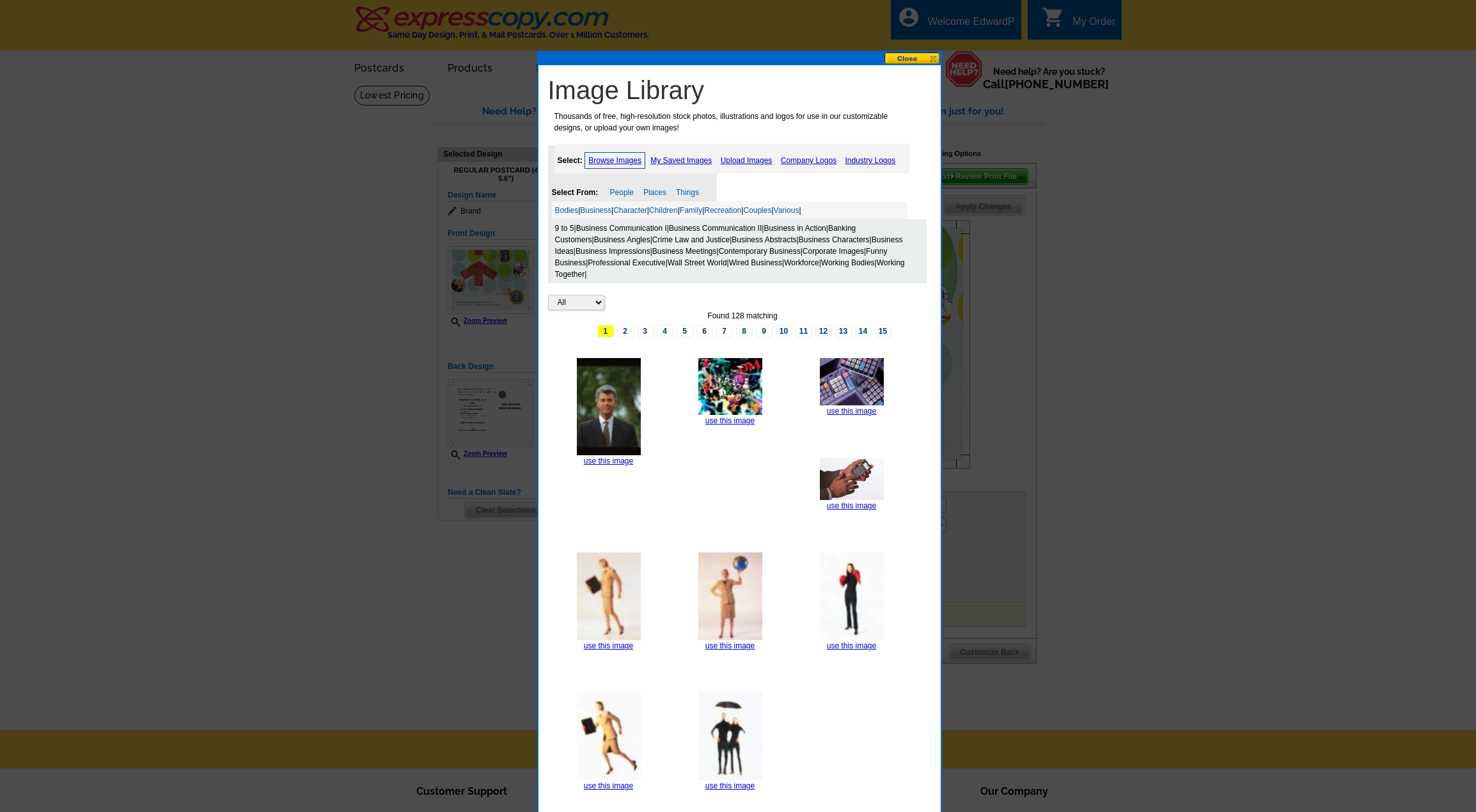
click at [606, 259] on link "Professional Executive" at bounding box center [627, 262] width 78 height 9
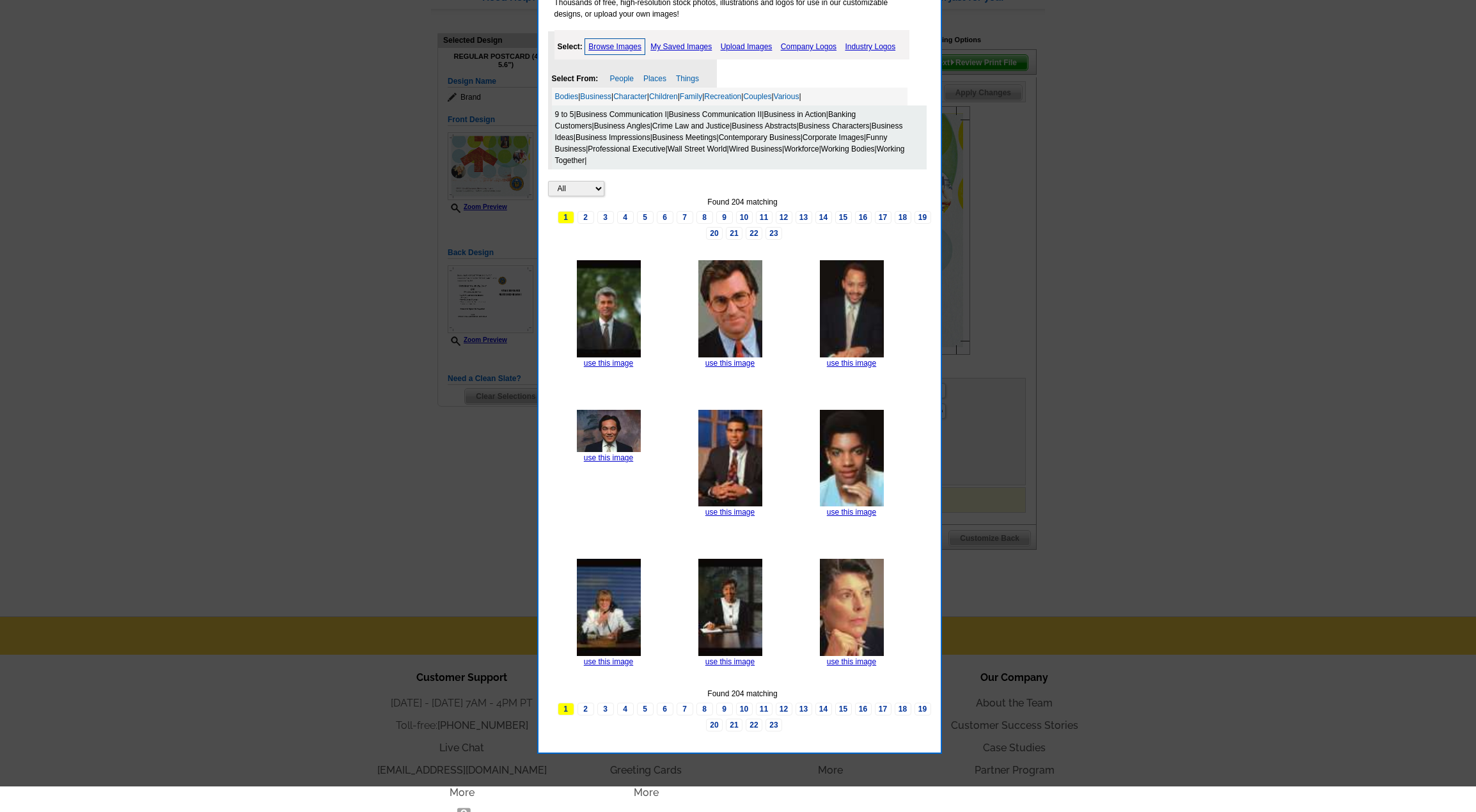
scroll to position [192, 0]
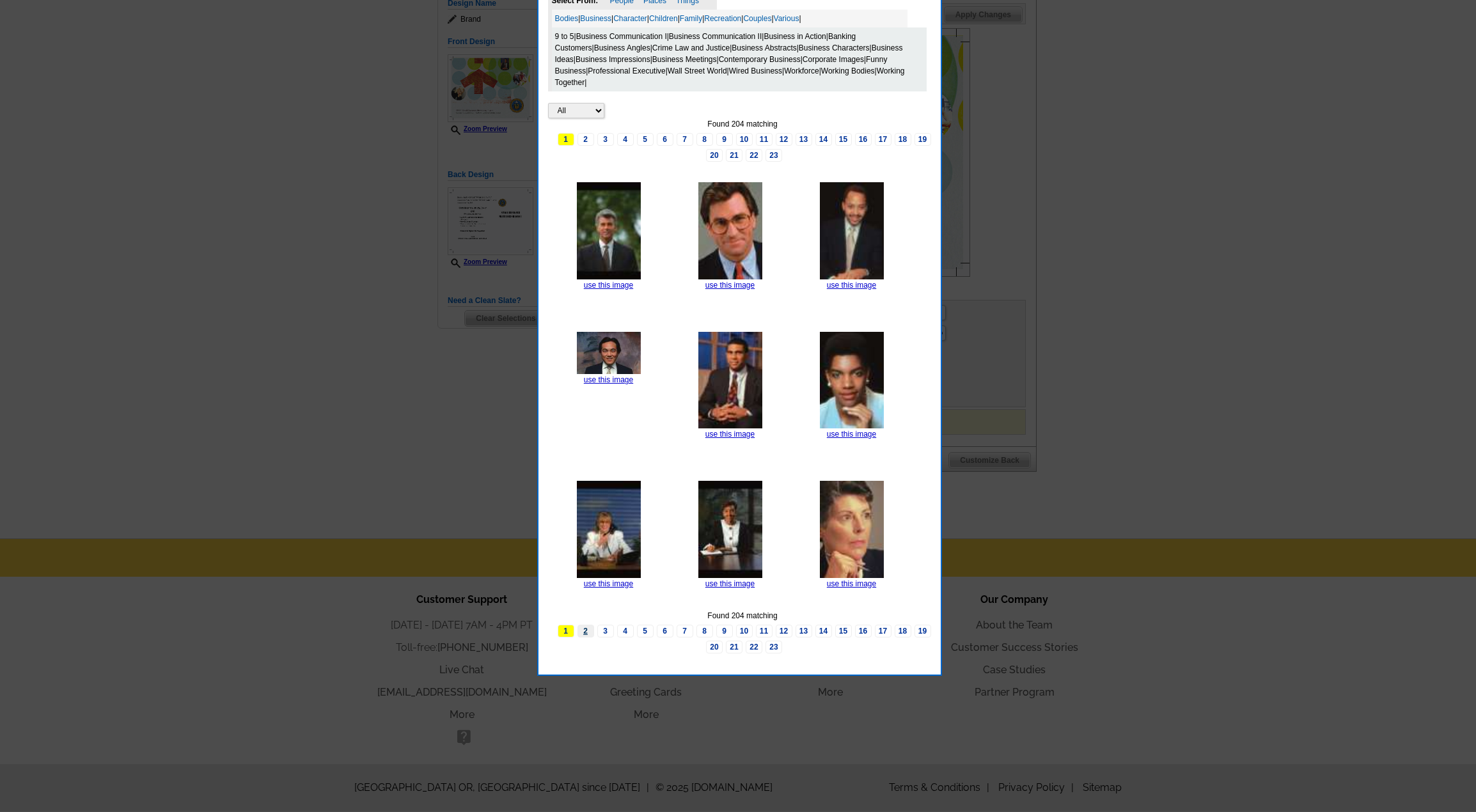
click at [579, 630] on link "2" at bounding box center [585, 630] width 16 height 12
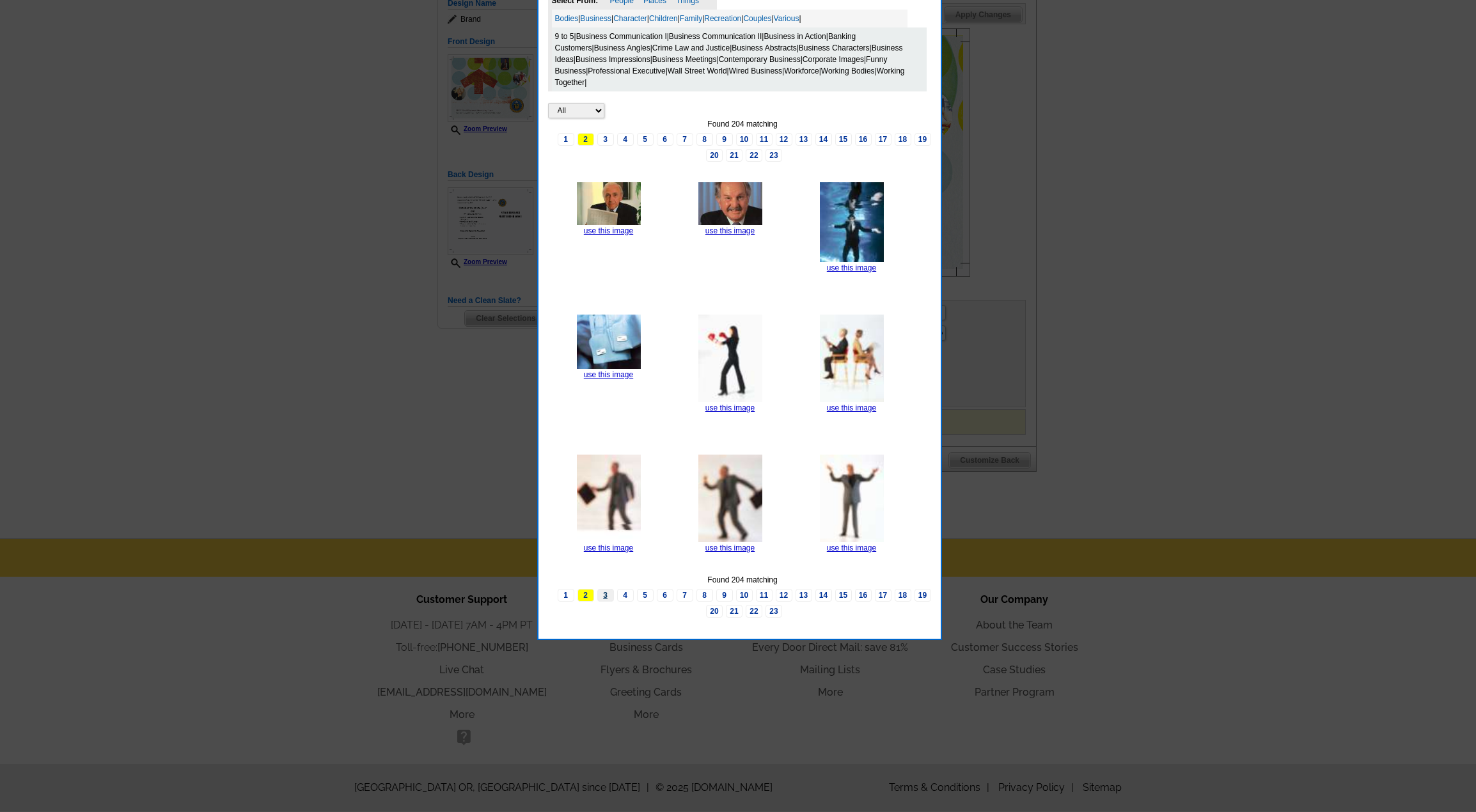
click at [607, 596] on link "3" at bounding box center [605, 595] width 16 height 12
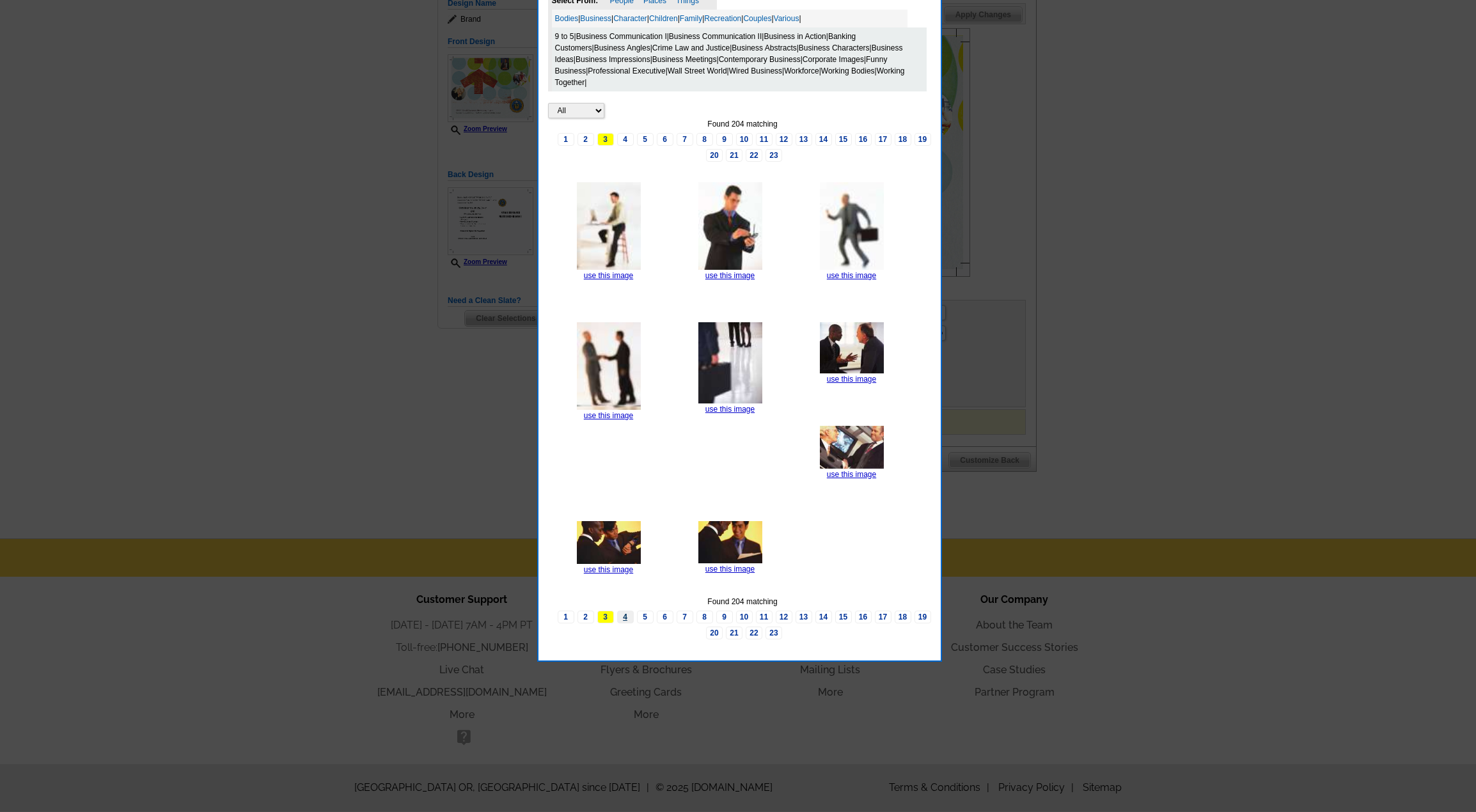
click at [629, 619] on link "4" at bounding box center [625, 617] width 16 height 12
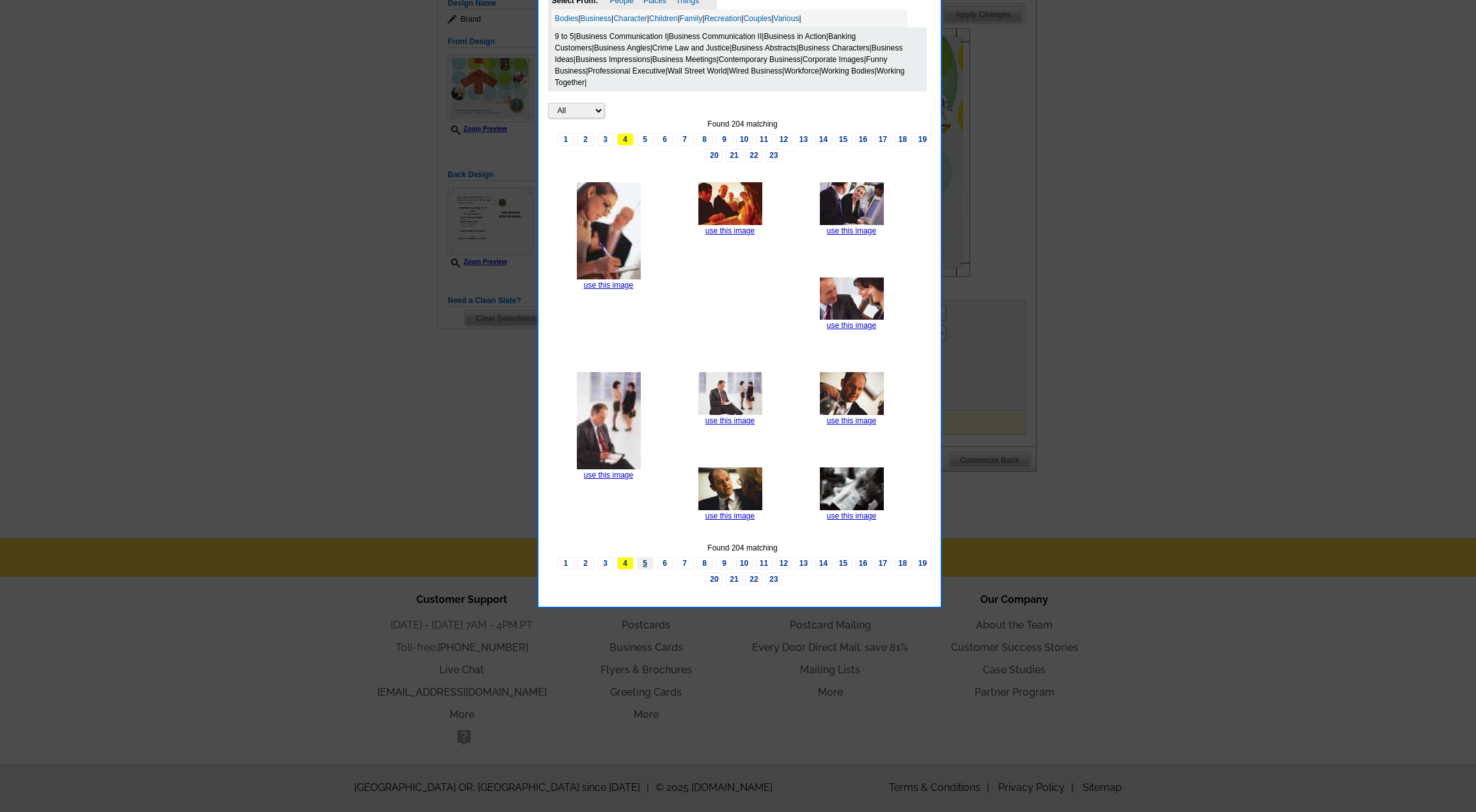
click at [643, 561] on link "5" at bounding box center [645, 563] width 16 height 12
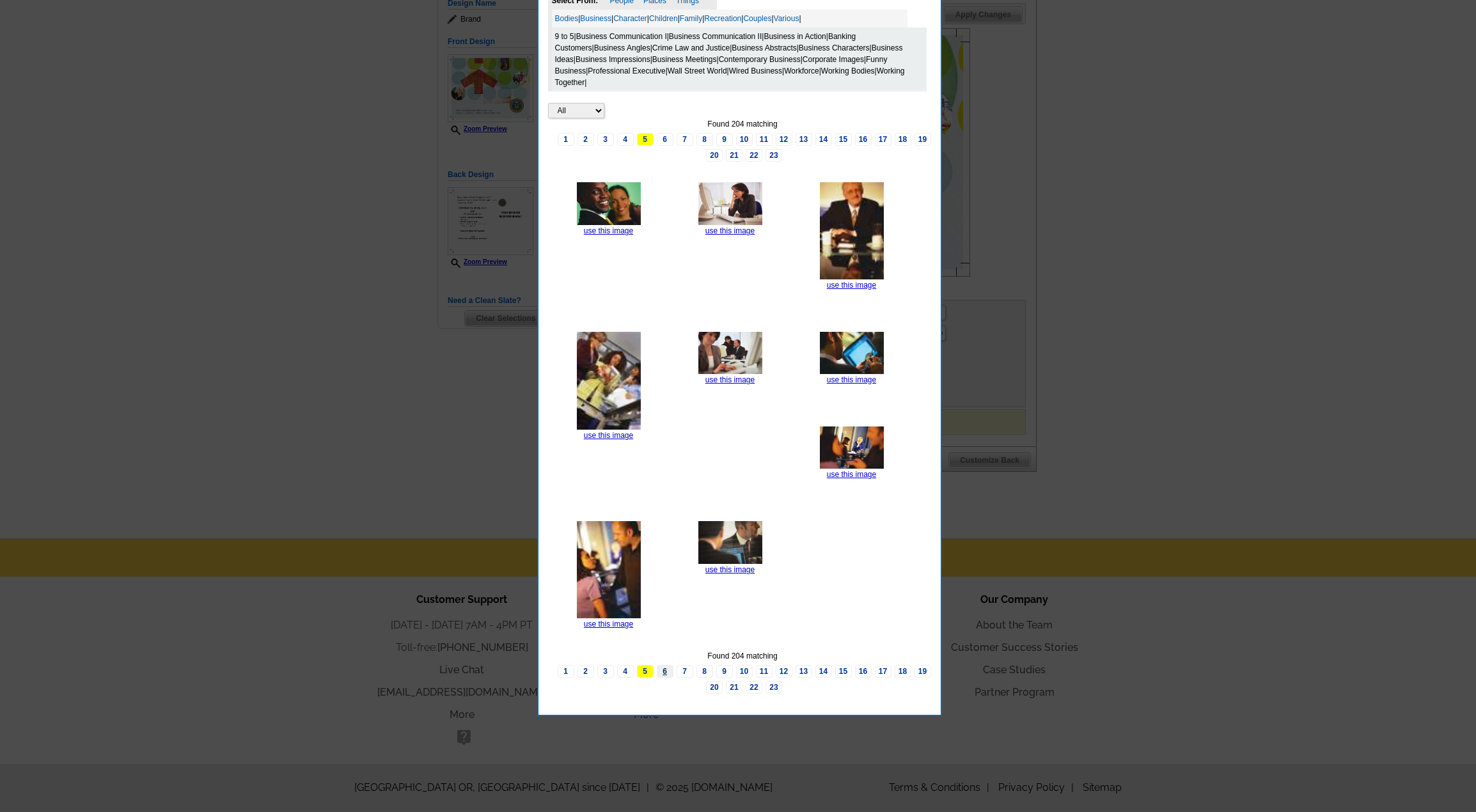
click at [665, 672] on link "6" at bounding box center [665, 671] width 16 height 12
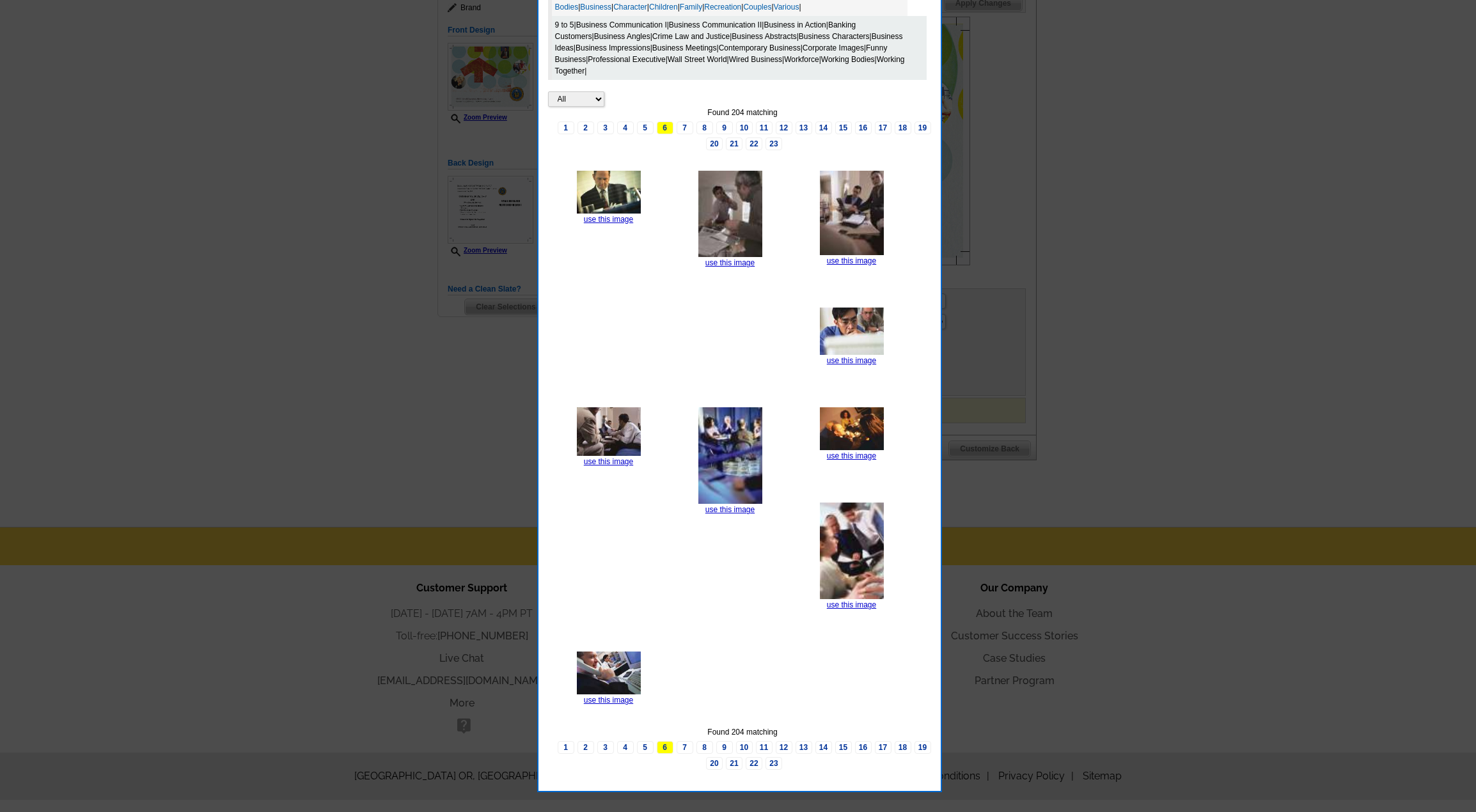
scroll to position [213, 0]
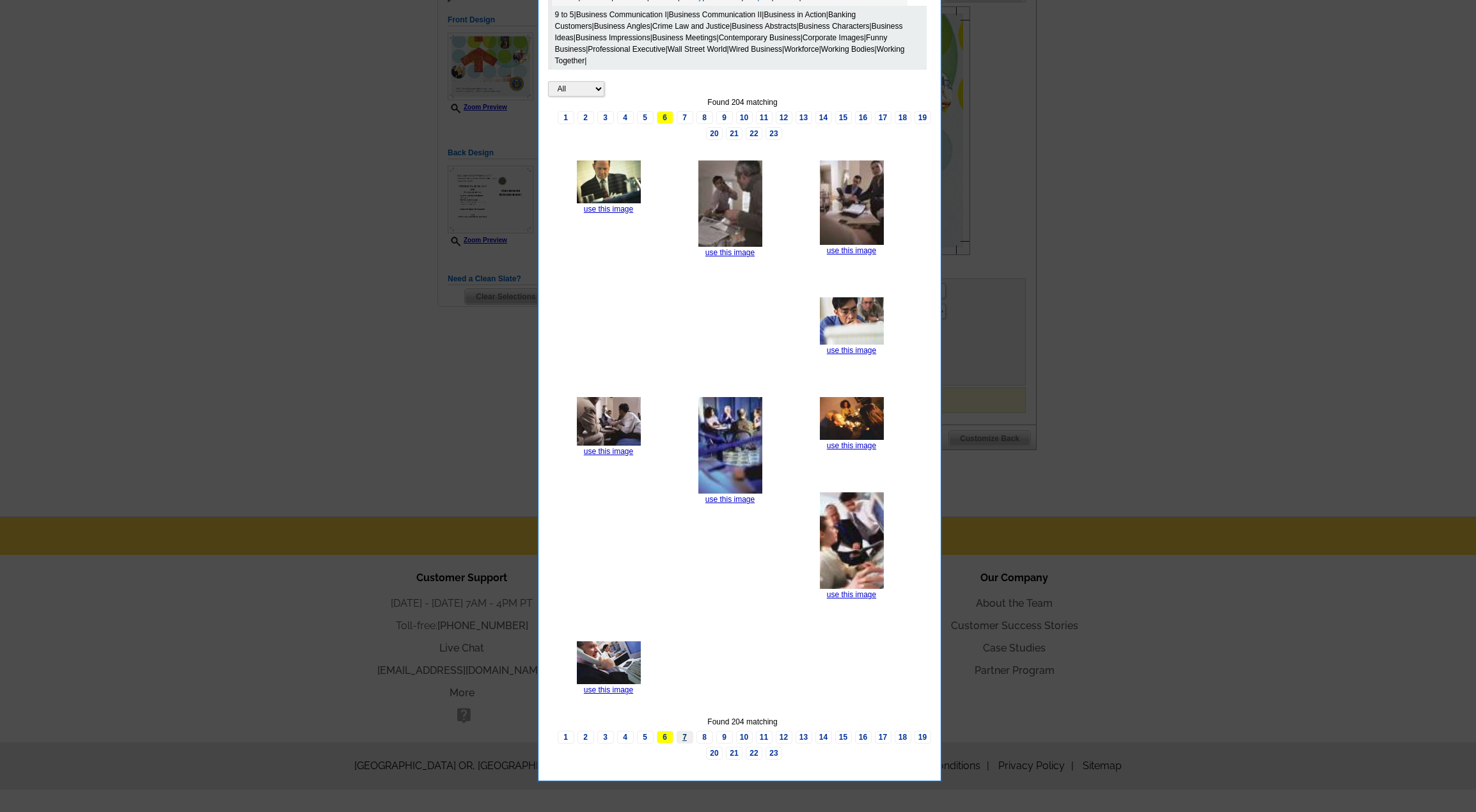
click at [684, 738] on link "7" at bounding box center [684, 737] width 16 height 12
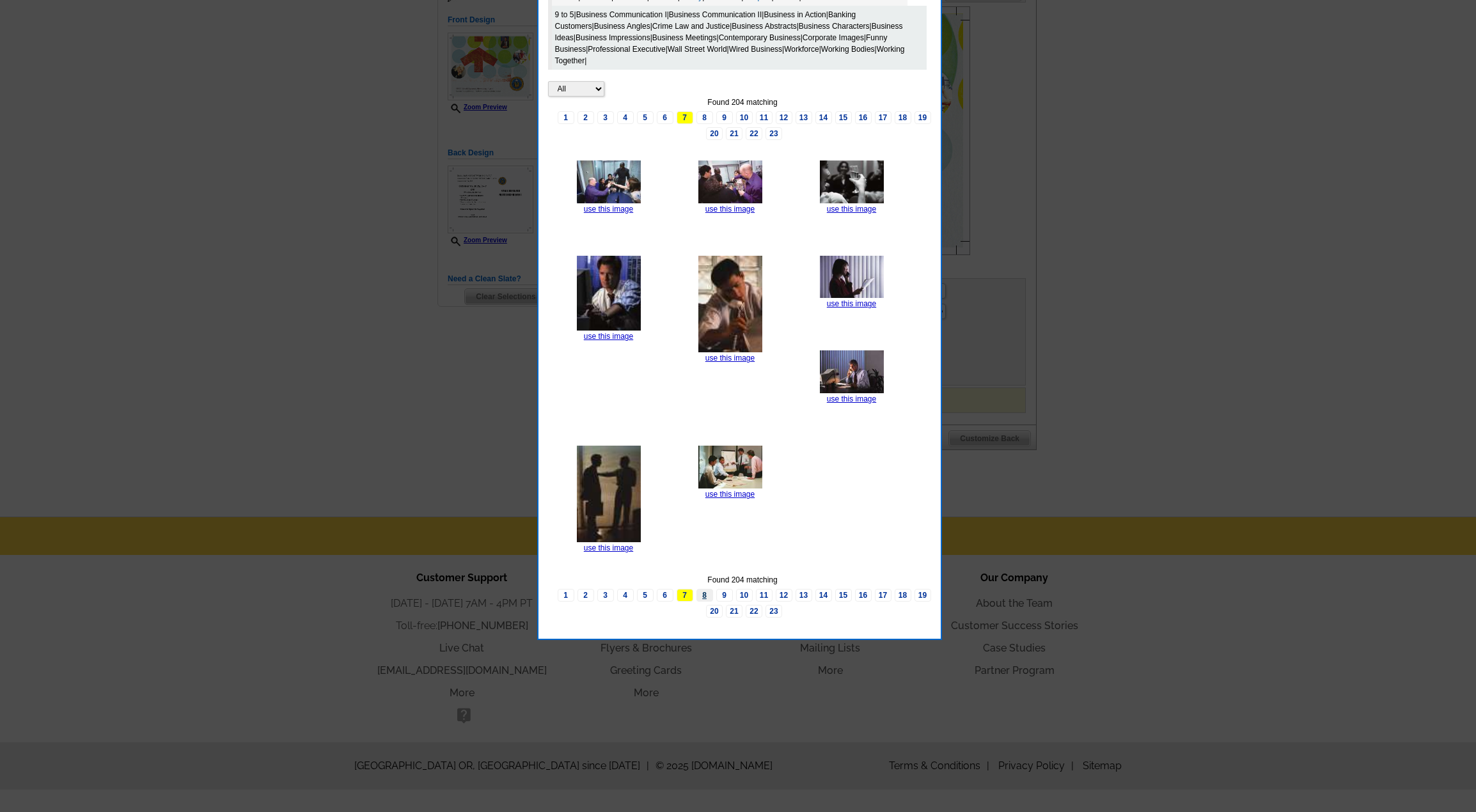
click at [702, 593] on link "8" at bounding box center [704, 595] width 16 height 12
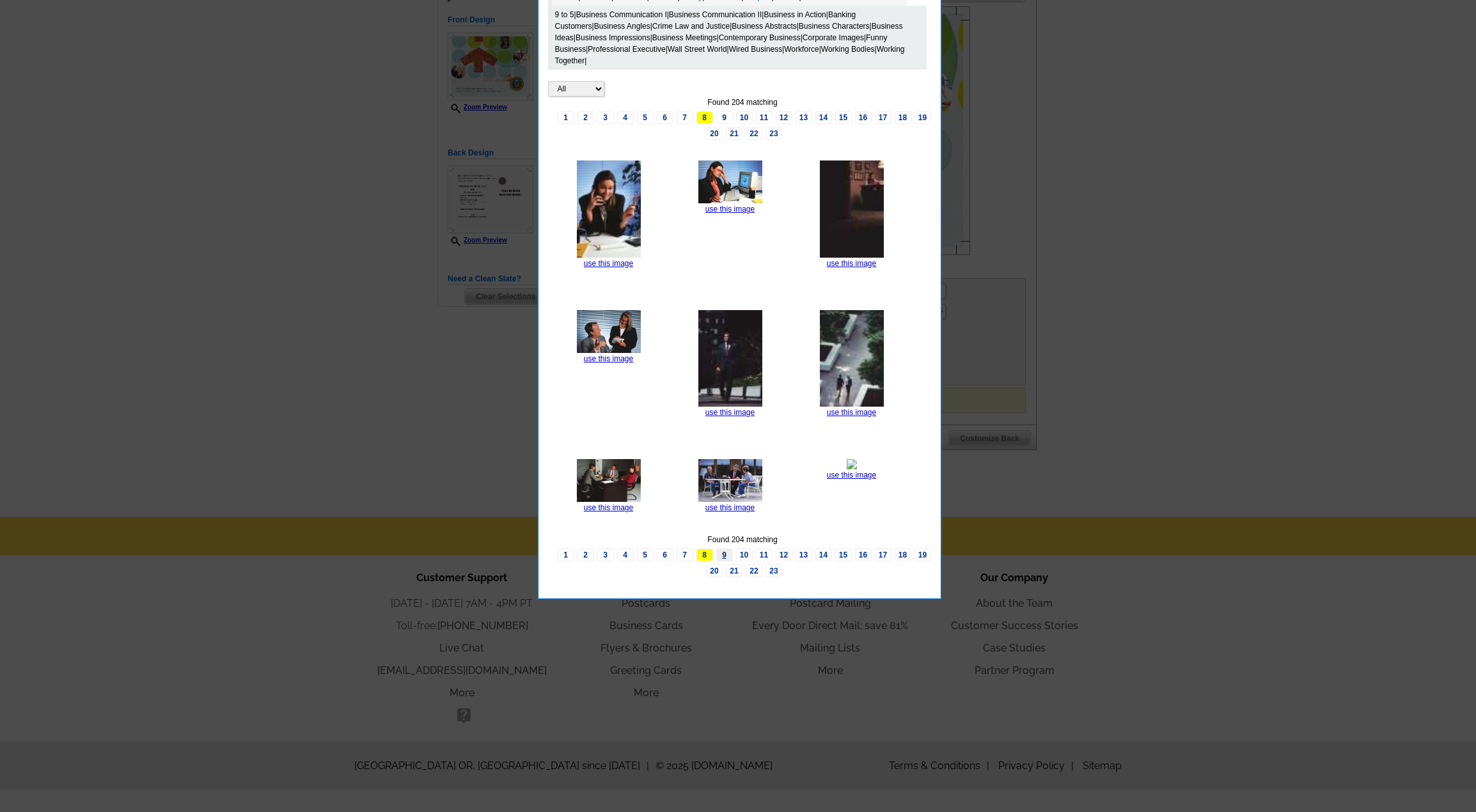
click at [726, 557] on link "9" at bounding box center [725, 554] width 16 height 12
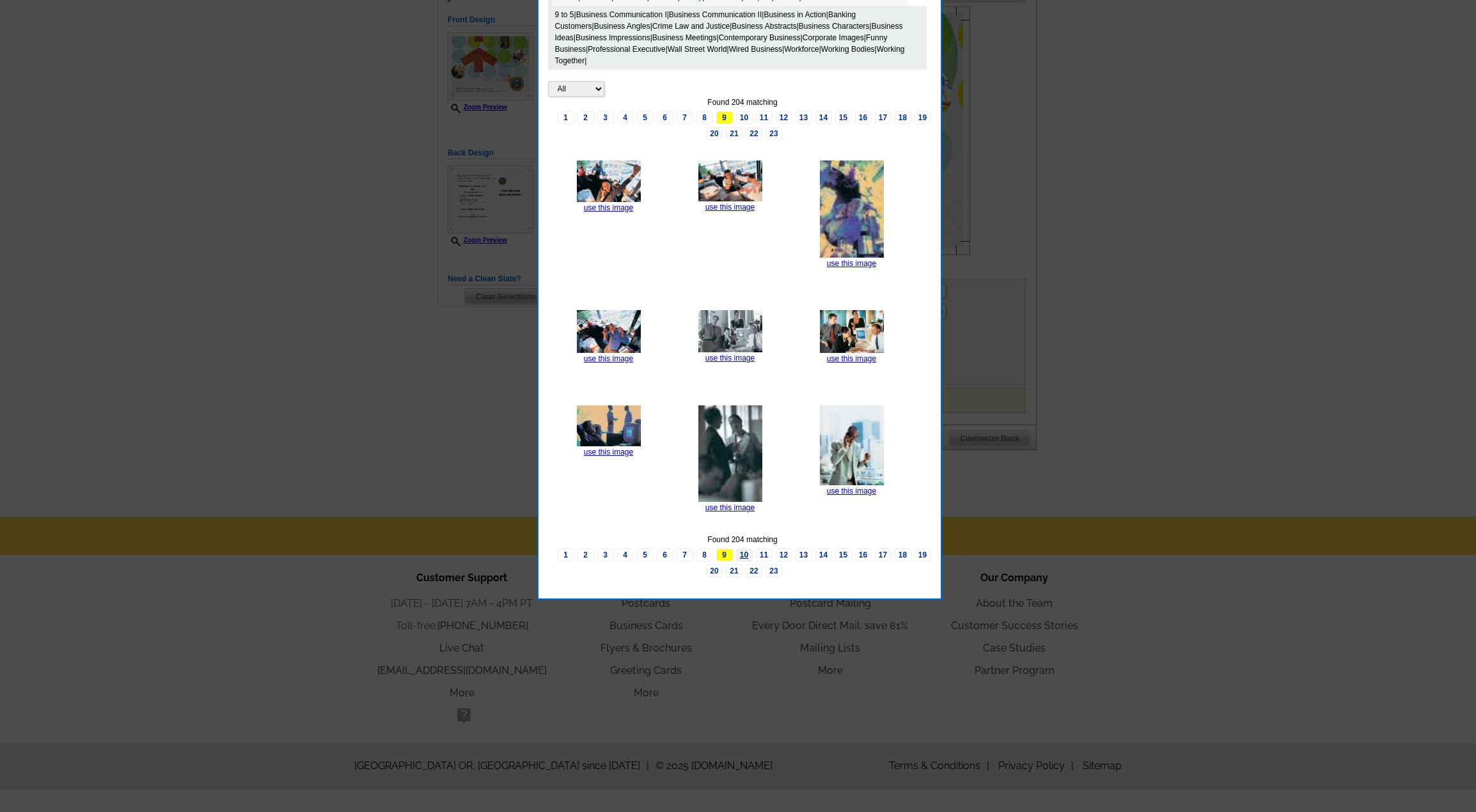
click at [742, 555] on link "10" at bounding box center [744, 554] width 16 height 12
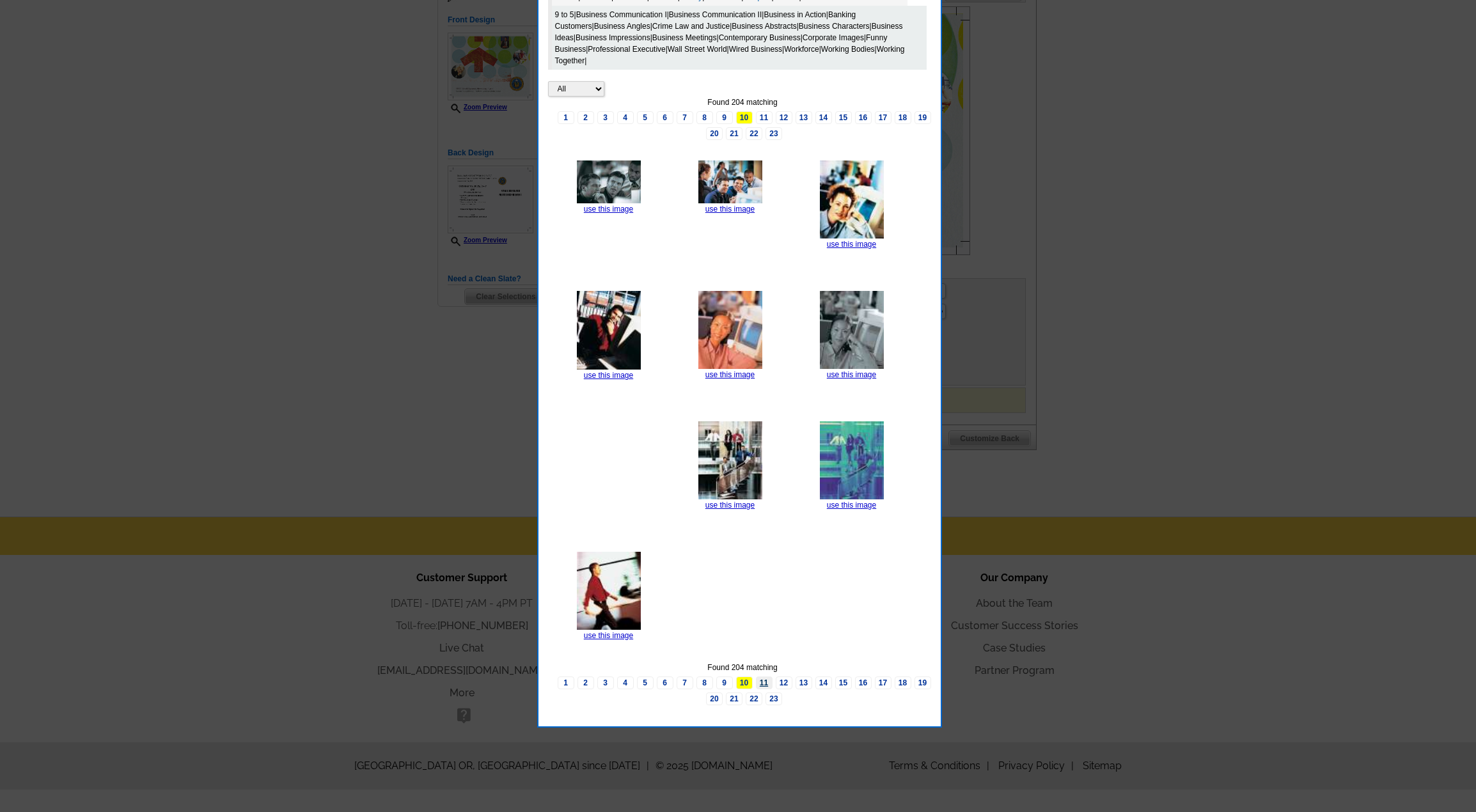
click at [763, 682] on link "11" at bounding box center [764, 682] width 16 height 12
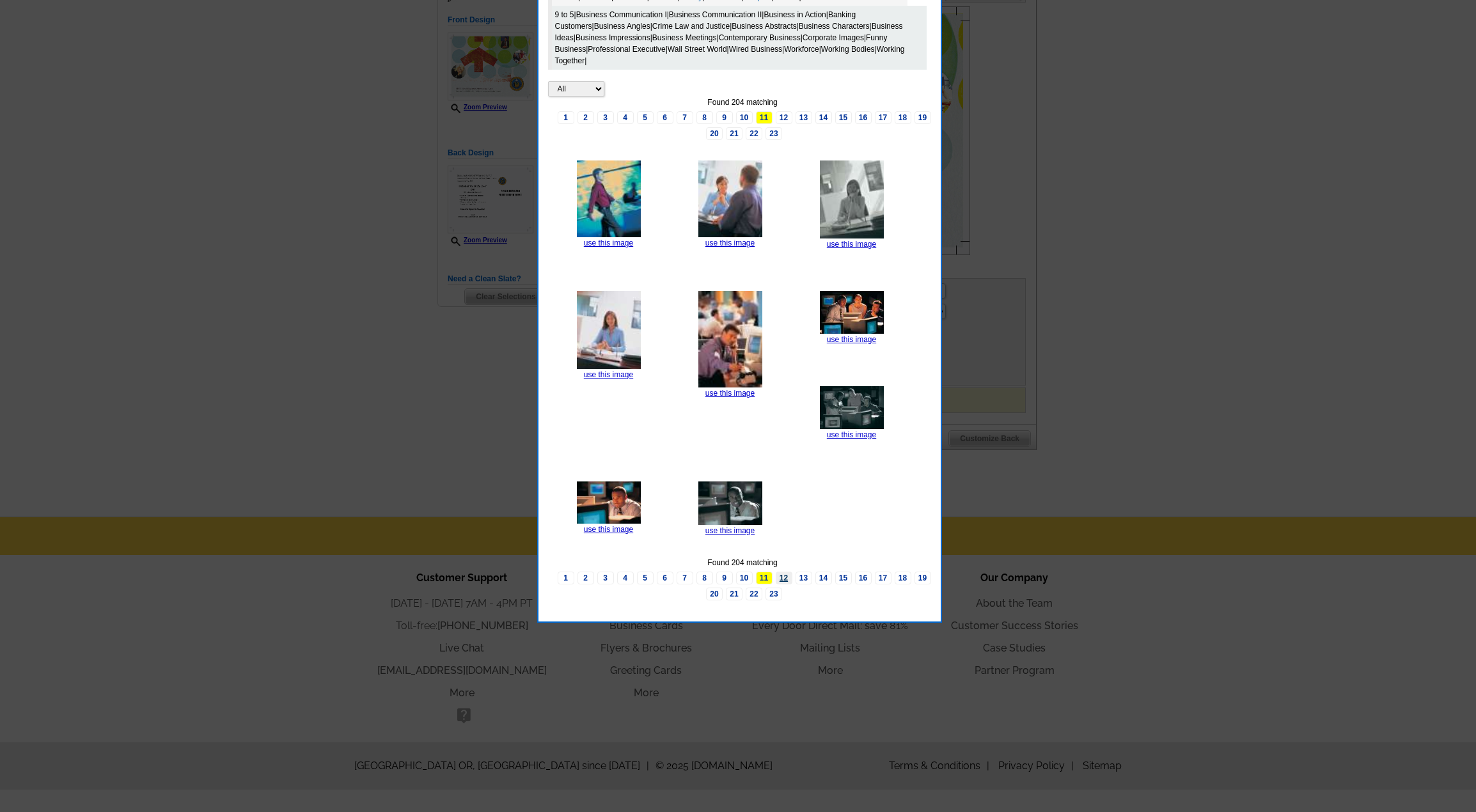
click at [783, 577] on link "12" at bounding box center [783, 578] width 16 height 12
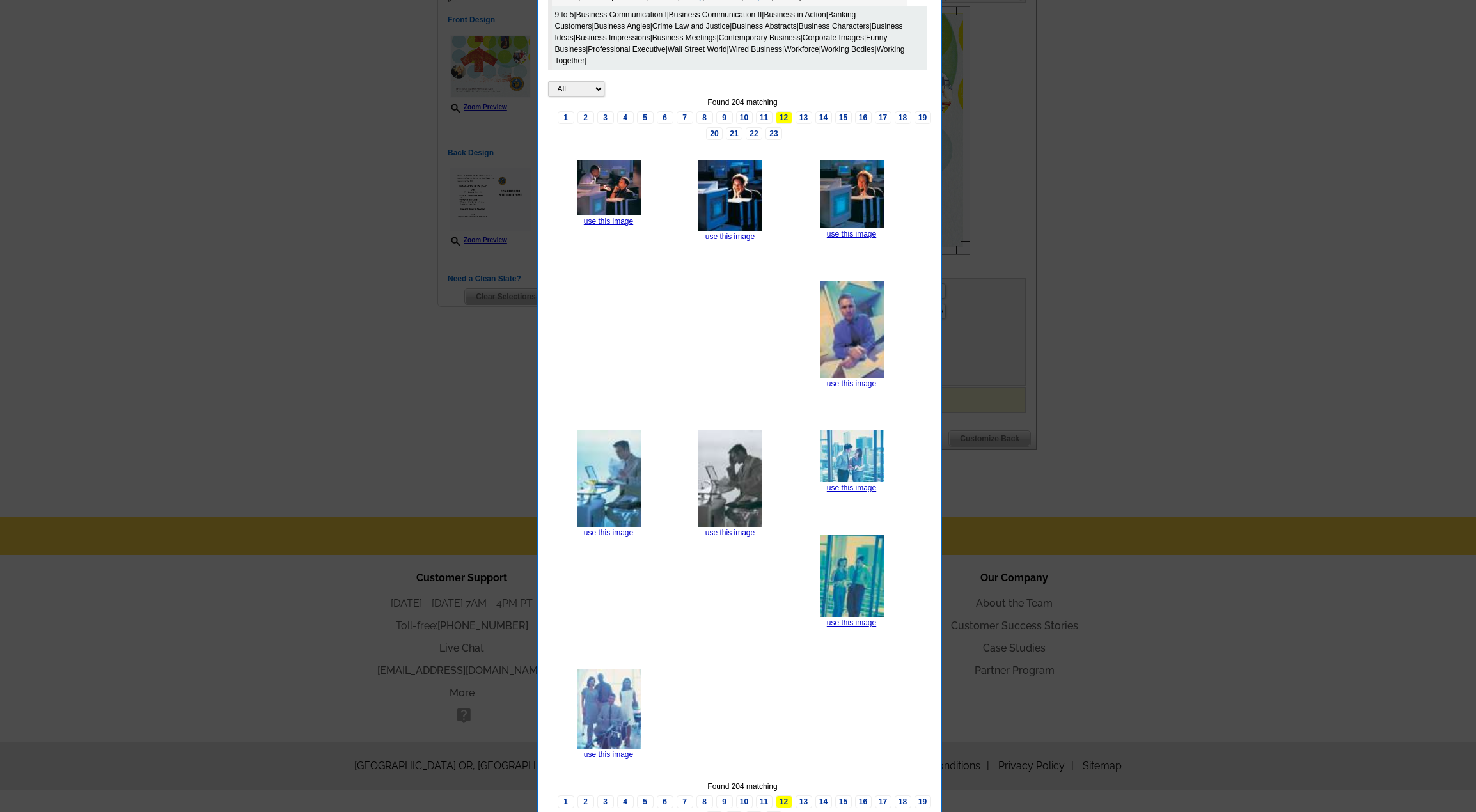
click at [803, 797] on link "13" at bounding box center [803, 801] width 16 height 12
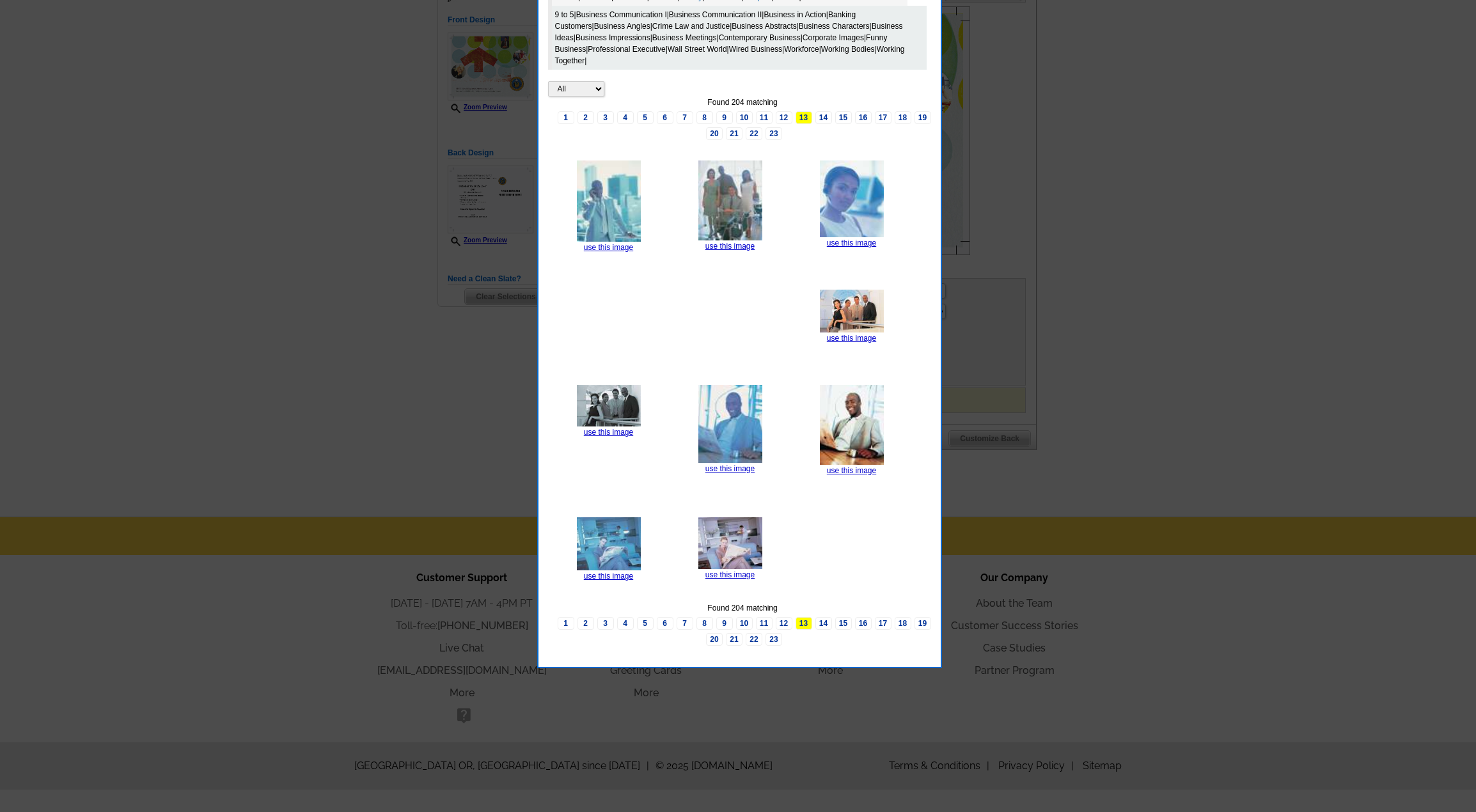
click at [860, 470] on link "use this image" at bounding box center [851, 470] width 49 height 9
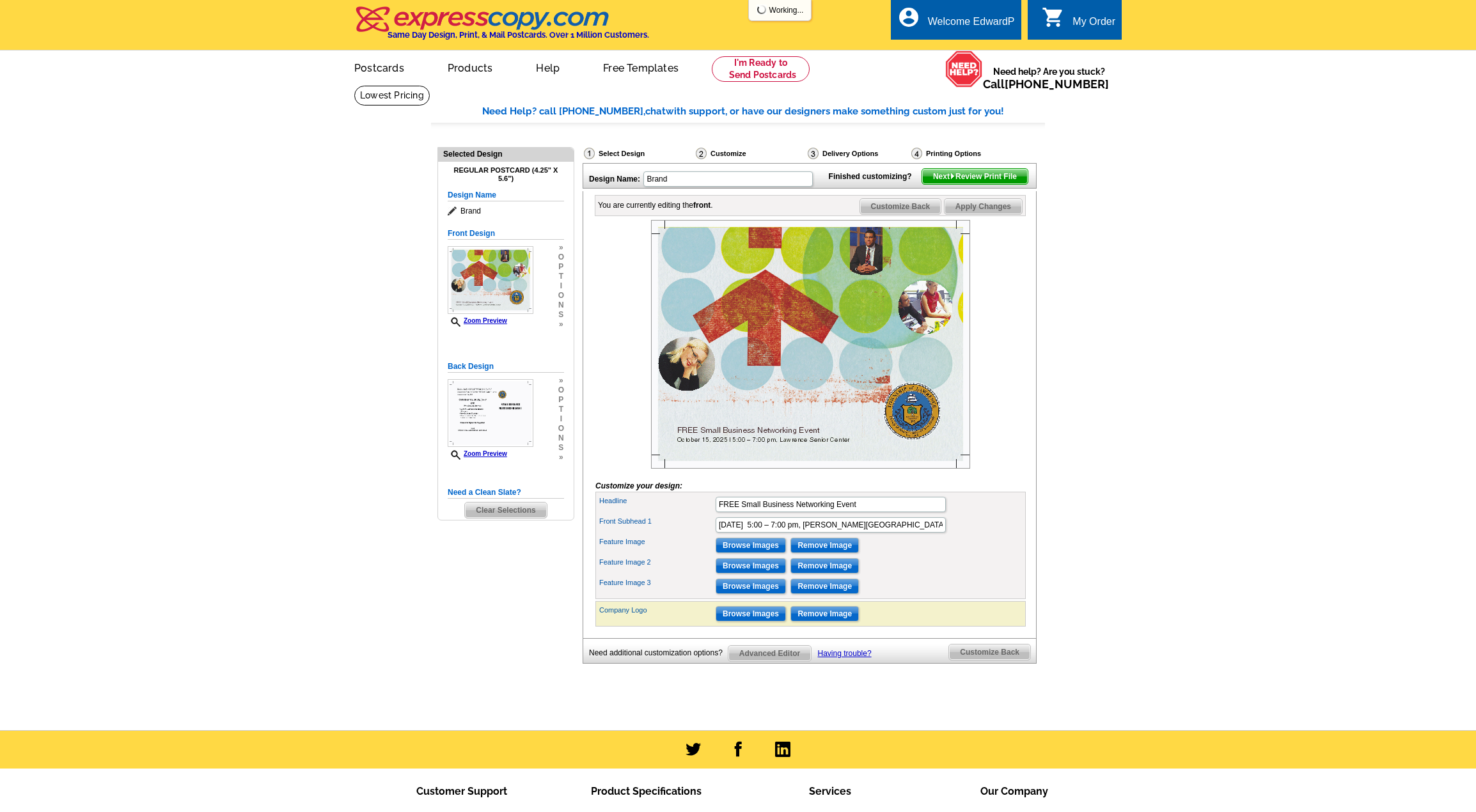
click at [1067, 361] on main "Need Help? call 800-260-5887, chat with support, or have our designers make som…" at bounding box center [738, 408] width 1476 height 646
click at [740, 574] on input "Browse Images" at bounding box center [750, 566] width 70 height 15
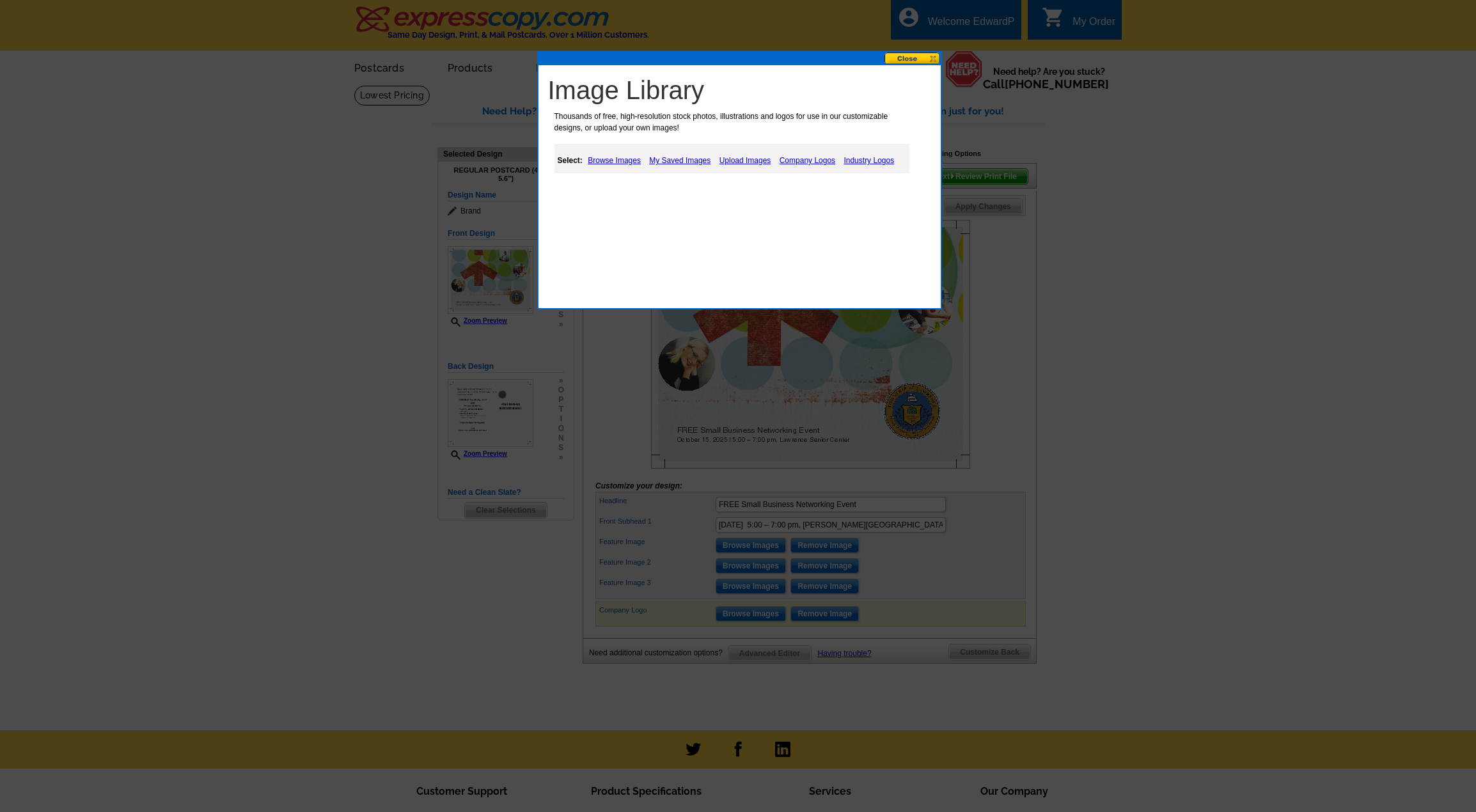
click at [743, 160] on link "Upload Images" at bounding box center [746, 160] width 59 height 15
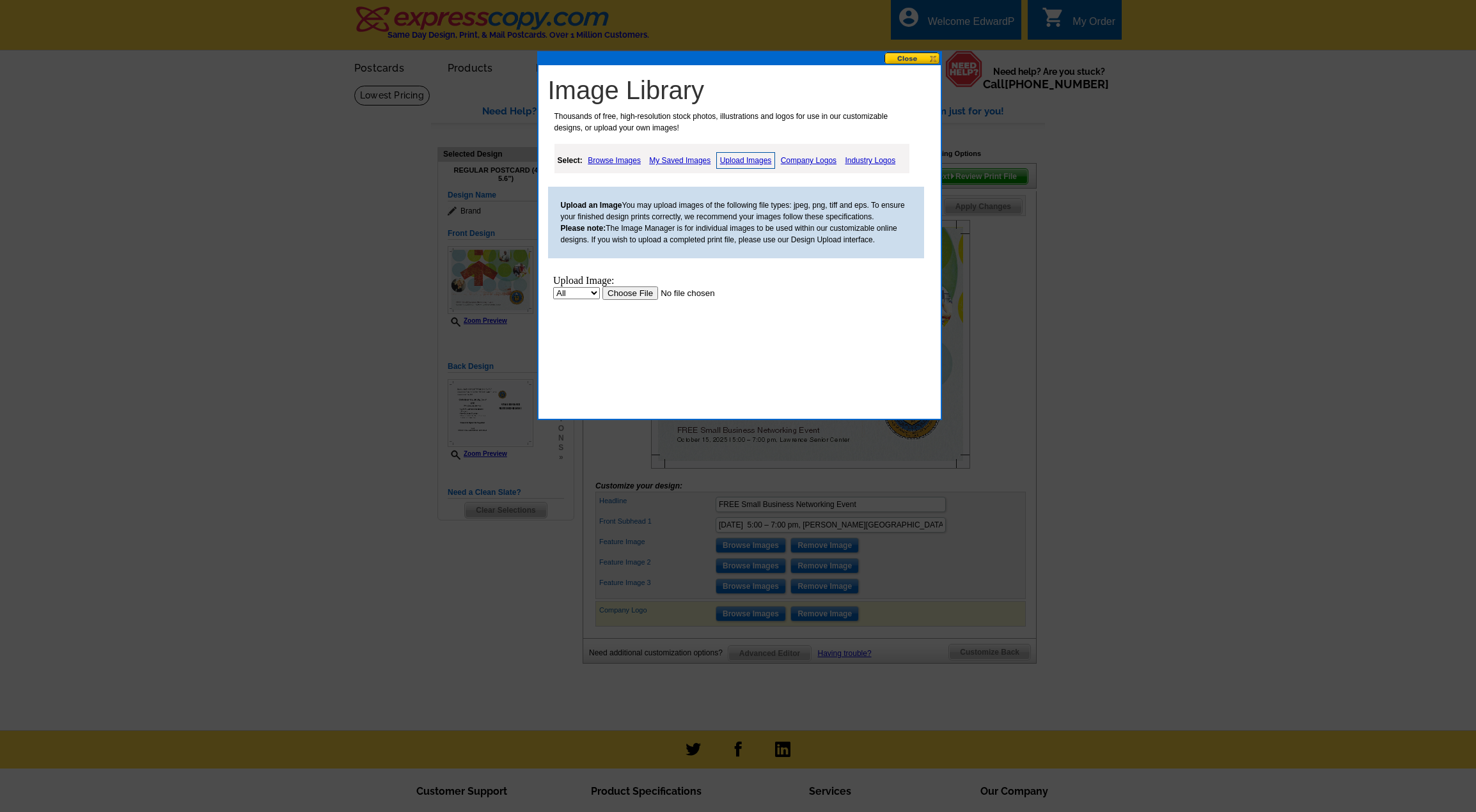
click at [623, 297] on input "file" at bounding box center [682, 293] width 161 height 13
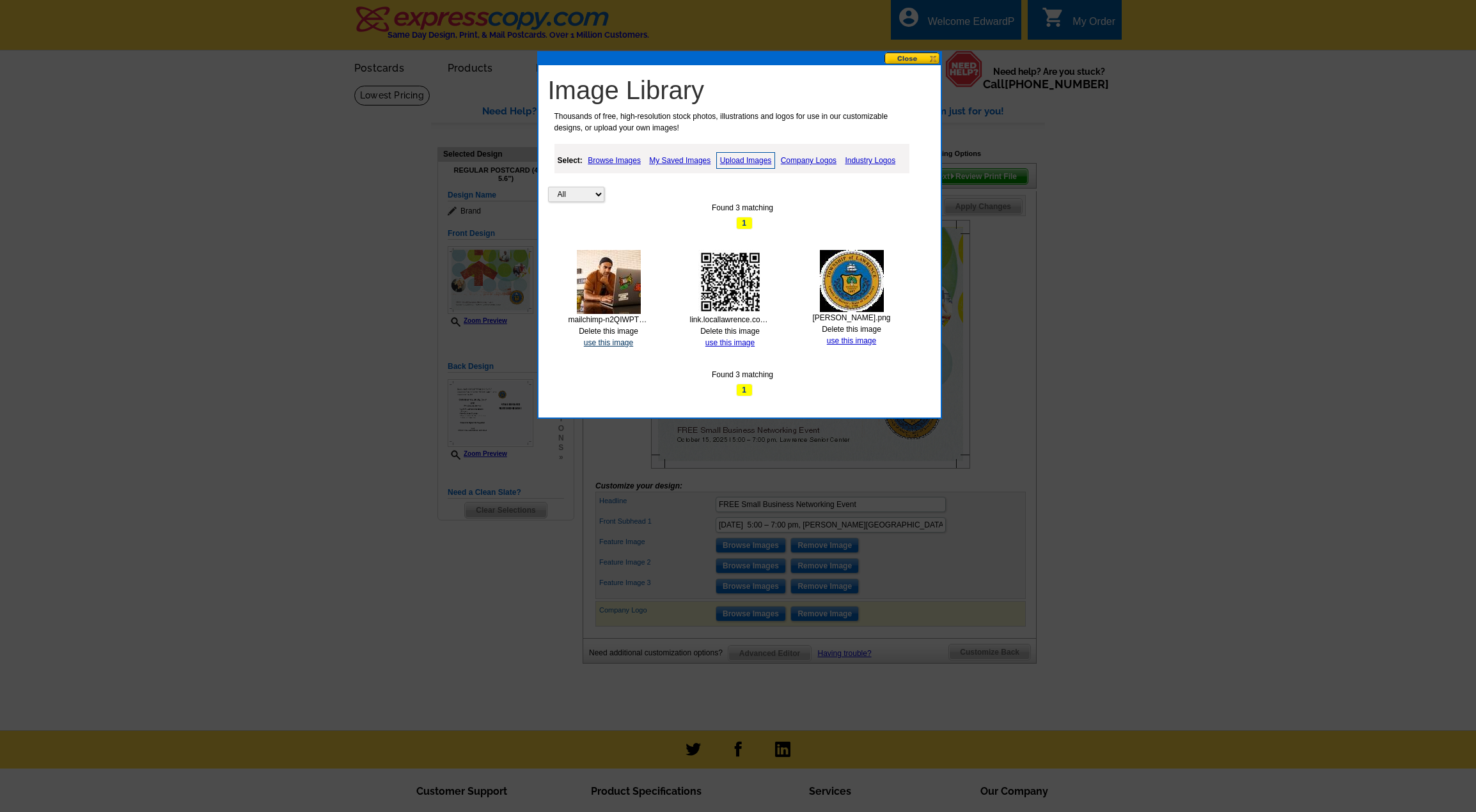
click at [602, 339] on link "use this image" at bounding box center [608, 342] width 49 height 9
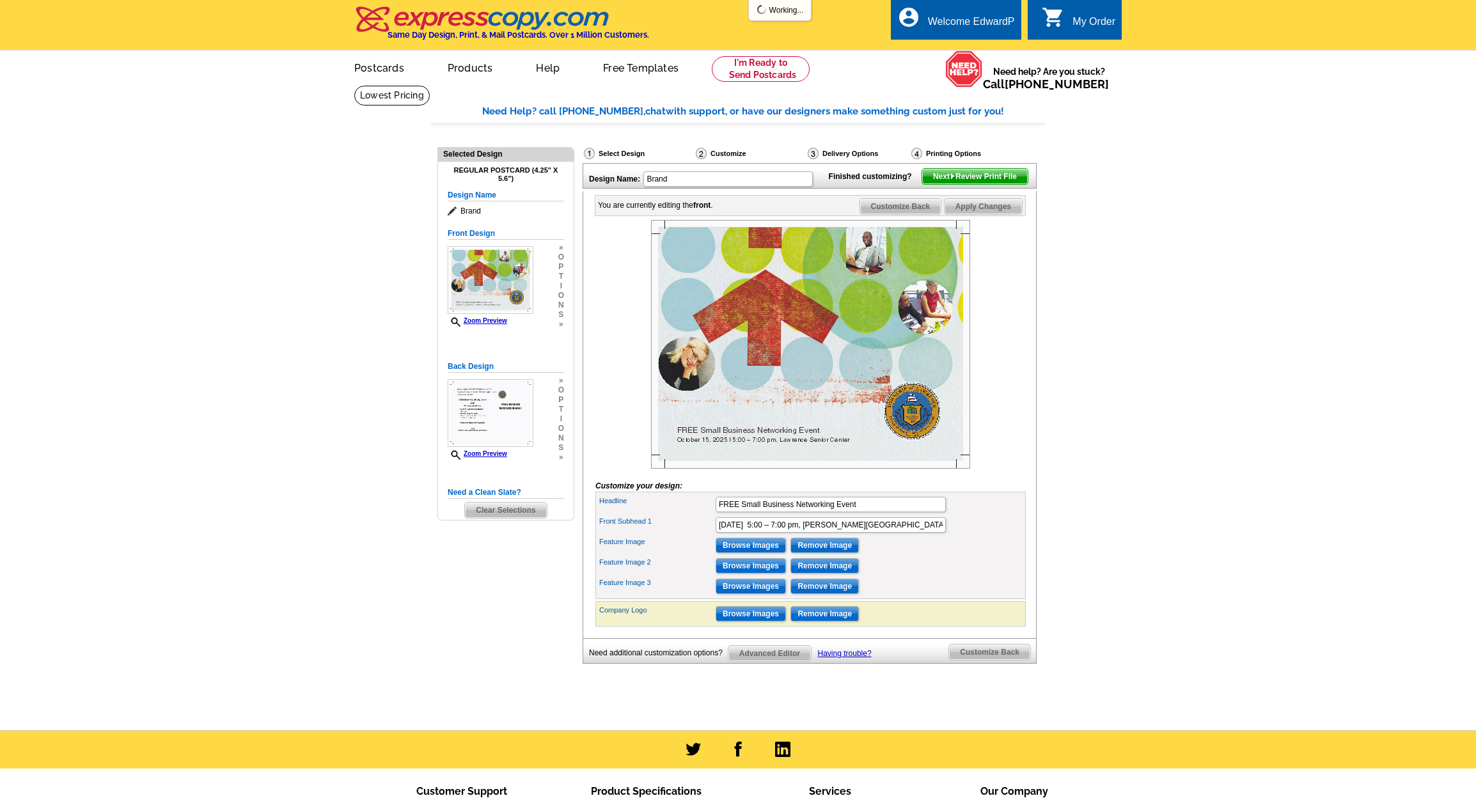
click at [1083, 357] on main "Need Help? call 800-260-5887, chat with support, or have our designers make som…" at bounding box center [738, 408] width 1476 height 646
click at [866, 264] on img at bounding box center [811, 344] width 319 height 249
click at [775, 661] on span "Advanced Editor" at bounding box center [770, 653] width 83 height 15
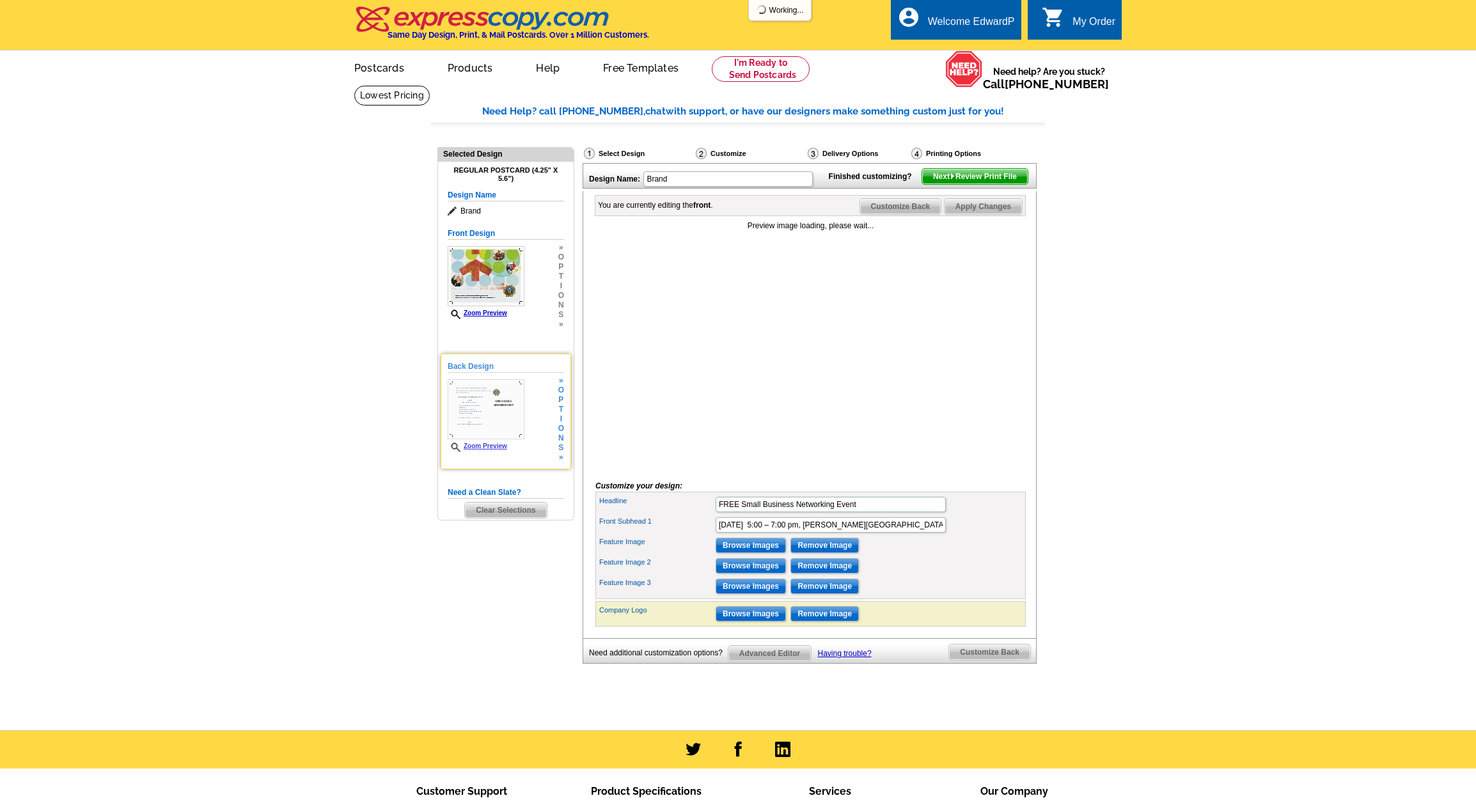
click at [491, 411] on img at bounding box center [486, 409] width 77 height 61
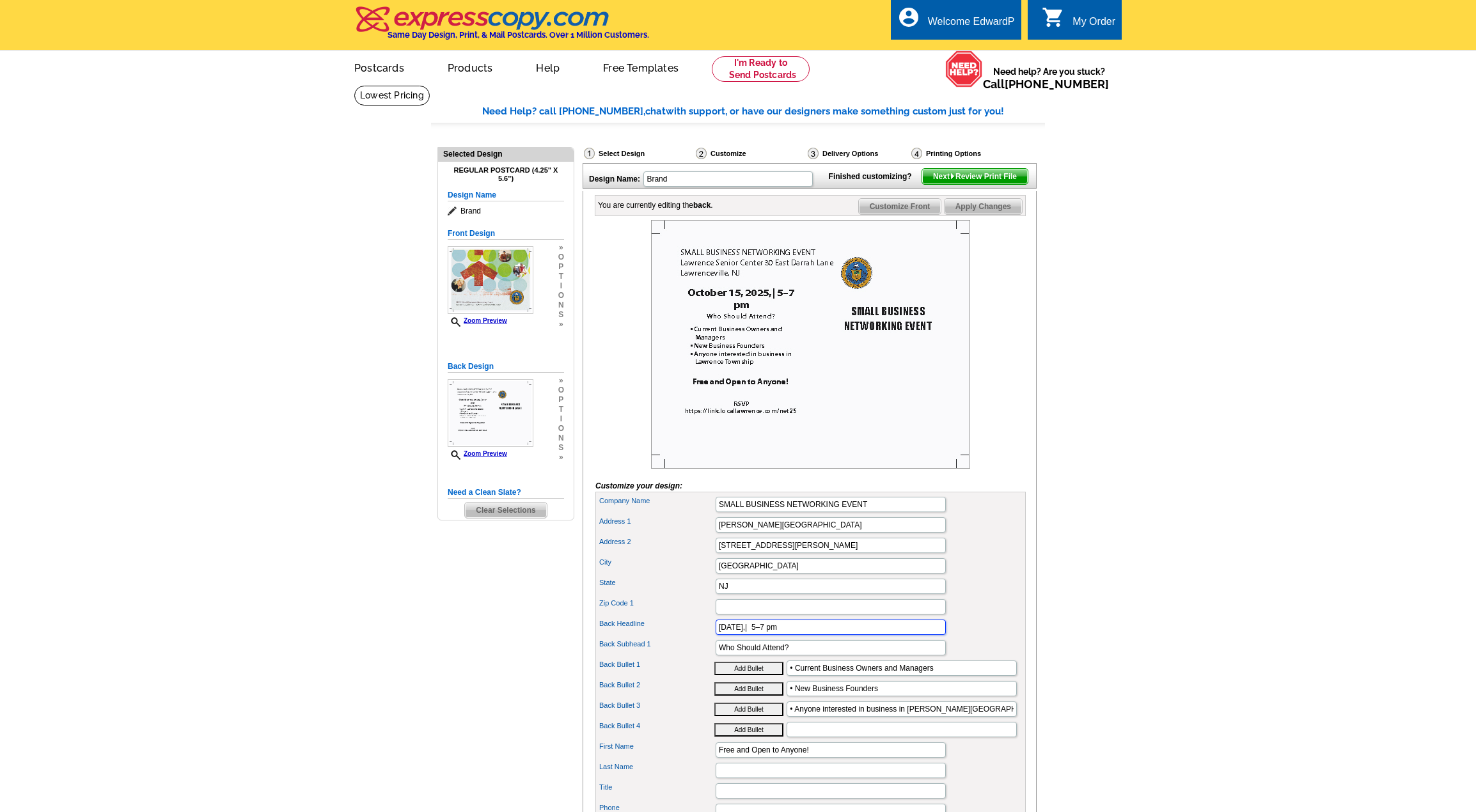
click at [782, 635] on input "[DATE],| 5–7 pm" at bounding box center [831, 627] width 231 height 15
click at [1091, 520] on main "Need Help? call [PHONE_NUMBER], chat with support, or have our designers make s…" at bounding box center [738, 582] width 1476 height 994
drag, startPoint x: 729, startPoint y: 650, endPoint x: 748, endPoint y: 648, distance: 19.1
click at [748, 635] on input "October 15, 2025, 5–7 pm" at bounding box center [831, 627] width 231 height 15
type input "Oct 15, 2025, 5–7 pm"
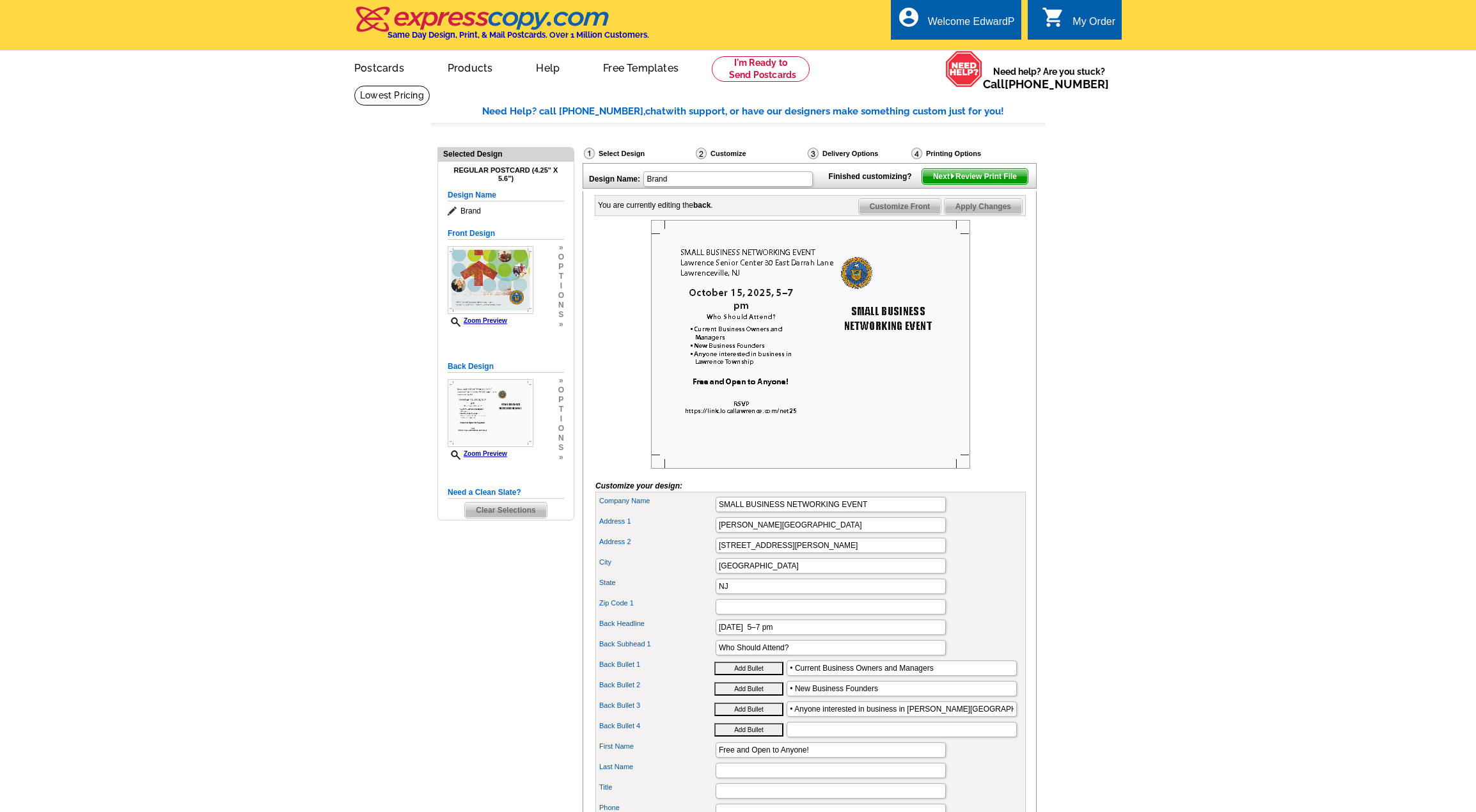
click at [1036, 389] on div "You are currently editing the back . Customize Front Customize Back Apply Chang…" at bounding box center [809, 588] width 455 height 795
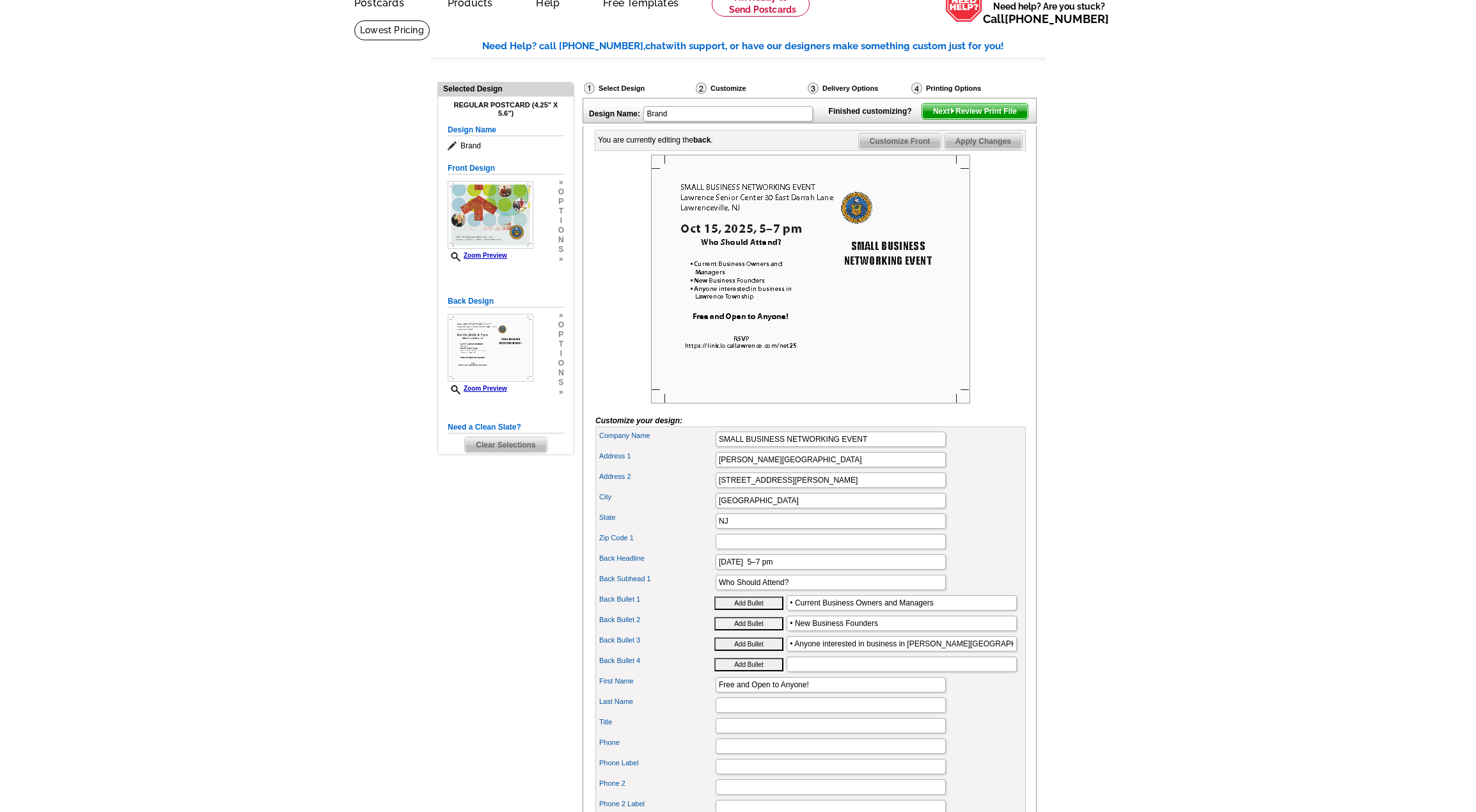
scroll to position [64, 0]
click at [478, 239] on img at bounding box center [490, 216] width 86 height 68
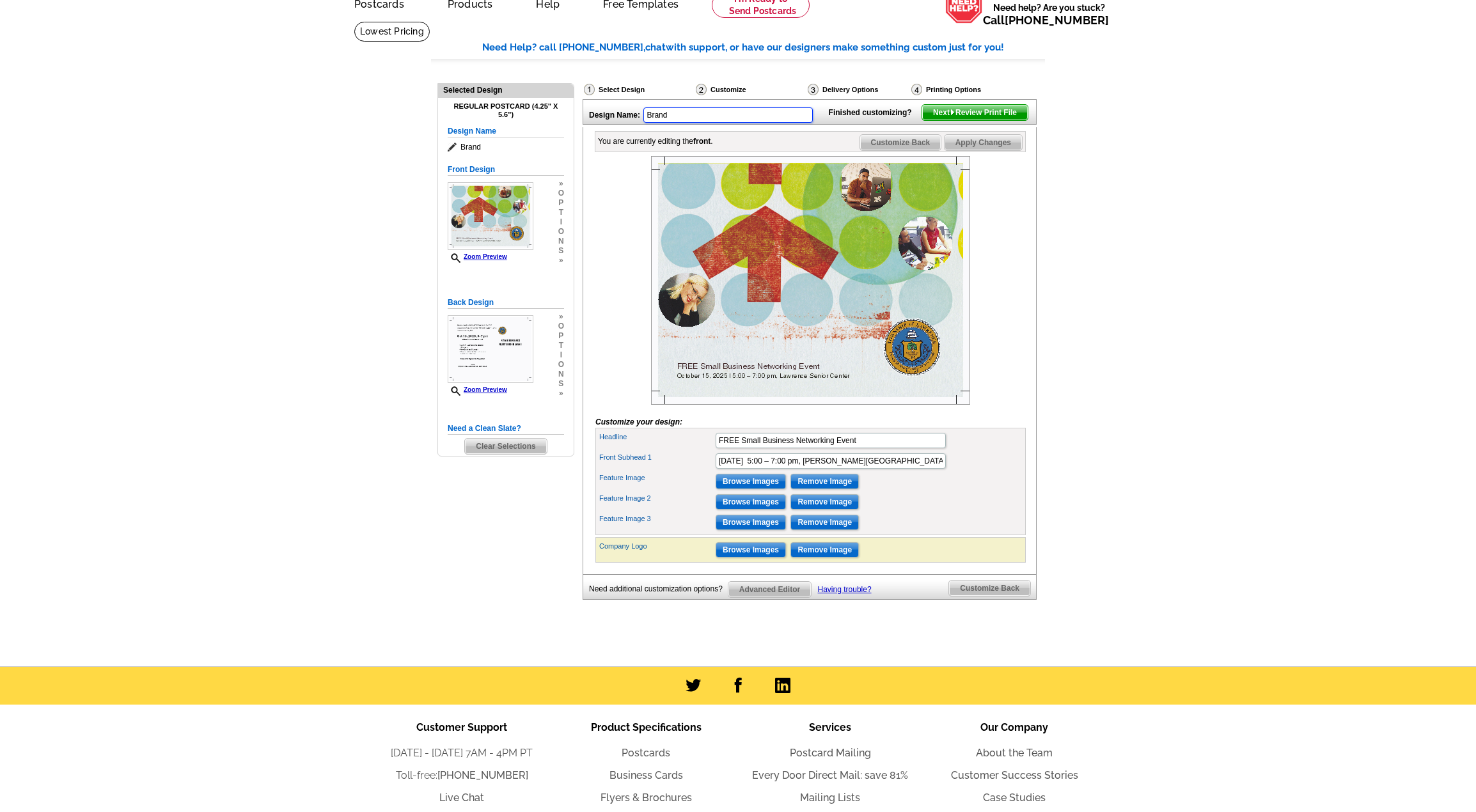
click at [692, 120] on input "Brand" at bounding box center [728, 115] width 169 height 15
drag, startPoint x: 705, startPoint y: 114, endPoint x: 603, endPoint y: 104, distance: 102.5
click at [603, 104] on div "Design Name: Brand" at bounding box center [702, 113] width 238 height 28
type input "[DATE] Networking"
click at [996, 120] on span "Next Review Print File" at bounding box center [975, 112] width 106 height 15
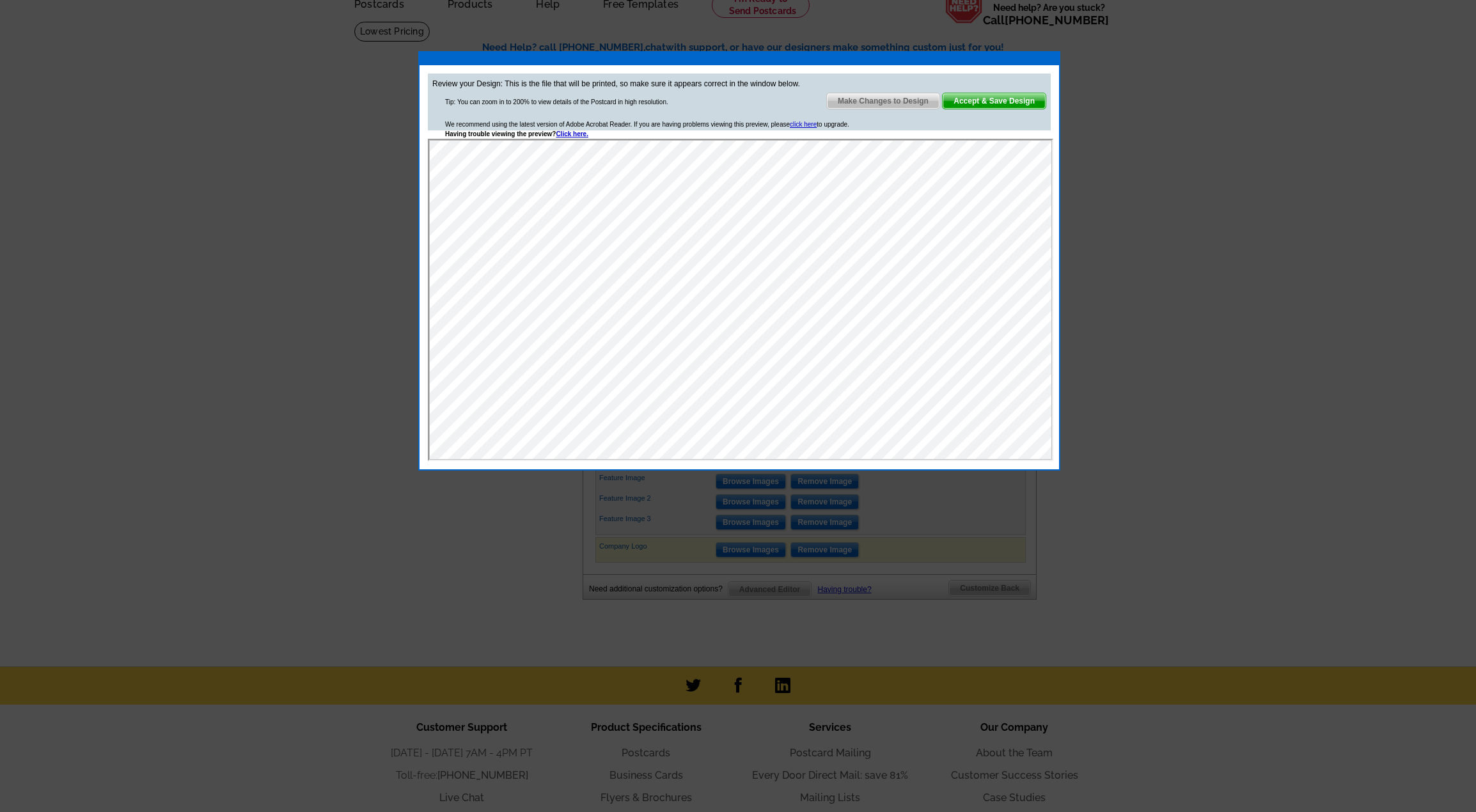
scroll to position [0, 0]
click at [857, 99] on span "Make Changes to Design" at bounding box center [883, 101] width 112 height 15
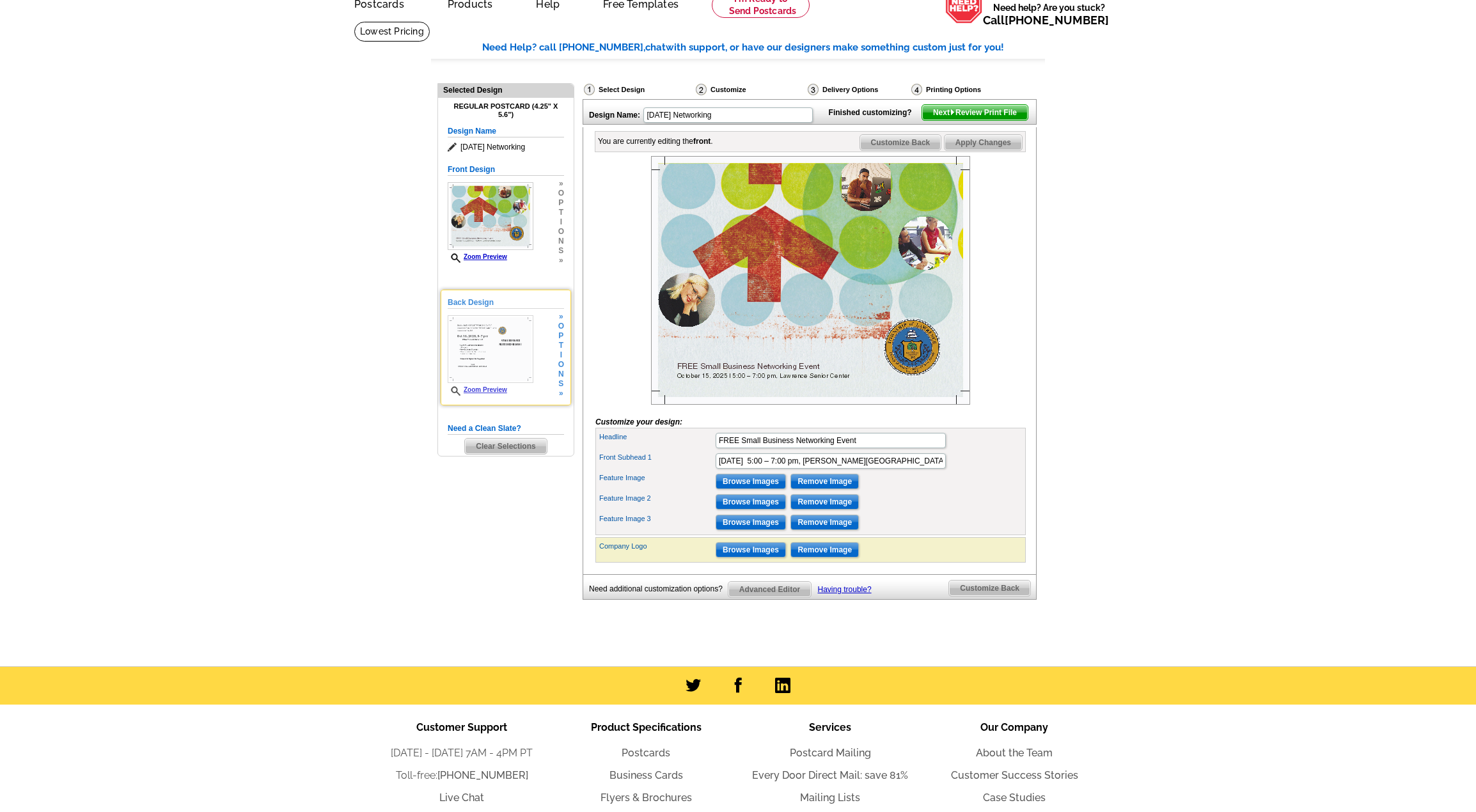
click at [476, 340] on img at bounding box center [490, 349] width 86 height 68
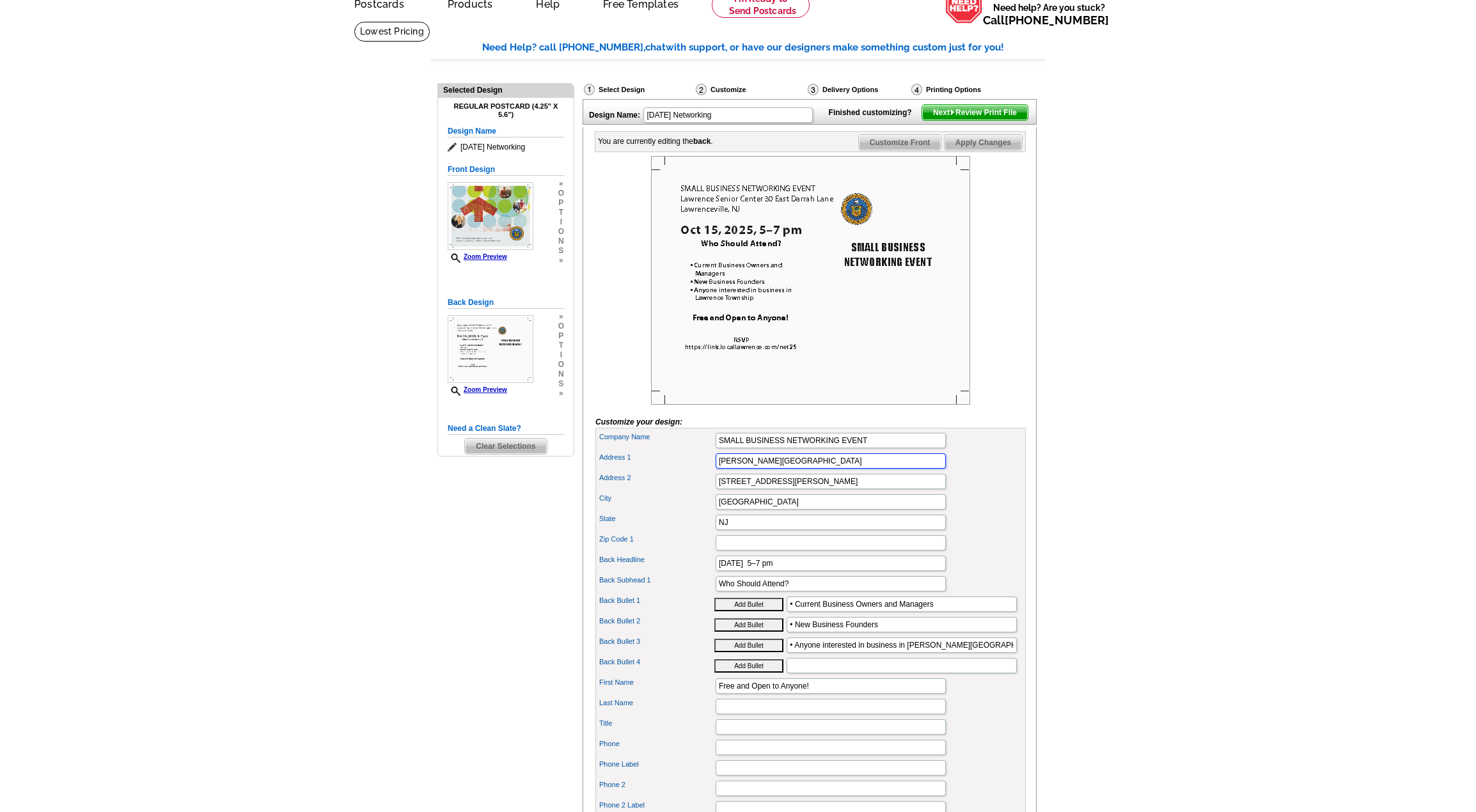
click at [810, 469] on input "Lawrence Senior Center" at bounding box center [831, 461] width 231 height 15
click at [973, 512] on div "City Lawrenceville" at bounding box center [810, 502] width 426 height 20
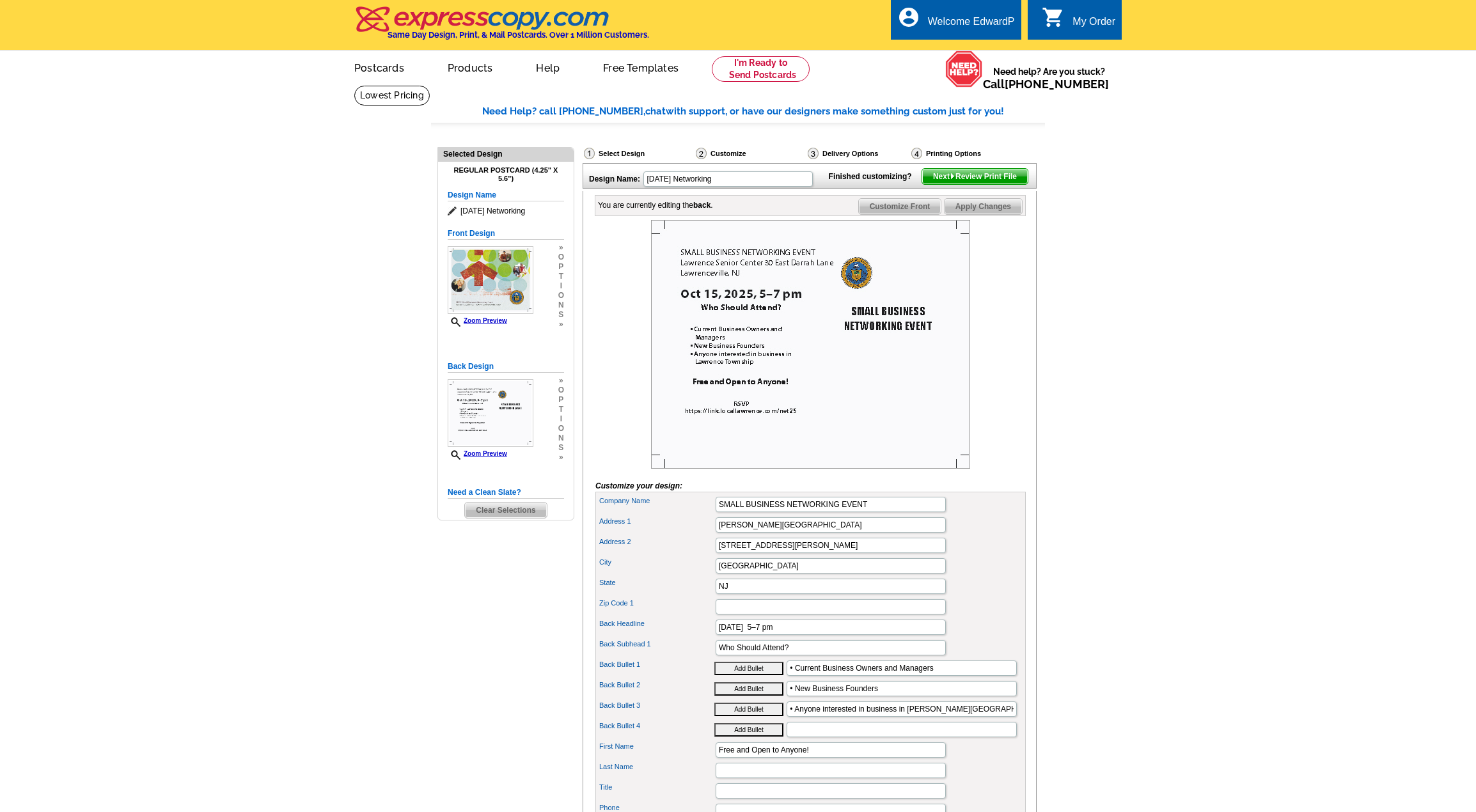
click at [964, 185] on span "Next Review Print File" at bounding box center [975, 177] width 106 height 15
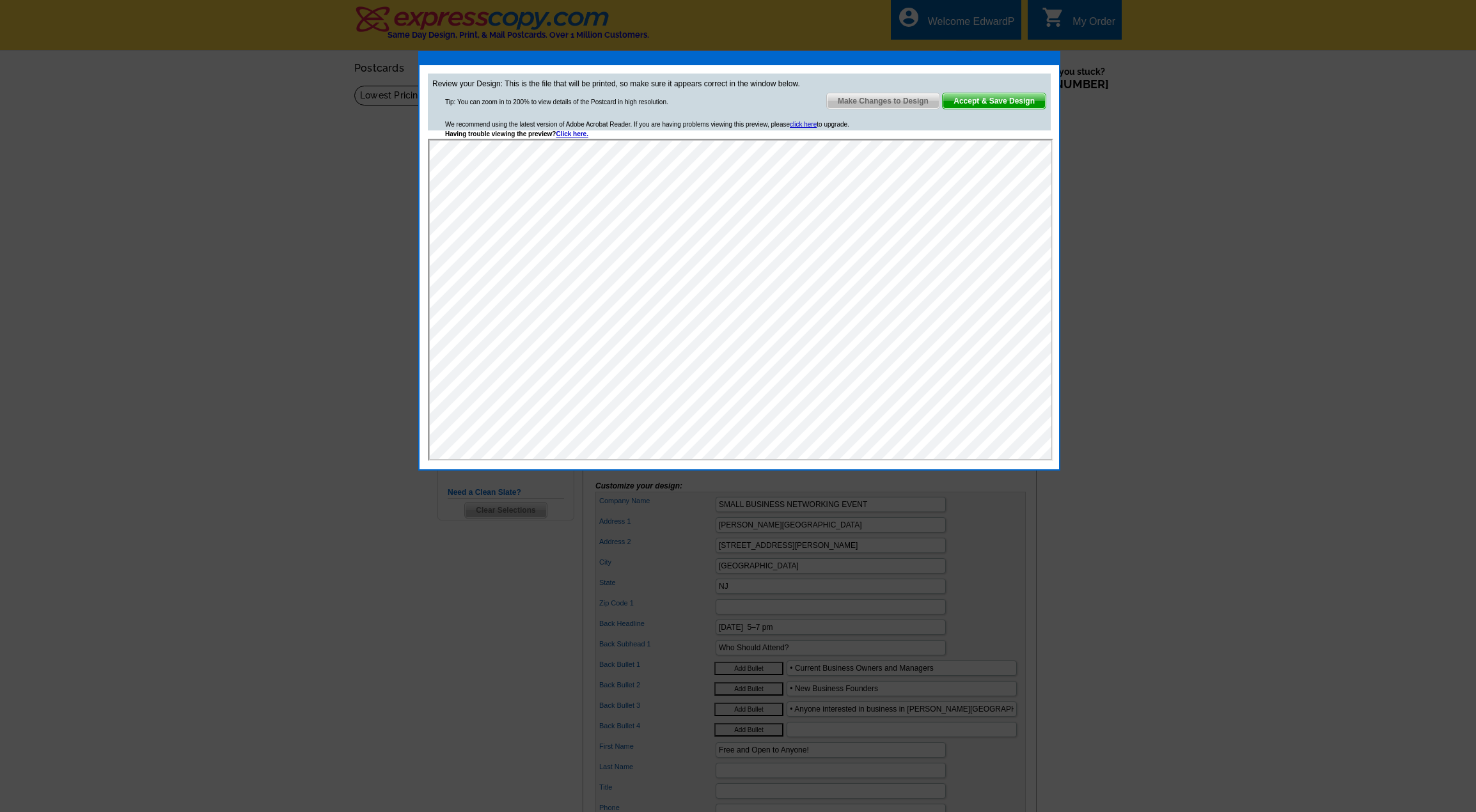
click at [996, 99] on span "Accept & Save Design" at bounding box center [994, 101] width 103 height 15
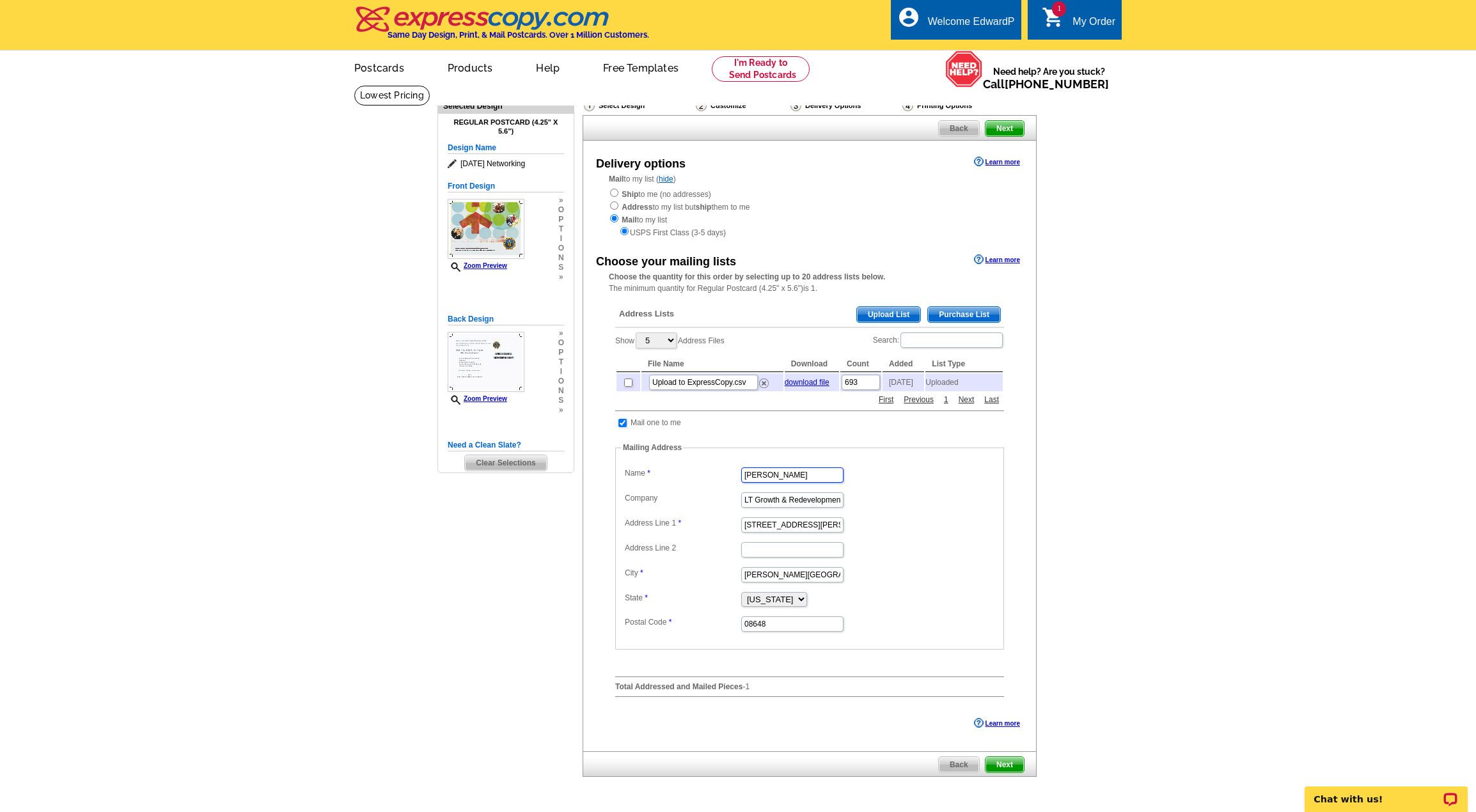
drag, startPoint x: 820, startPoint y: 483, endPoint x: 701, endPoint y: 467, distance: 120.1
click at [701, 467] on fieldset "Mailing Address Label Mail-To-Me Name [PERSON_NAME] Company LT Growth & Redevel…" at bounding box center [809, 546] width 389 height 208
type input "[PERSON_NAME]"
click at [1149, 395] on main "Need Help? call [PHONE_NUMBER], chat with support, or have our designers make s…" at bounding box center [738, 465] width 1476 height 759
click at [1003, 131] on span "Next" at bounding box center [1005, 129] width 38 height 15
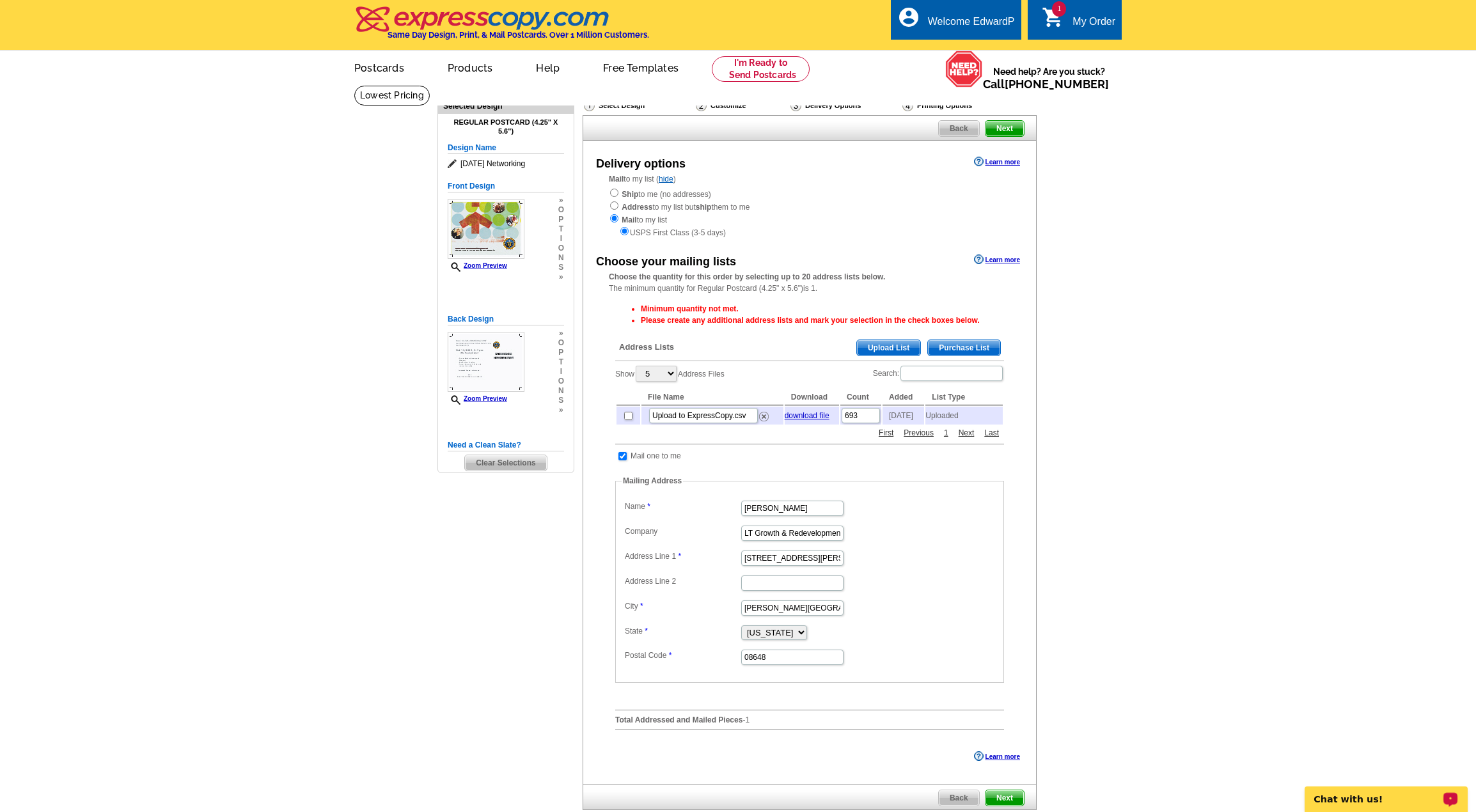
click at [1385, 797] on p "Chat with us!" at bounding box center [1378, 800] width 127 height 11
click at [990, 264] on link "Learn more" at bounding box center [997, 259] width 46 height 11
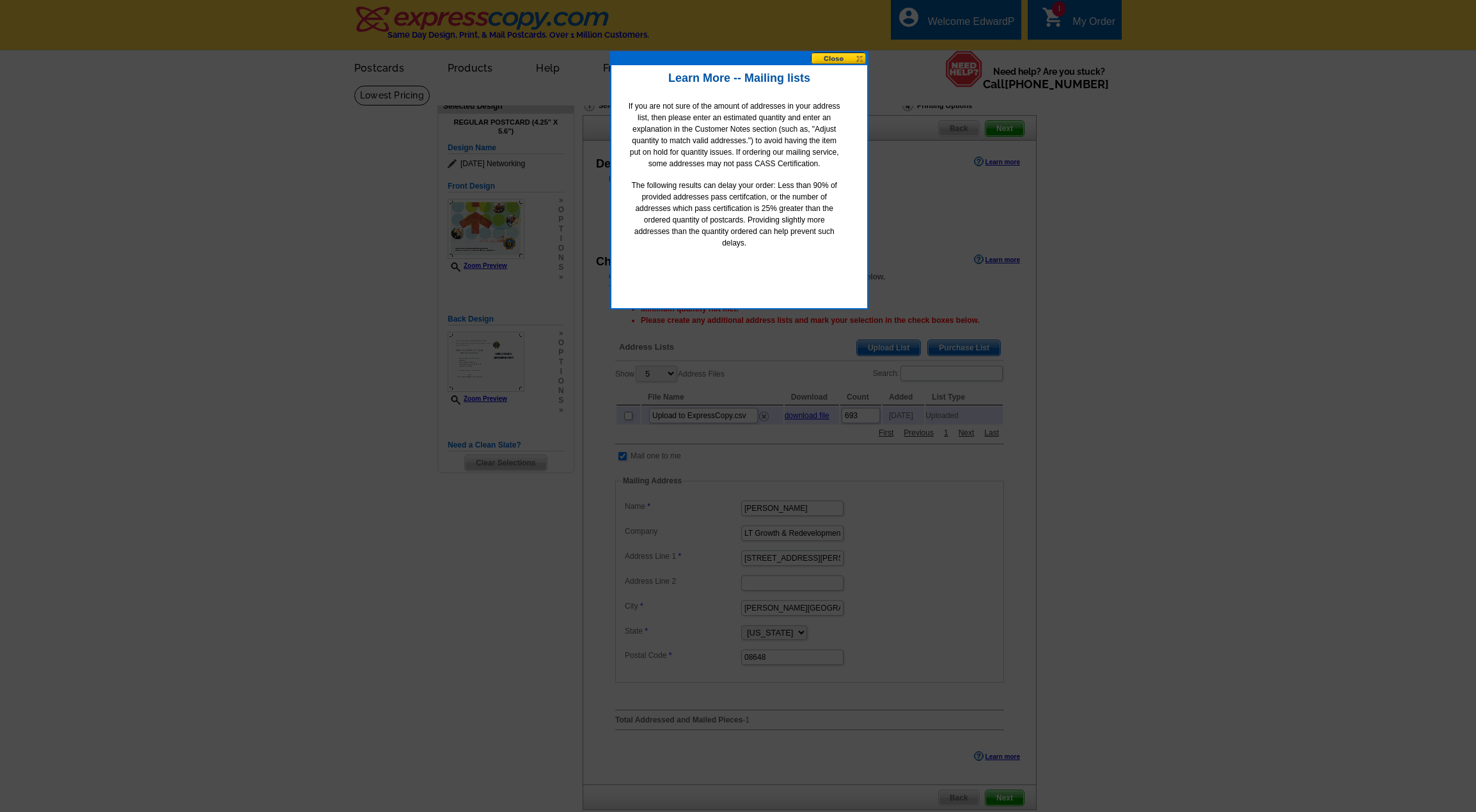
click at [847, 61] on button at bounding box center [839, 59] width 57 height 12
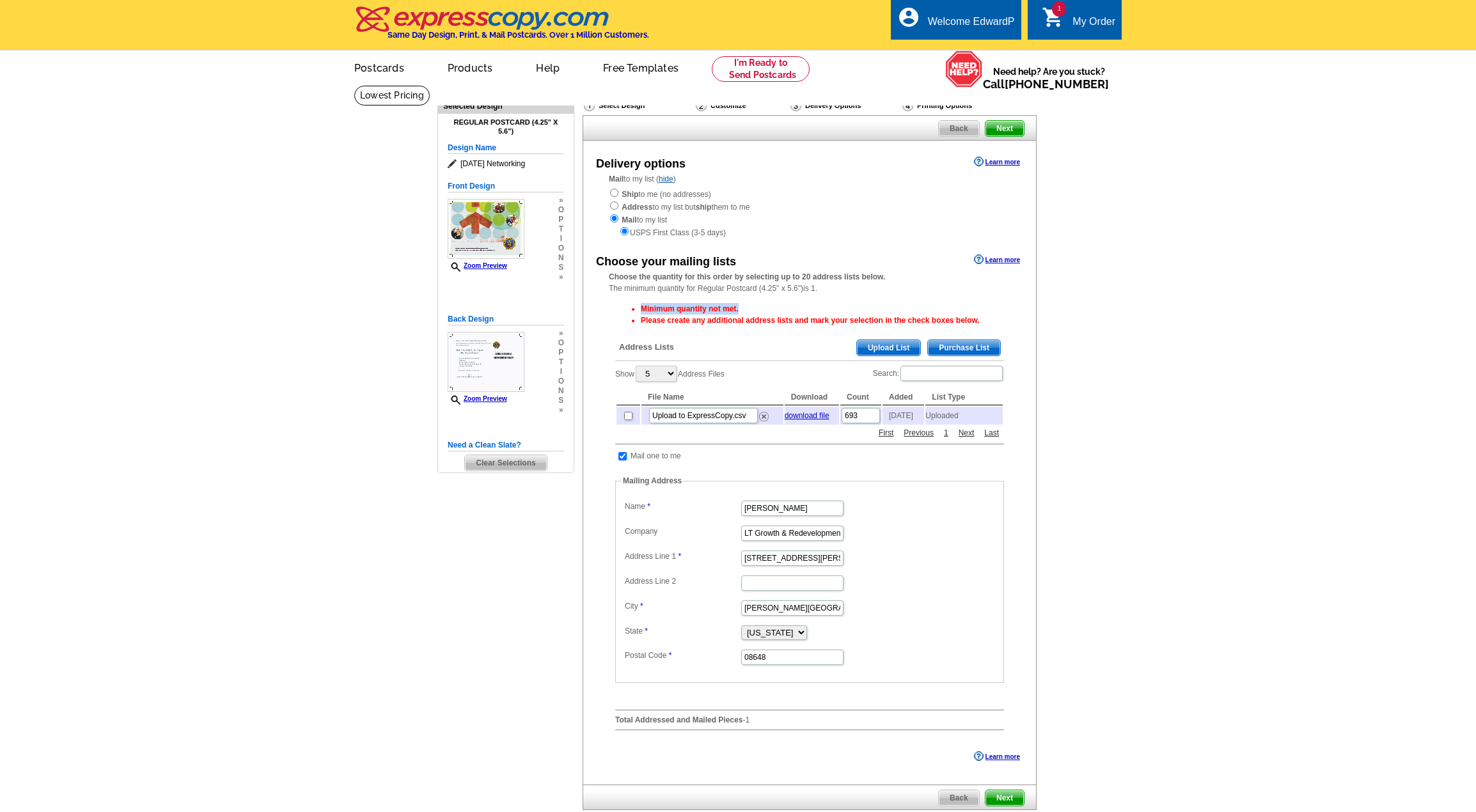
drag, startPoint x: 640, startPoint y: 308, endPoint x: 911, endPoint y: 304, distance: 271.0
click at [911, 304] on div "Minimum quantity not met. Please create any additional address lists and mark y…" at bounding box center [810, 519] width 402 height 444
copy li "Minimum quantity not met."
click at [699, 340] on div "Address Lists Purchase List Upload List" at bounding box center [809, 349] width 389 height 25
click at [562, 364] on span "t" at bounding box center [561, 362] width 6 height 10
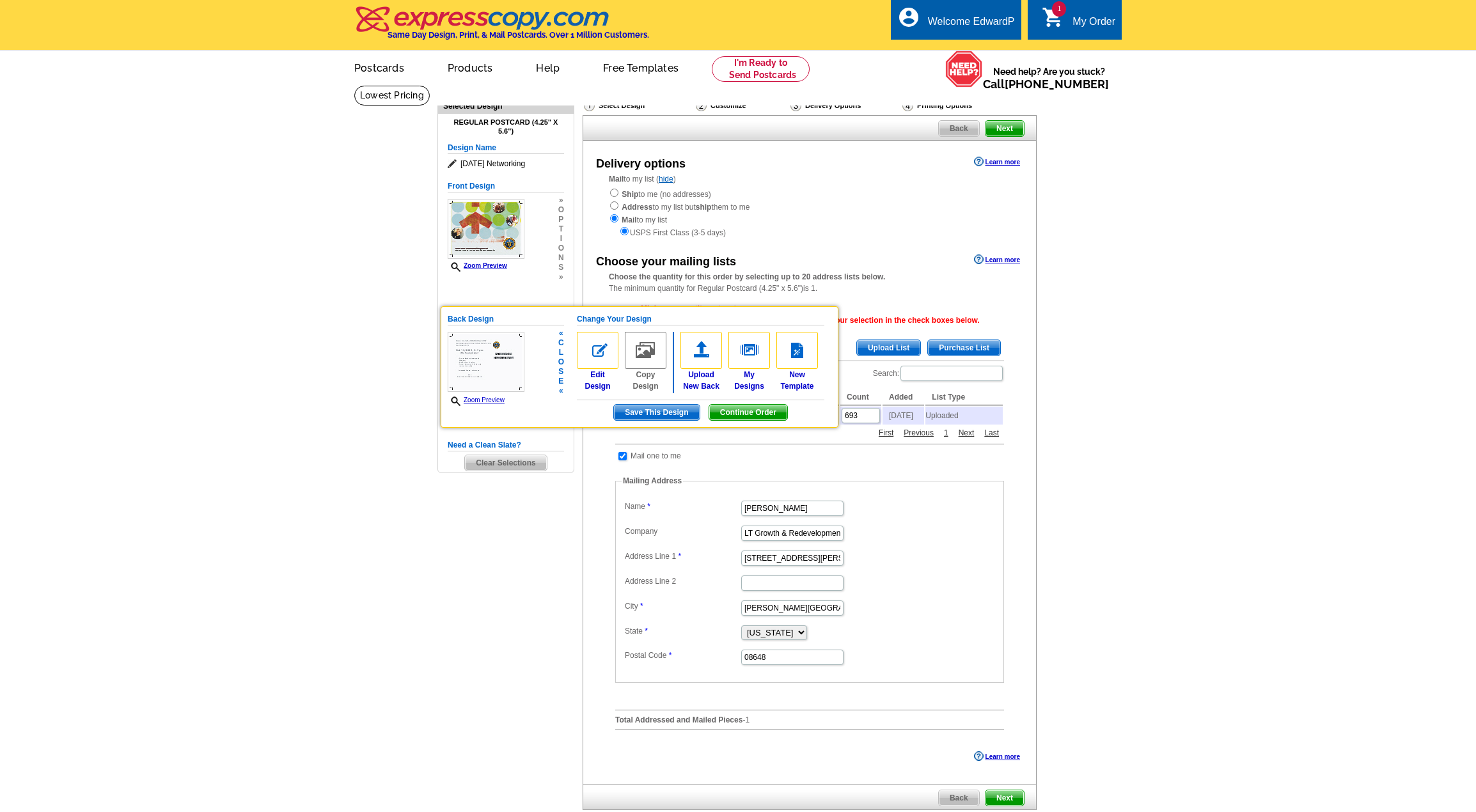
click at [1136, 321] on main "Need Help? call 800-260-5887, chat with support, or have our designers make som…" at bounding box center [738, 481] width 1476 height 792
click at [1140, 492] on main "Need Help? call 800-260-5887, chat with support, or have our designers make som…" at bounding box center [738, 481] width 1476 height 792
click at [559, 357] on span "l" at bounding box center [561, 353] width 6 height 10
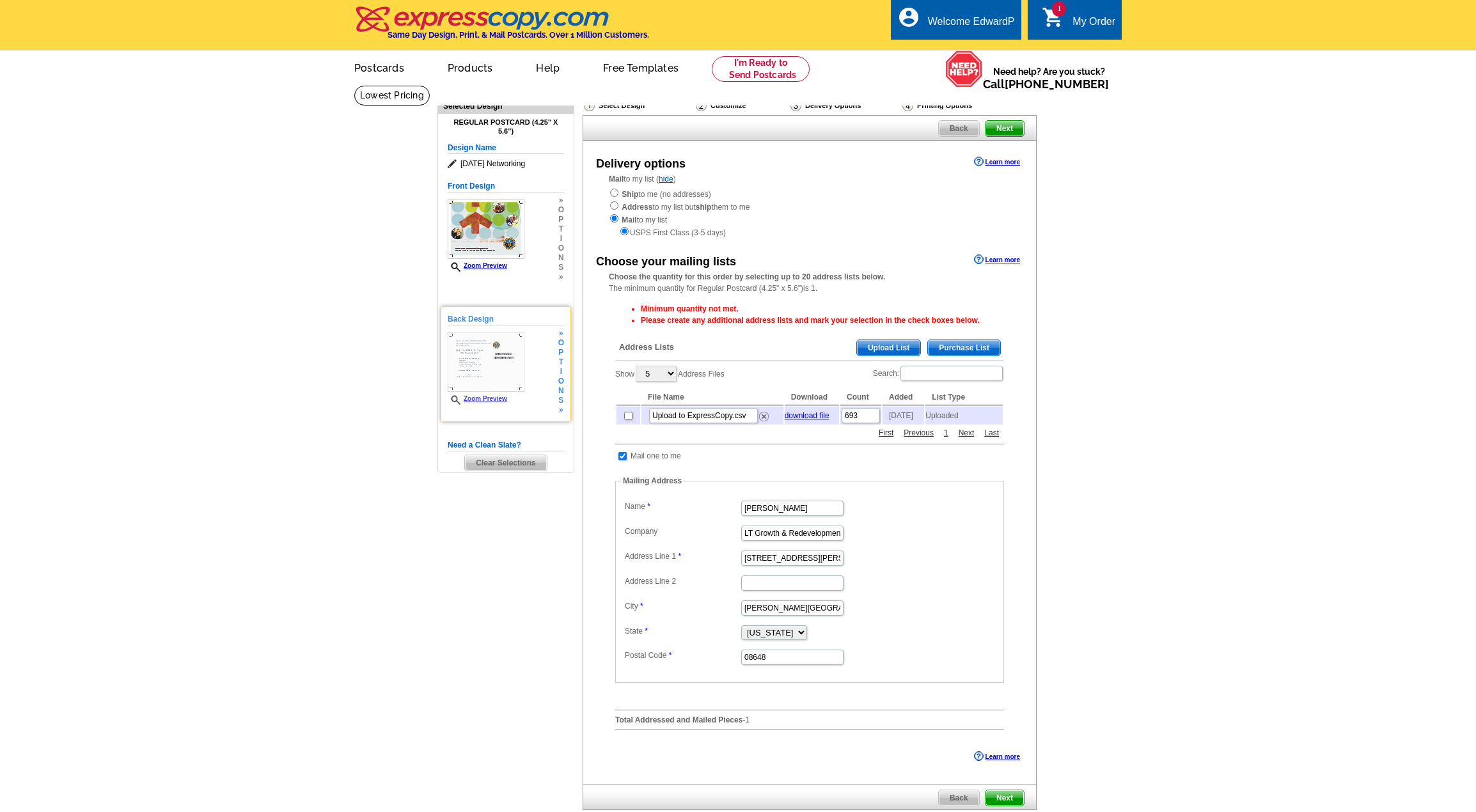
click at [1097, 382] on main "Need Help? call [PHONE_NUMBER], chat with support, or have our designers make s…" at bounding box center [738, 481] width 1476 height 792
click at [630, 420] on input "checkbox" at bounding box center [628, 416] width 9 height 9
checkbox input "true"
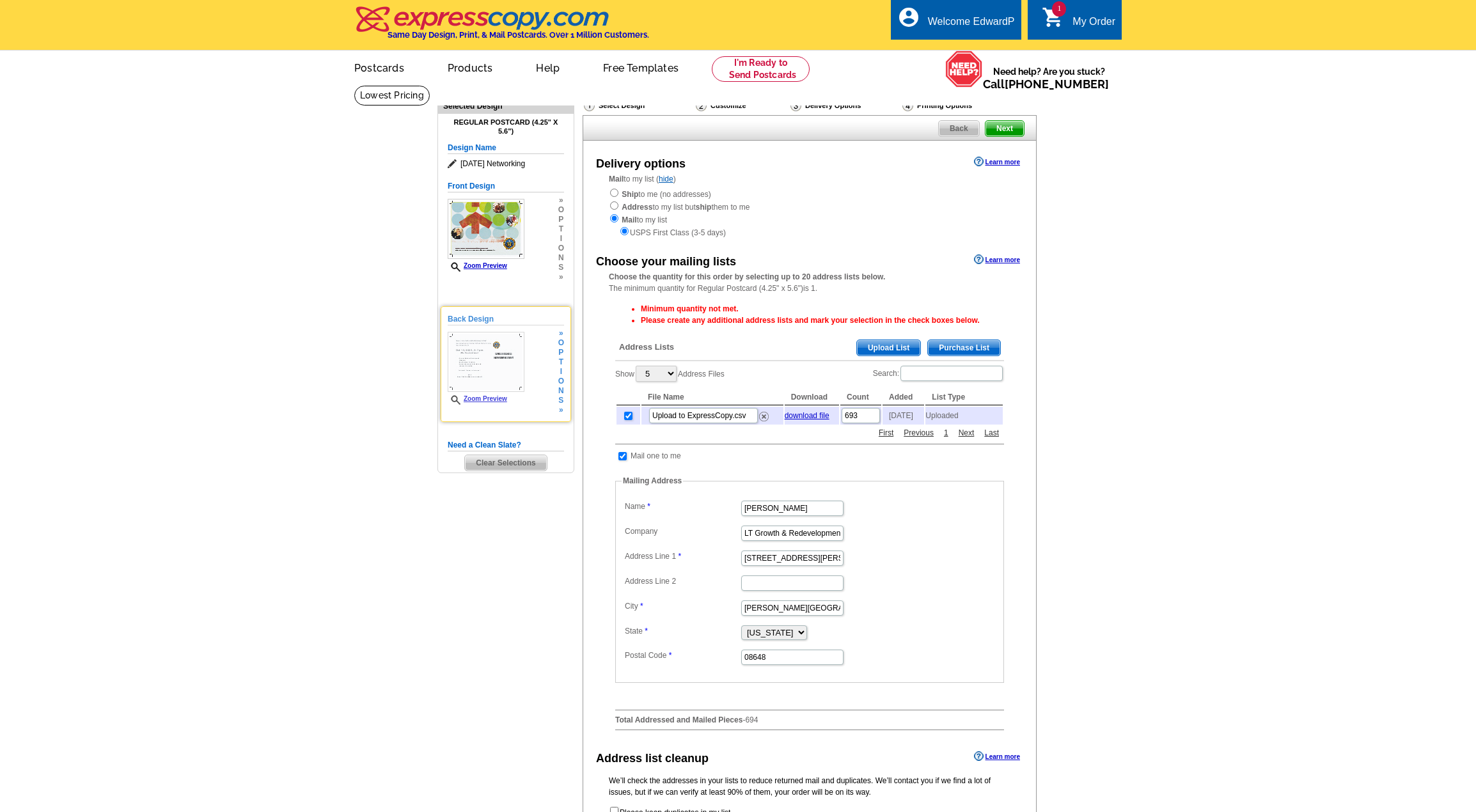
click at [561, 384] on span "o" at bounding box center [561, 381] width 6 height 10
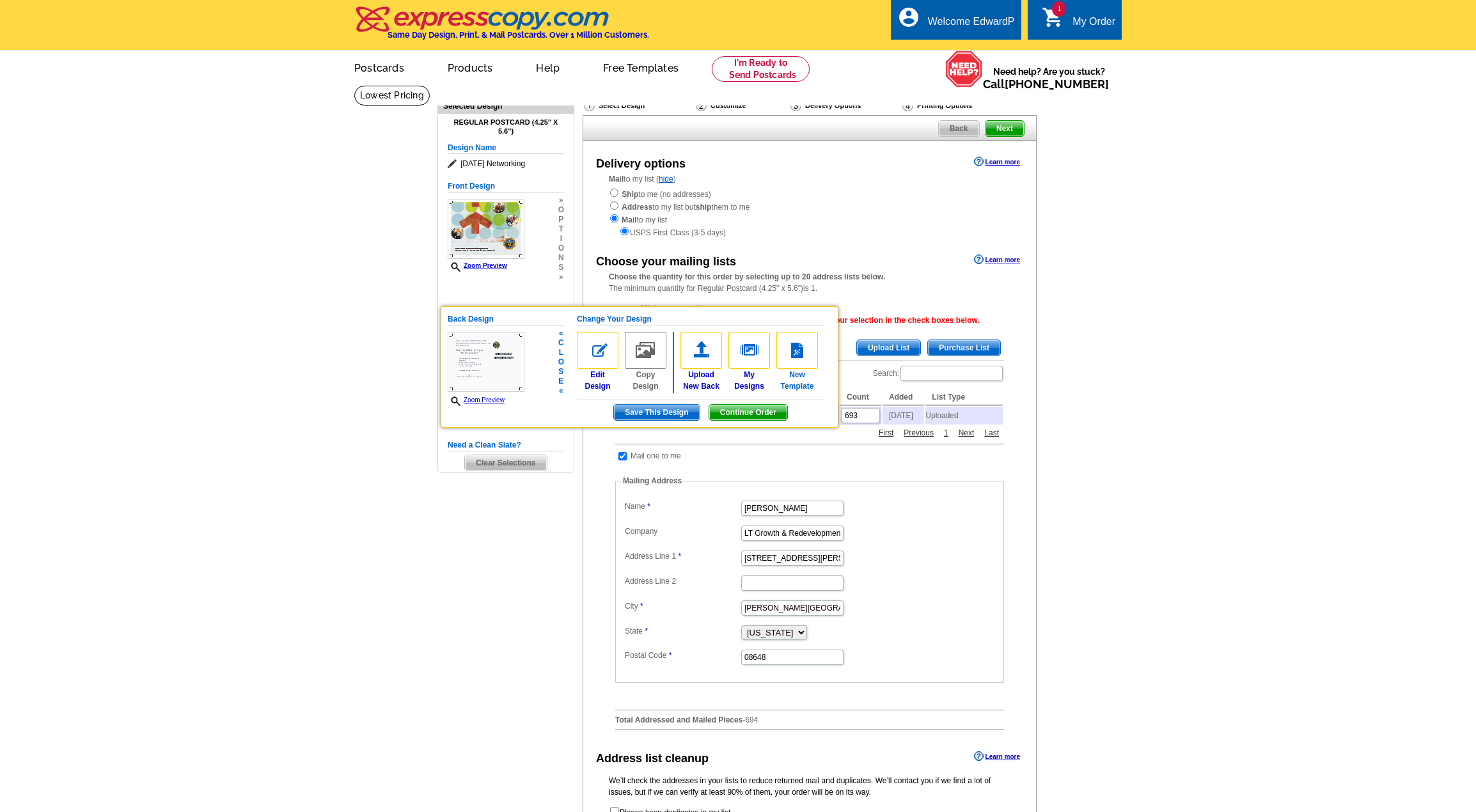
click at [795, 352] on img at bounding box center [797, 350] width 41 height 37
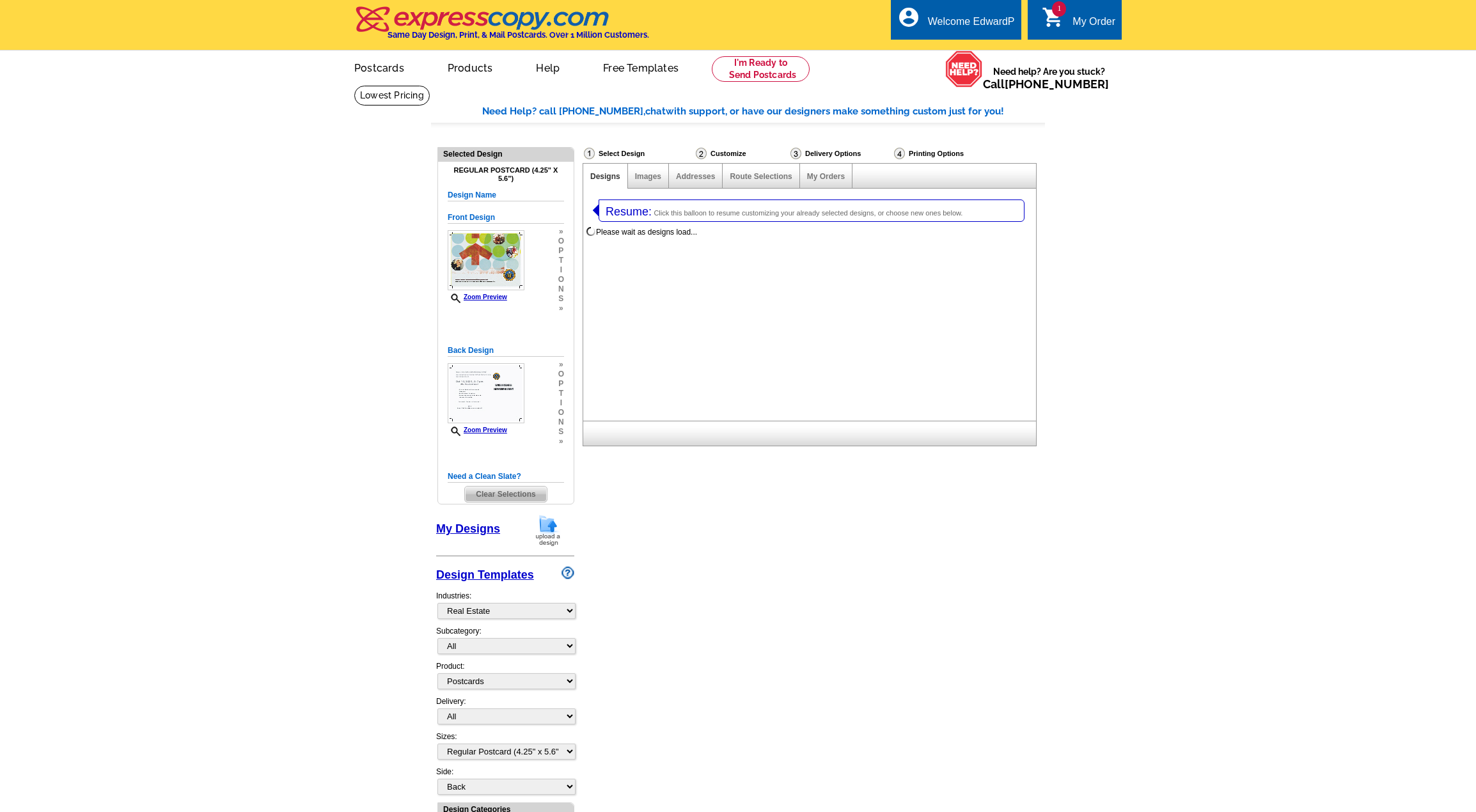
select select "785"
select select "1"
select select "back"
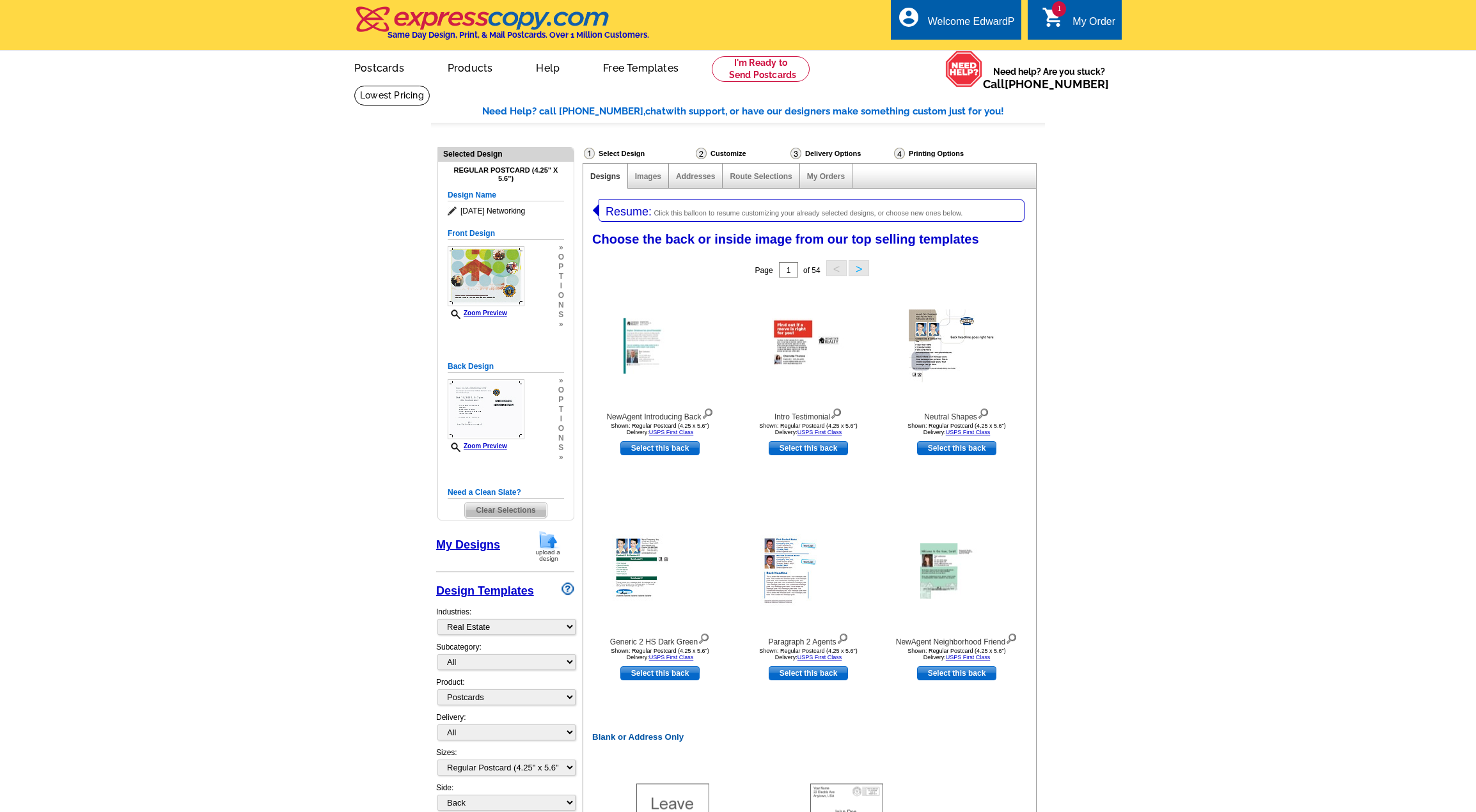
click at [866, 264] on button ">" at bounding box center [858, 268] width 20 height 16
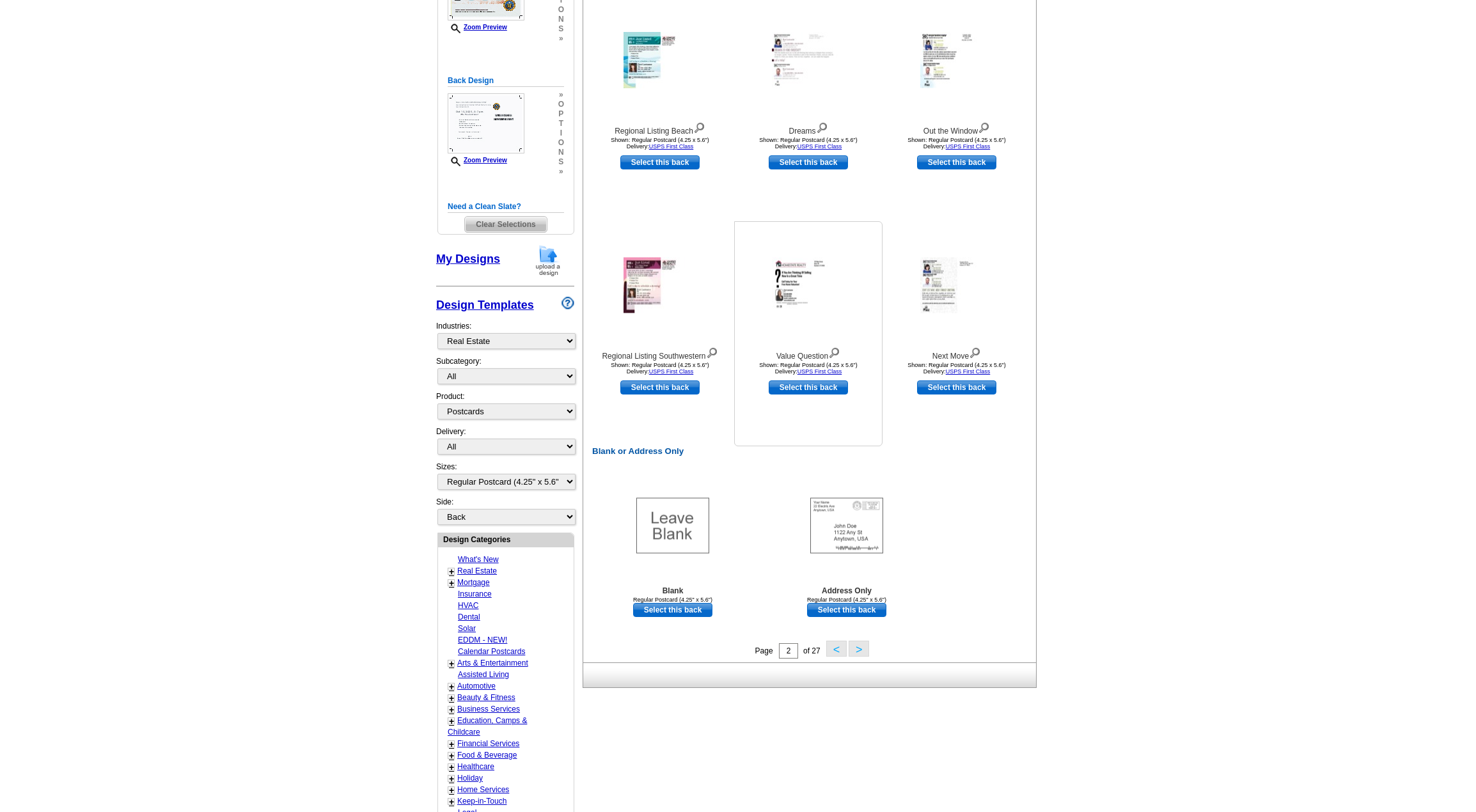
scroll to position [320, 0]
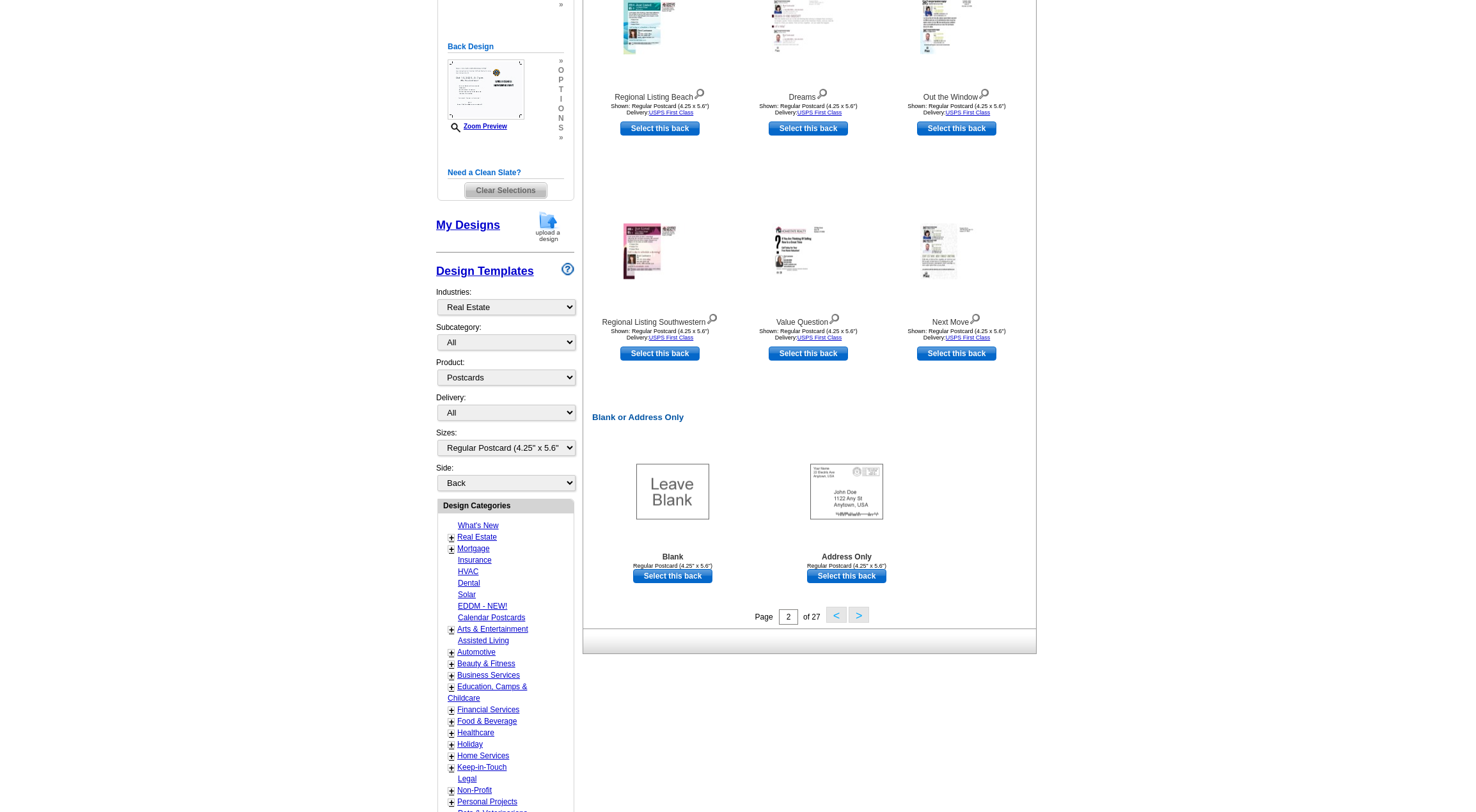
click at [854, 619] on button ">" at bounding box center [858, 615] width 20 height 16
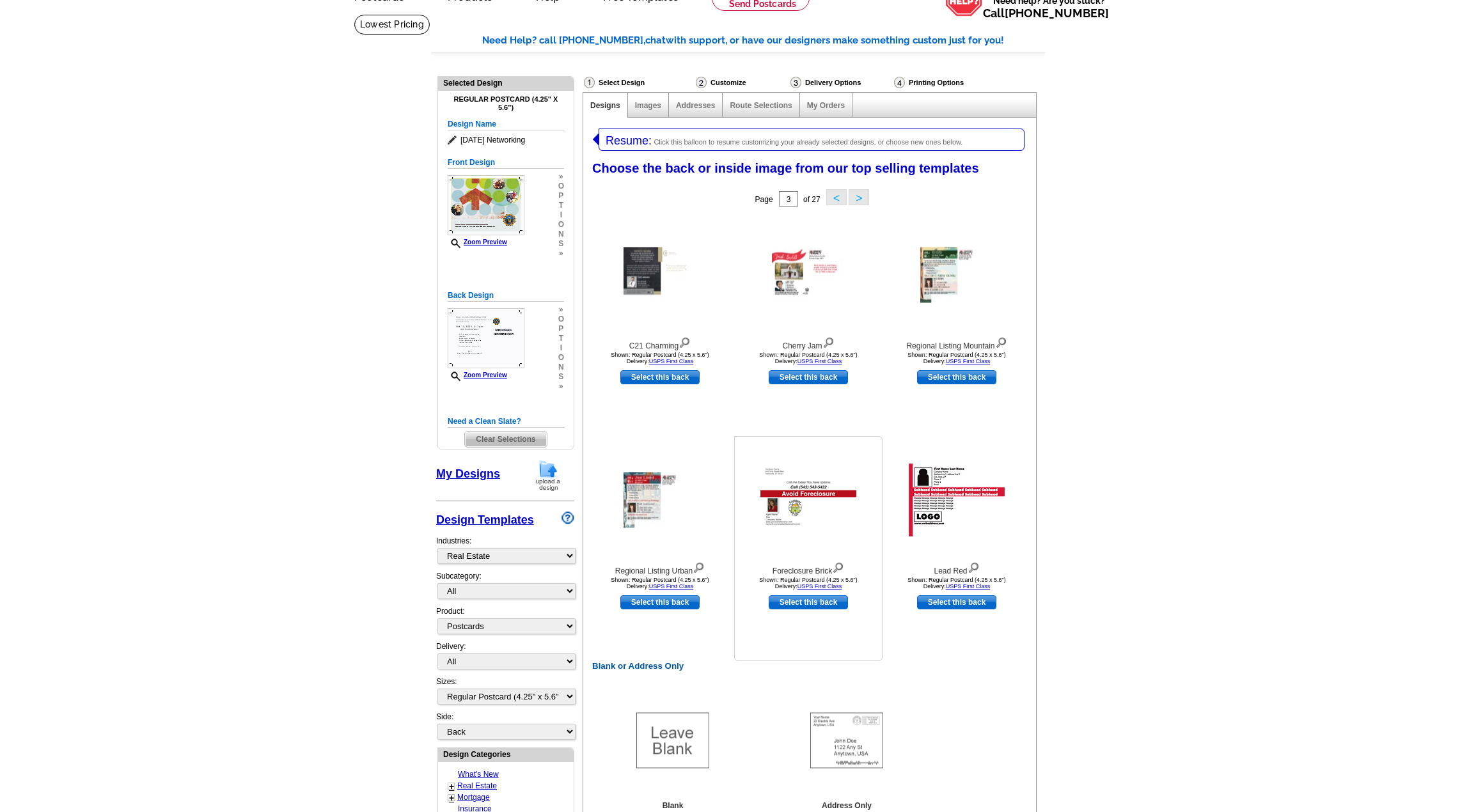
scroll to position [70, 0]
click at [863, 202] on button ">" at bounding box center [858, 198] width 20 height 16
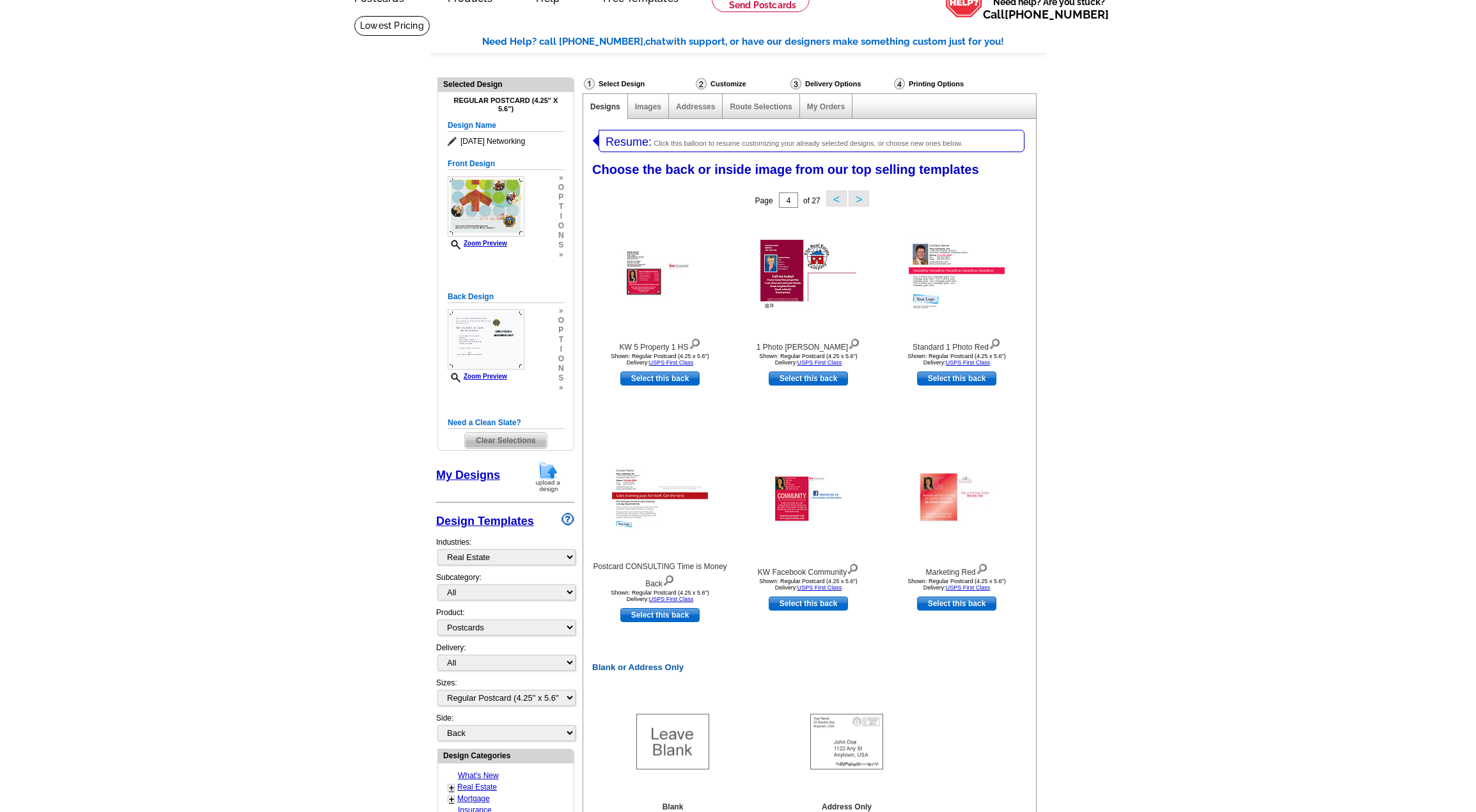
click at [858, 198] on button ">" at bounding box center [858, 198] width 20 height 16
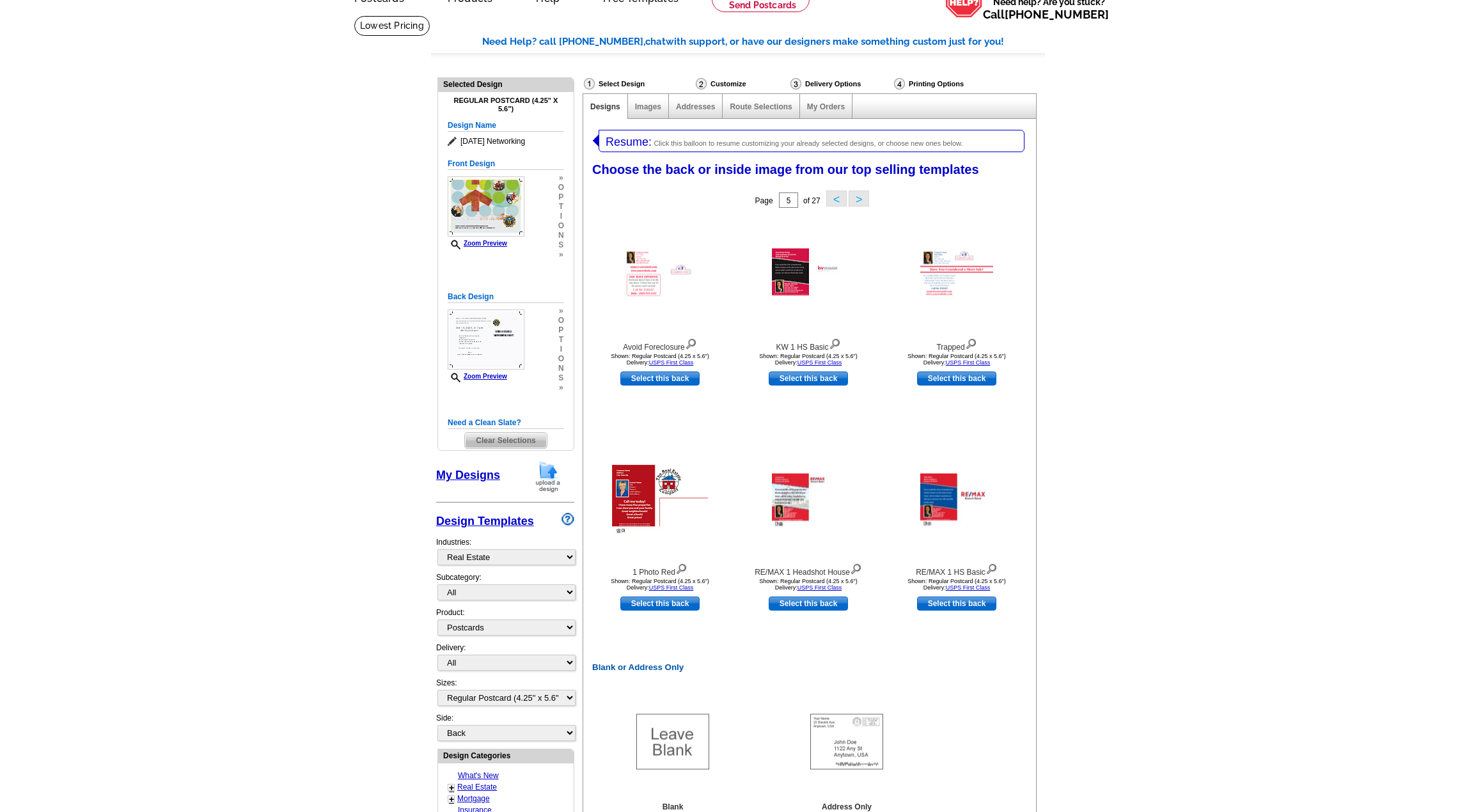
click at [858, 198] on button ">" at bounding box center [858, 198] width 20 height 16
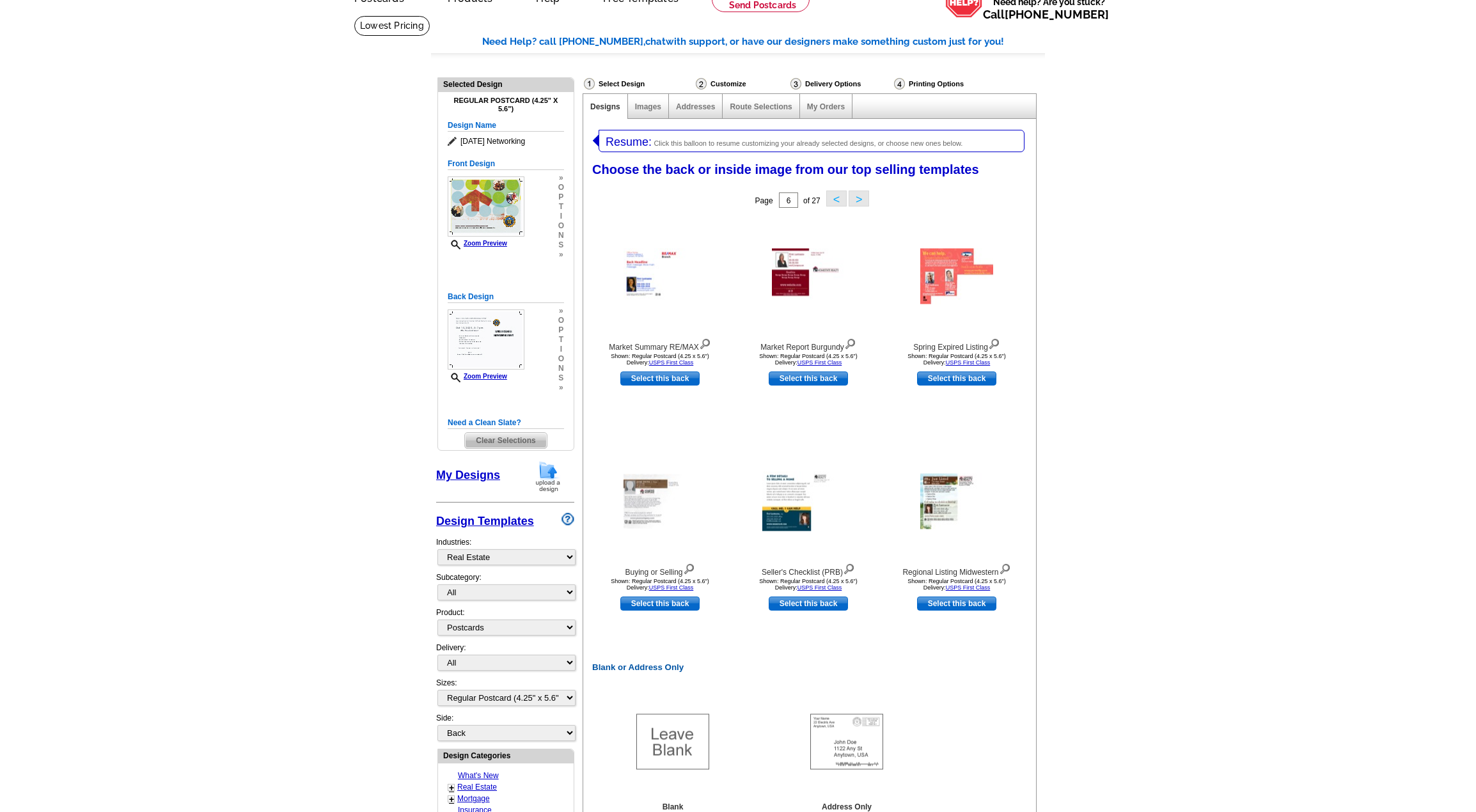
click at [858, 198] on button ">" at bounding box center [858, 198] width 20 height 16
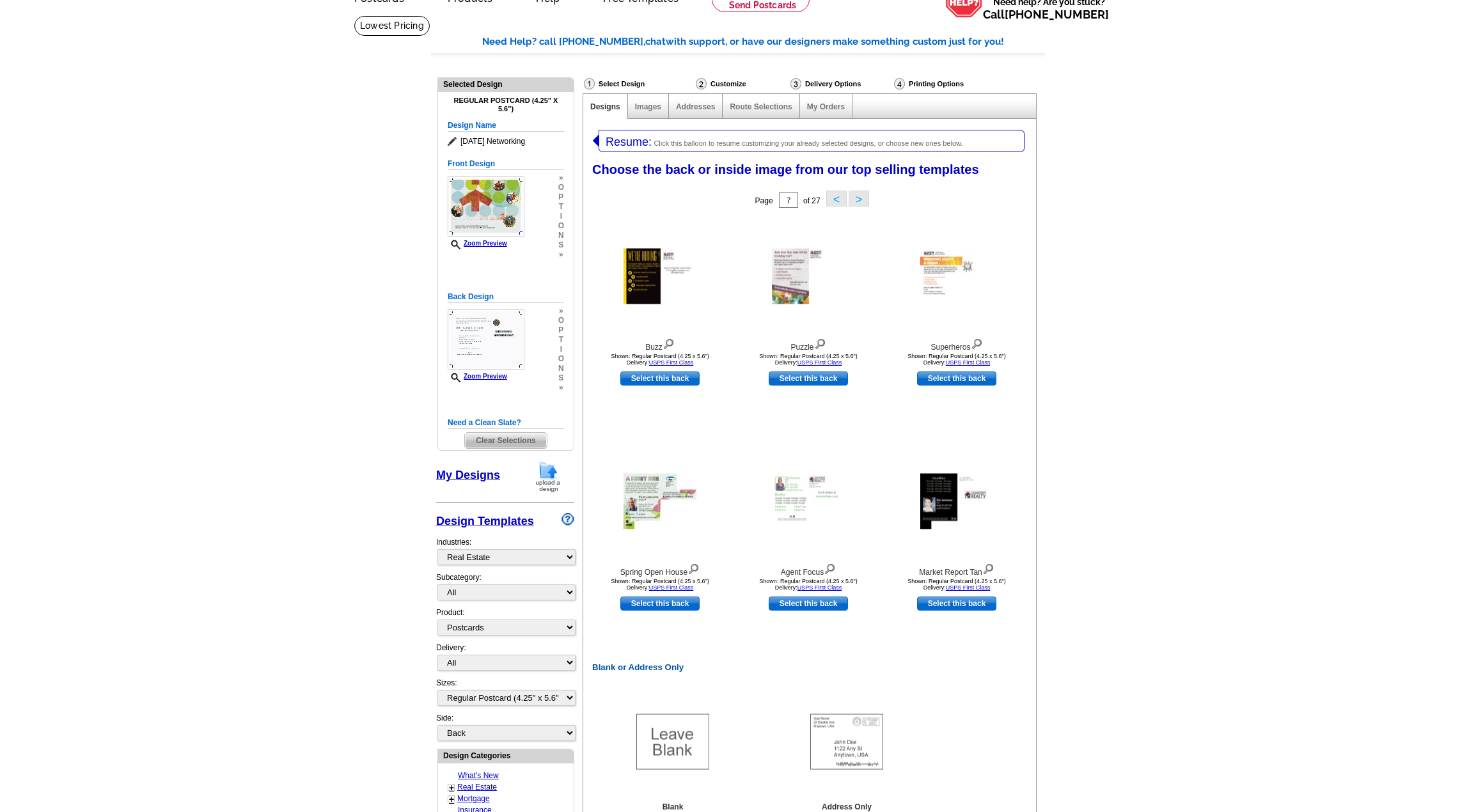
click at [858, 198] on button ">" at bounding box center [858, 198] width 20 height 16
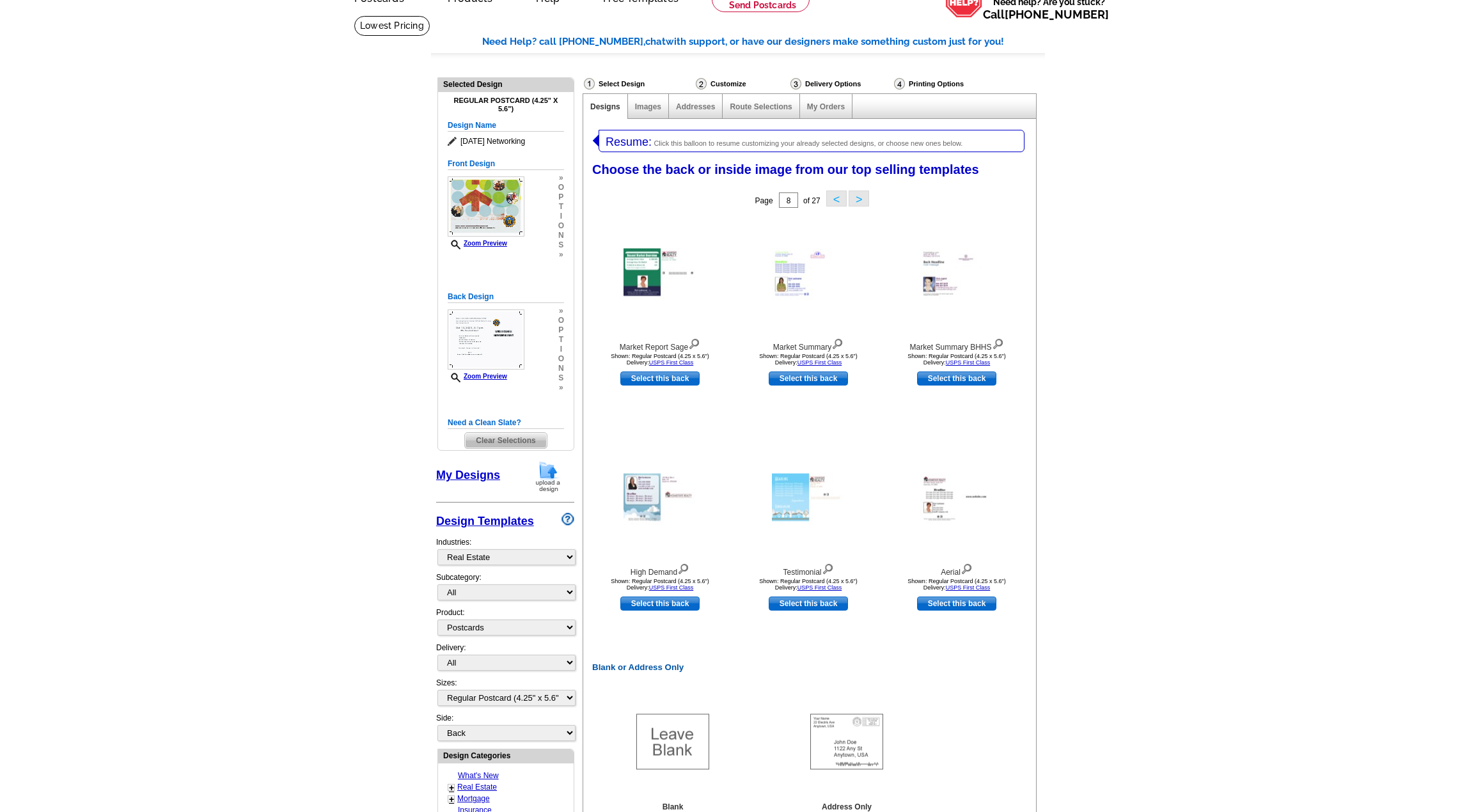
click at [858, 198] on button ">" at bounding box center [858, 198] width 20 height 16
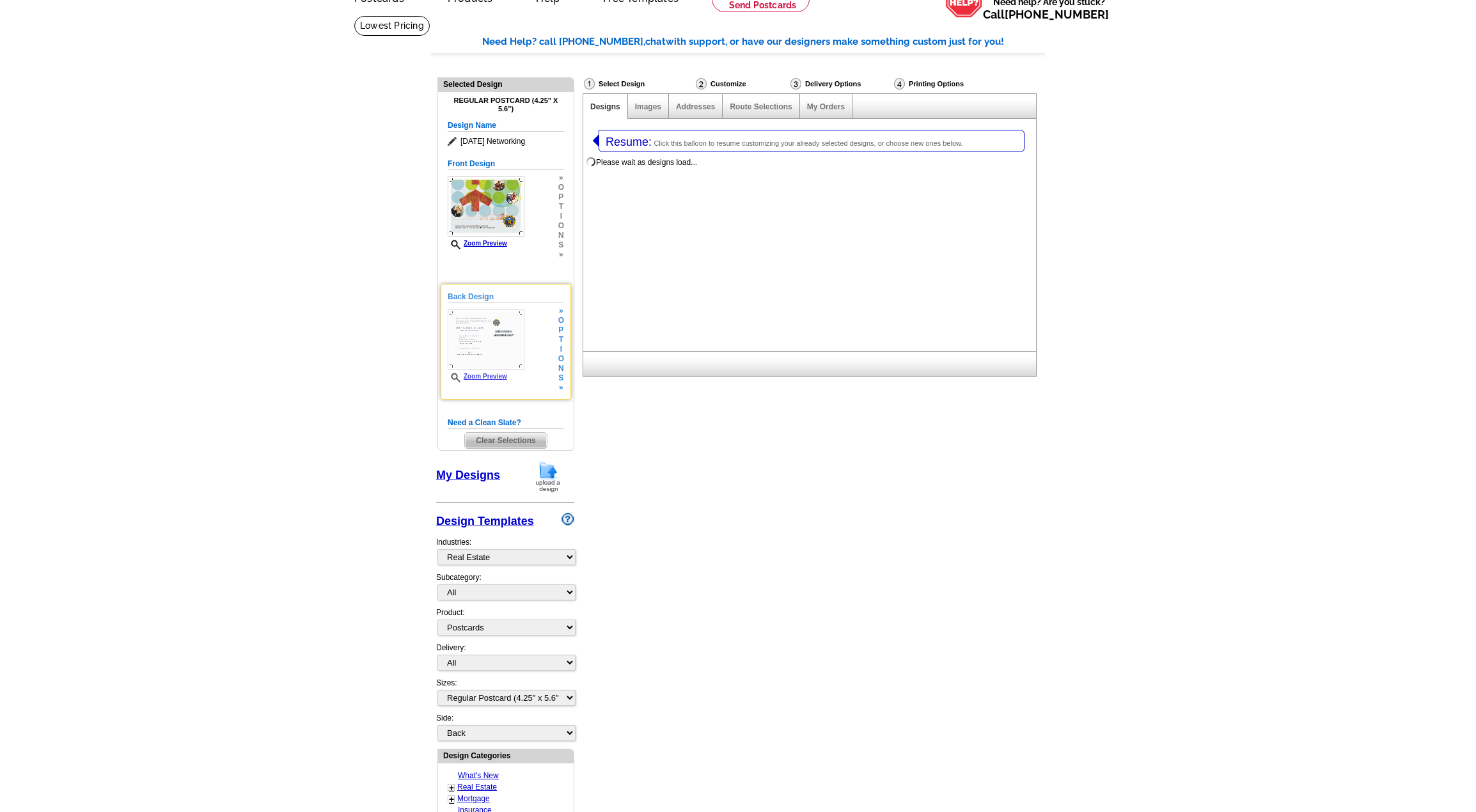
click at [559, 351] on span "i" at bounding box center [561, 350] width 6 height 10
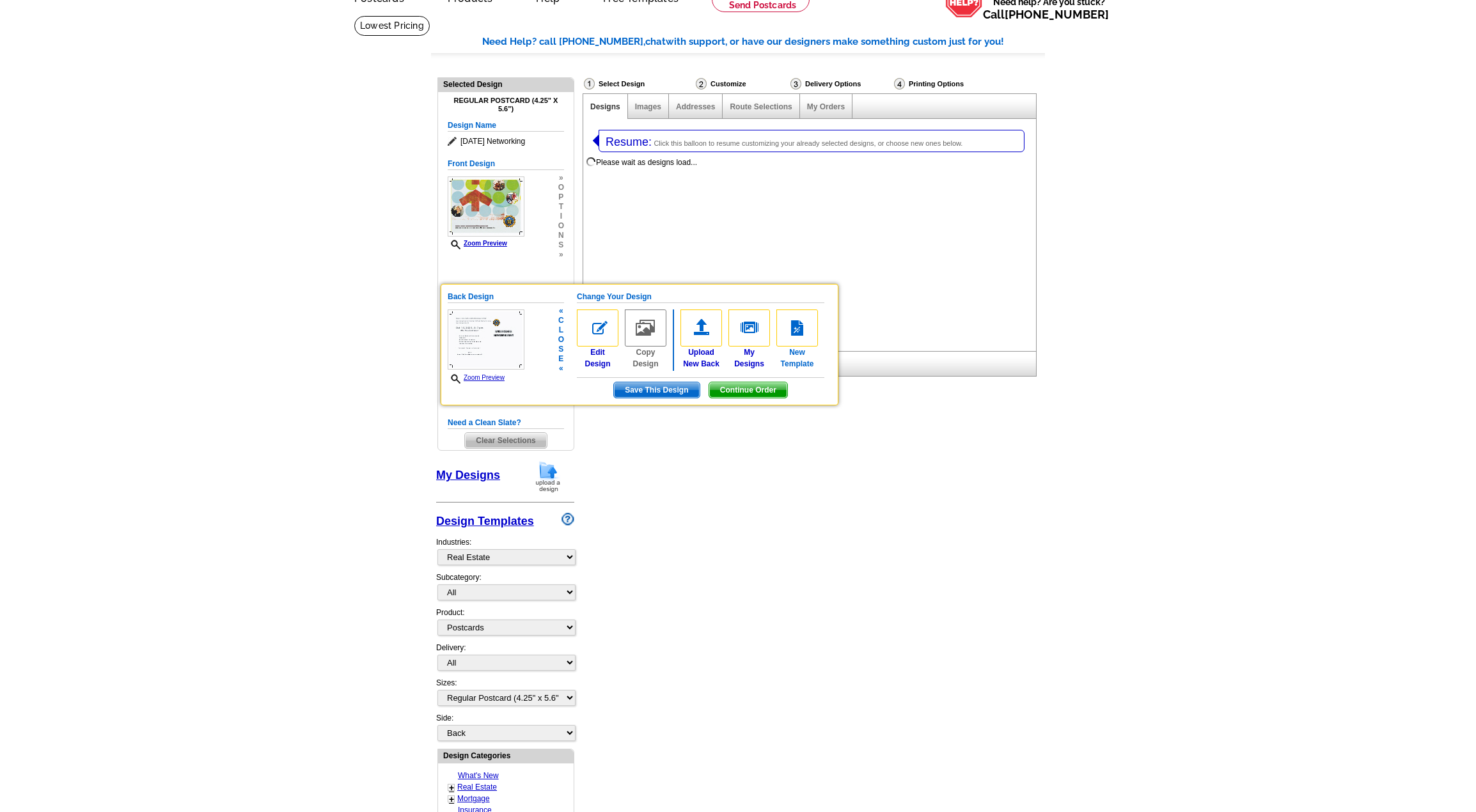
click at [805, 330] on img at bounding box center [797, 328] width 41 height 37
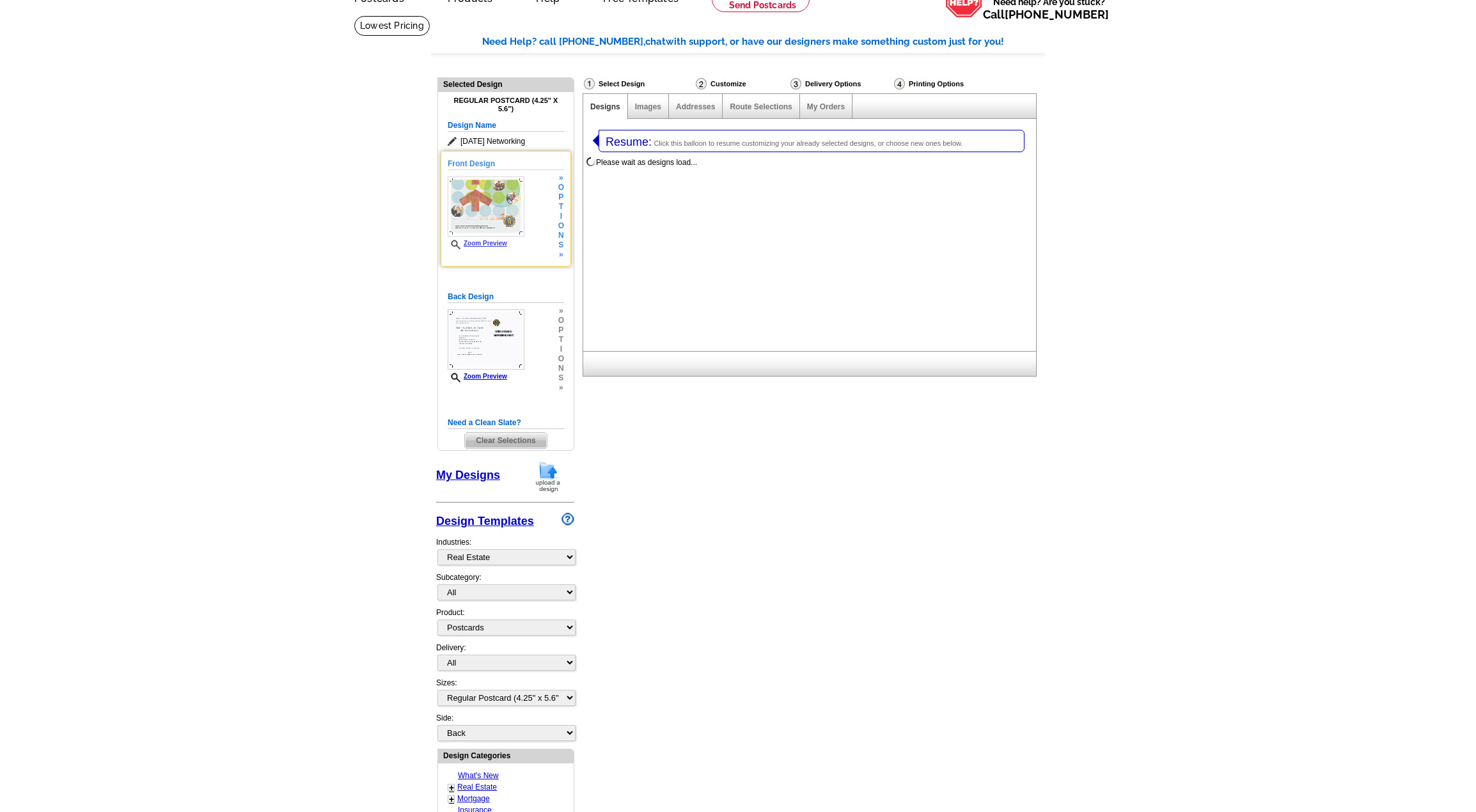
click at [527, 225] on div "Front Design Zoom Preview » o p t i o n s »" at bounding box center [505, 209] width 116 height 102
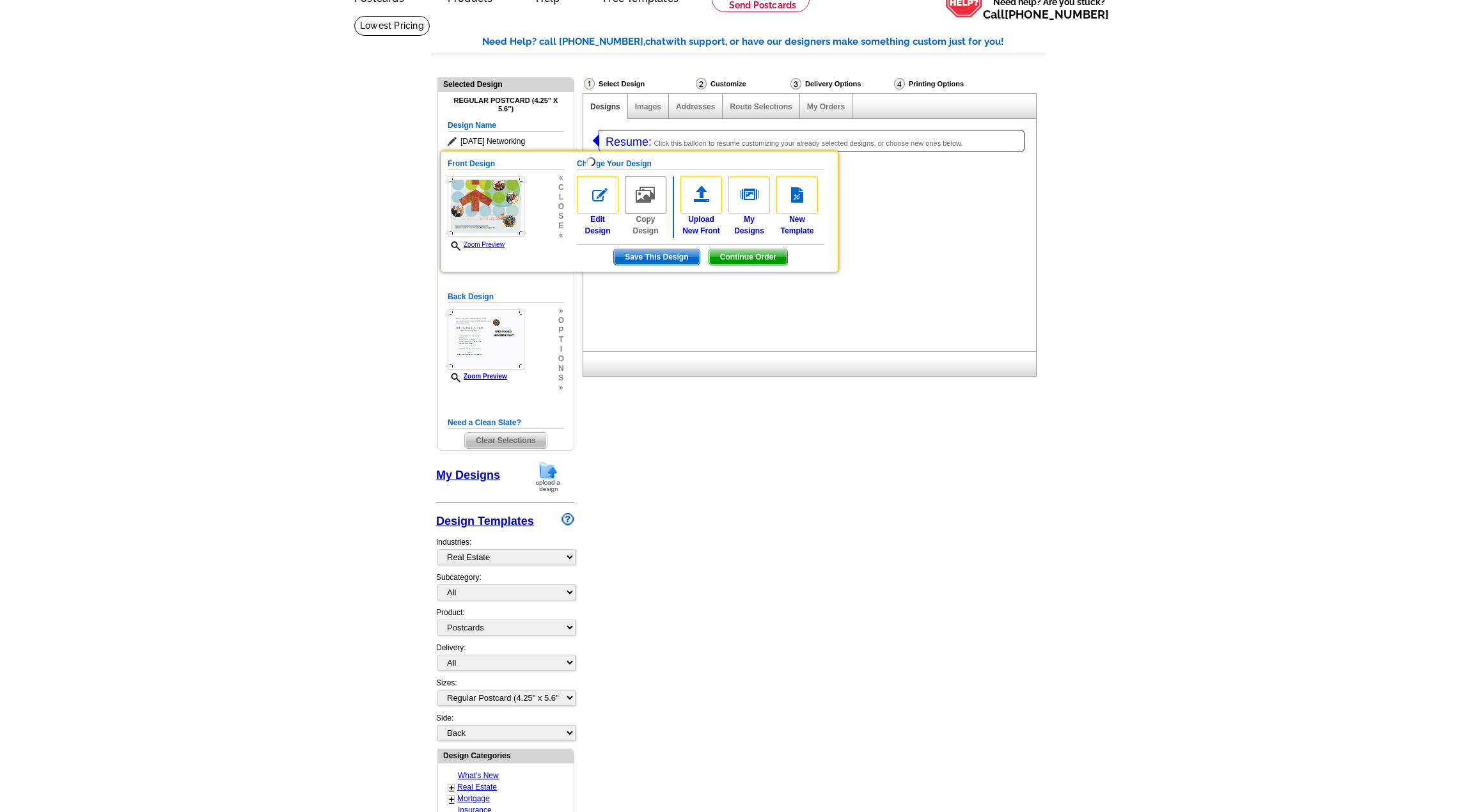
click at [496, 347] on img at bounding box center [486, 339] width 77 height 61
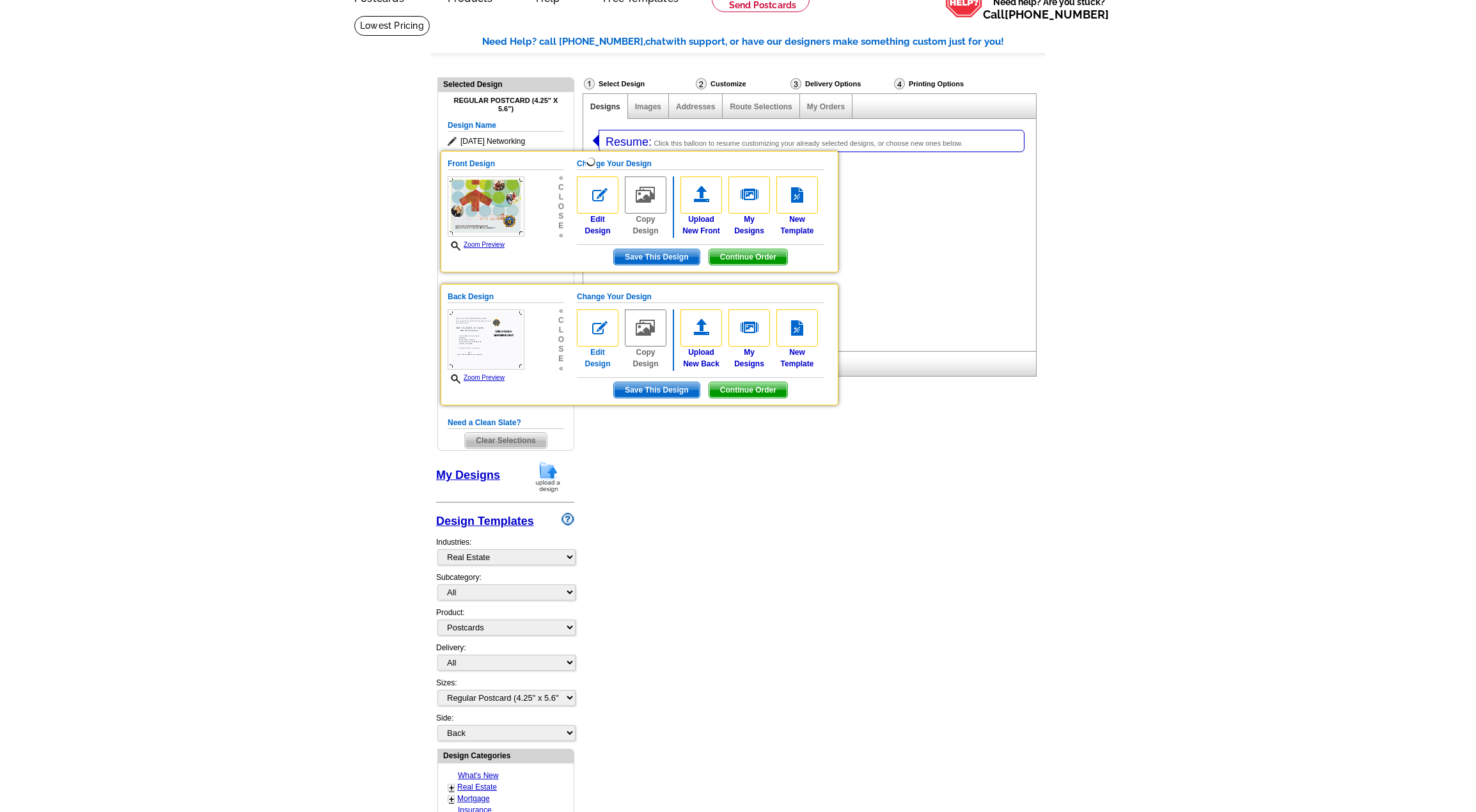
click at [601, 330] on img at bounding box center [597, 328] width 41 height 37
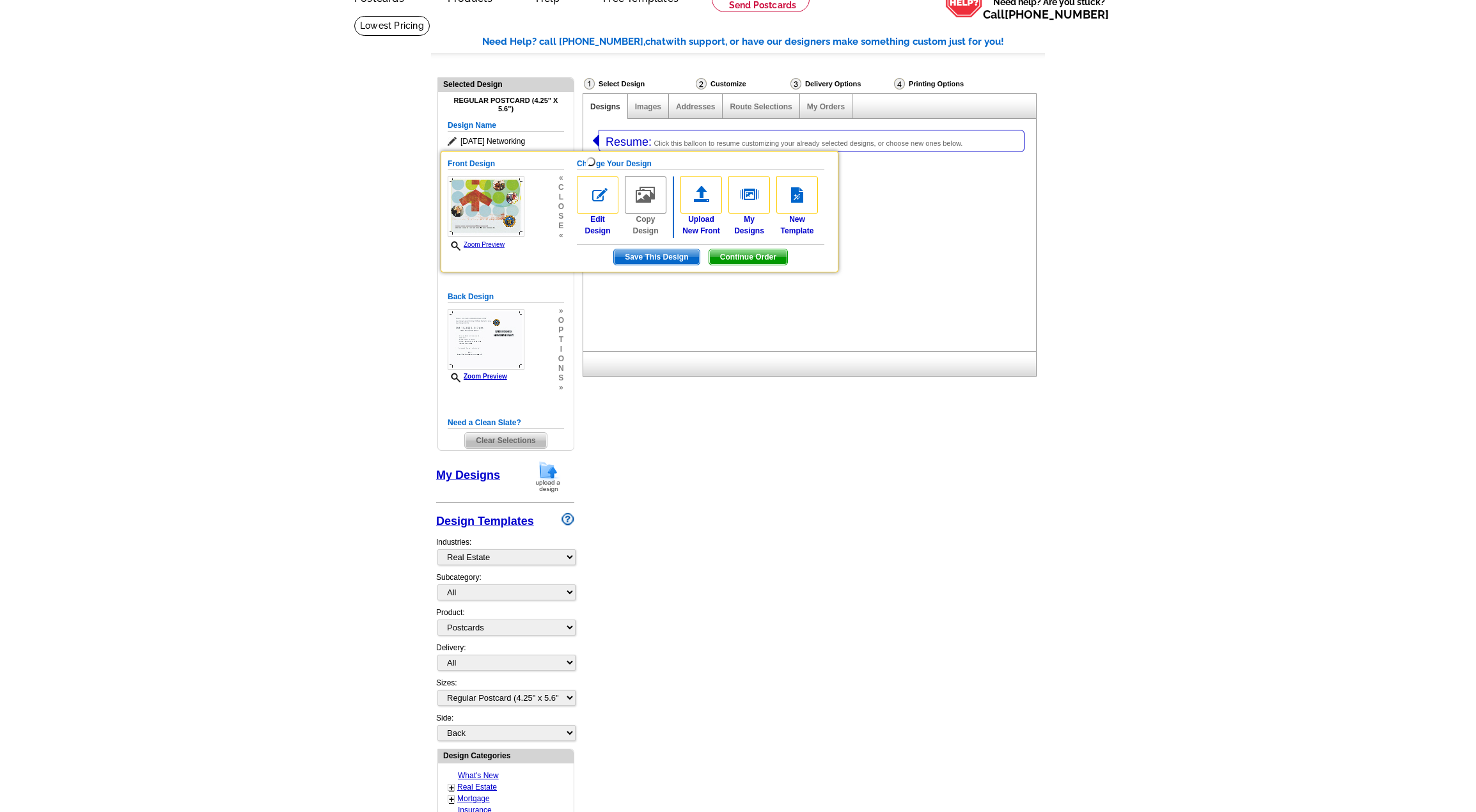
click at [275, 123] on main "Need Help? call [PHONE_NUMBER], chat with support, or have our designers make s…" at bounding box center [738, 638] width 1476 height 1246
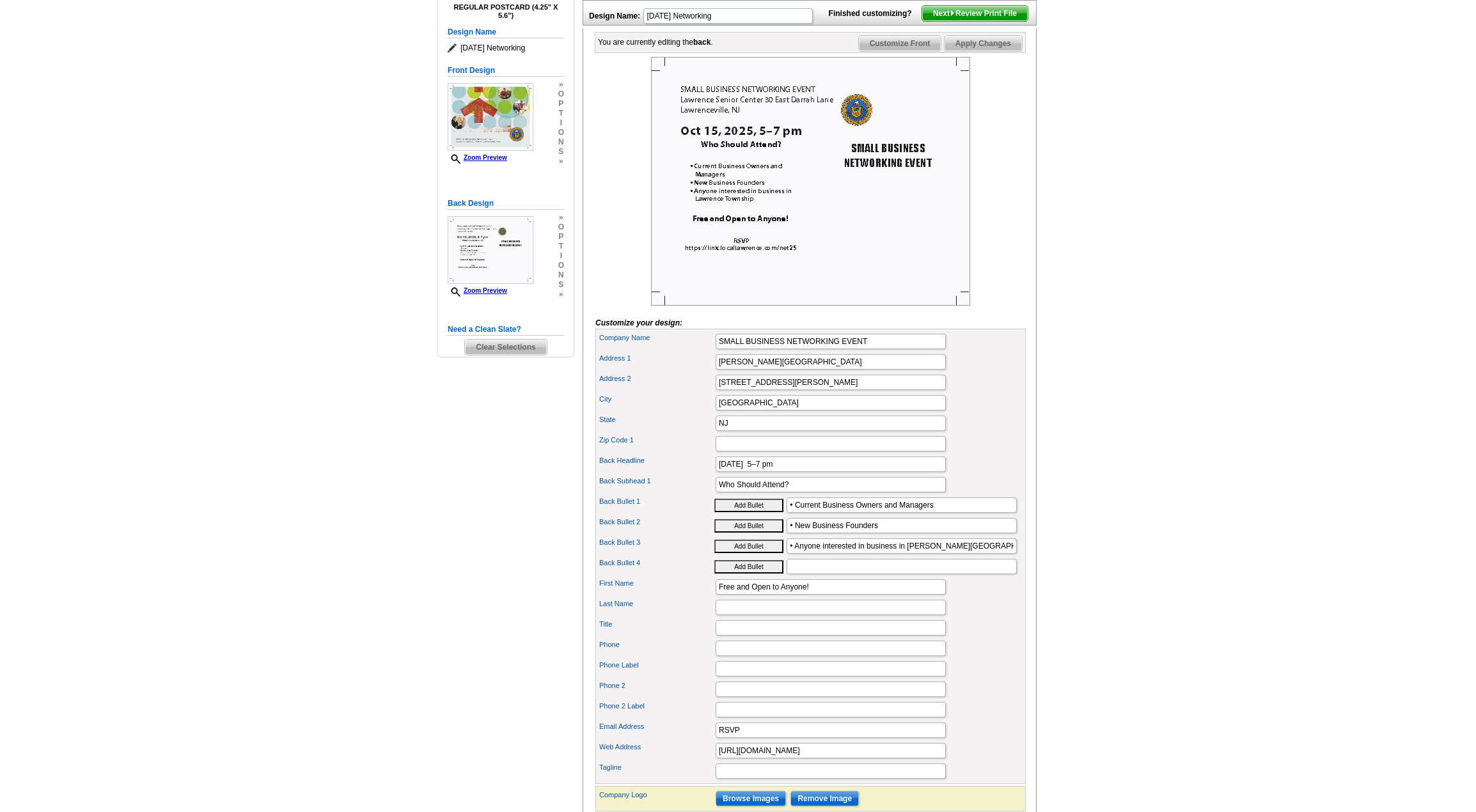
scroll to position [192, 0]
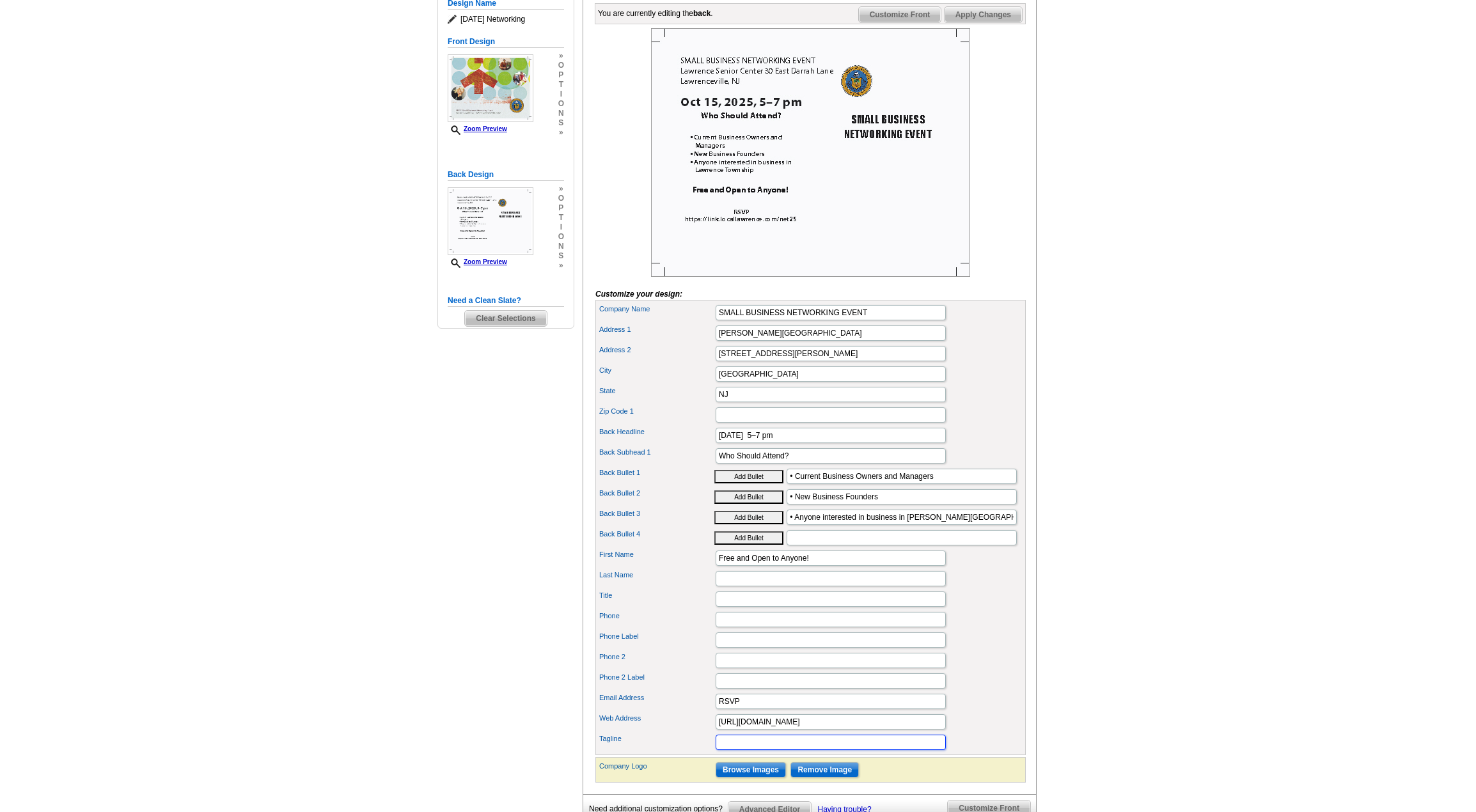
click at [787, 750] on input "Tagline" at bounding box center [831, 743] width 231 height 15
type input "Sponsored by the Growth & Redevelopment Committee"
click at [1153, 357] on main "Need Help? call [PHONE_NUMBER], chat with support, or have our designers make s…" at bounding box center [738, 390] width 1476 height 994
click at [1218, 221] on main "Need Help? call [PHONE_NUMBER], chat with support, or have our designers make s…" at bounding box center [738, 390] width 1476 height 994
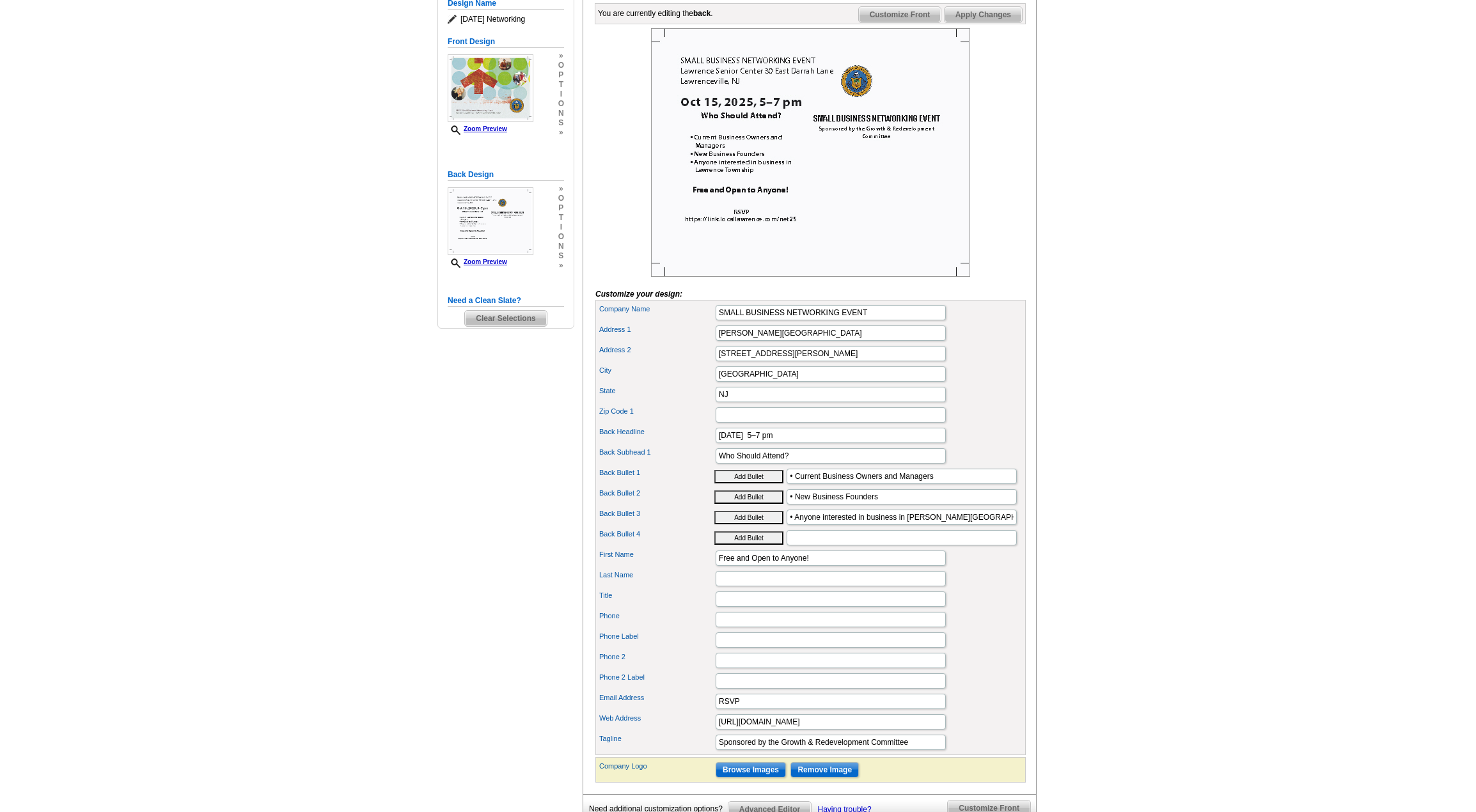
click at [401, 459] on main "Need Help? call [PHONE_NUMBER], chat with support, or have our designers make s…" at bounding box center [738, 390] width 1476 height 994
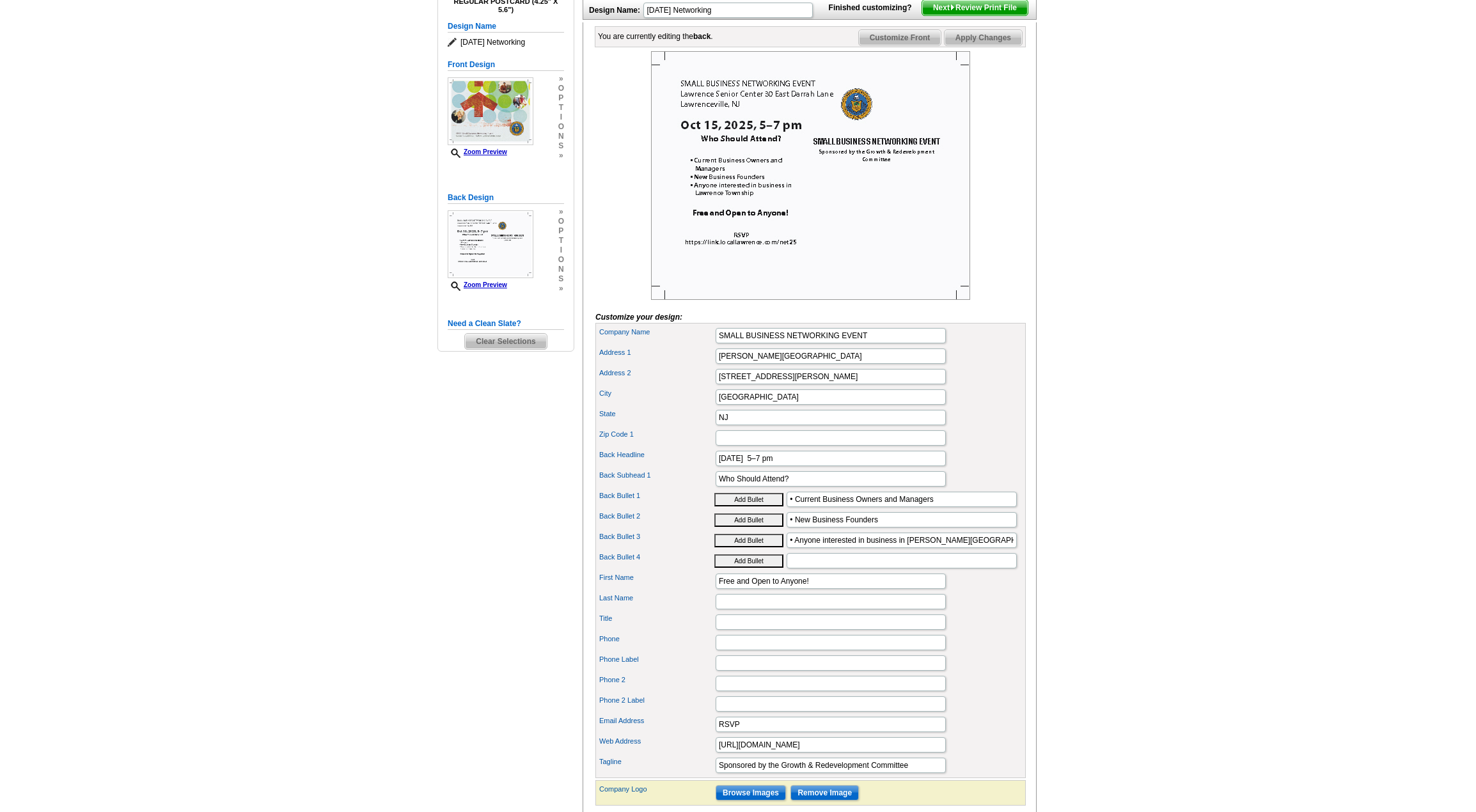
scroll to position [192, 0]
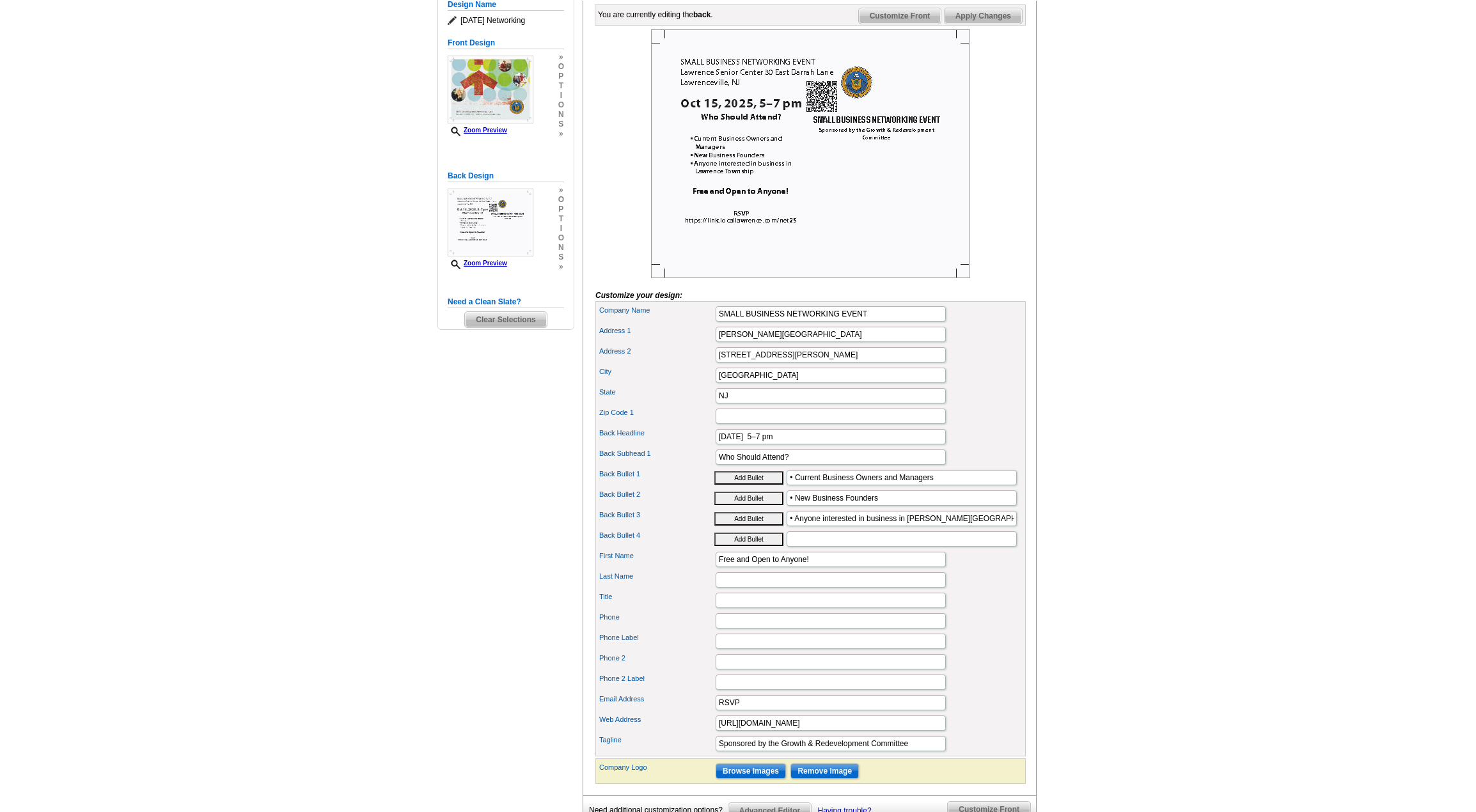
click at [1318, 453] on main "Need Help? call [PHONE_NUMBER], chat with support, or have our designers make s…" at bounding box center [738, 391] width 1476 height 994
click at [561, 229] on span "i" at bounding box center [561, 229] width 6 height 10
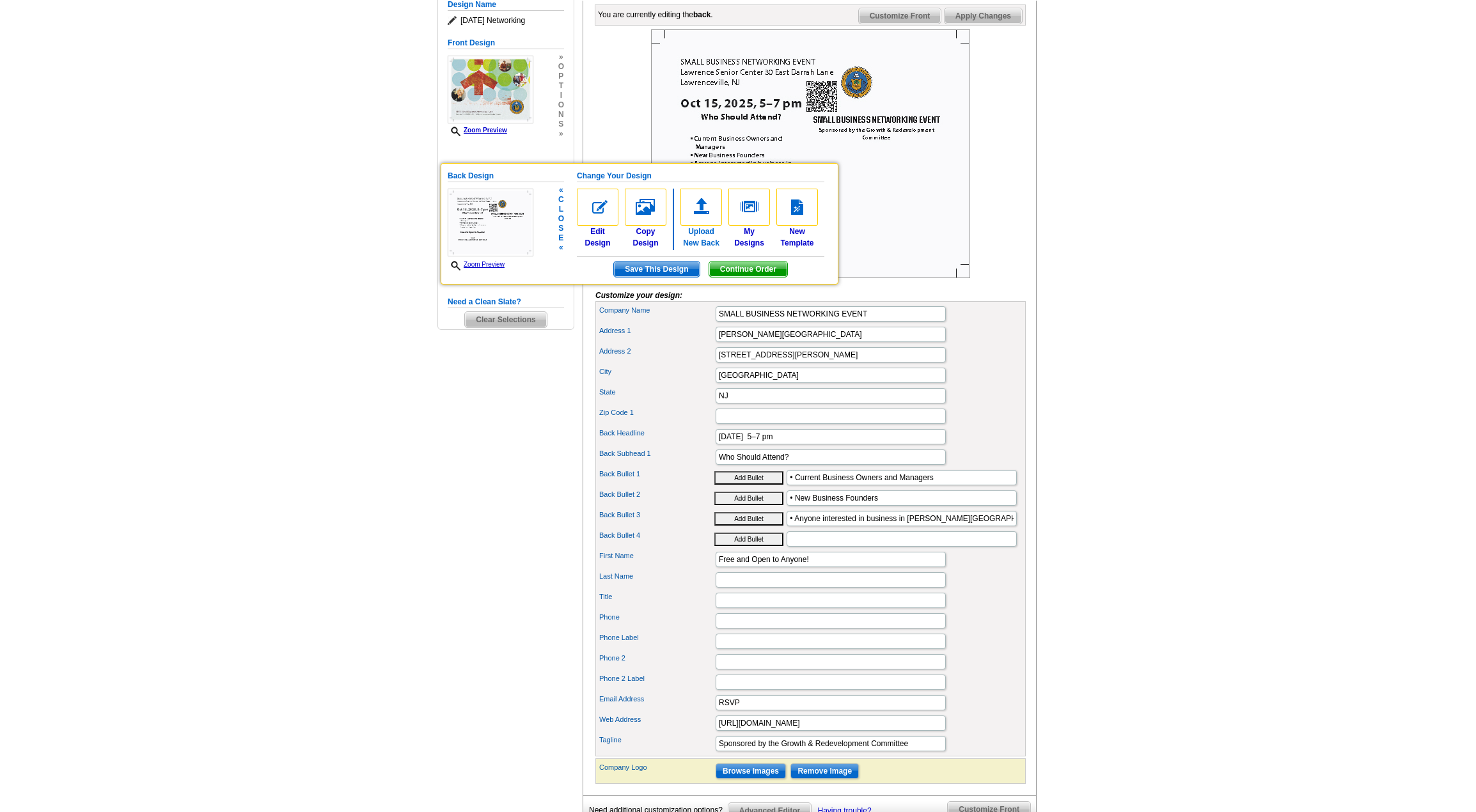
click at [694, 209] on img at bounding box center [701, 207] width 41 height 37
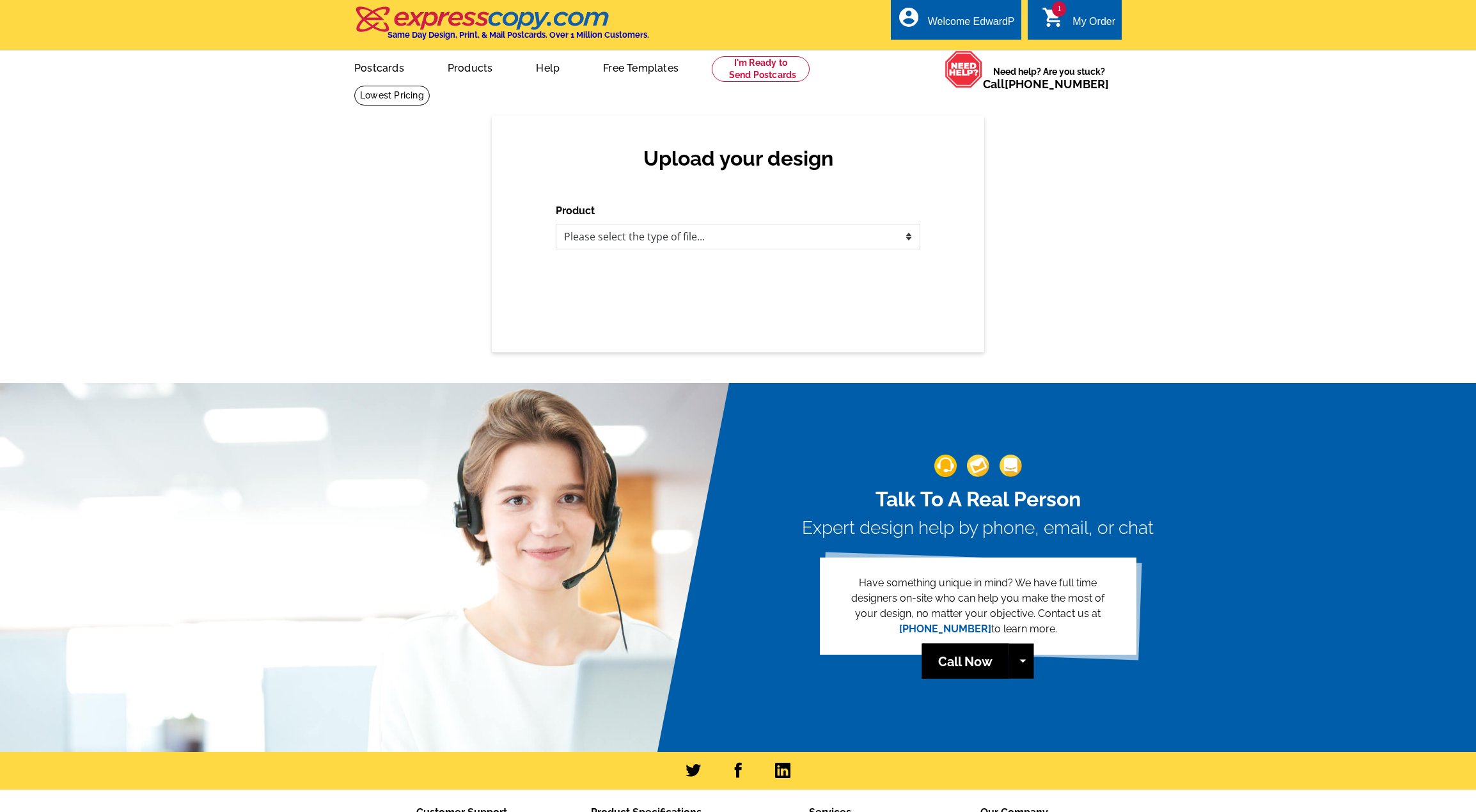
click at [755, 254] on div "Upload your design Product Please select the type of file... Postcards Business…" at bounding box center [738, 234] width 493 height 236
click at [765, 235] on select "Please select the type of file... Postcards Business Cards Letters and flyers G…" at bounding box center [737, 236] width 364 height 26
select select "1"
click at [555, 225] on select "Please select the type of file... Postcards Business Cards Letters and flyers G…" at bounding box center [737, 236] width 364 height 26
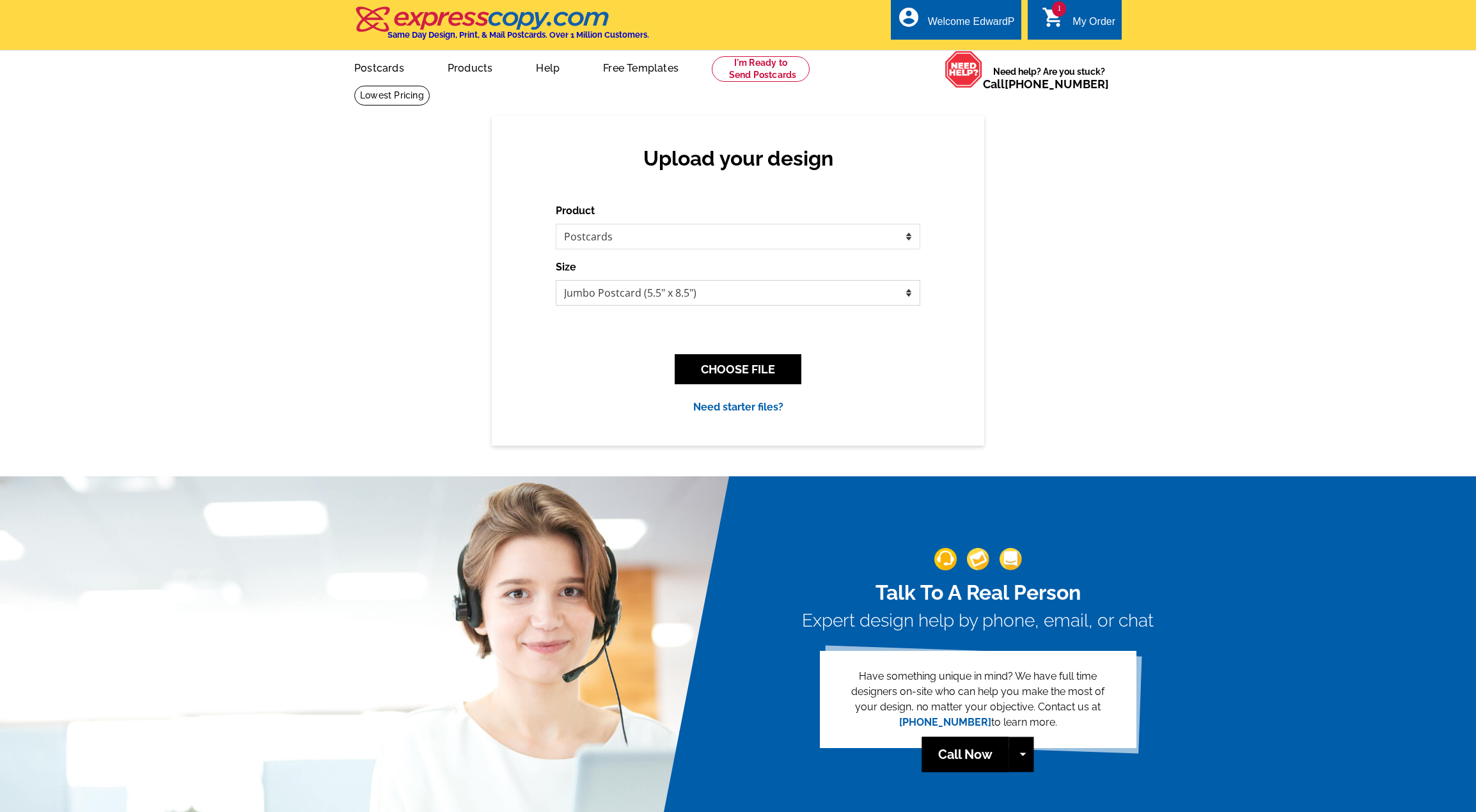
click at [628, 295] on select "Jumbo Postcard (5.5" x 8.5") Regular Postcard (4.25" x 5.6") Panoramic Postcard…" at bounding box center [737, 293] width 364 height 26
select select "1"
click at [555, 281] on select "Jumbo Postcard (5.5" x 8.5") Regular Postcard (4.25" x 5.6") Panoramic Postcard…" at bounding box center [737, 293] width 364 height 26
click at [768, 375] on button "CHOOSE FILE" at bounding box center [738, 369] width 127 height 30
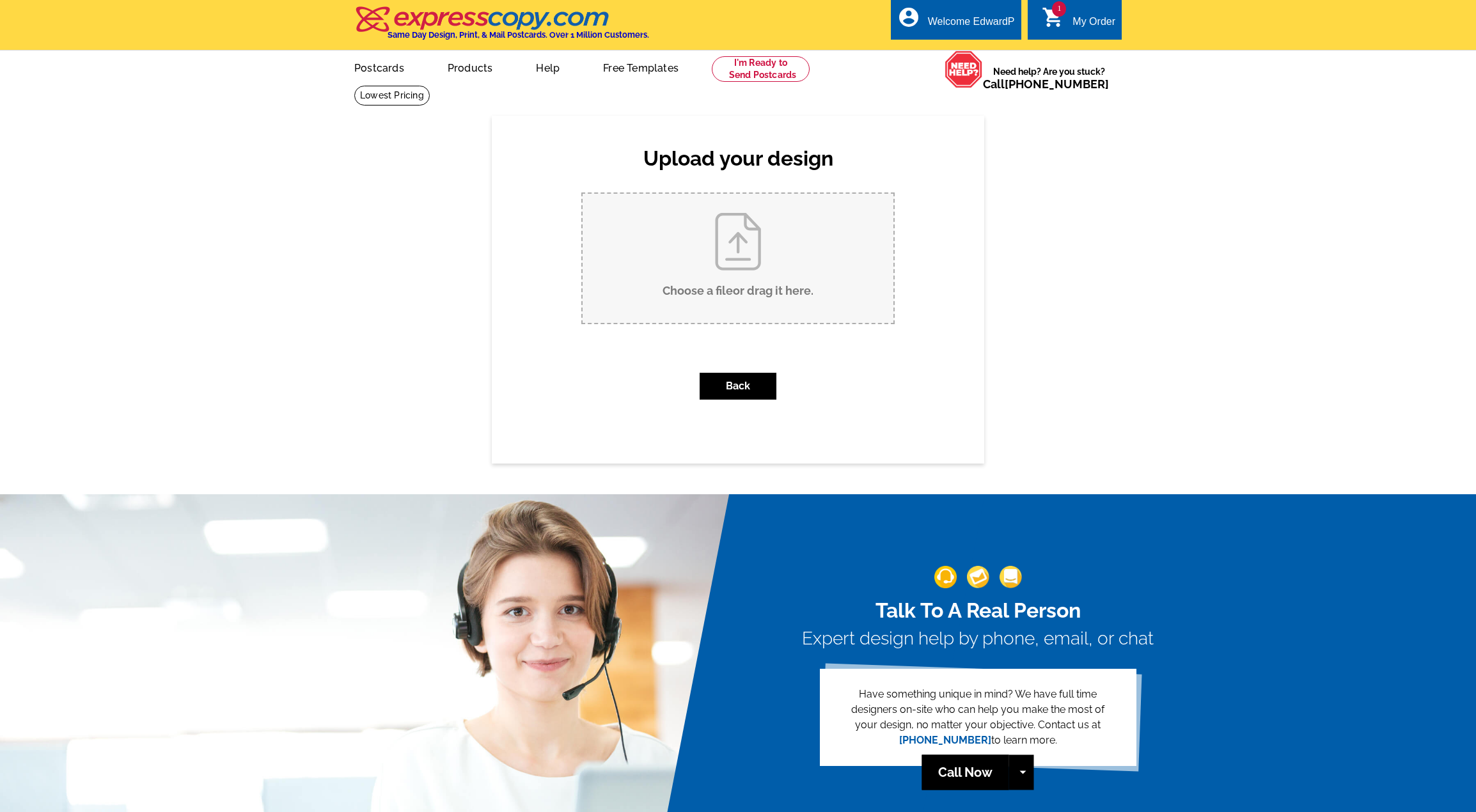
click at [727, 249] on input "Choose a file or drag it here ." at bounding box center [738, 258] width 311 height 129
type input "C:\fakepath\G-And-R-Postcard-Back.psd"
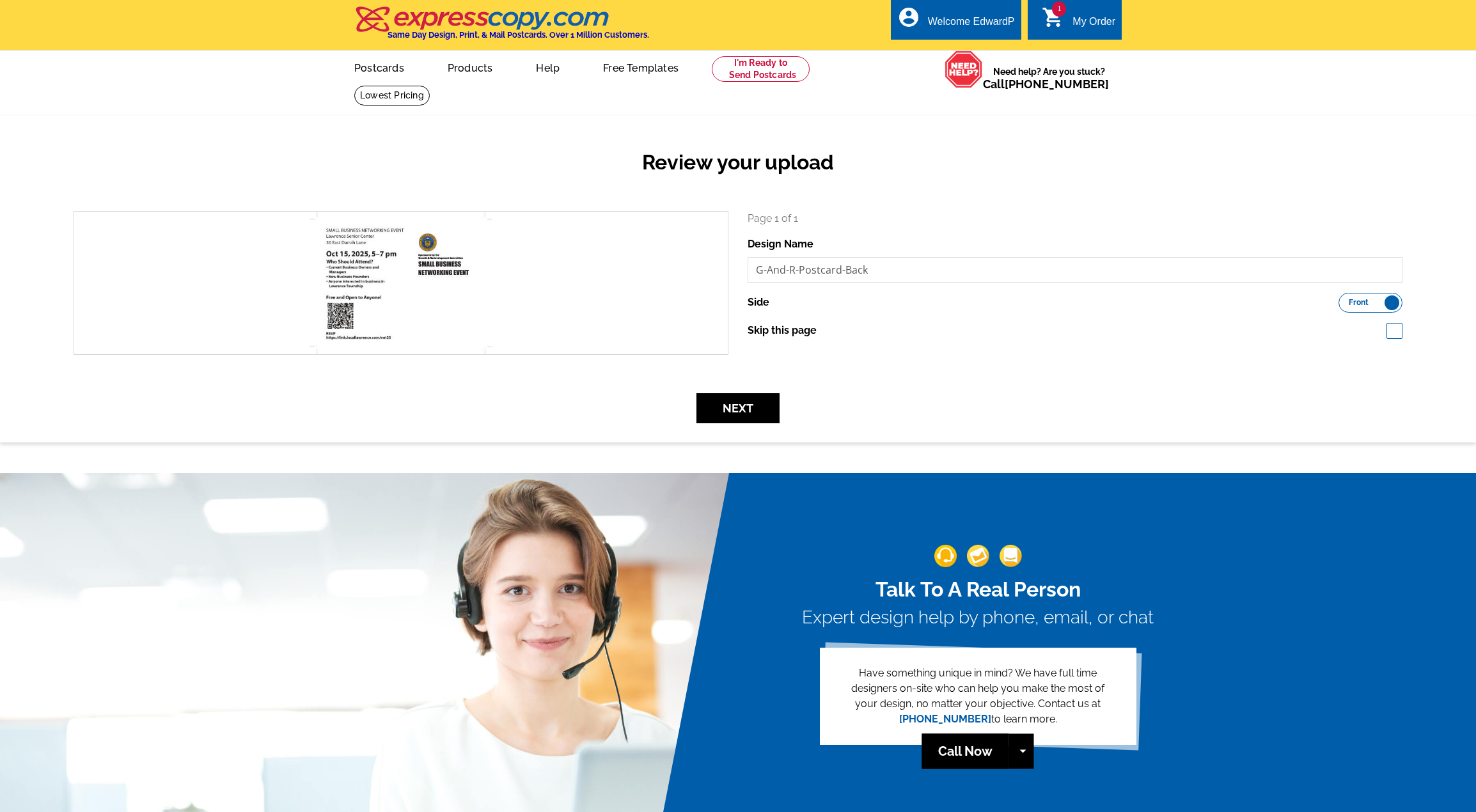
click at [1378, 300] on label "Front Back" at bounding box center [1370, 303] width 64 height 20
click at [1345, 300] on input "Front Back" at bounding box center [1345, 300] width 0 height 0
click at [738, 413] on button "Next" at bounding box center [738, 407] width 84 height 30
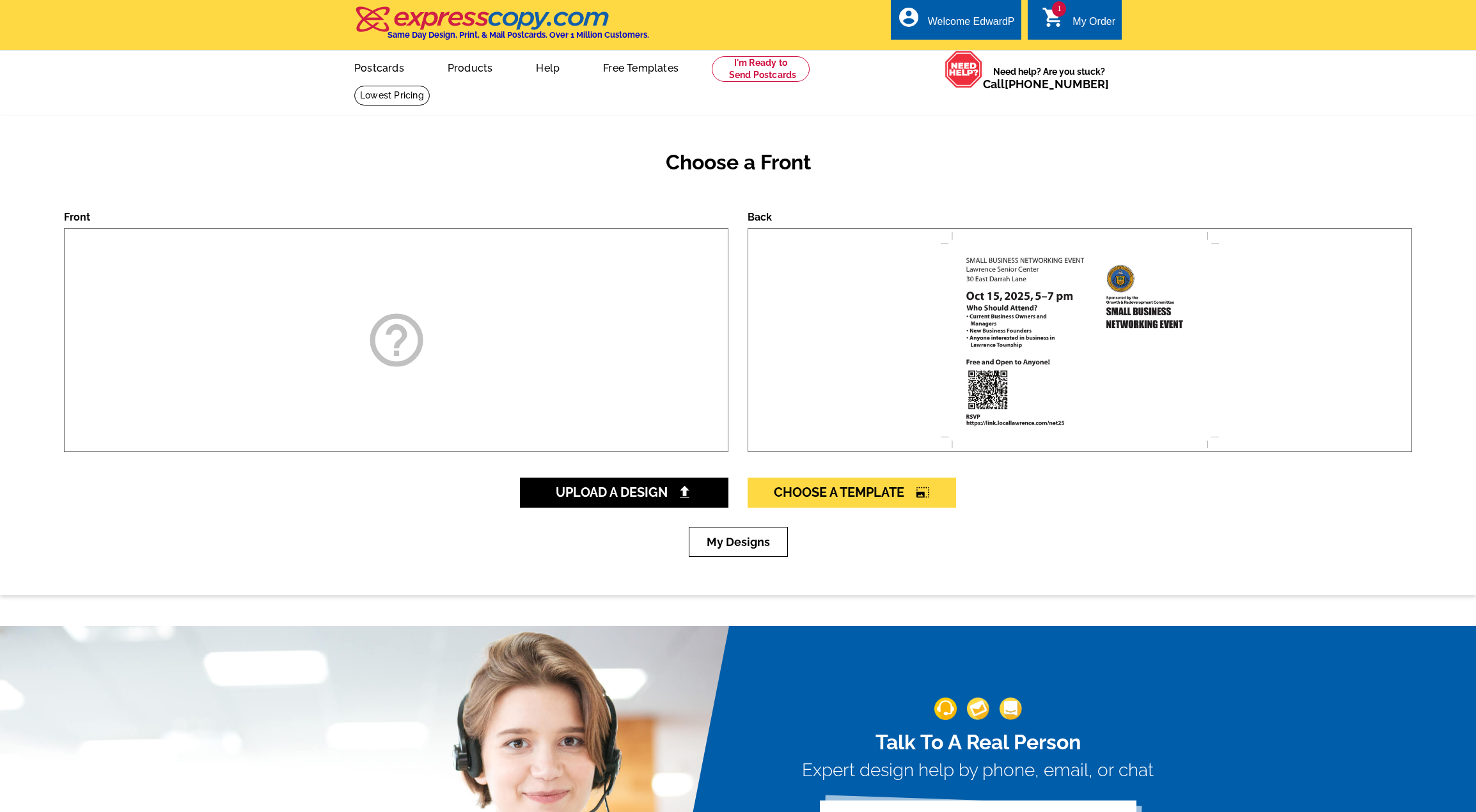
click at [516, 167] on h2 "Choose a Front" at bounding box center [738, 161] width 1348 height 24
click at [564, 493] on span "Upload A Design" at bounding box center [624, 493] width 137 height 15
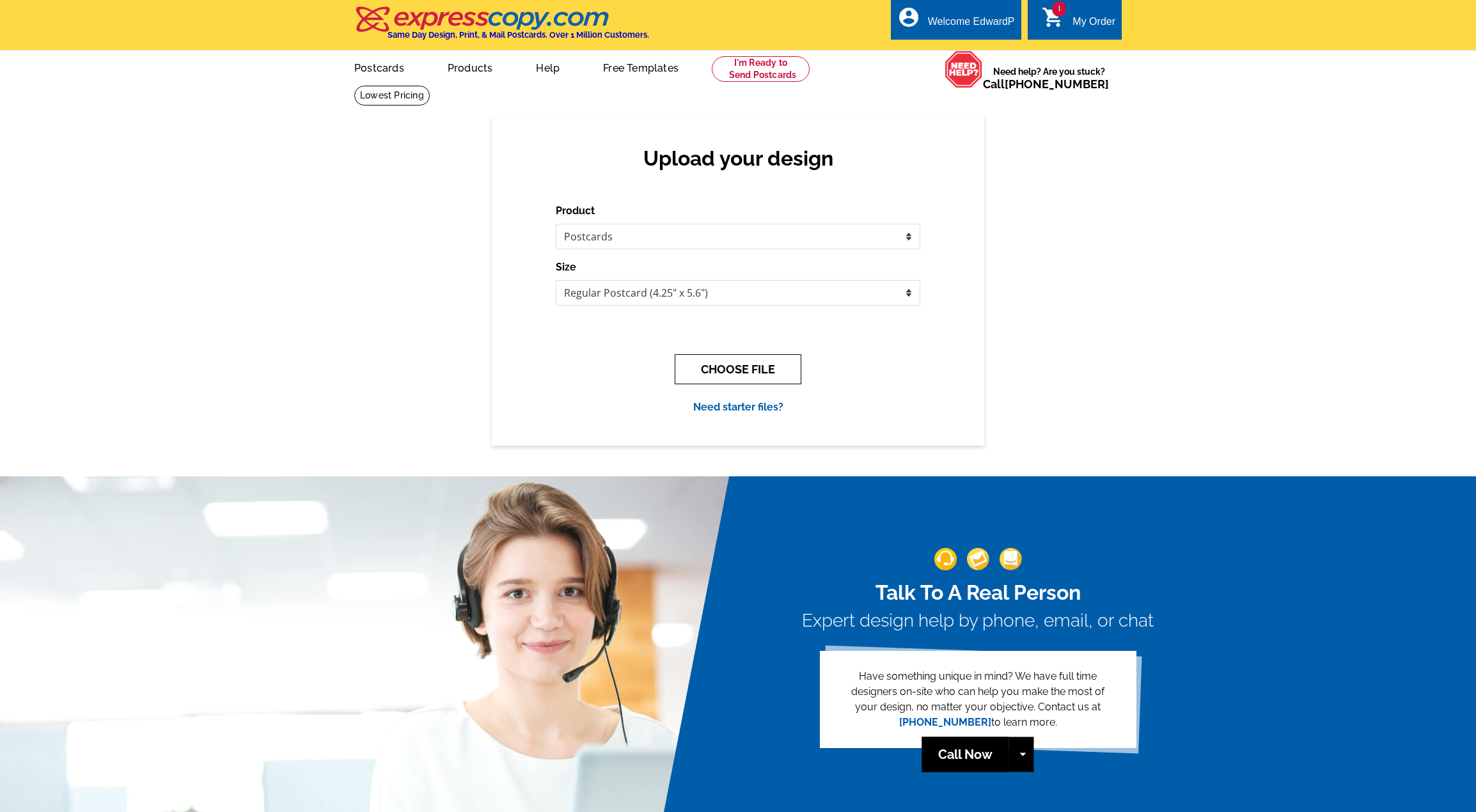
click at [741, 369] on button "CHOOSE FILE" at bounding box center [738, 369] width 127 height 30
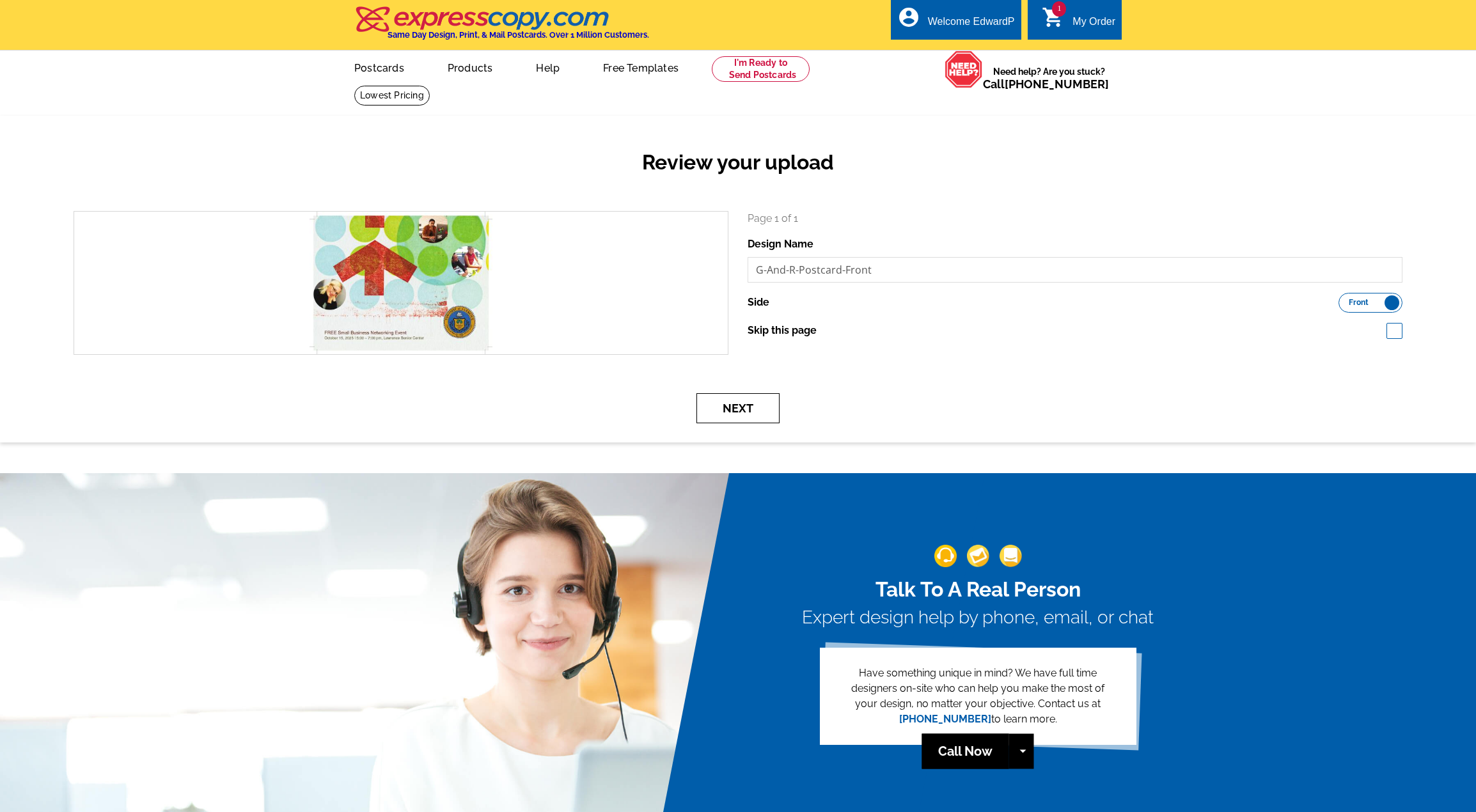
click at [749, 414] on button "Next" at bounding box center [738, 407] width 84 height 30
click at [725, 405] on button "Next" at bounding box center [738, 407] width 84 height 30
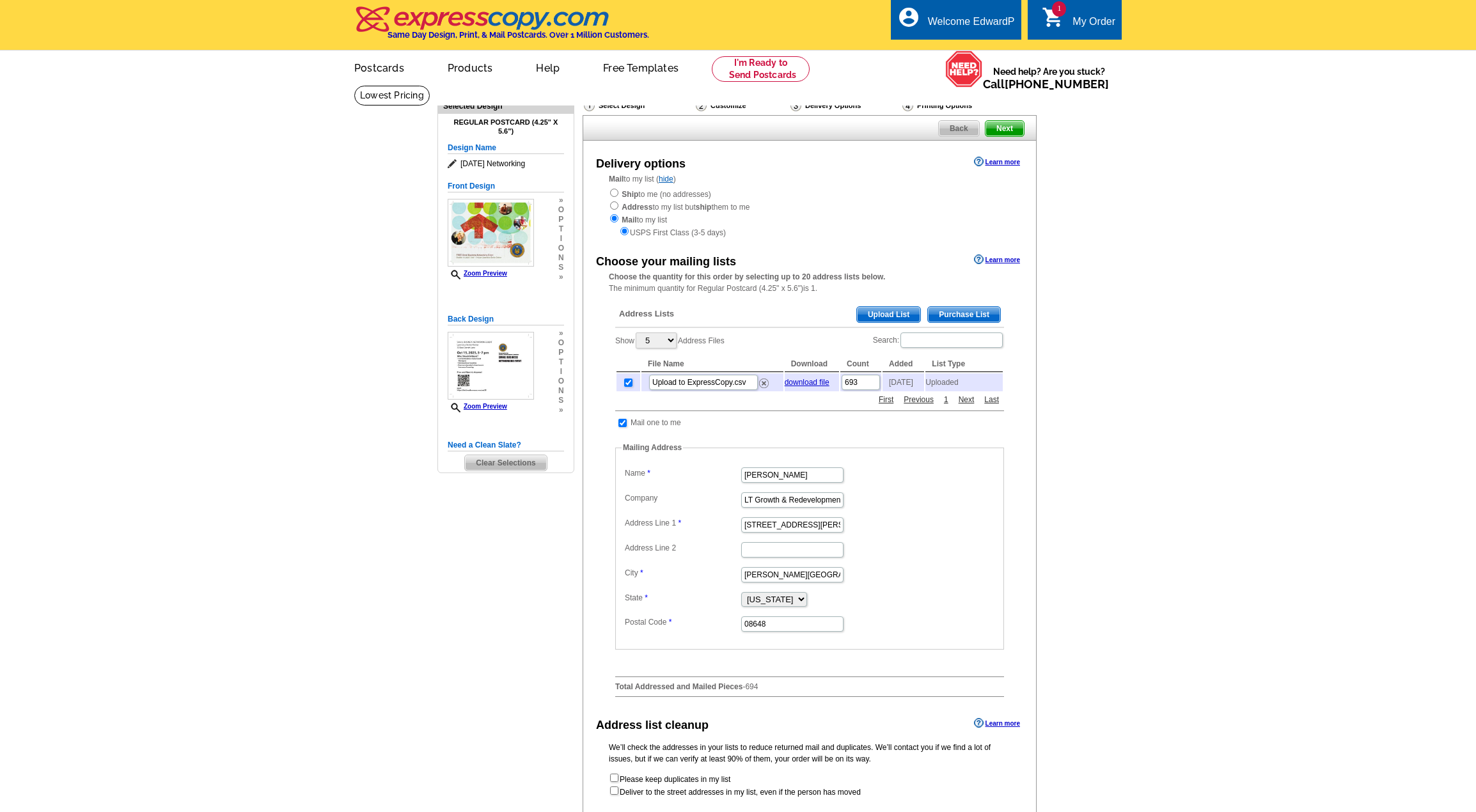
click at [1015, 132] on span "Next" at bounding box center [1005, 129] width 38 height 15
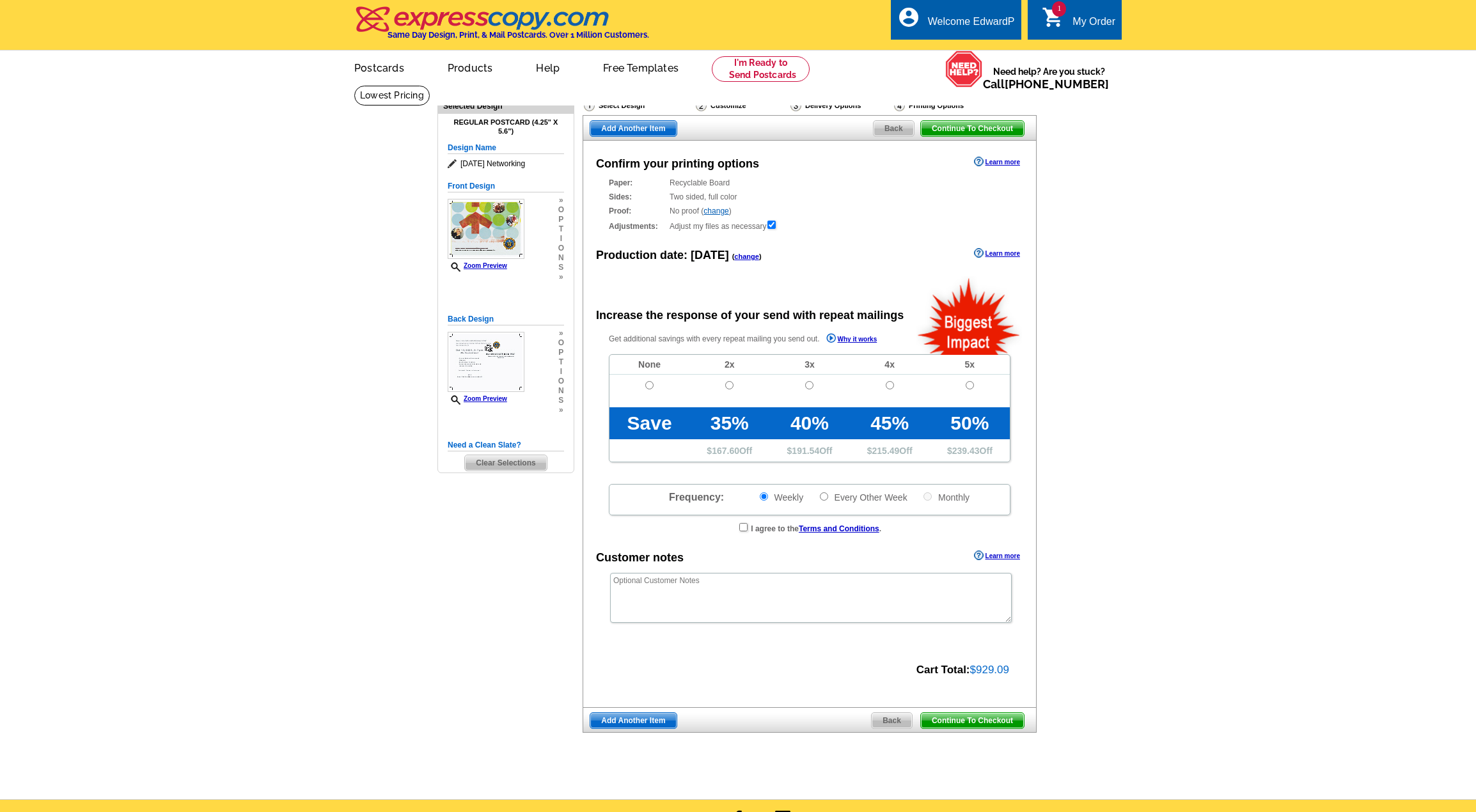
radio input "false"
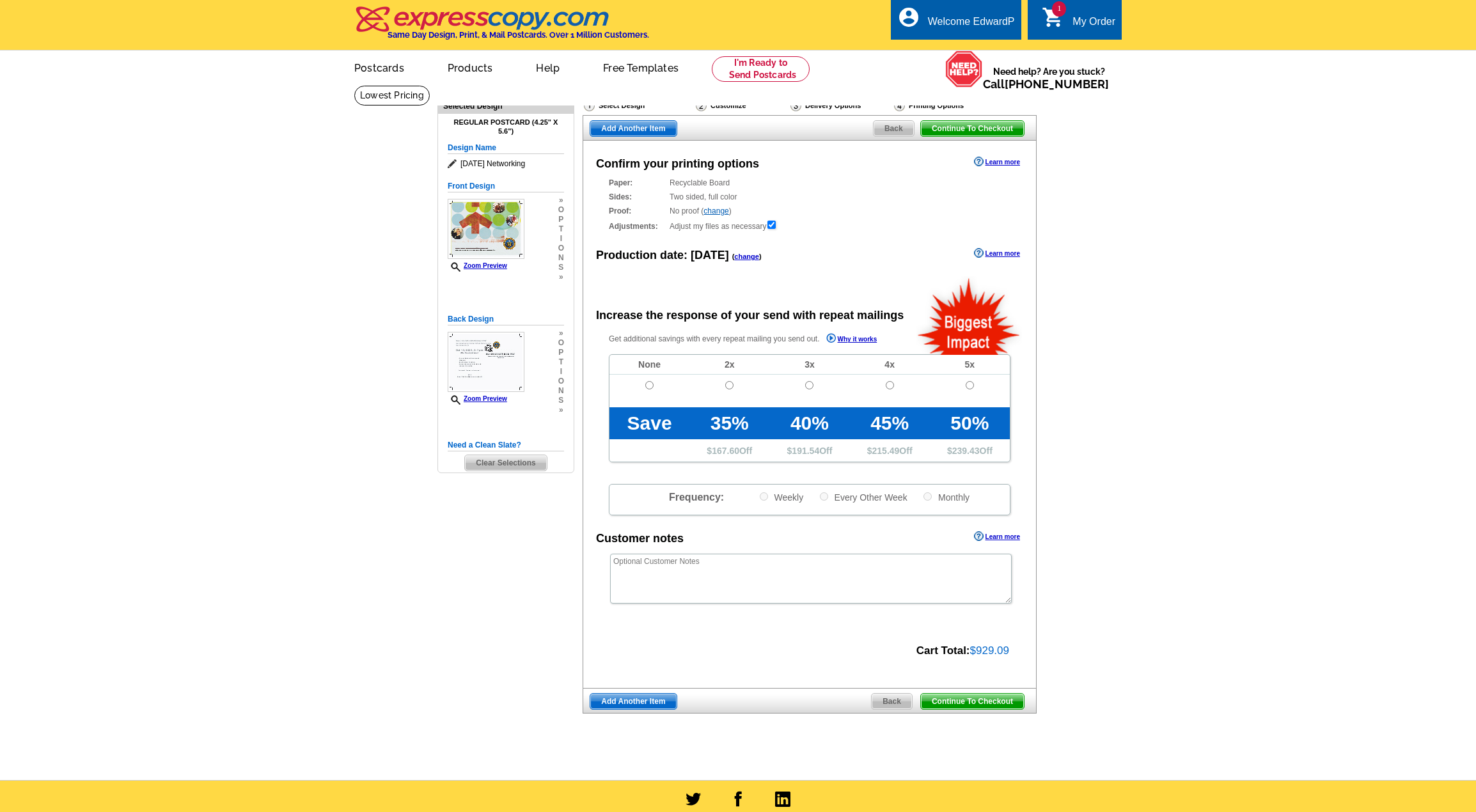
click at [896, 130] on span "Back" at bounding box center [894, 129] width 40 height 15
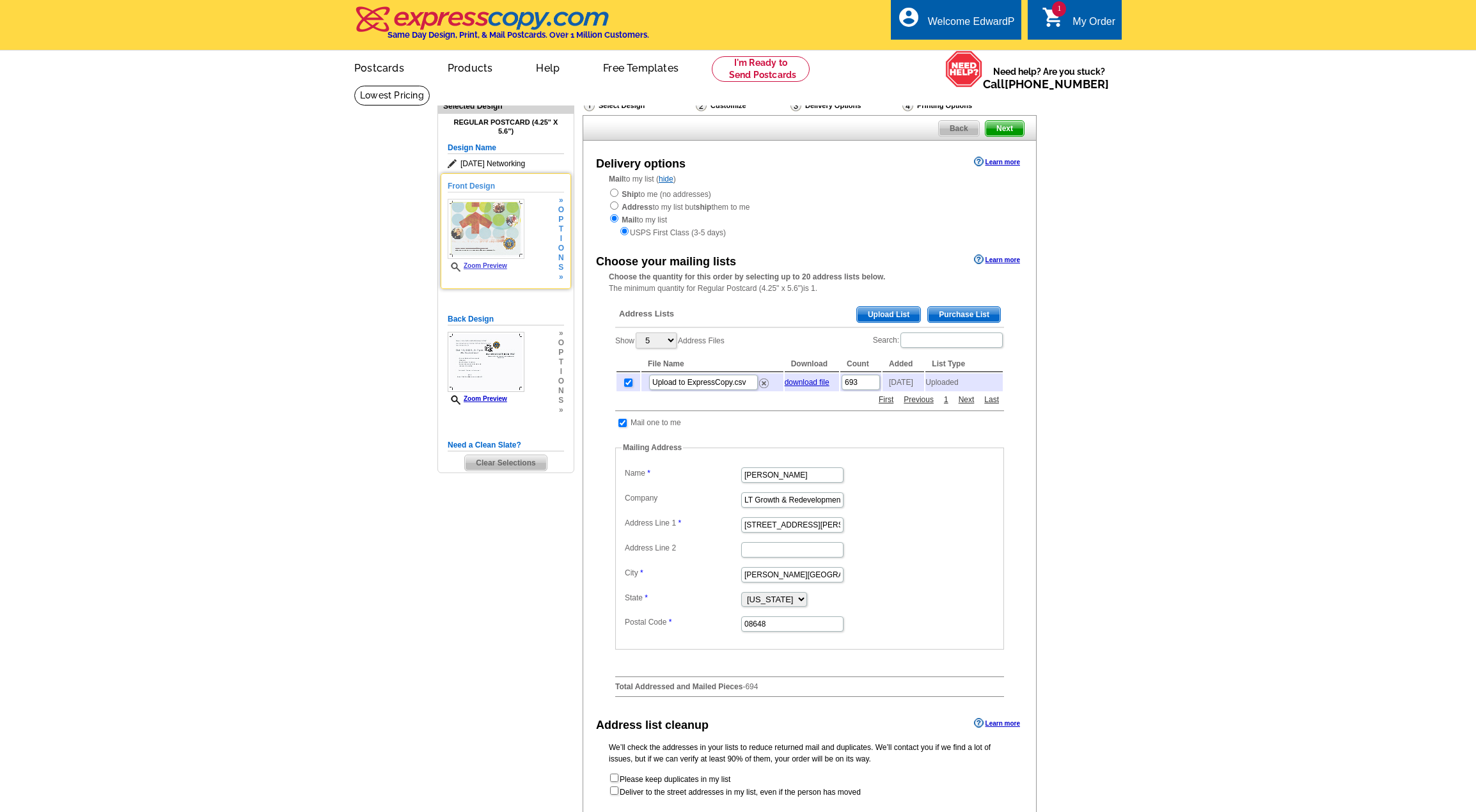
click at [558, 231] on span "t" at bounding box center [561, 230] width 6 height 10
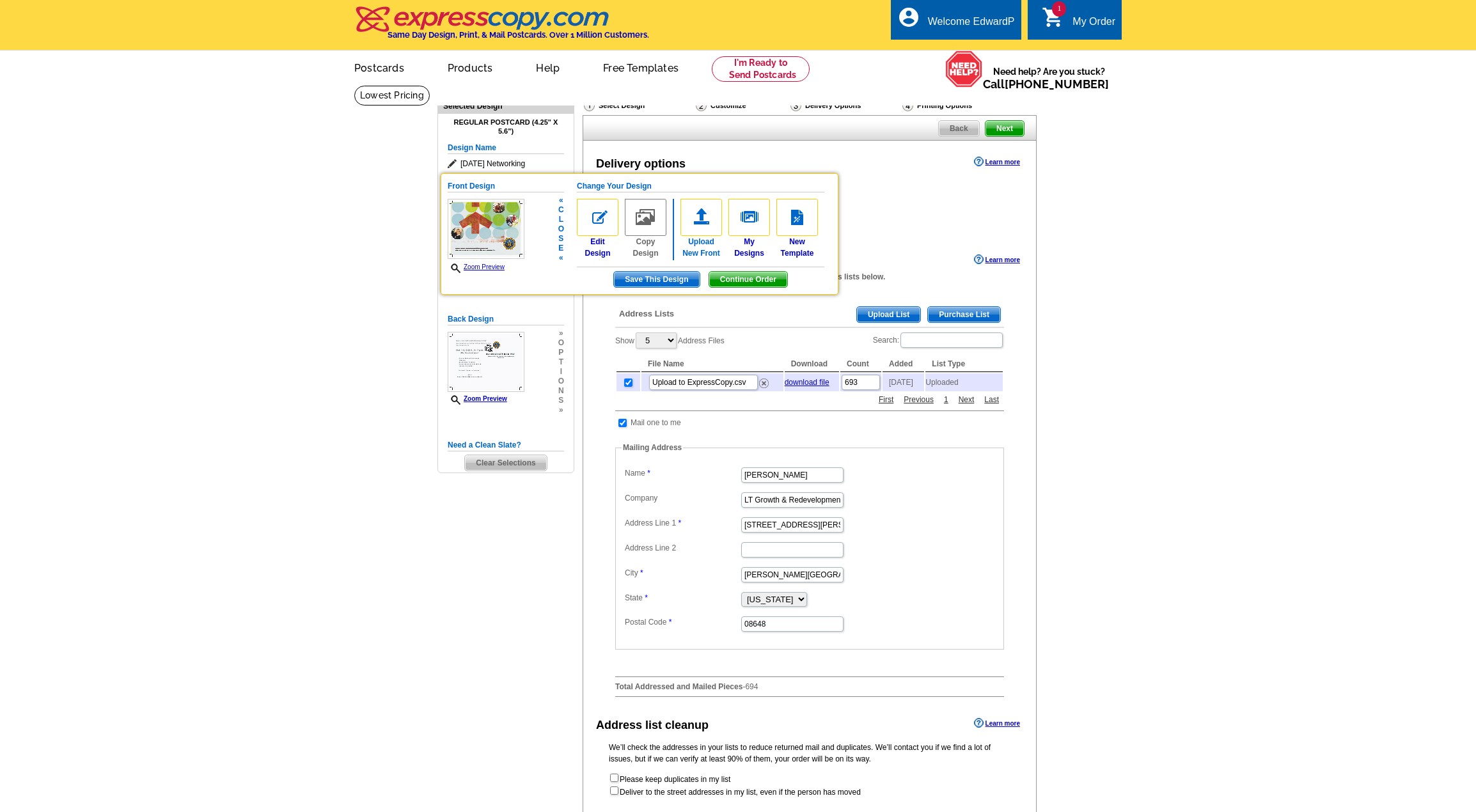
drag, startPoint x: 707, startPoint y: 218, endPoint x: 763, endPoint y: 236, distance: 58.8
click at [707, 217] on img at bounding box center [701, 217] width 41 height 37
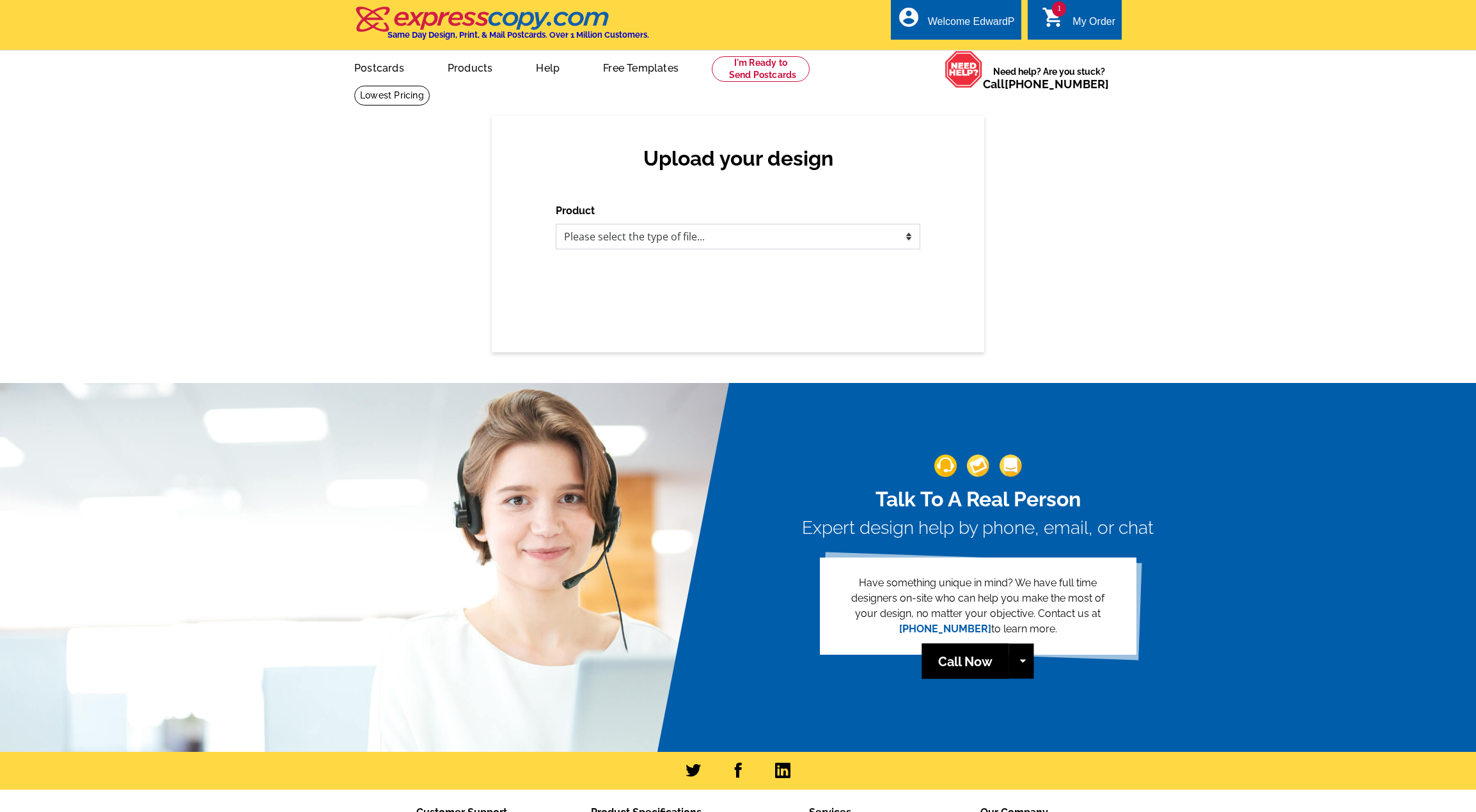
click at [632, 233] on select "Please select the type of file... Postcards Business Cards Letters and flyers G…" at bounding box center [737, 236] width 364 height 26
select select "1"
click at [555, 225] on select "Please select the type of file... Postcards Business Cards Letters and flyers G…" at bounding box center [737, 236] width 364 height 26
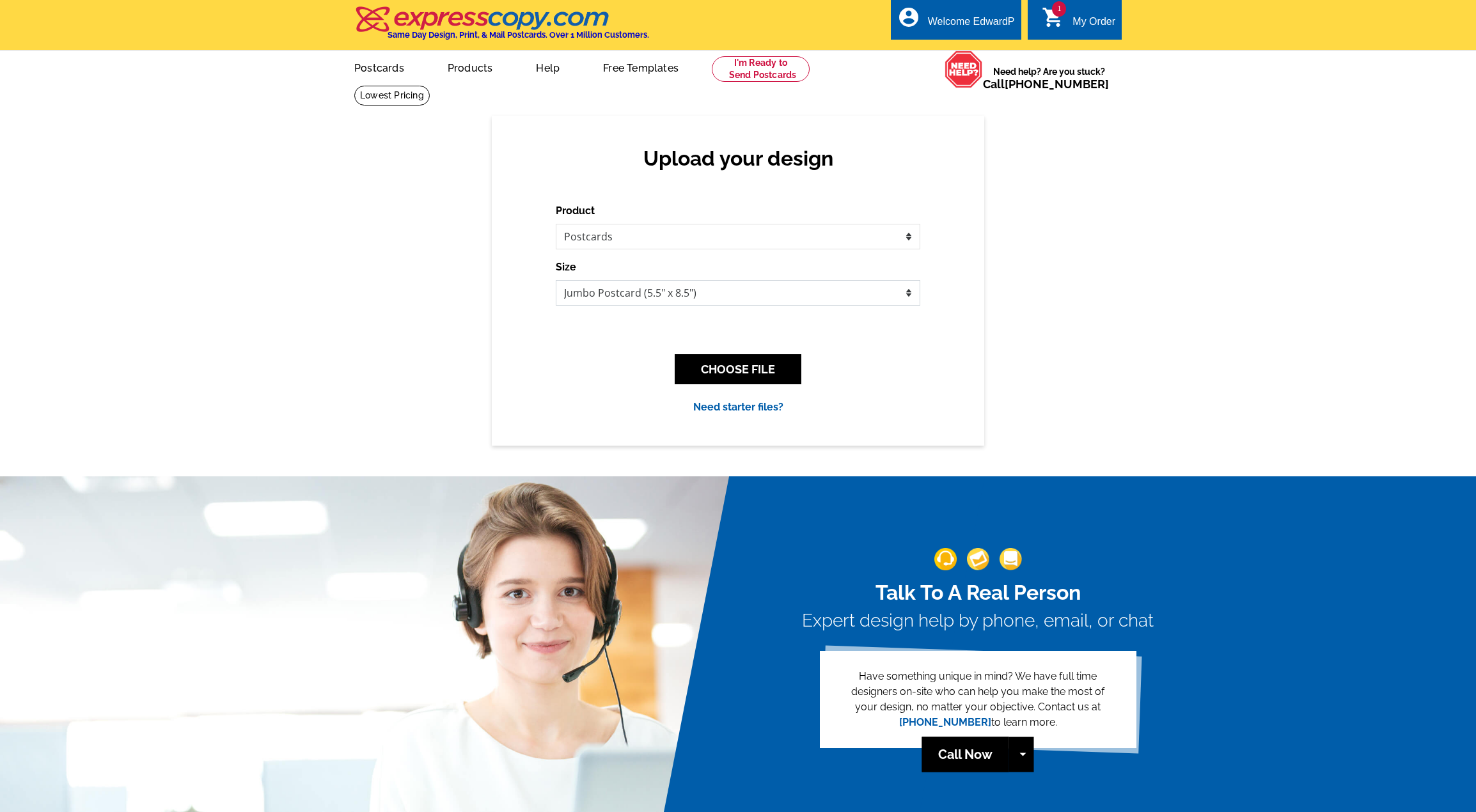
click at [621, 298] on select "Jumbo Postcard (5.5" x 8.5") Regular Postcard (4.25" x 5.6") Panoramic Postcard…" at bounding box center [737, 293] width 364 height 26
select select "1"
click at [555, 281] on select "Jumbo Postcard (5.5" x 8.5") Regular Postcard (4.25" x 5.6") Panoramic Postcard…" at bounding box center [737, 293] width 364 height 26
click at [717, 372] on button "CHOOSE FILE" at bounding box center [738, 369] width 127 height 30
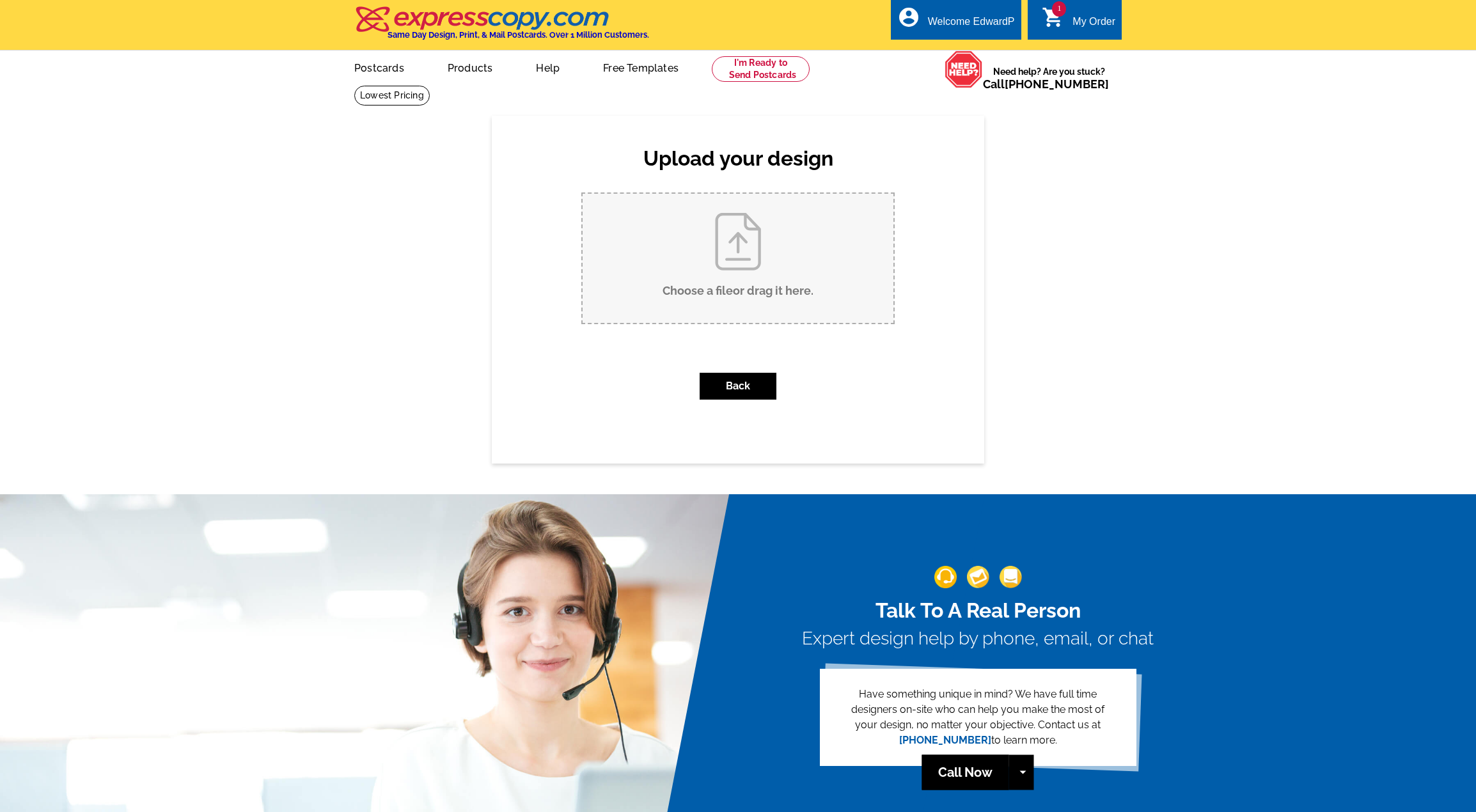
click at [744, 250] on input "Choose a file or drag it here ." at bounding box center [738, 258] width 311 height 129
type input "C:\fakepath\G-And-R-Postcard-Front.pdf"
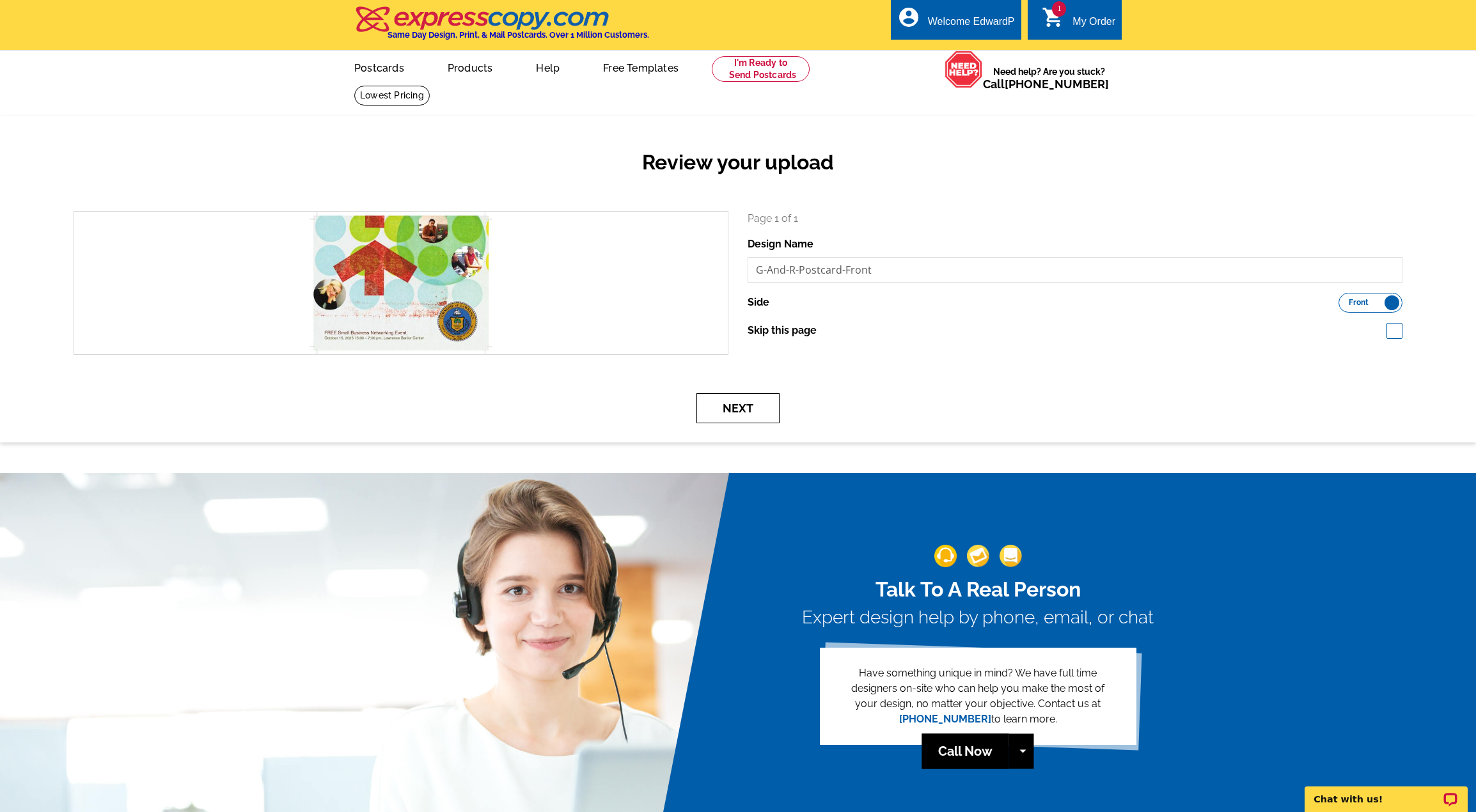
click at [733, 410] on button "Next" at bounding box center [738, 407] width 84 height 30
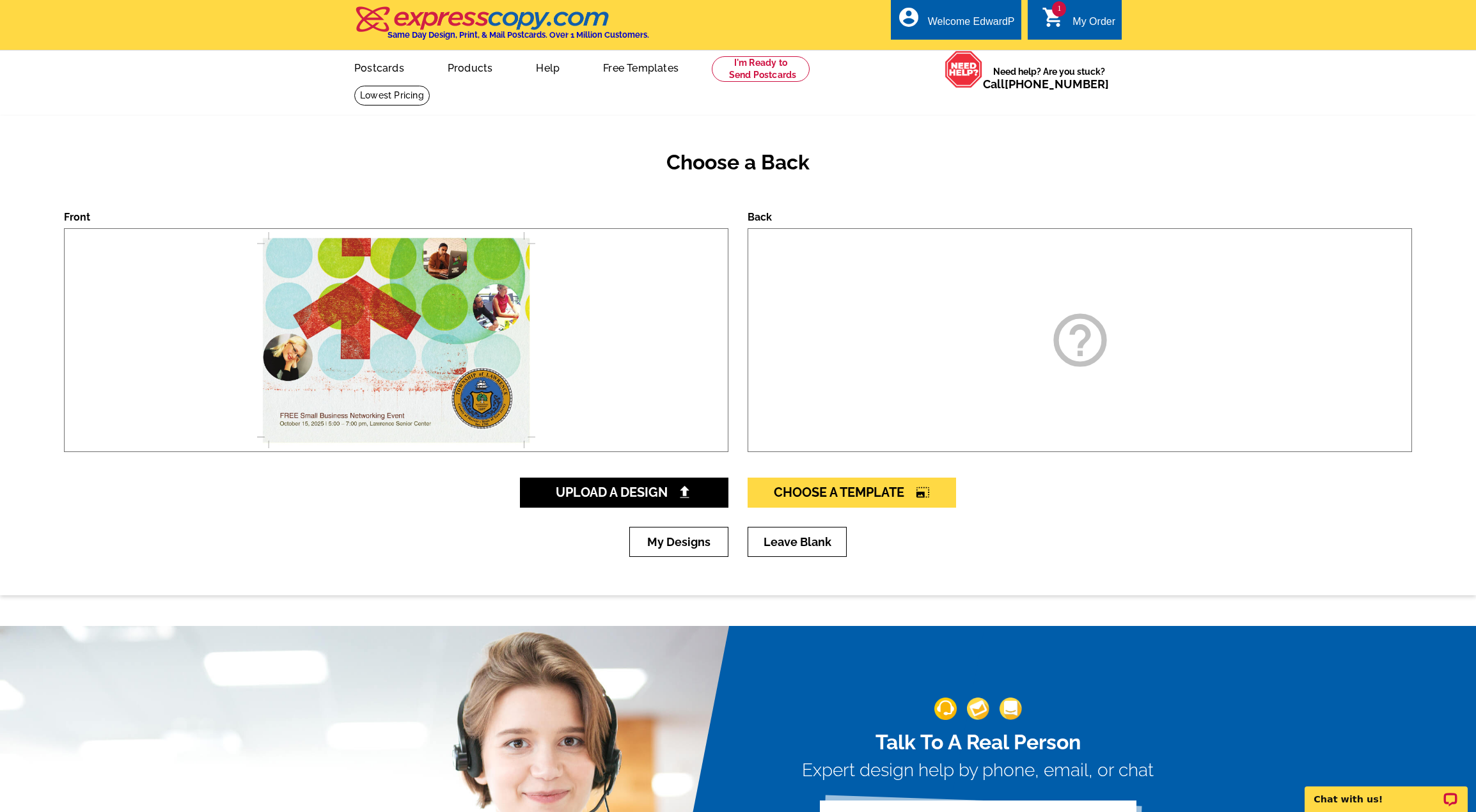
click at [1023, 351] on div "help_outline" at bounding box center [1080, 340] width 665 height 224
click at [622, 493] on span "Upload A Design" at bounding box center [624, 493] width 137 height 15
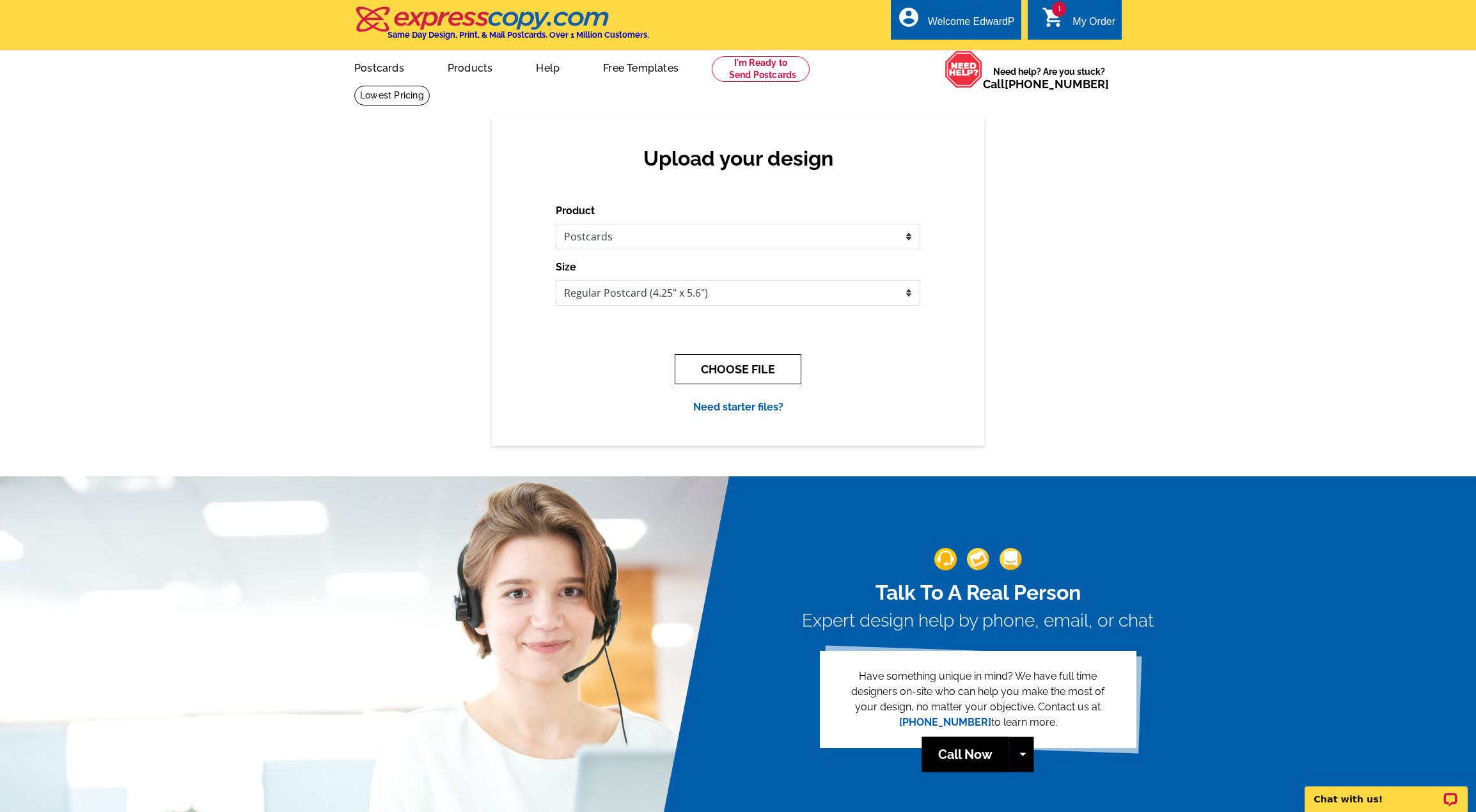
click at [746, 372] on button "CHOOSE FILE" at bounding box center [738, 369] width 127 height 30
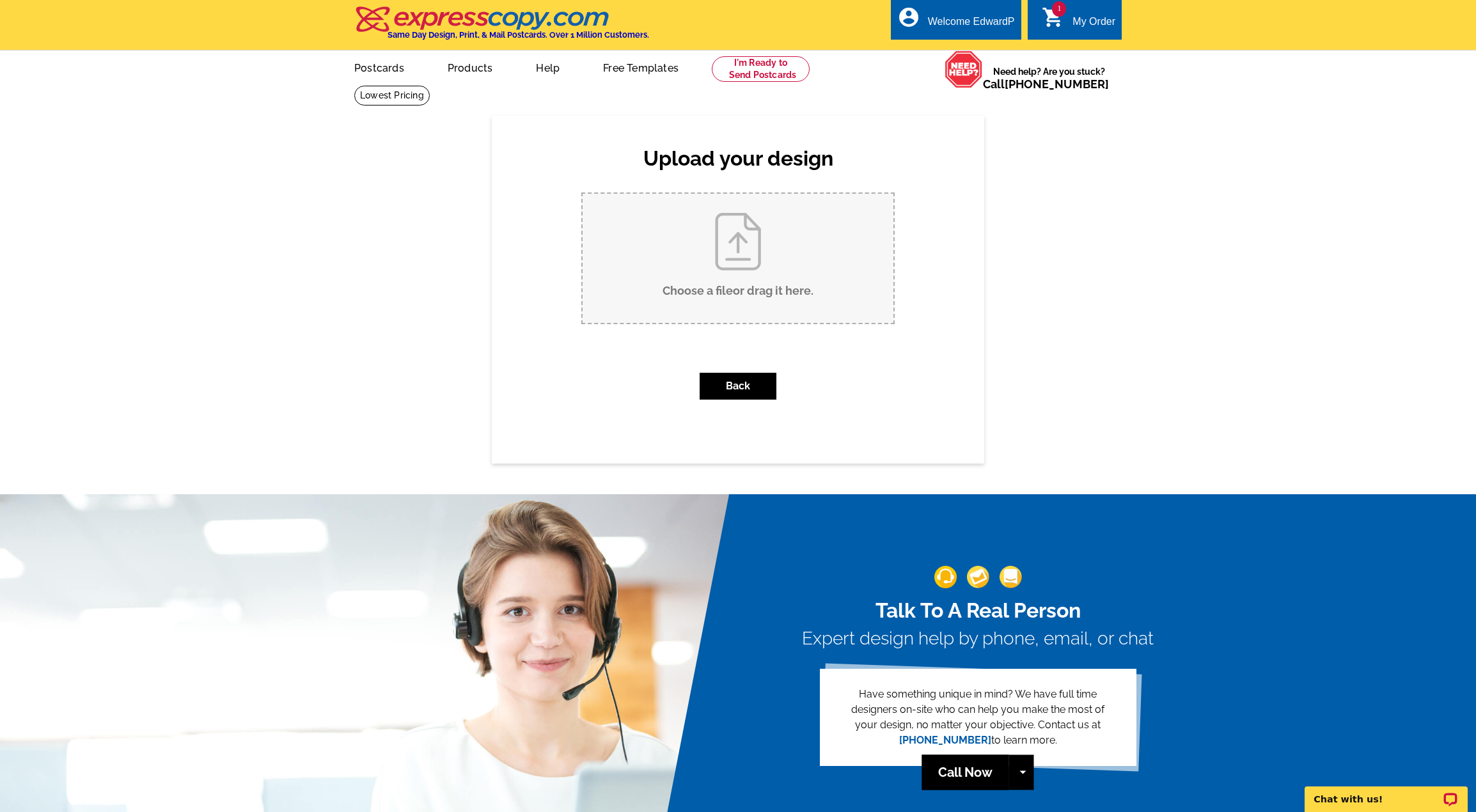
click at [728, 254] on input "Choose a file or drag it here ." at bounding box center [738, 258] width 311 height 129
type input "C:\fakepath\G-And-R-Postcard-Back.pdf"
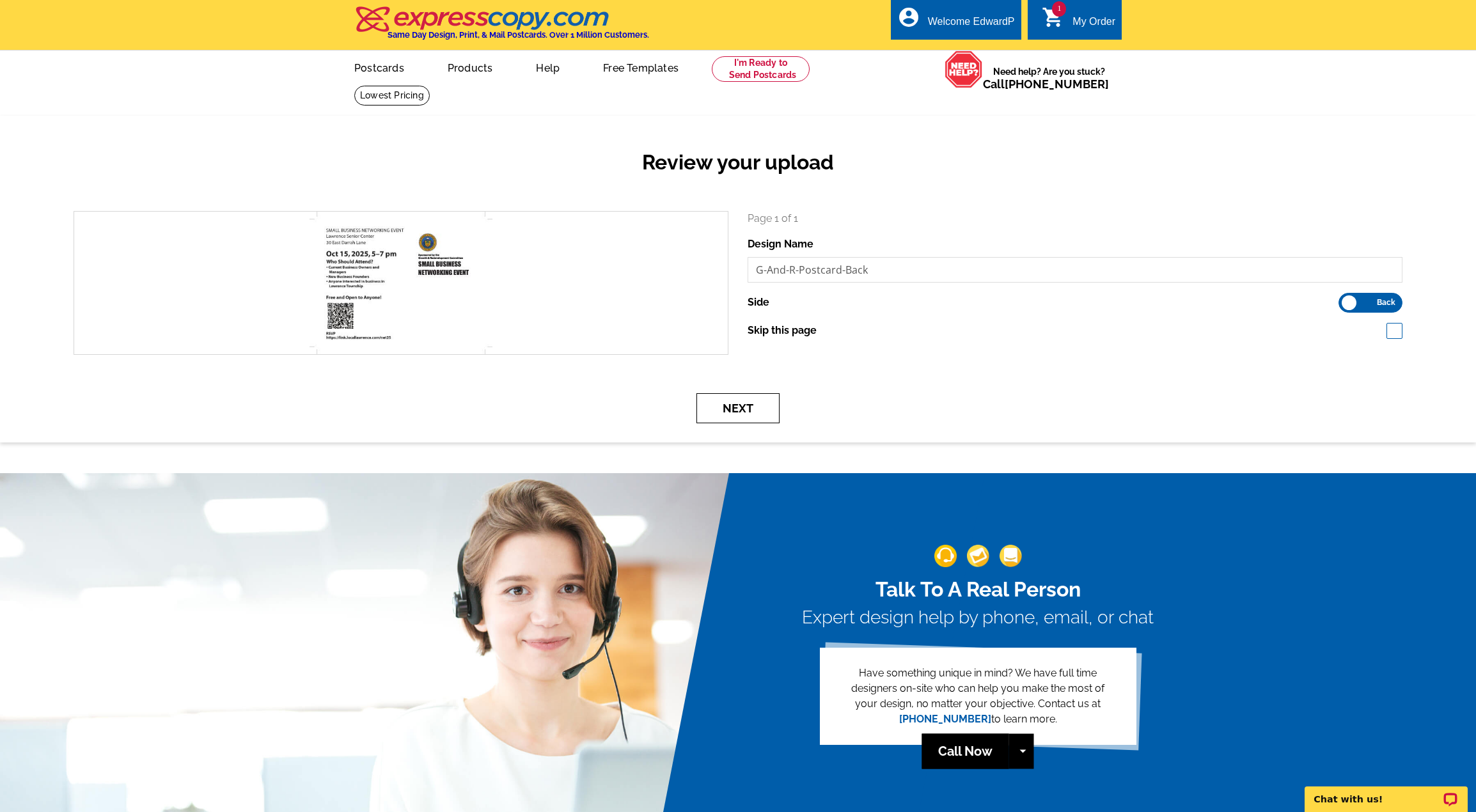
click at [747, 412] on button "Next" at bounding box center [738, 407] width 84 height 30
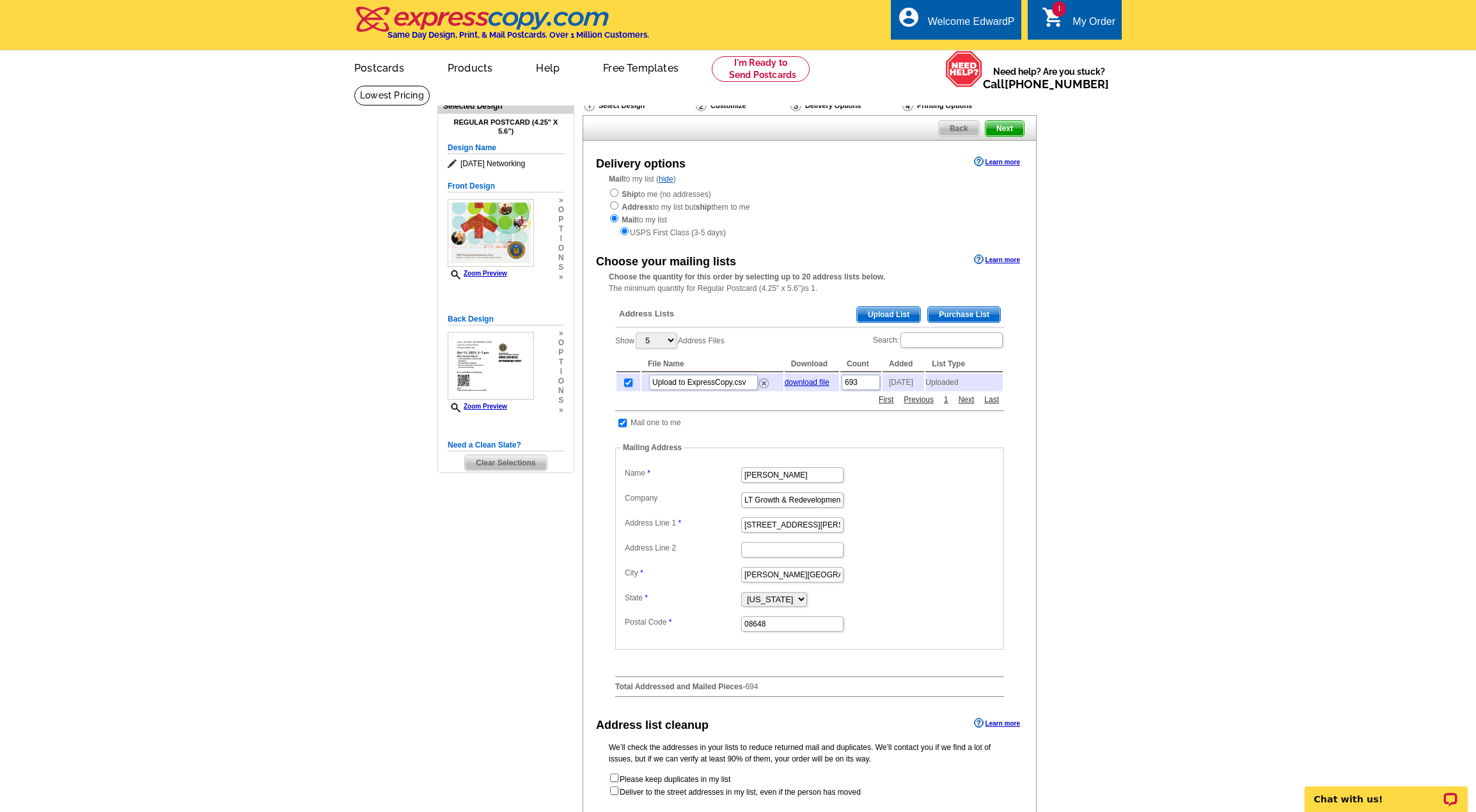
click at [453, 163] on icon at bounding box center [454, 164] width 12 height 10
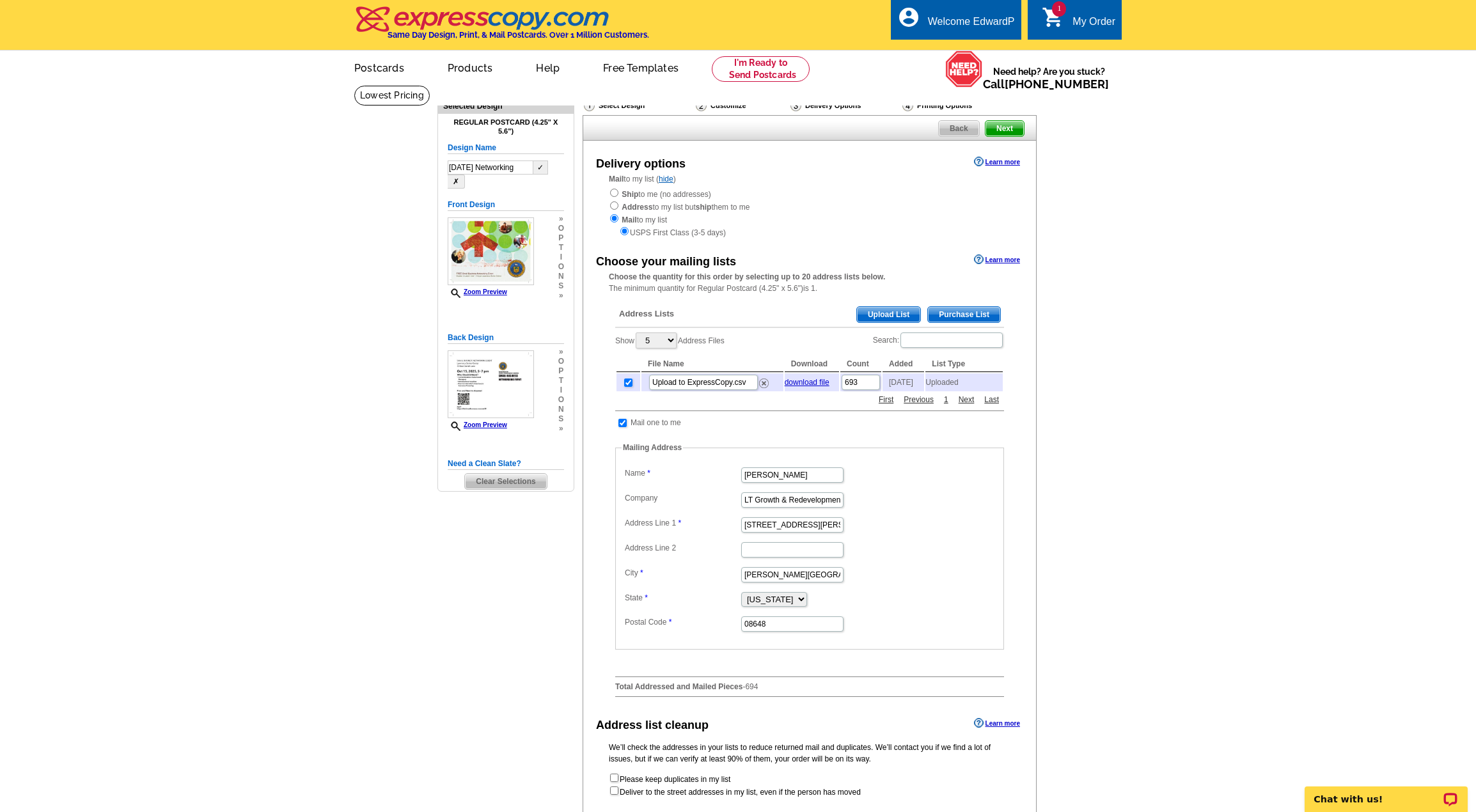
click at [487, 167] on input "[DATE] Networking" at bounding box center [490, 167] width 86 height 14
click at [523, 166] on input "[DATE] Networking" at bounding box center [490, 167] width 86 height 14
type input "[DATE] Networking (FINAL)"
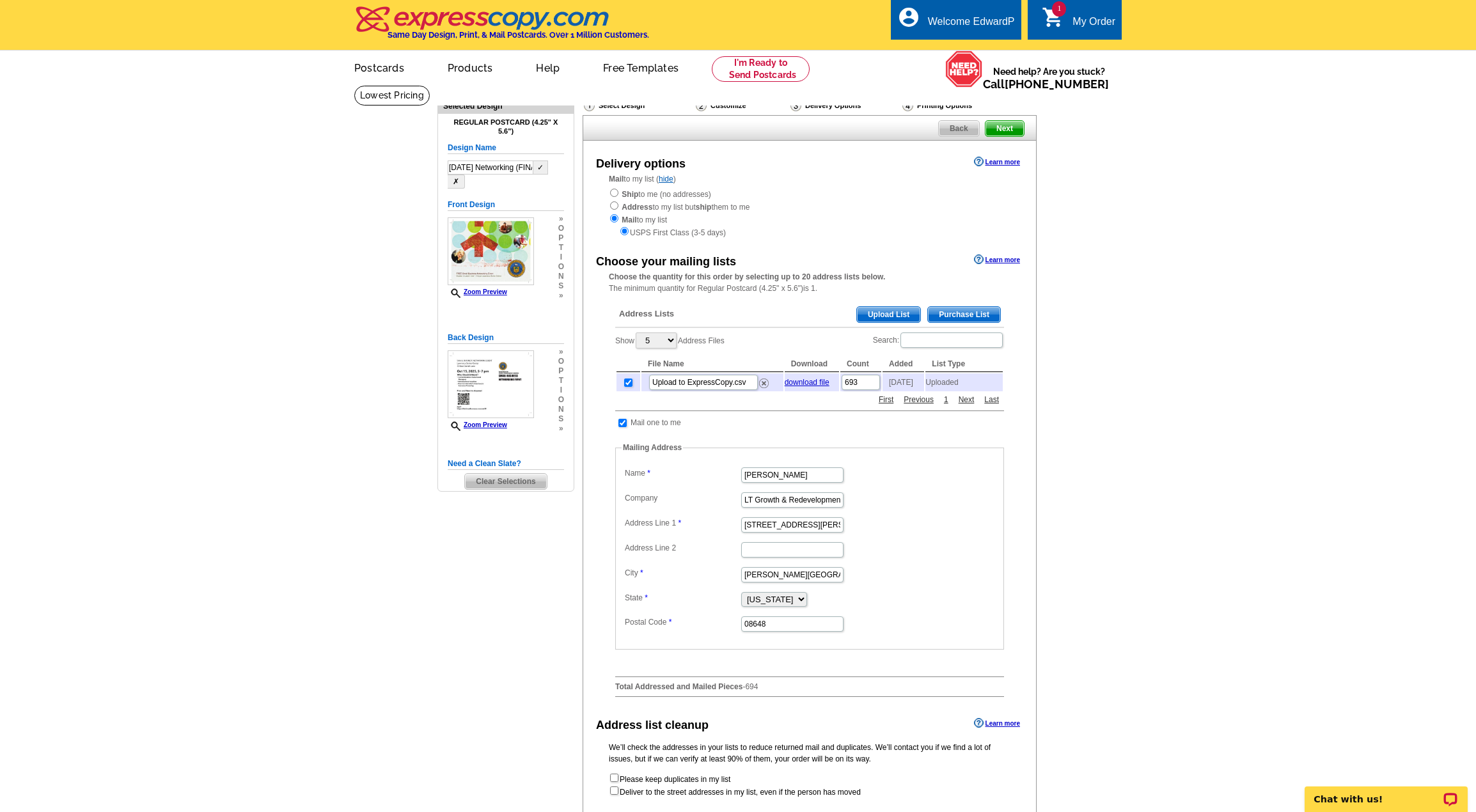
click at [541, 170] on button "✓" at bounding box center [540, 167] width 14 height 14
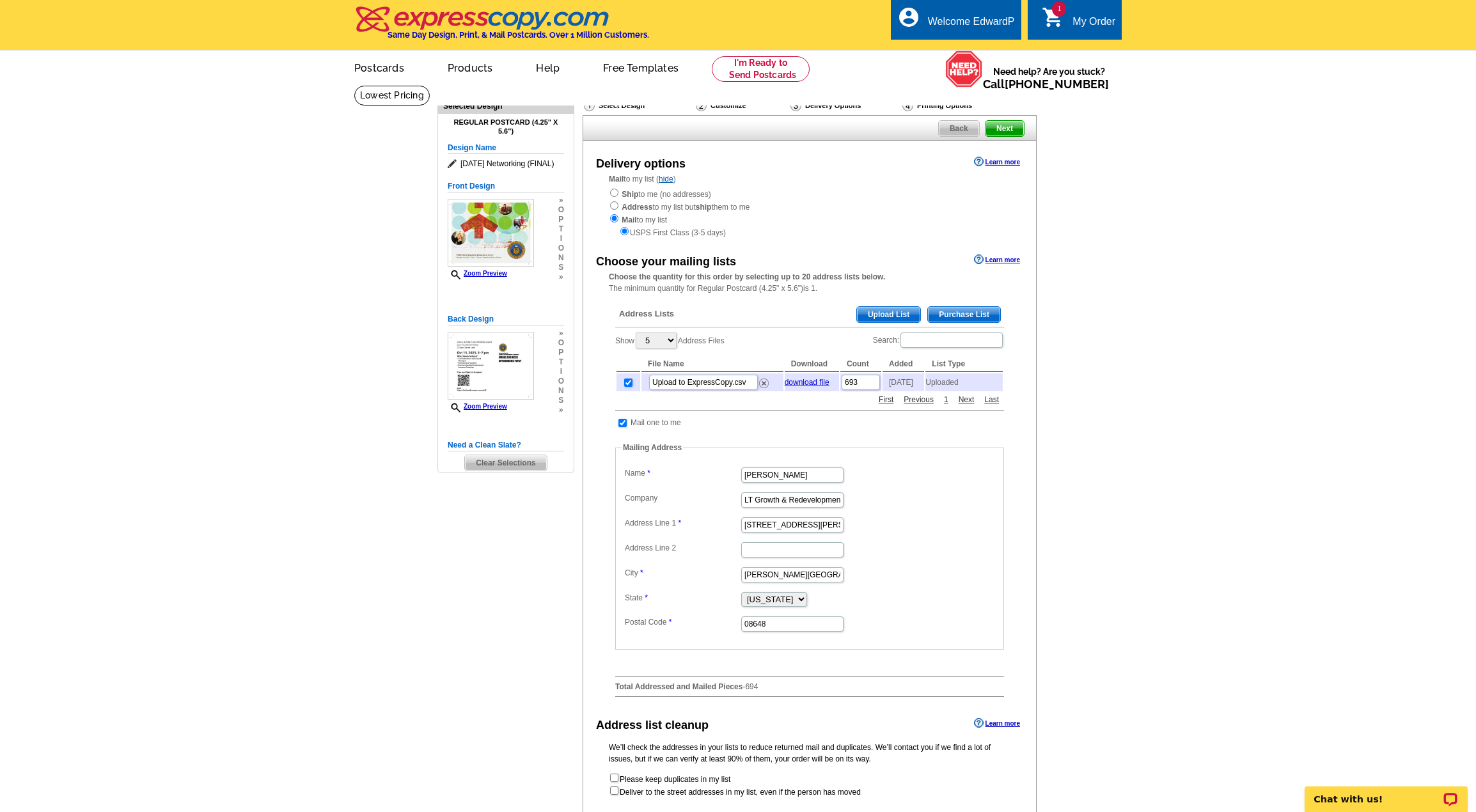
click at [999, 133] on span "Next" at bounding box center [1005, 129] width 38 height 15
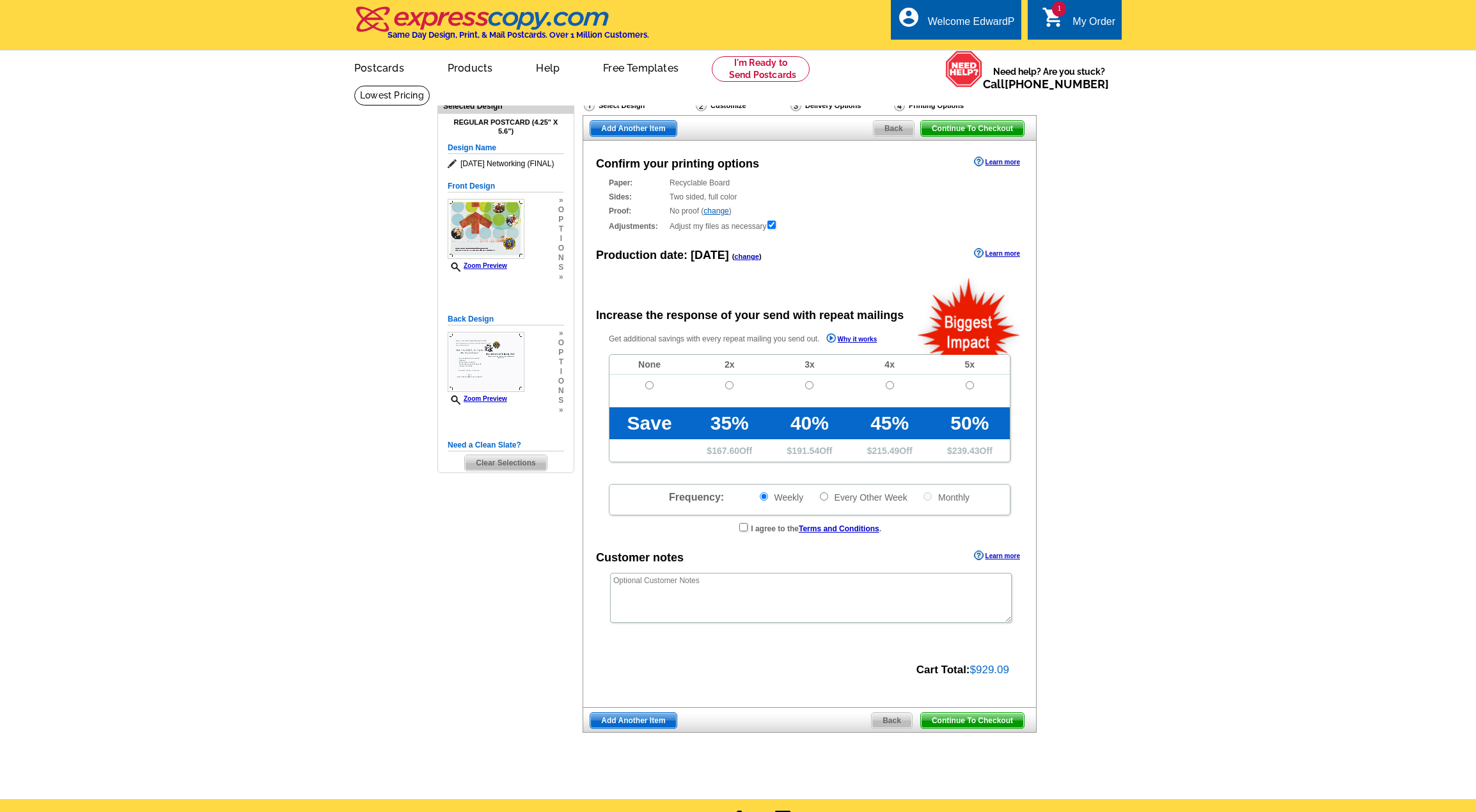
radio input "false"
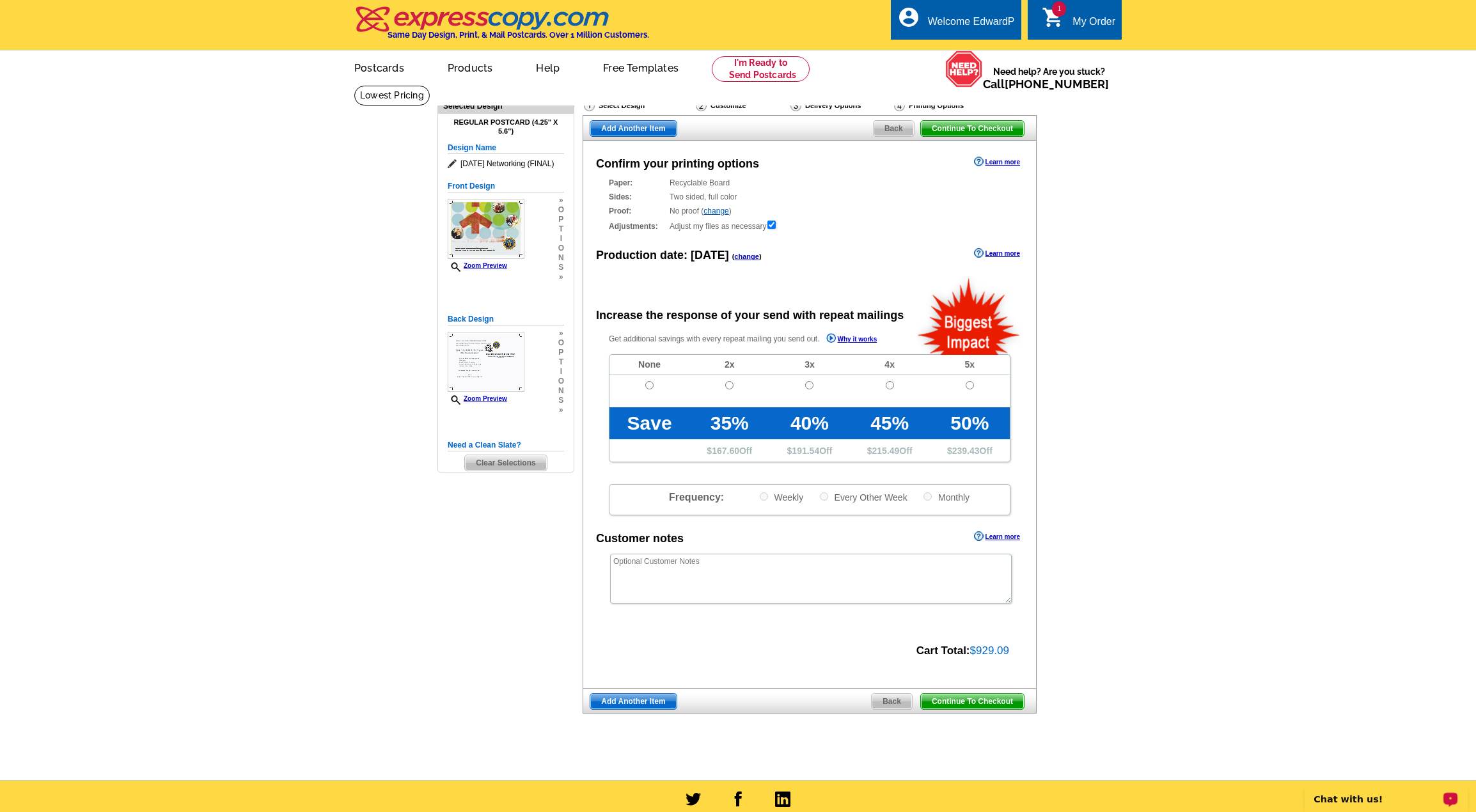
click at [1352, 797] on p "Chat with us!" at bounding box center [1378, 800] width 127 height 11
click at [1081, 22] on div "My Order" at bounding box center [1094, 25] width 43 height 18
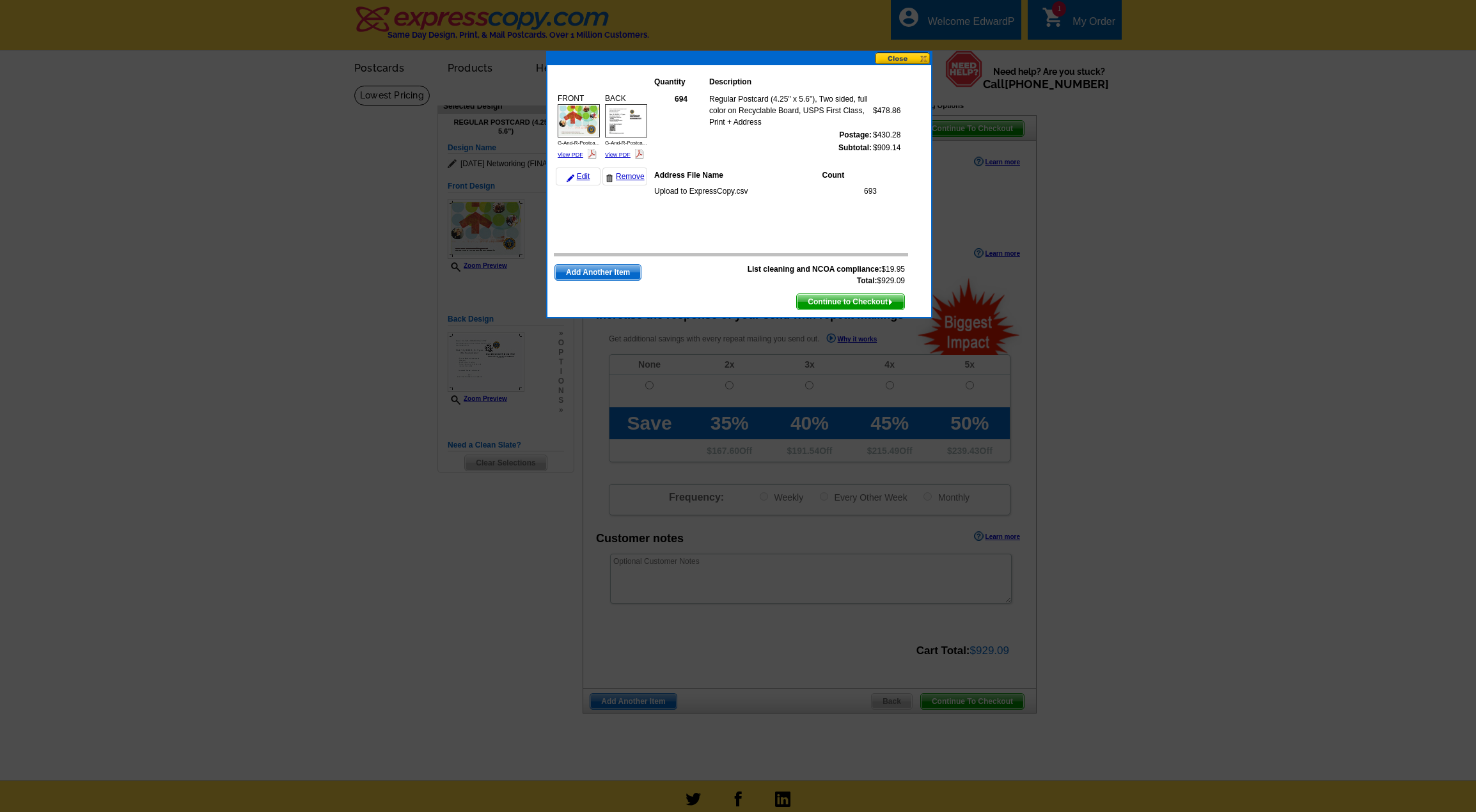
click at [916, 61] on button at bounding box center [903, 59] width 57 height 12
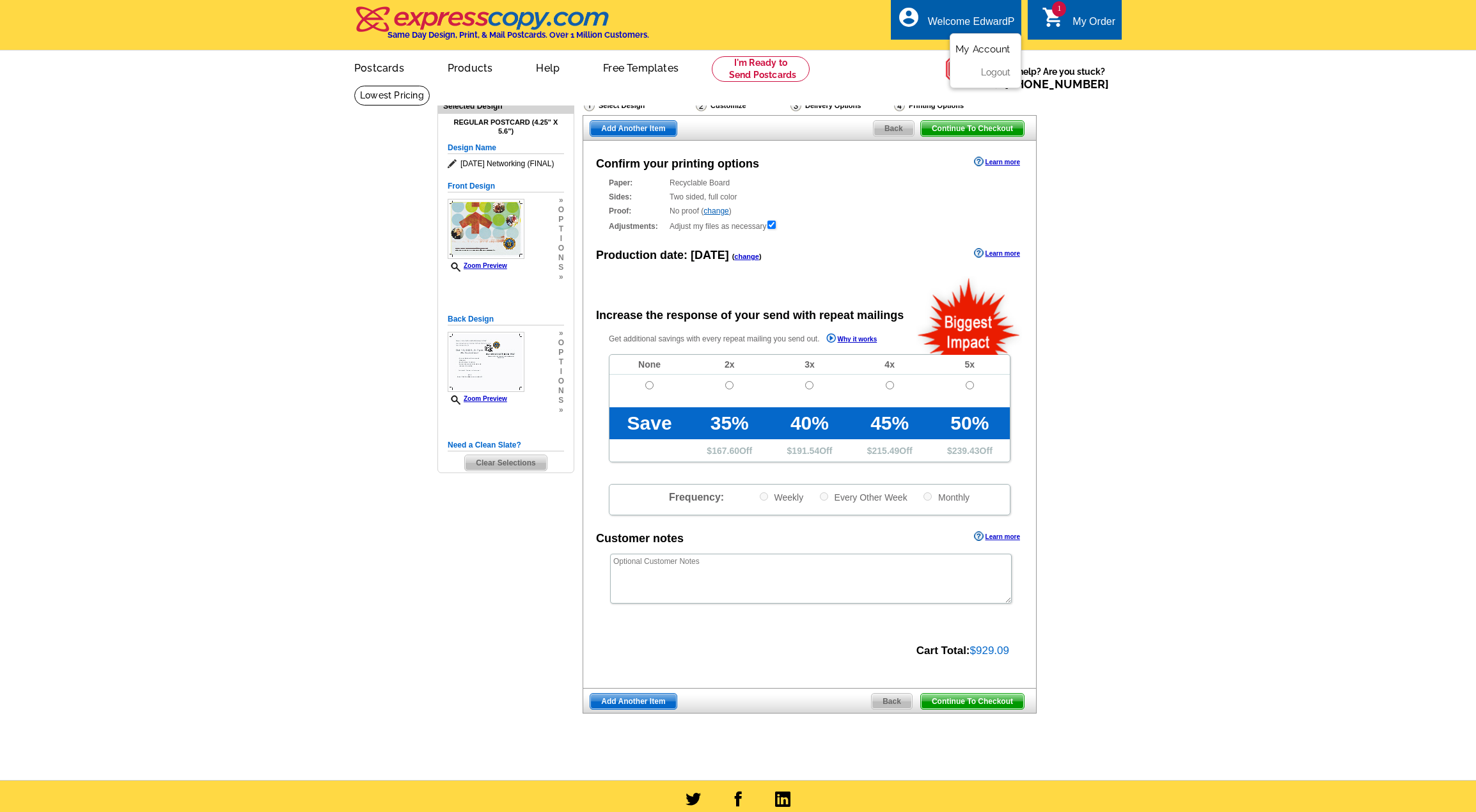
click at [974, 47] on link "My Account" at bounding box center [983, 49] width 55 height 12
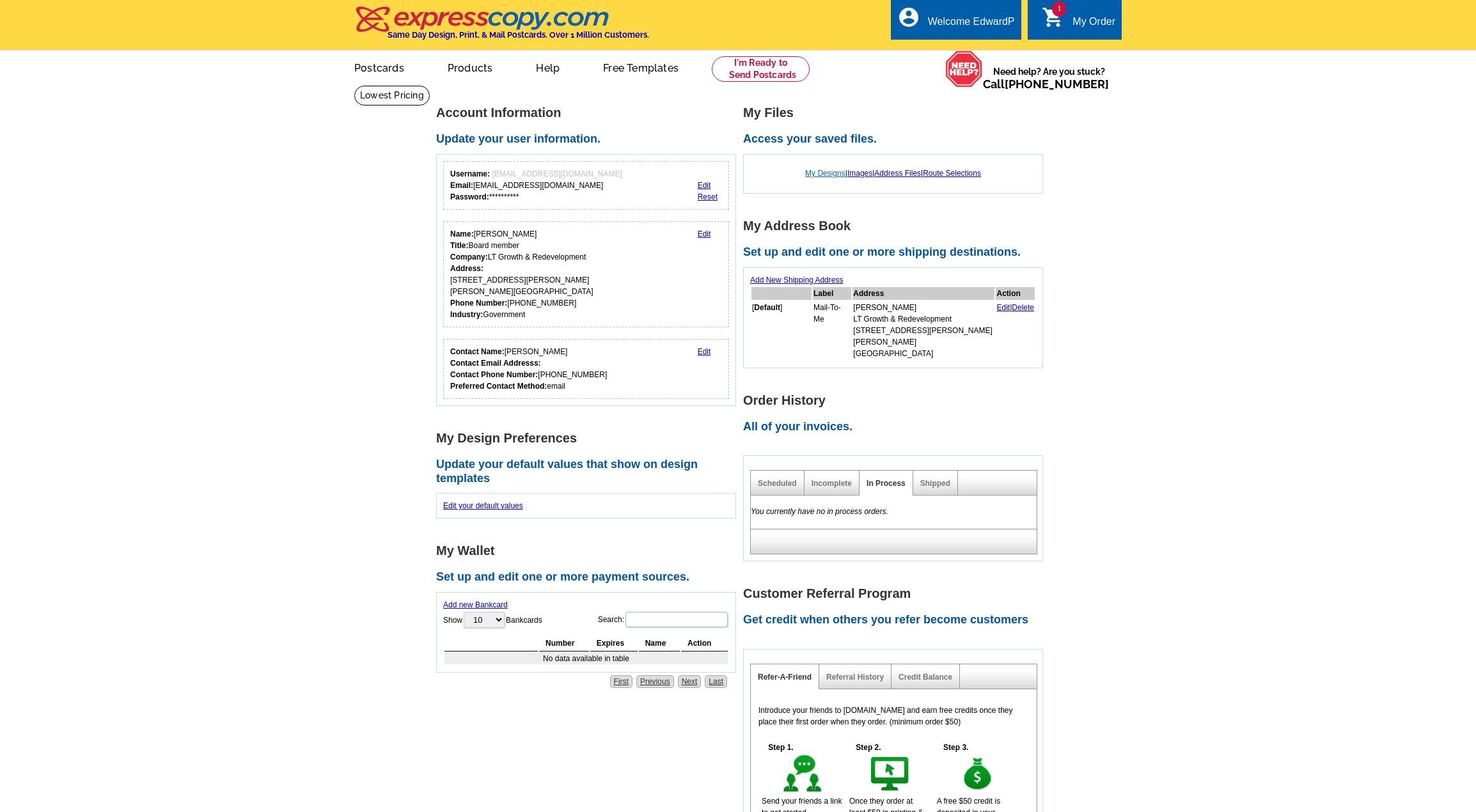
click at [822, 175] on link "My Designs" at bounding box center [825, 173] width 40 height 9
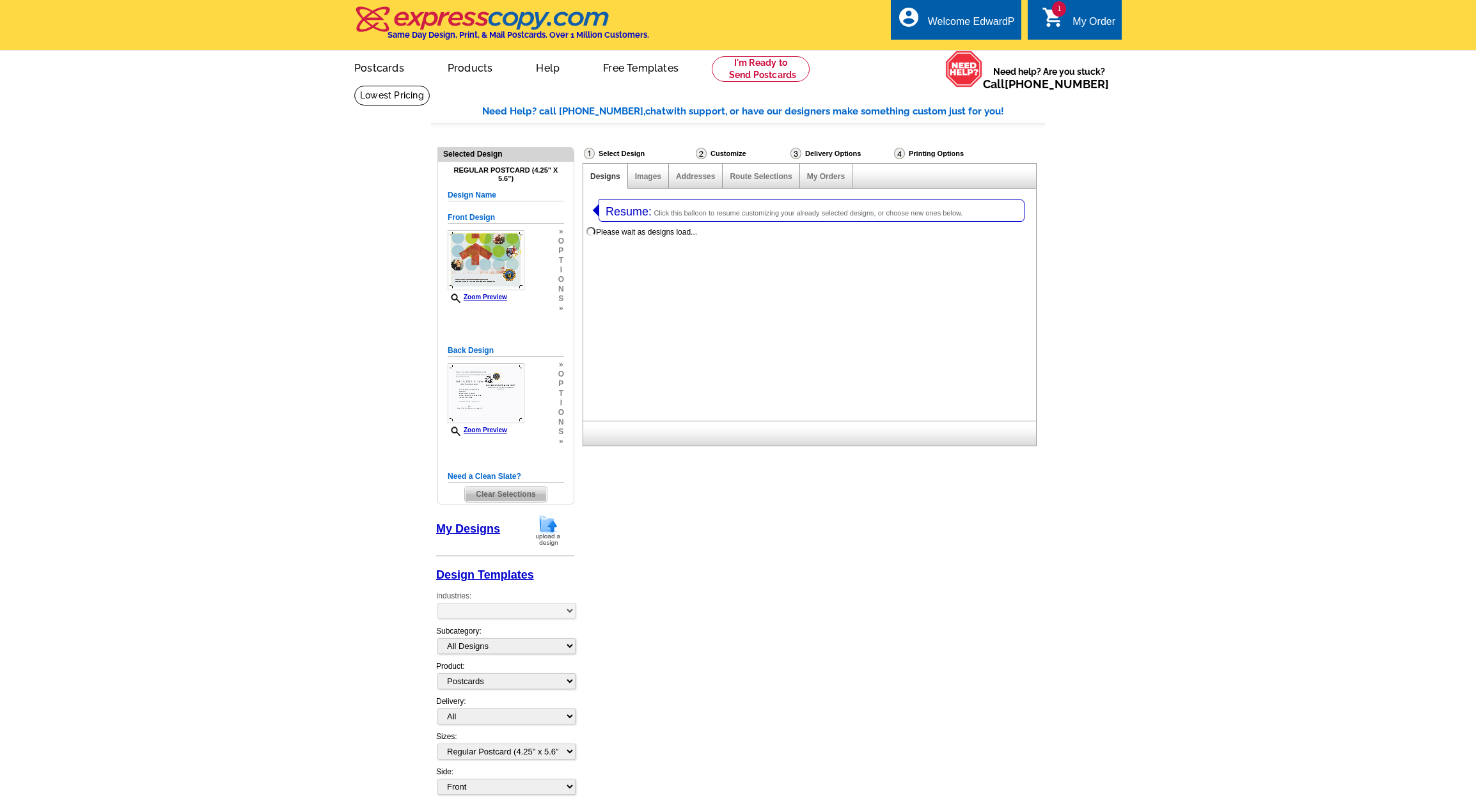
select select "1"
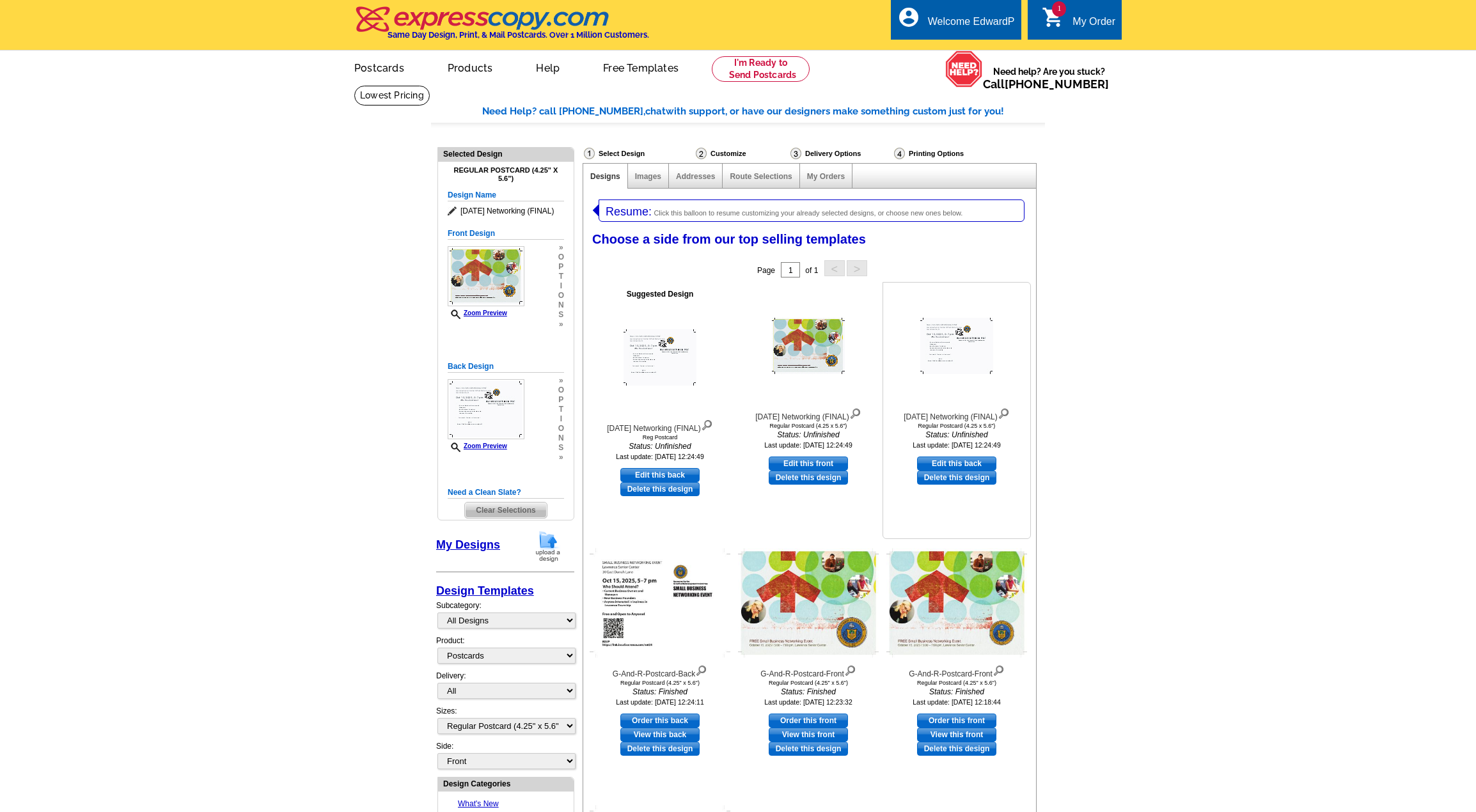
click at [975, 478] on link "Delete this design" at bounding box center [957, 478] width 80 height 14
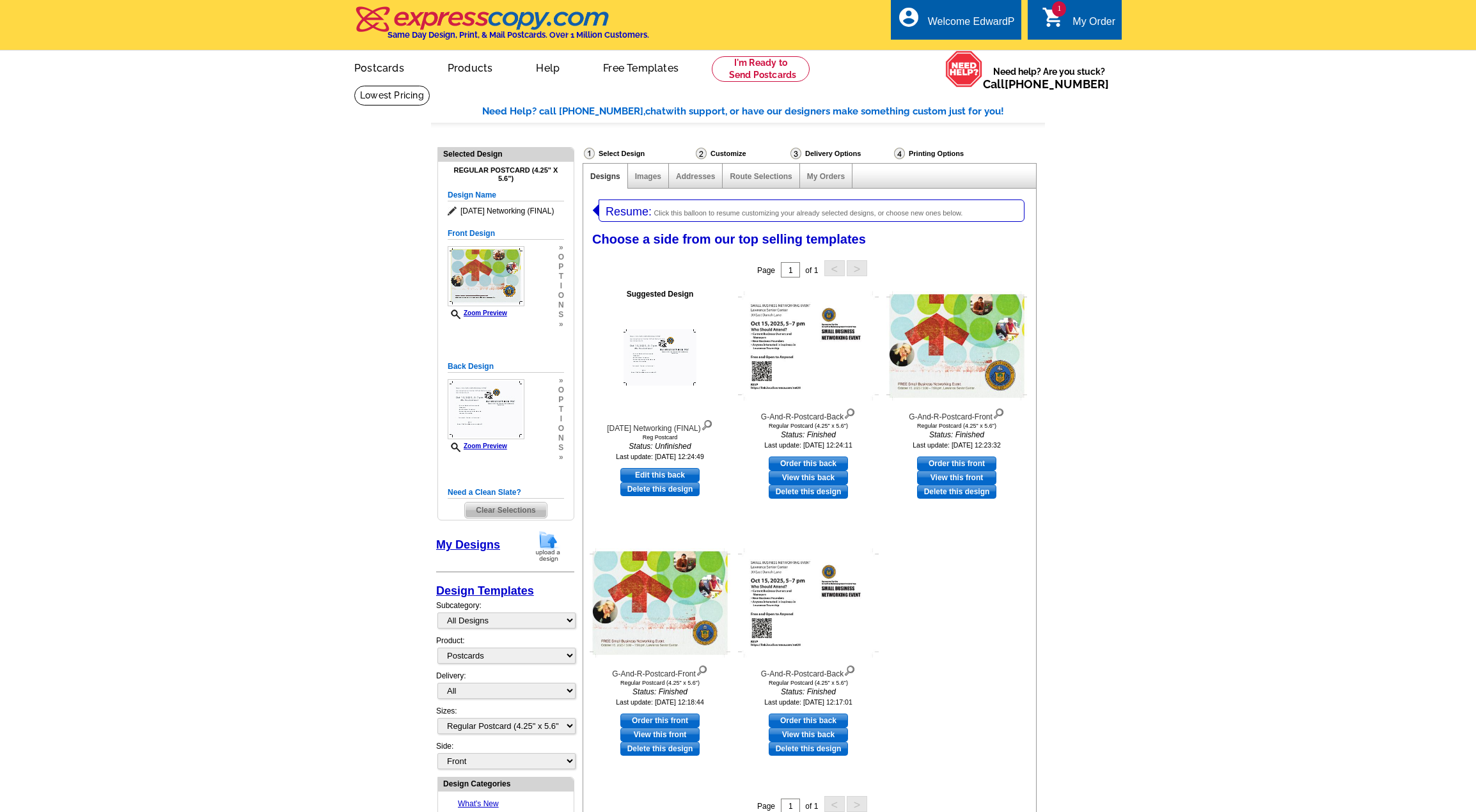
drag, startPoint x: 657, startPoint y: 491, endPoint x: 804, endPoint y: 45, distance: 469.6
click at [657, 491] on link "Delete this design" at bounding box center [660, 489] width 80 height 14
click at [656, 750] on link "Delete this design" at bounding box center [660, 749] width 80 height 14
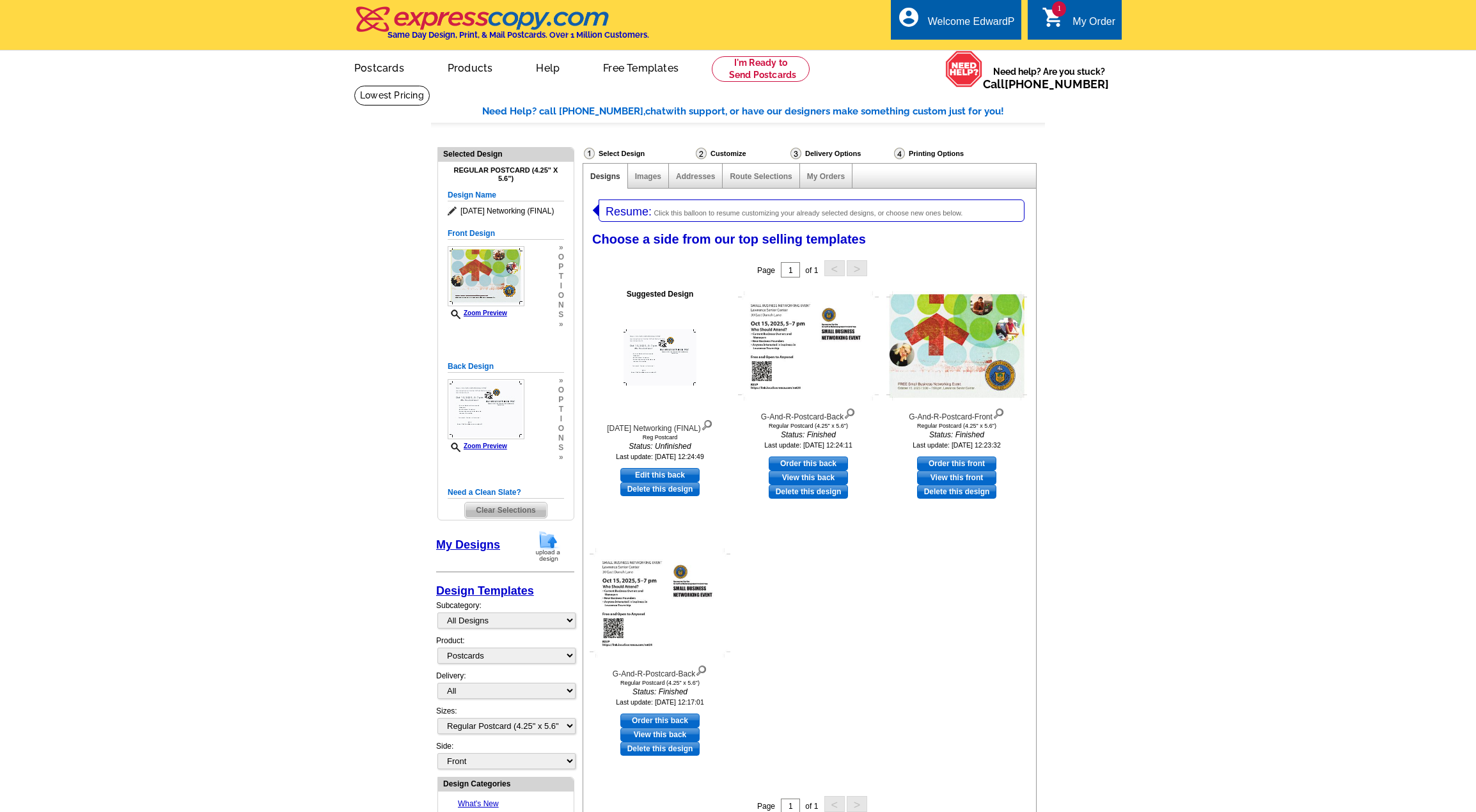
drag, startPoint x: 665, startPoint y: 491, endPoint x: 797, endPoint y: 45, distance: 465.1
click at [665, 491] on link "Delete this design" at bounding box center [660, 489] width 80 height 14
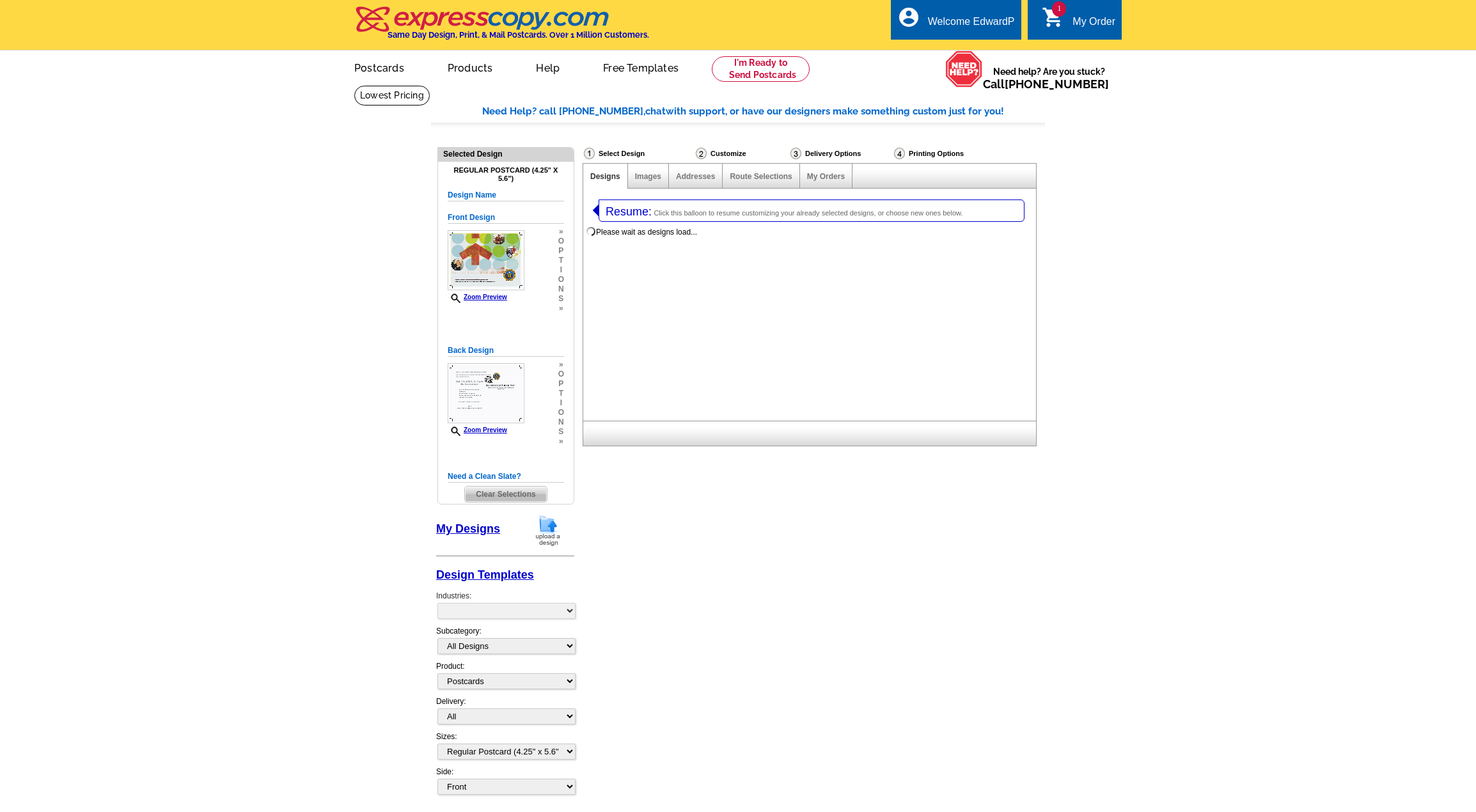
select select "1"
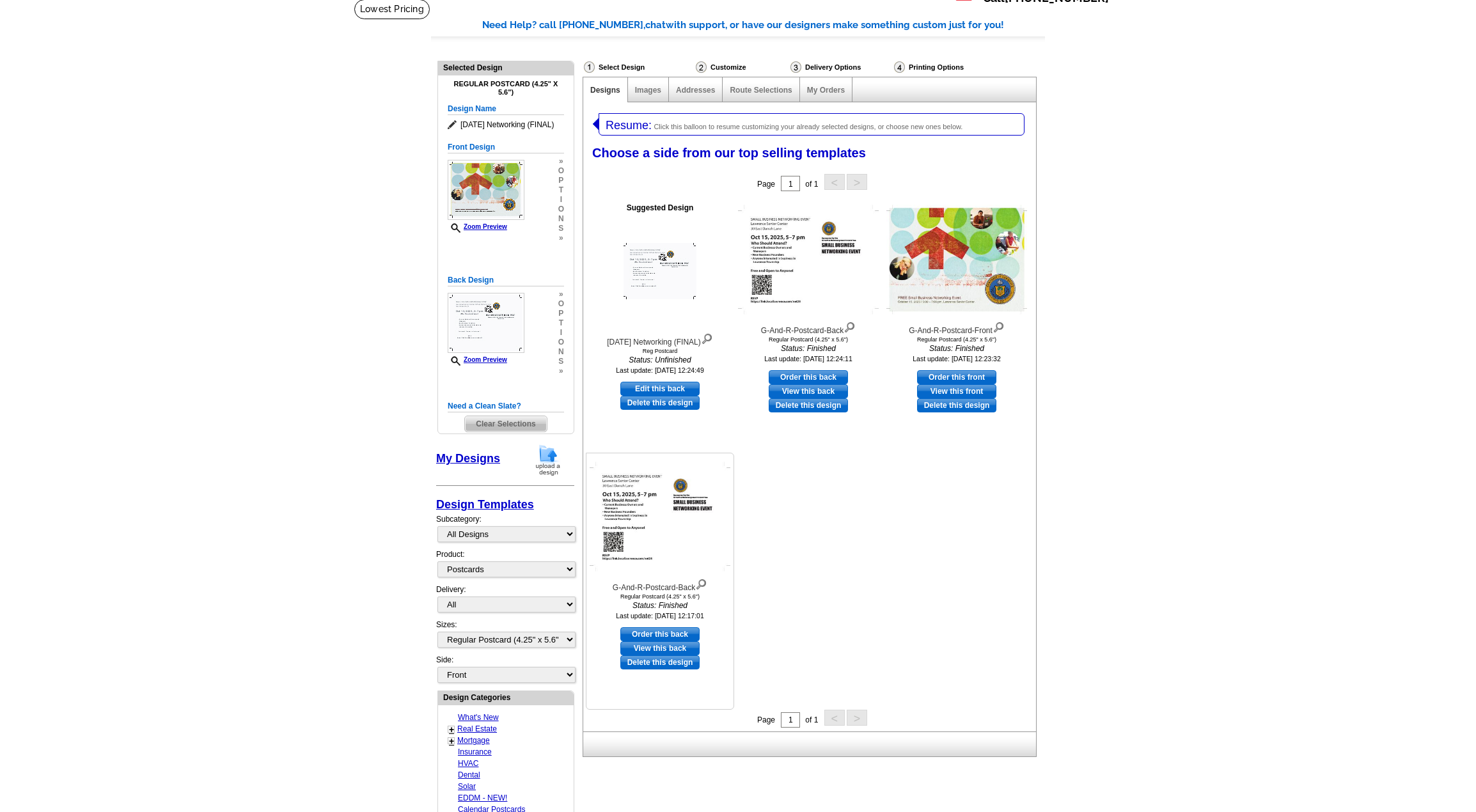
click at [651, 668] on link "Delete this design" at bounding box center [660, 662] width 80 height 14
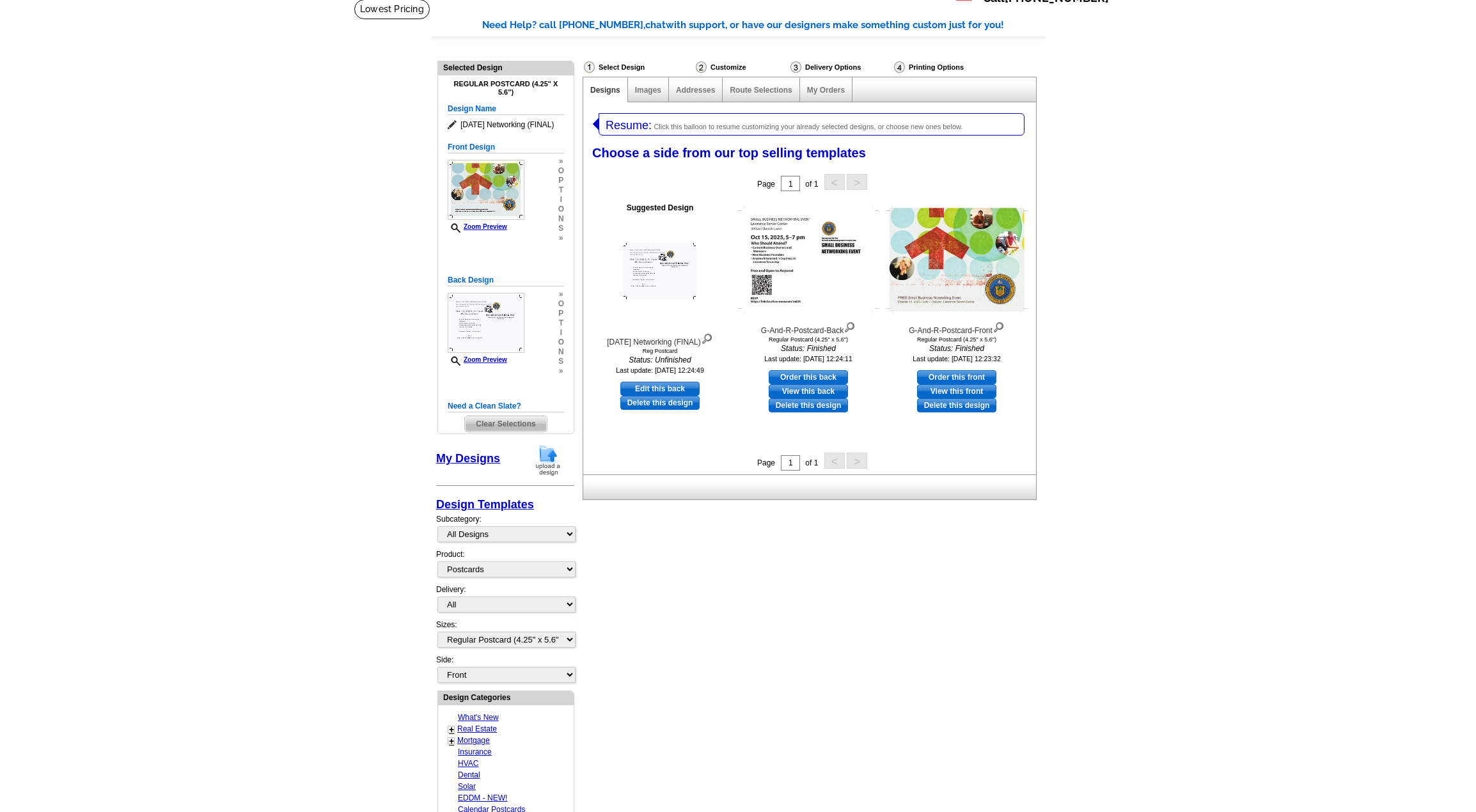
drag, startPoint x: 661, startPoint y: 405, endPoint x: 795, endPoint y: 45, distance: 384.1
click at [661, 405] on link "Delete this design" at bounding box center [660, 403] width 80 height 14
click at [666, 283] on img at bounding box center [660, 271] width 73 height 57
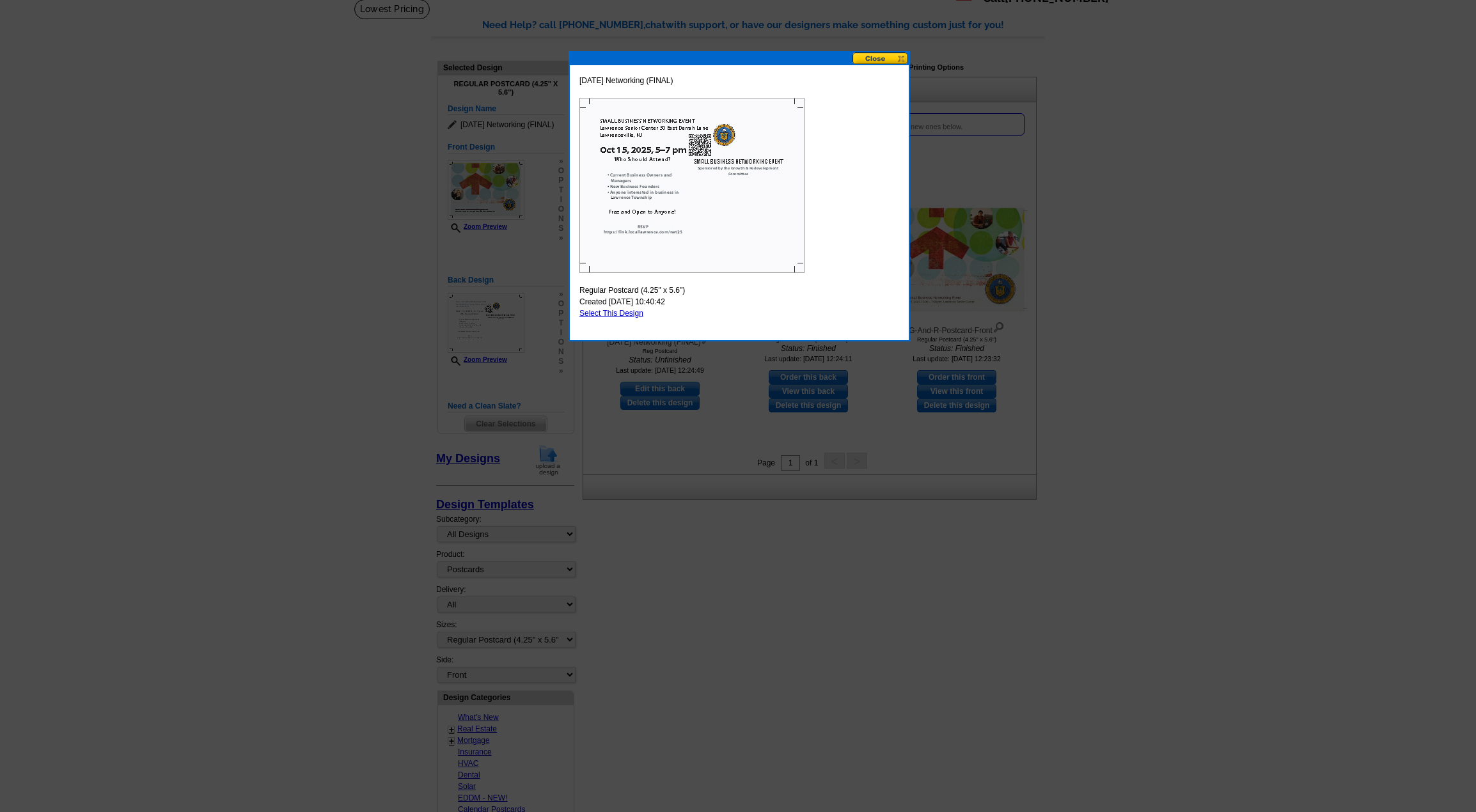
click at [884, 62] on button at bounding box center [880, 59] width 57 height 12
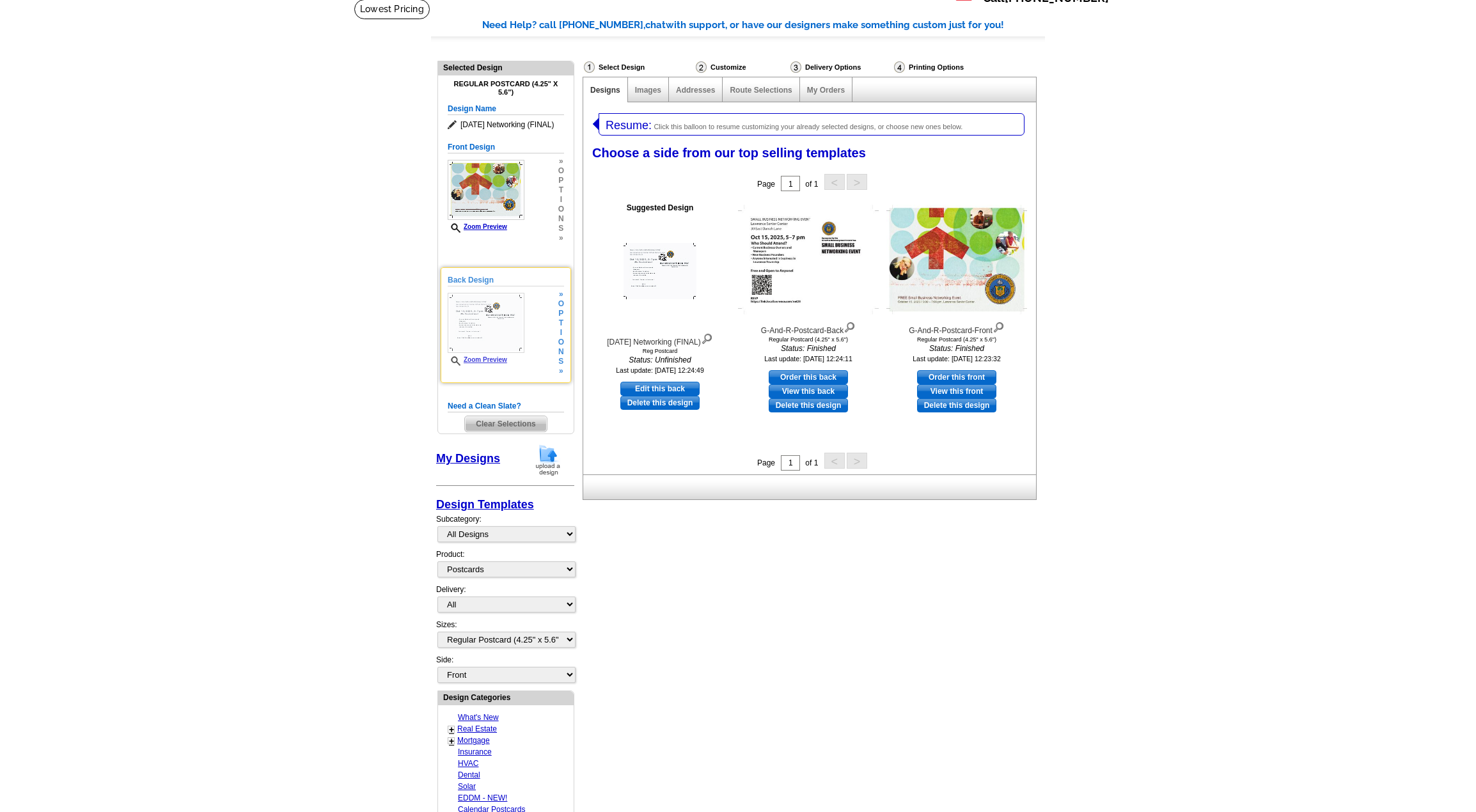
click at [559, 341] on span "o" at bounding box center [561, 342] width 6 height 10
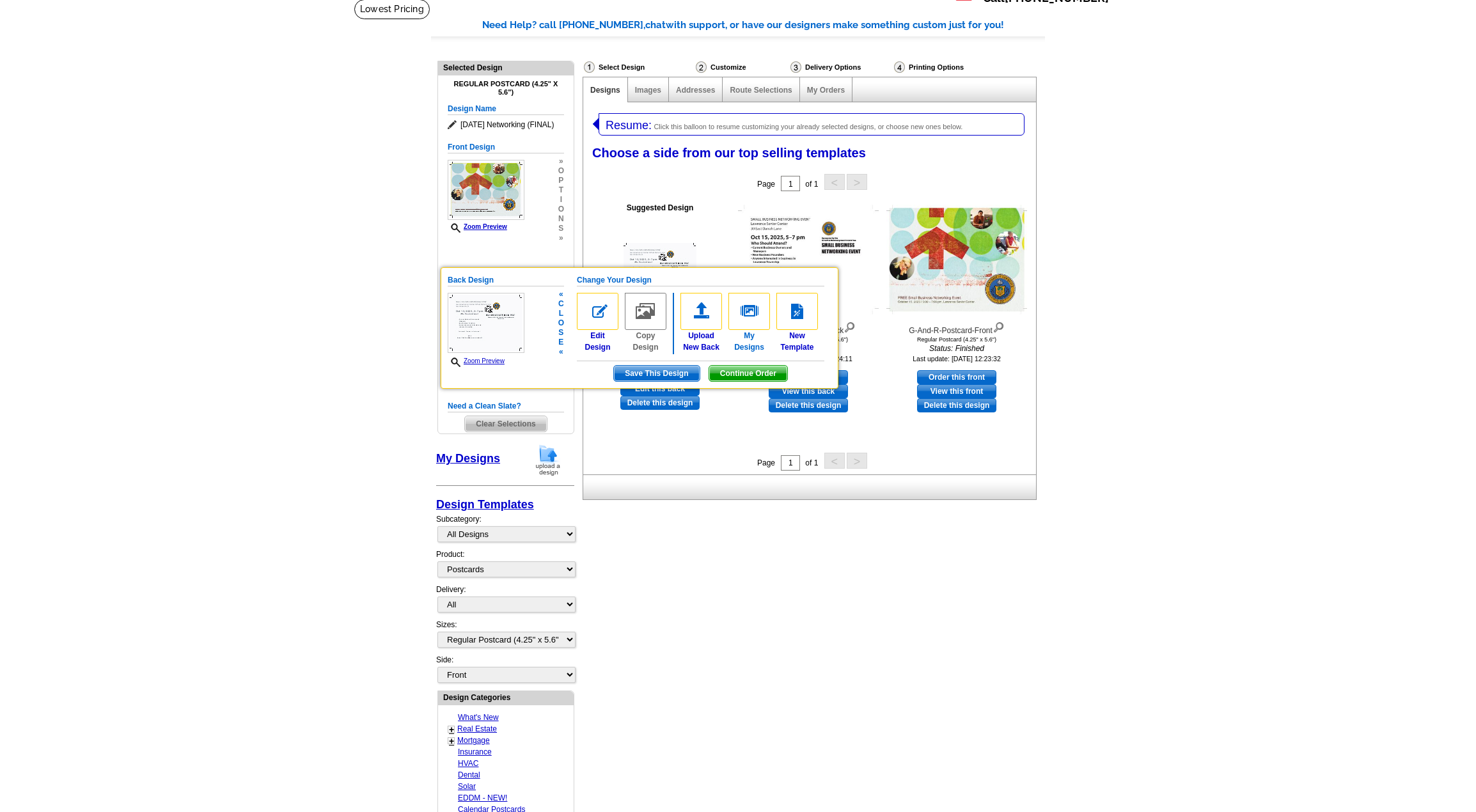
click at [748, 310] on img at bounding box center [749, 311] width 41 height 37
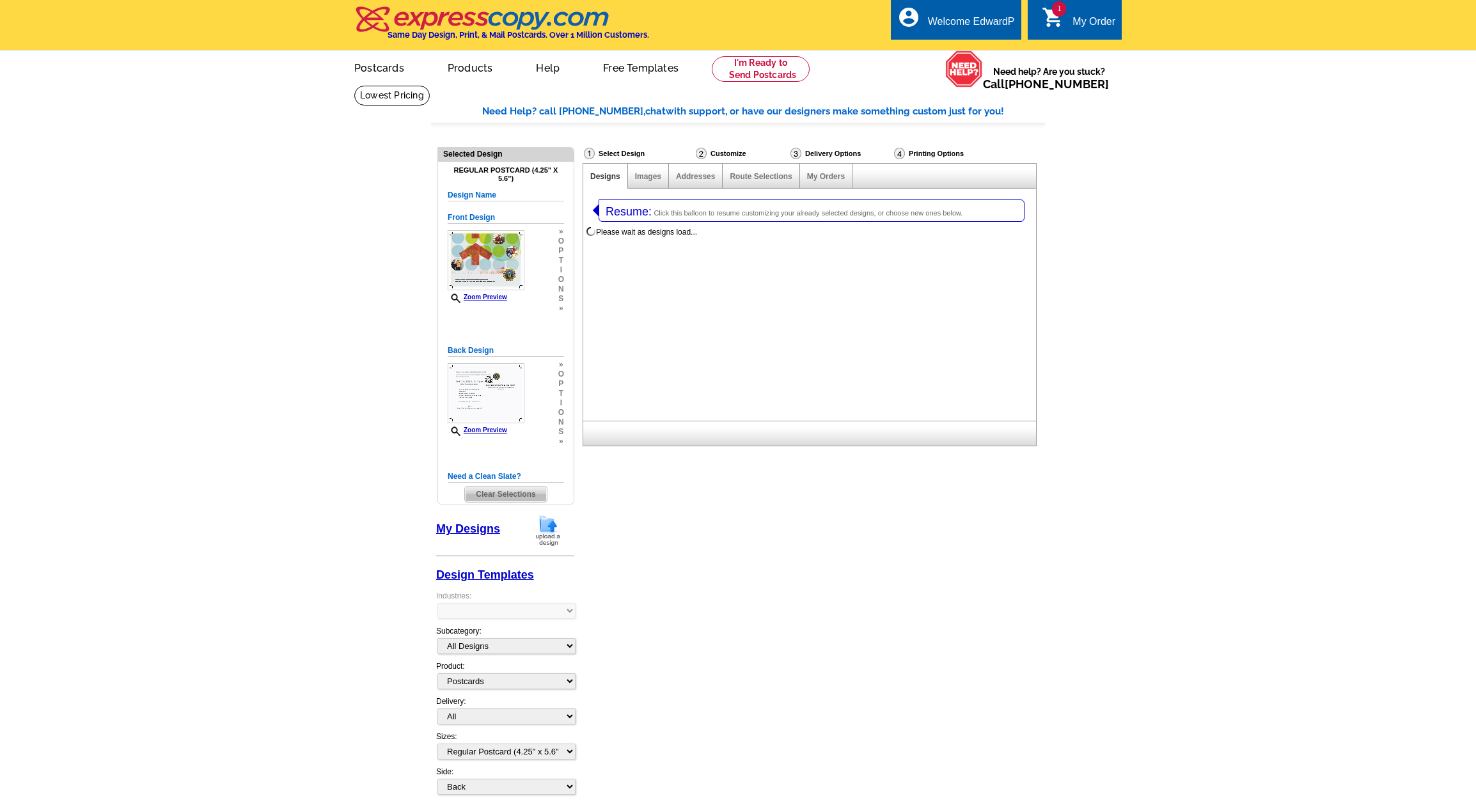
select select "1"
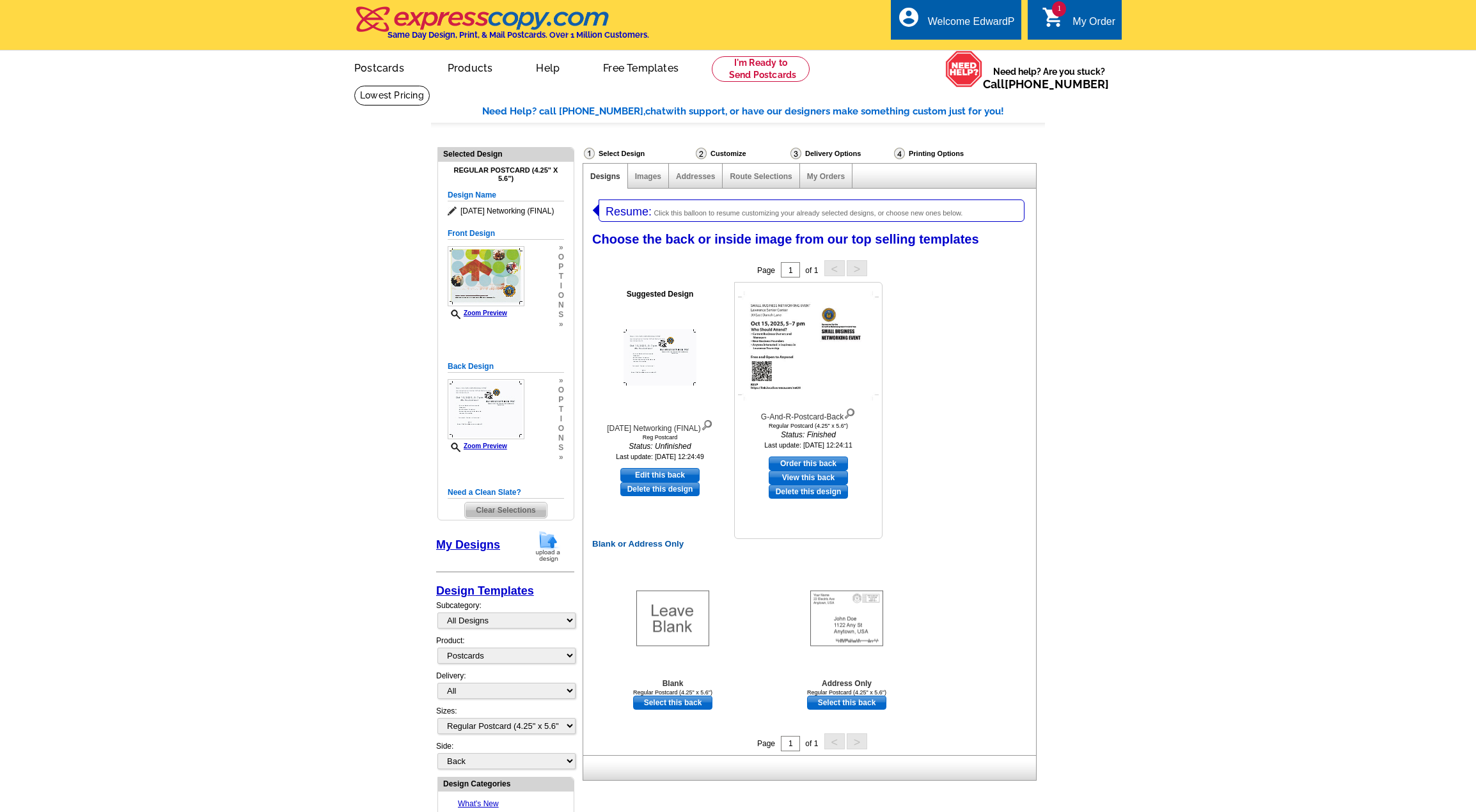
click at [804, 352] on img at bounding box center [808, 347] width 140 height 110
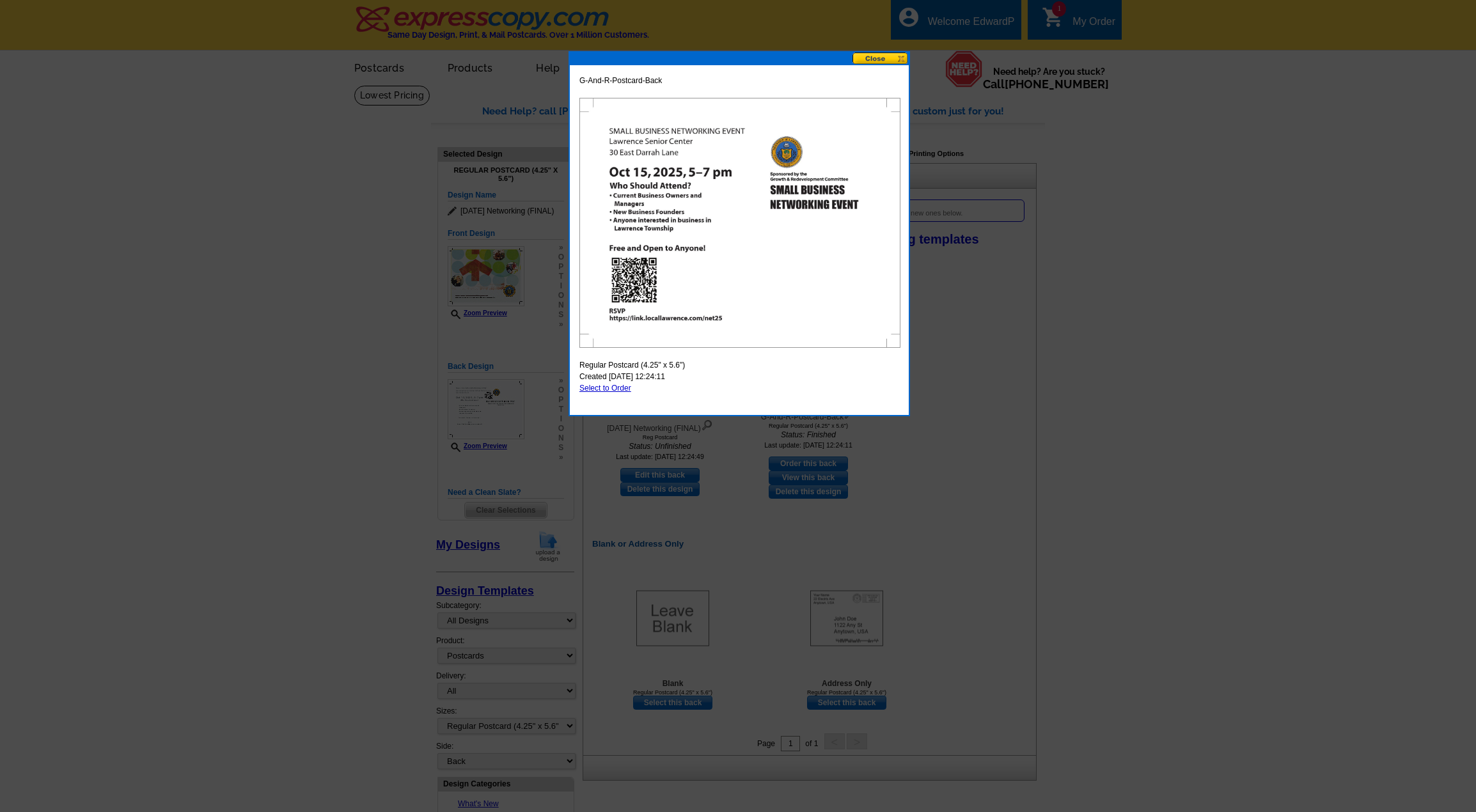
click at [608, 385] on link "Select to Order" at bounding box center [605, 387] width 52 height 9
select select "front"
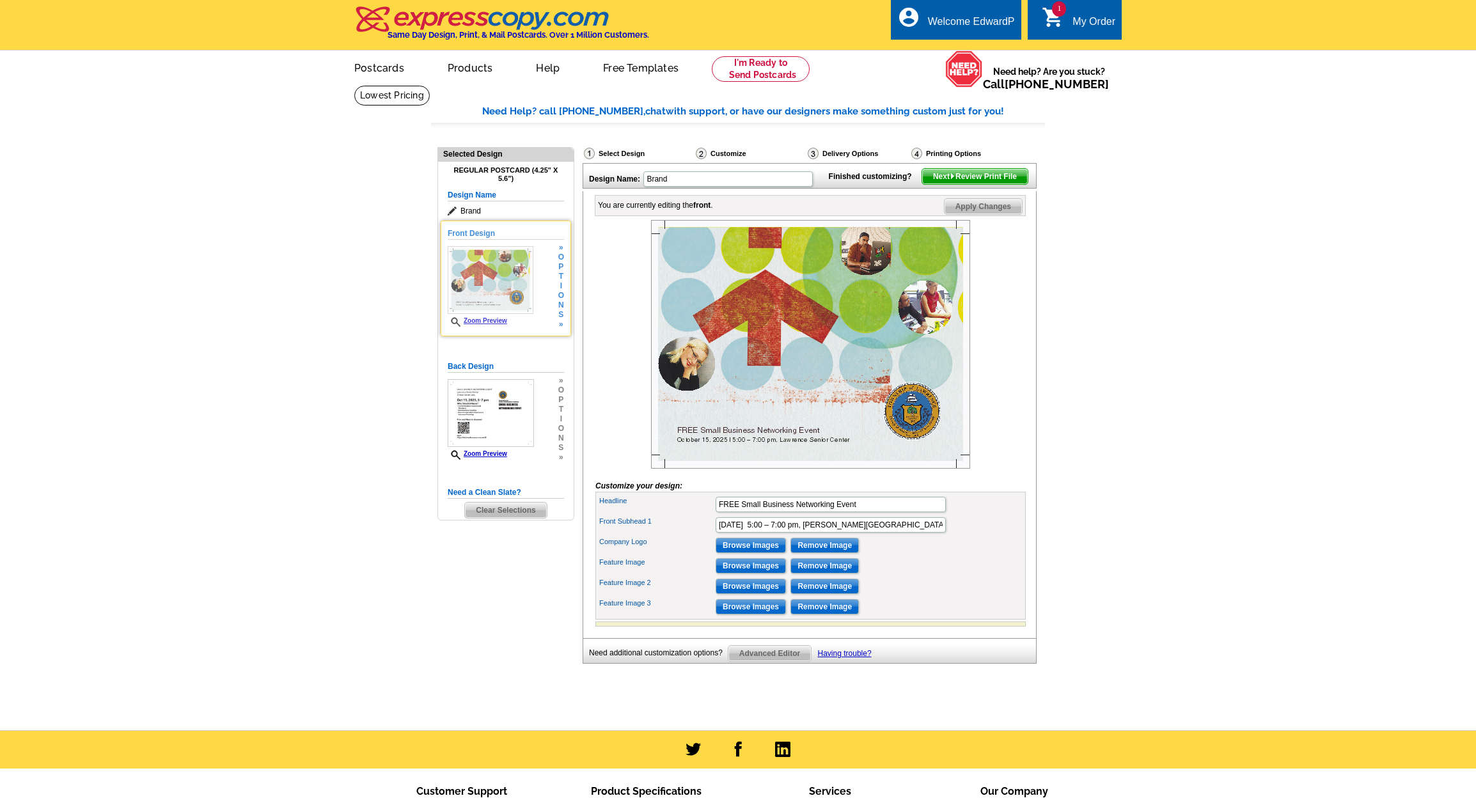
click at [566, 278] on div "Front Design Zoom Preview » o p t i o n s » Change Your Design Edit Design Copy…" at bounding box center [506, 279] width 131 height 115
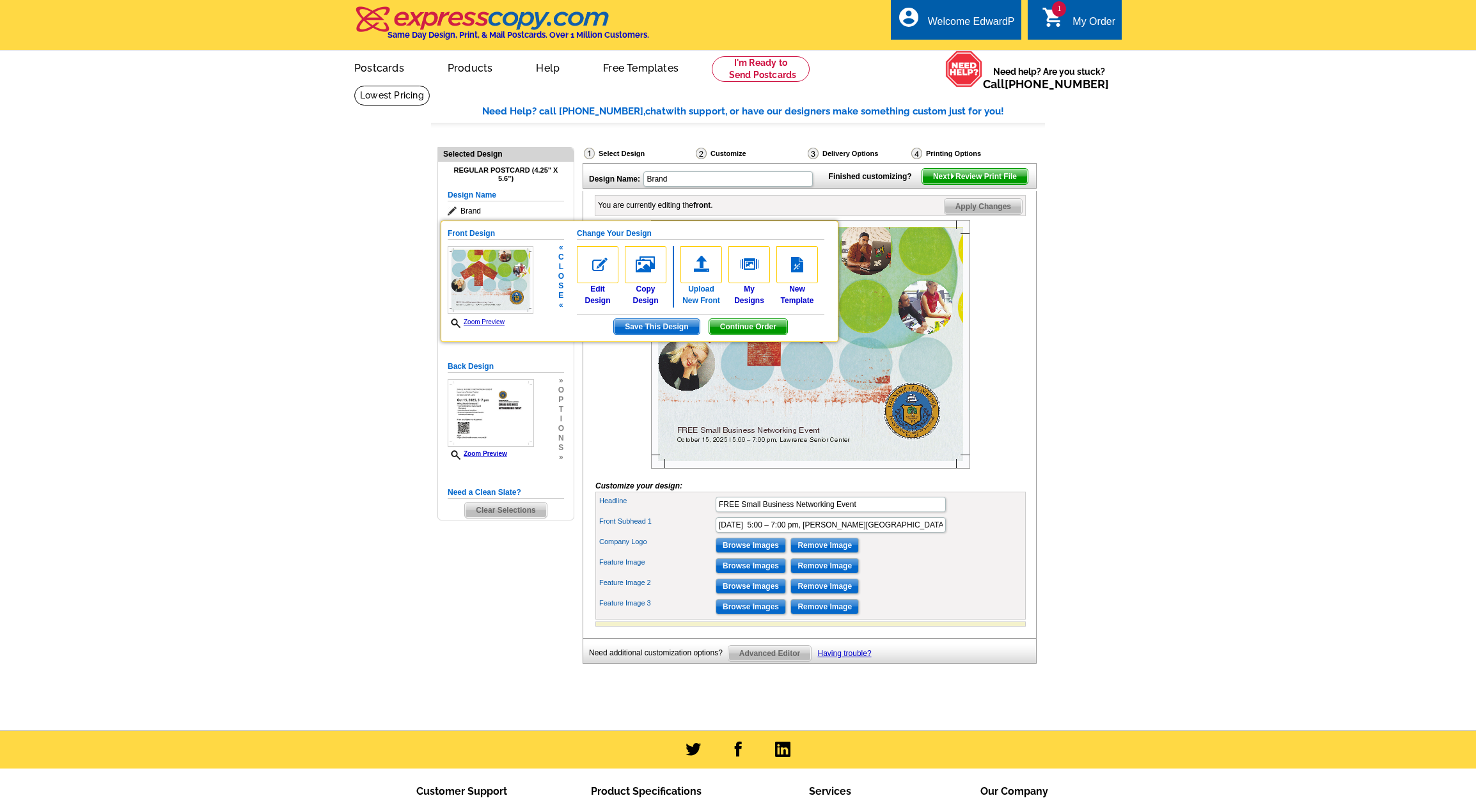
click at [699, 266] on img at bounding box center [701, 264] width 41 height 37
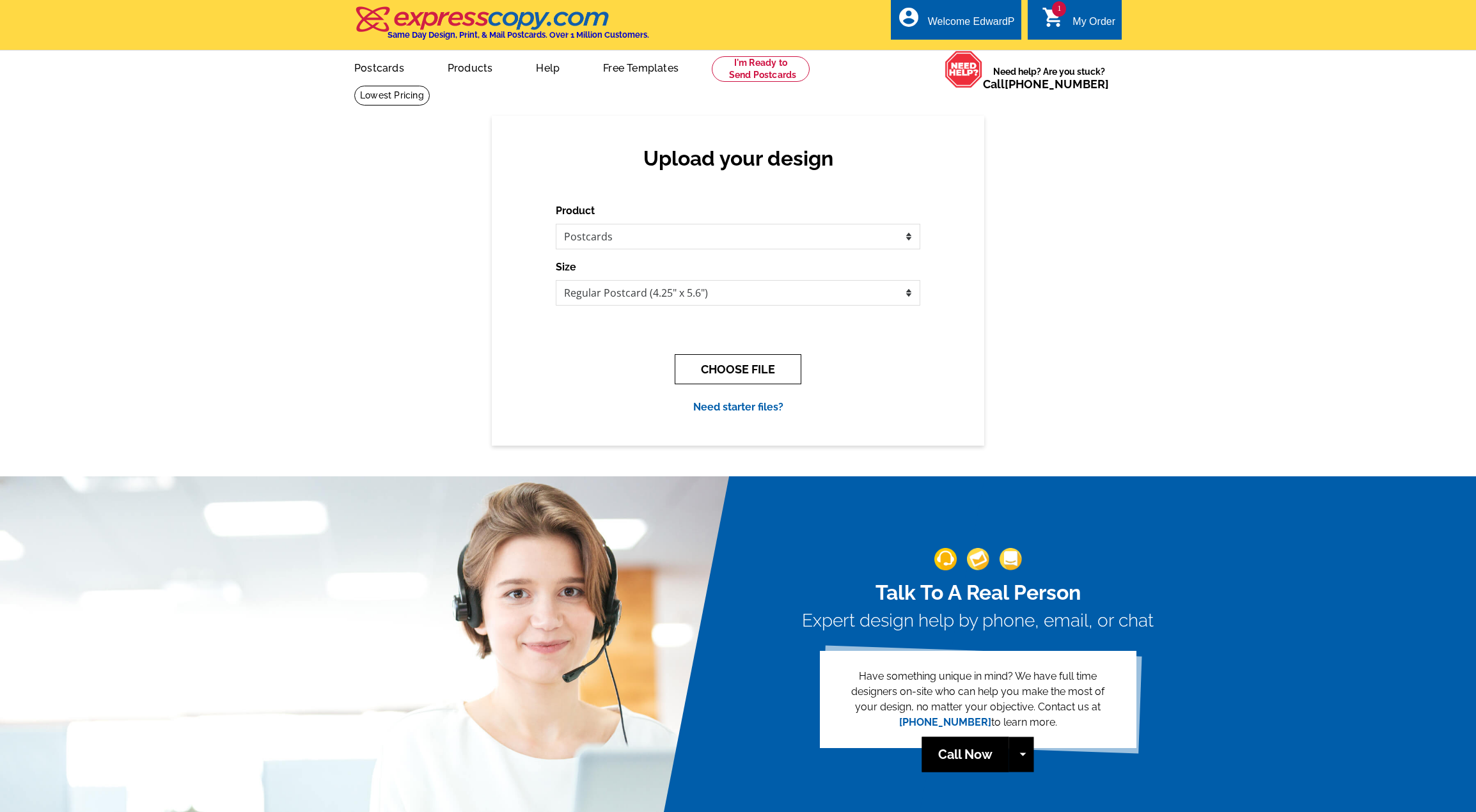
click at [757, 368] on button "CHOOSE FILE" at bounding box center [738, 369] width 127 height 30
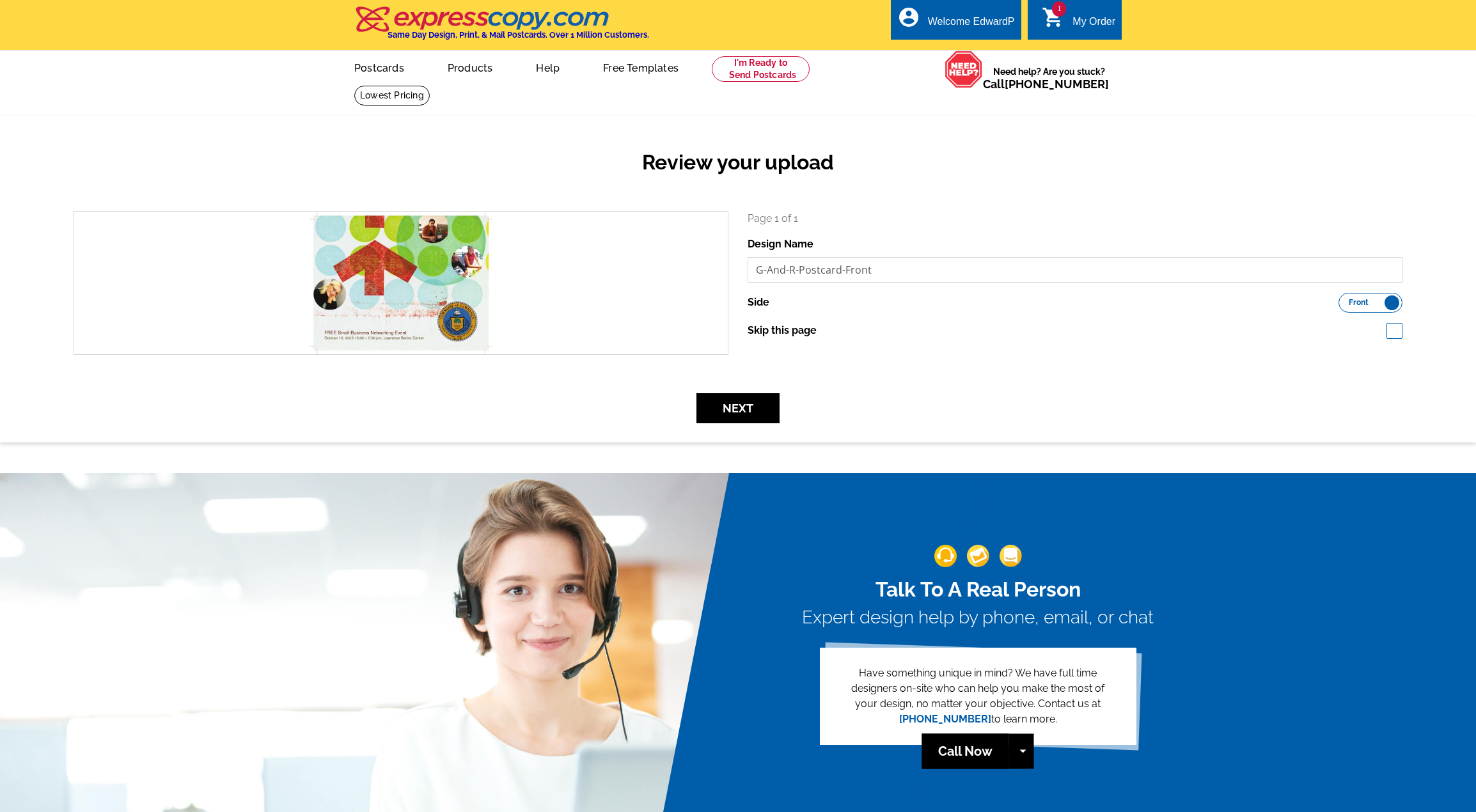
click at [918, 275] on input "G-And-R-Postcard-Front" at bounding box center [1075, 270] width 655 height 26
type input "G-And-R-Postcard-Front-Final"
drag, startPoint x: 745, startPoint y: 413, endPoint x: 750, endPoint y: 401, distance: 13.0
click at [748, 405] on button "Next" at bounding box center [738, 407] width 84 height 30
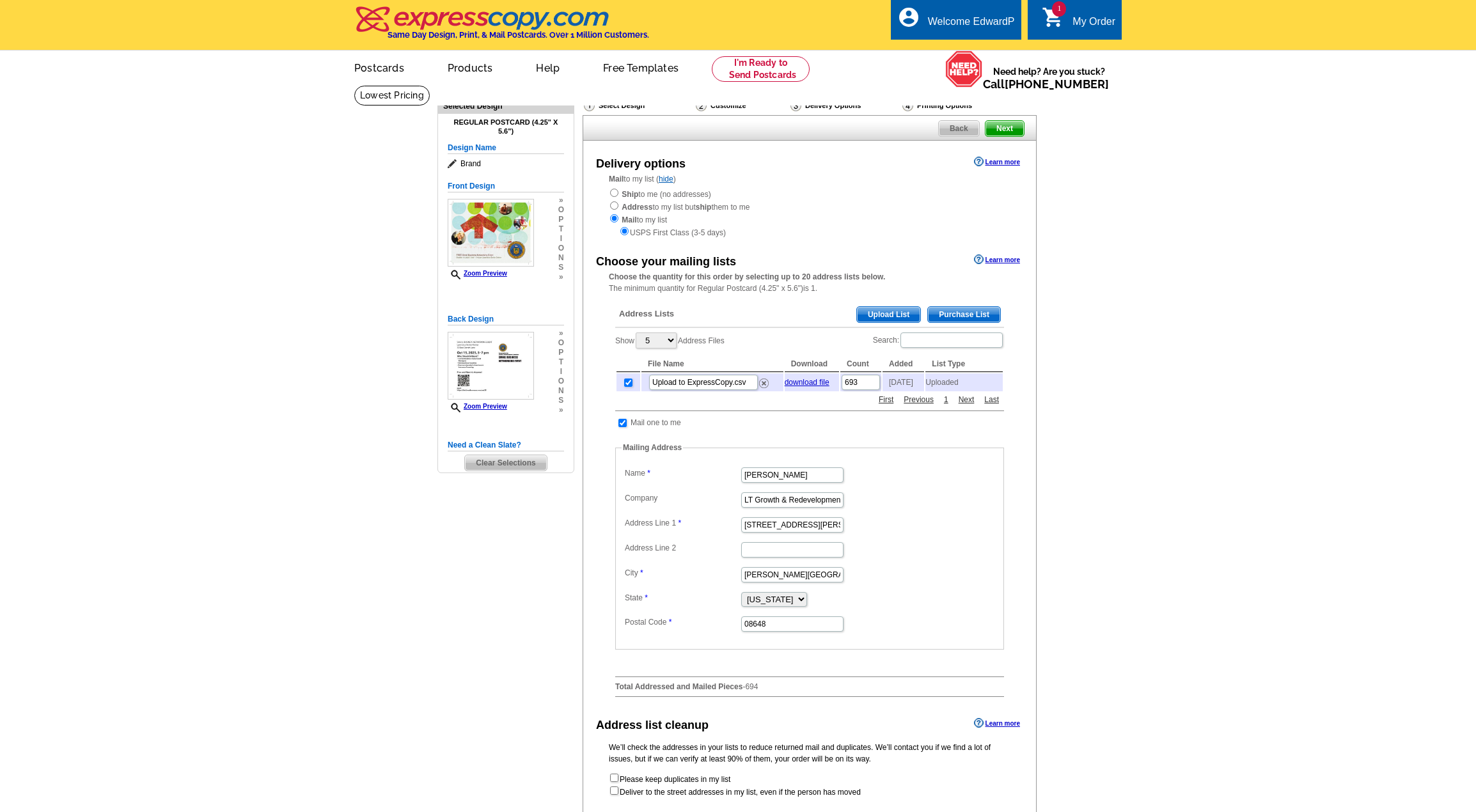
click at [625, 109] on div "Select Design" at bounding box center [638, 107] width 111 height 16
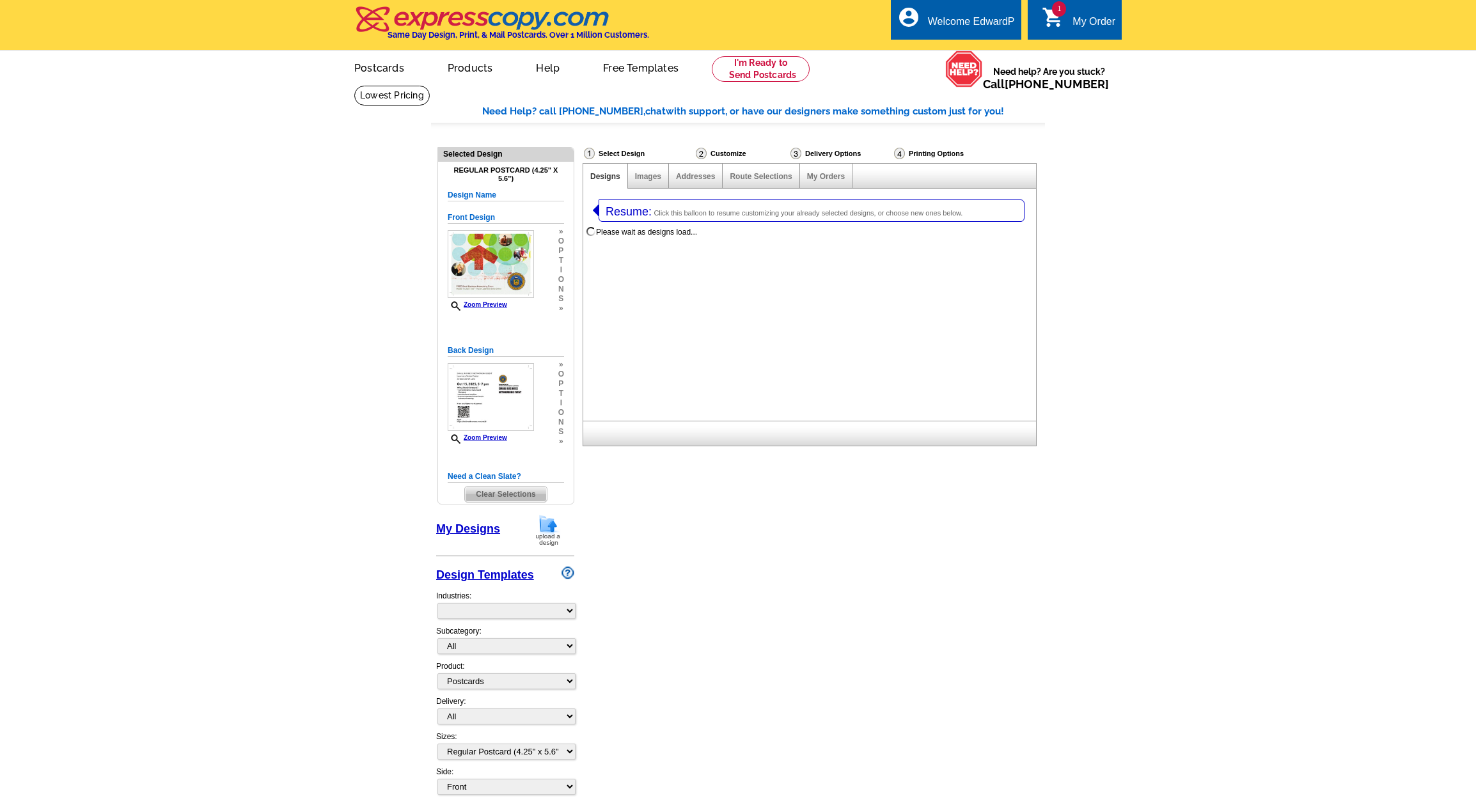
select select "1"
select select "785"
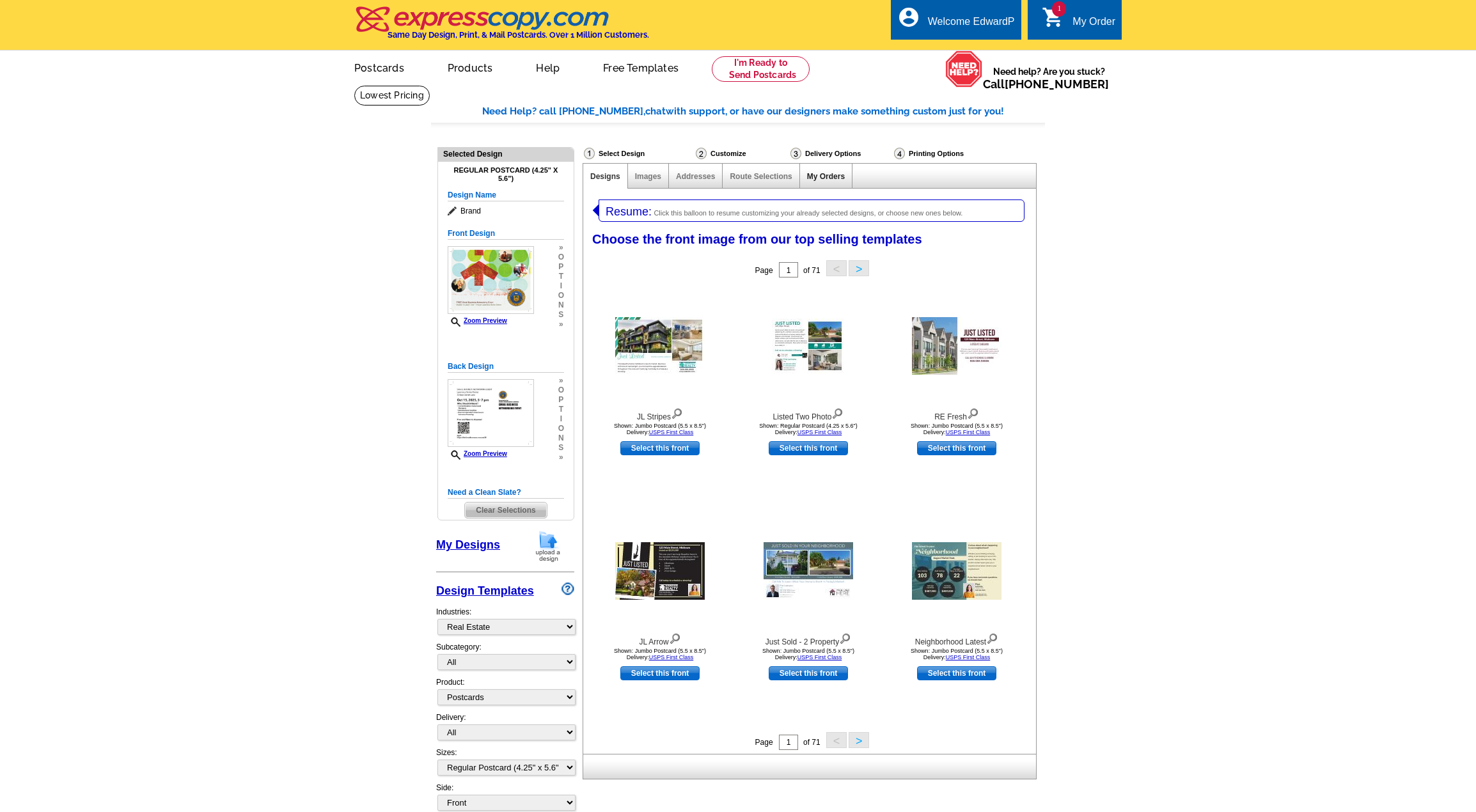
click at [829, 177] on link "My Orders" at bounding box center [825, 176] width 37 height 9
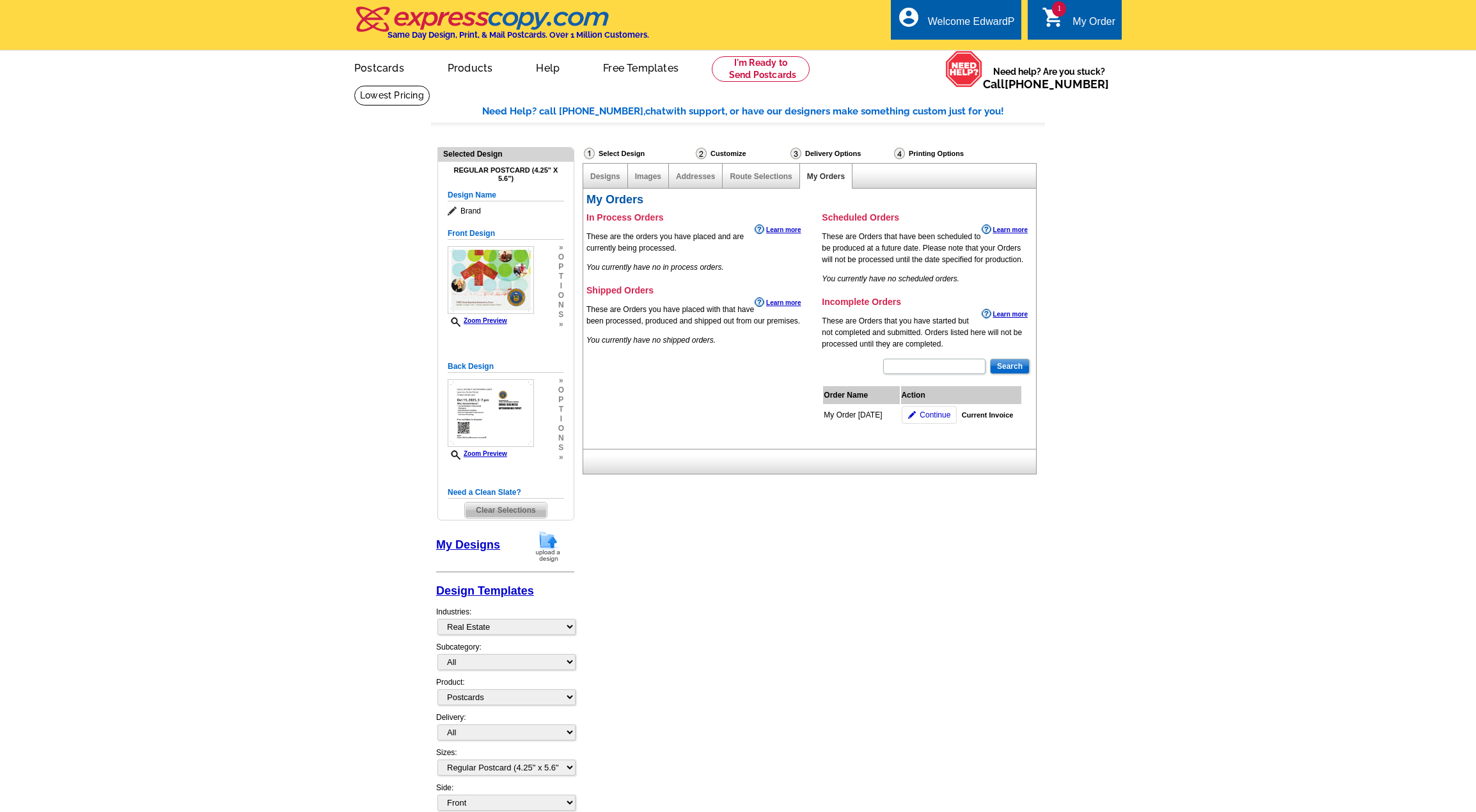
click at [484, 543] on link "My Designs" at bounding box center [468, 545] width 64 height 12
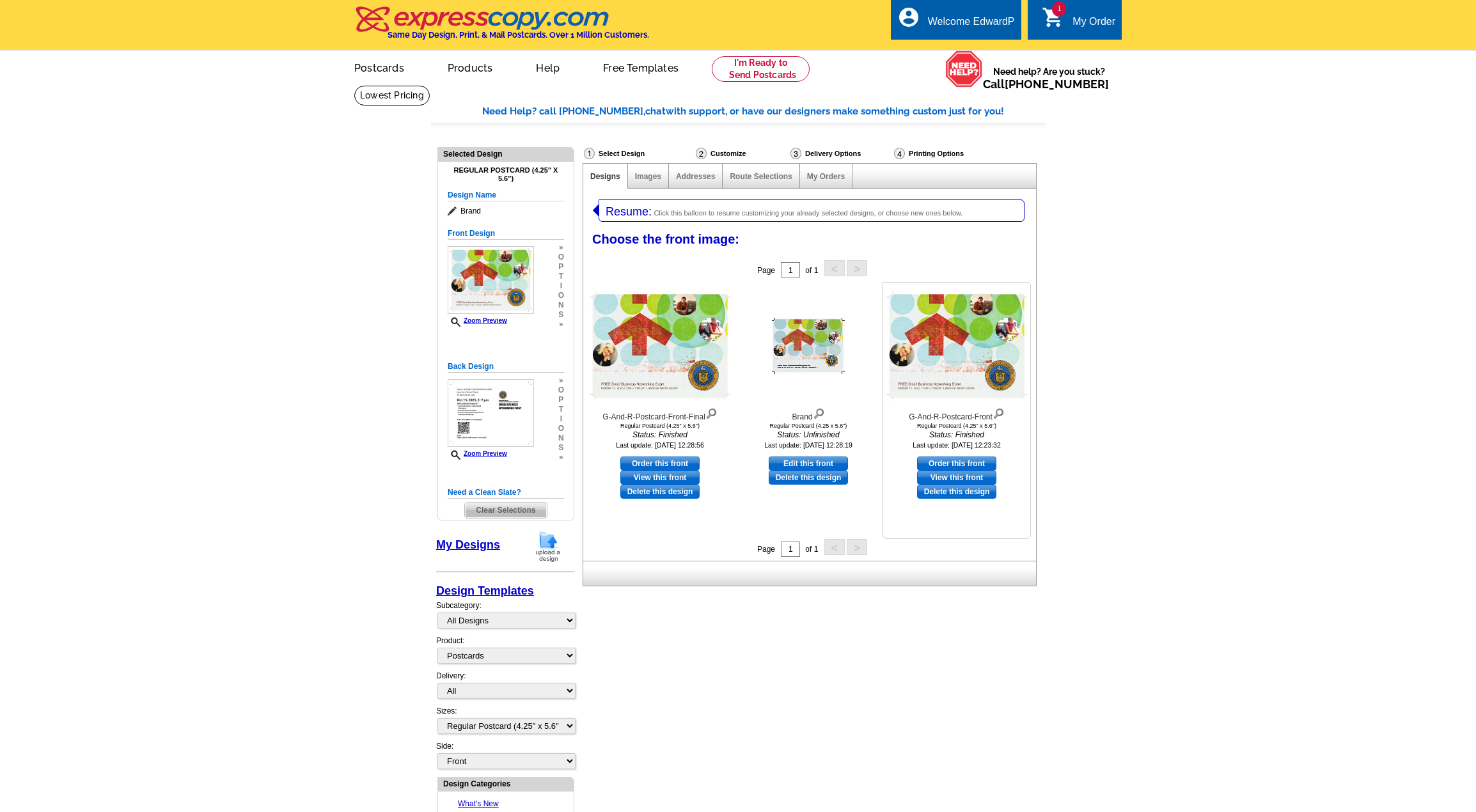
click at [953, 495] on link "Delete this design" at bounding box center [957, 492] width 80 height 14
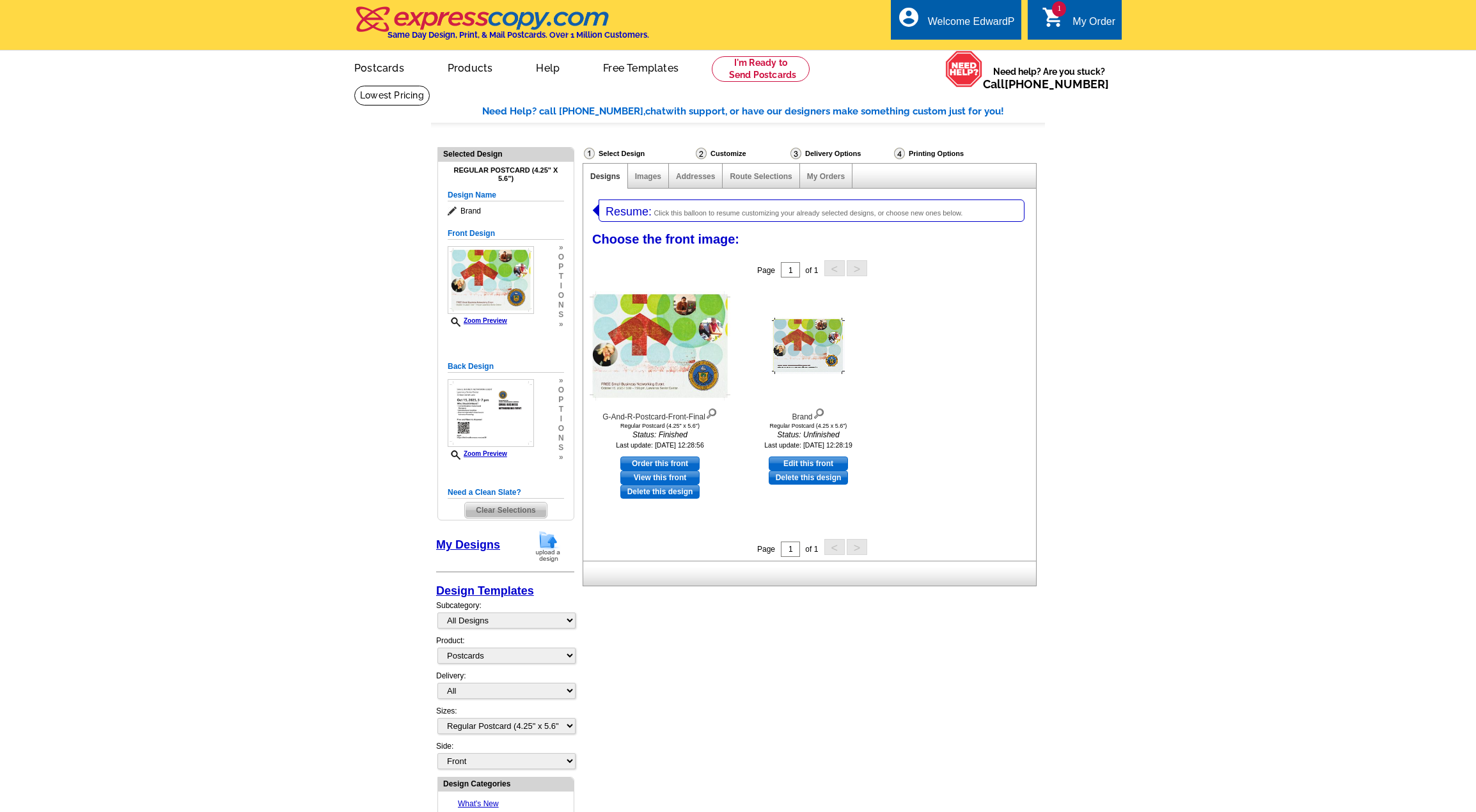
click at [480, 193] on h5 "Design Name" at bounding box center [505, 195] width 116 height 12
click at [469, 212] on span "Brand" at bounding box center [505, 210] width 116 height 12
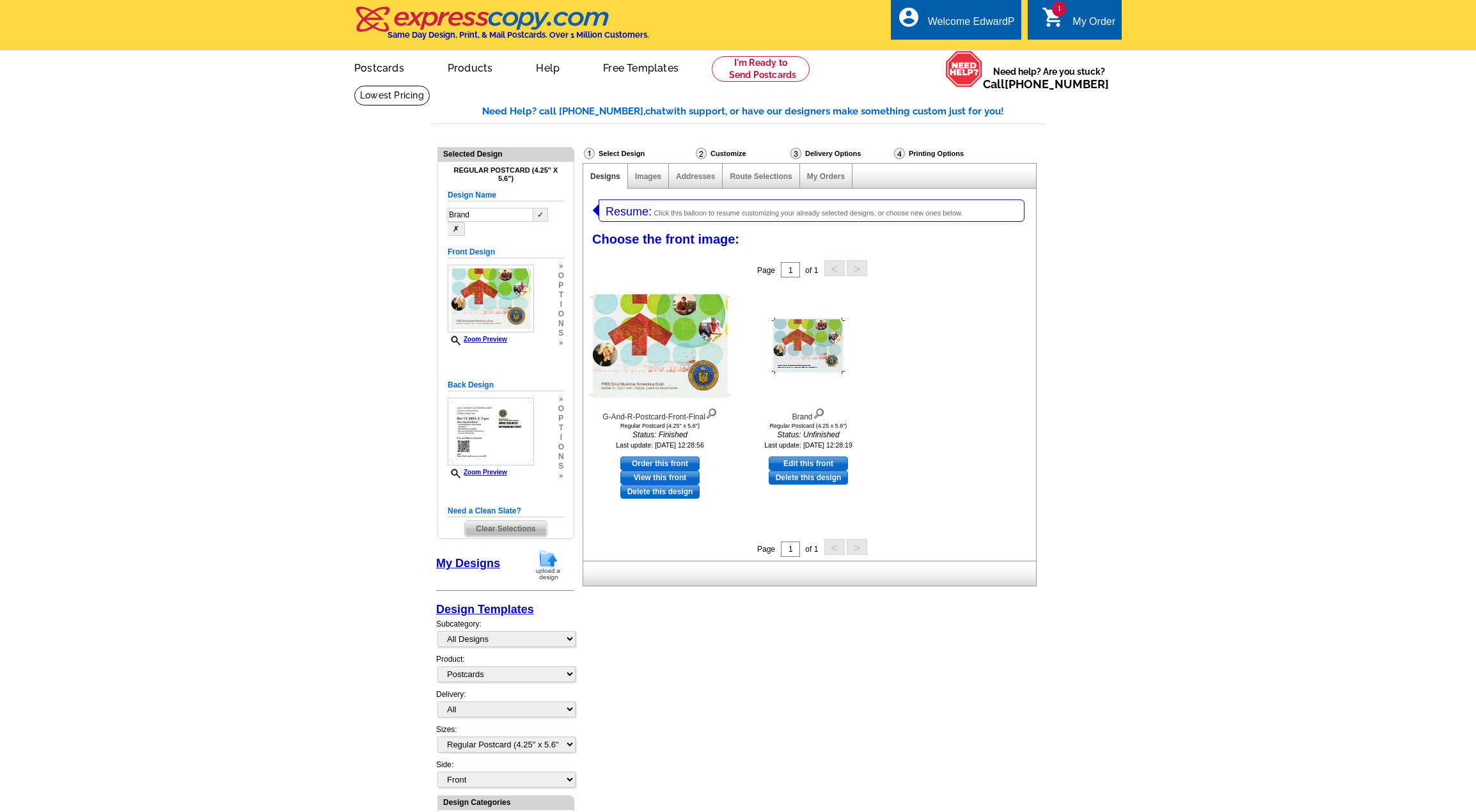
click at [479, 214] on input "Brand" at bounding box center [490, 214] width 86 height 14
type input "Oct Event Final"
click at [540, 213] on button "✓" at bounding box center [540, 214] width 14 height 14
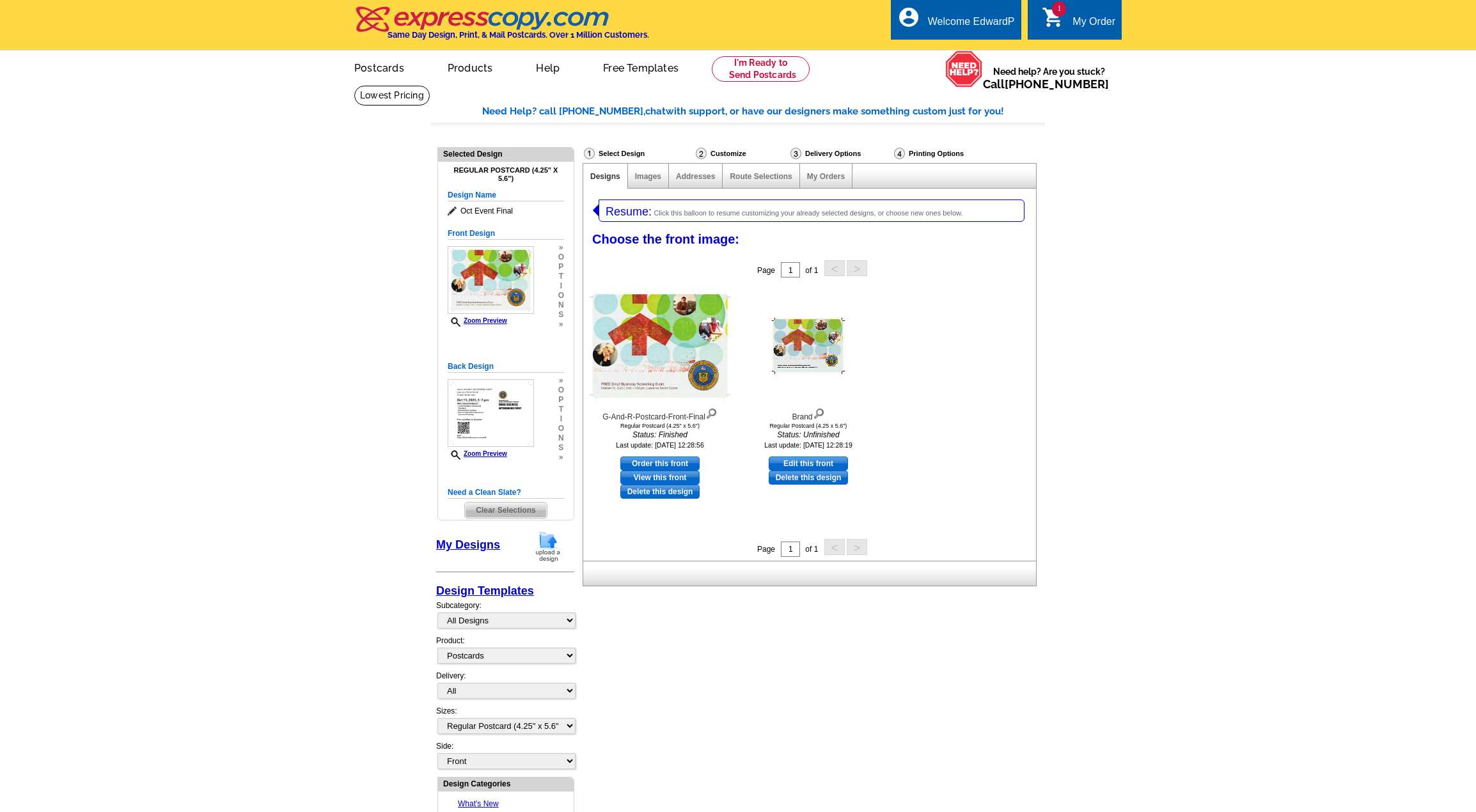
click at [459, 547] on link "My Designs" at bounding box center [468, 545] width 64 height 12
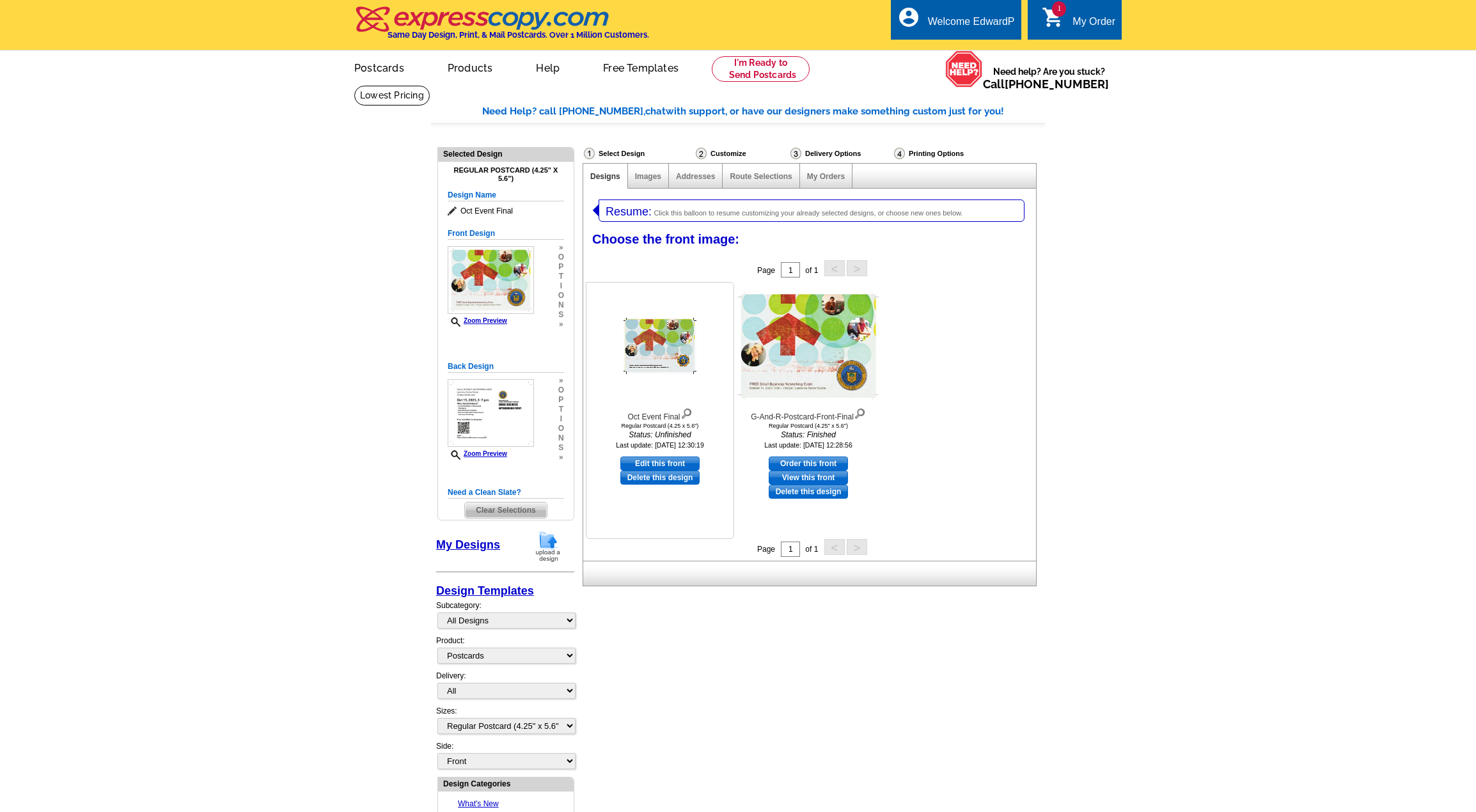
click at [686, 415] on img at bounding box center [686, 412] width 12 height 14
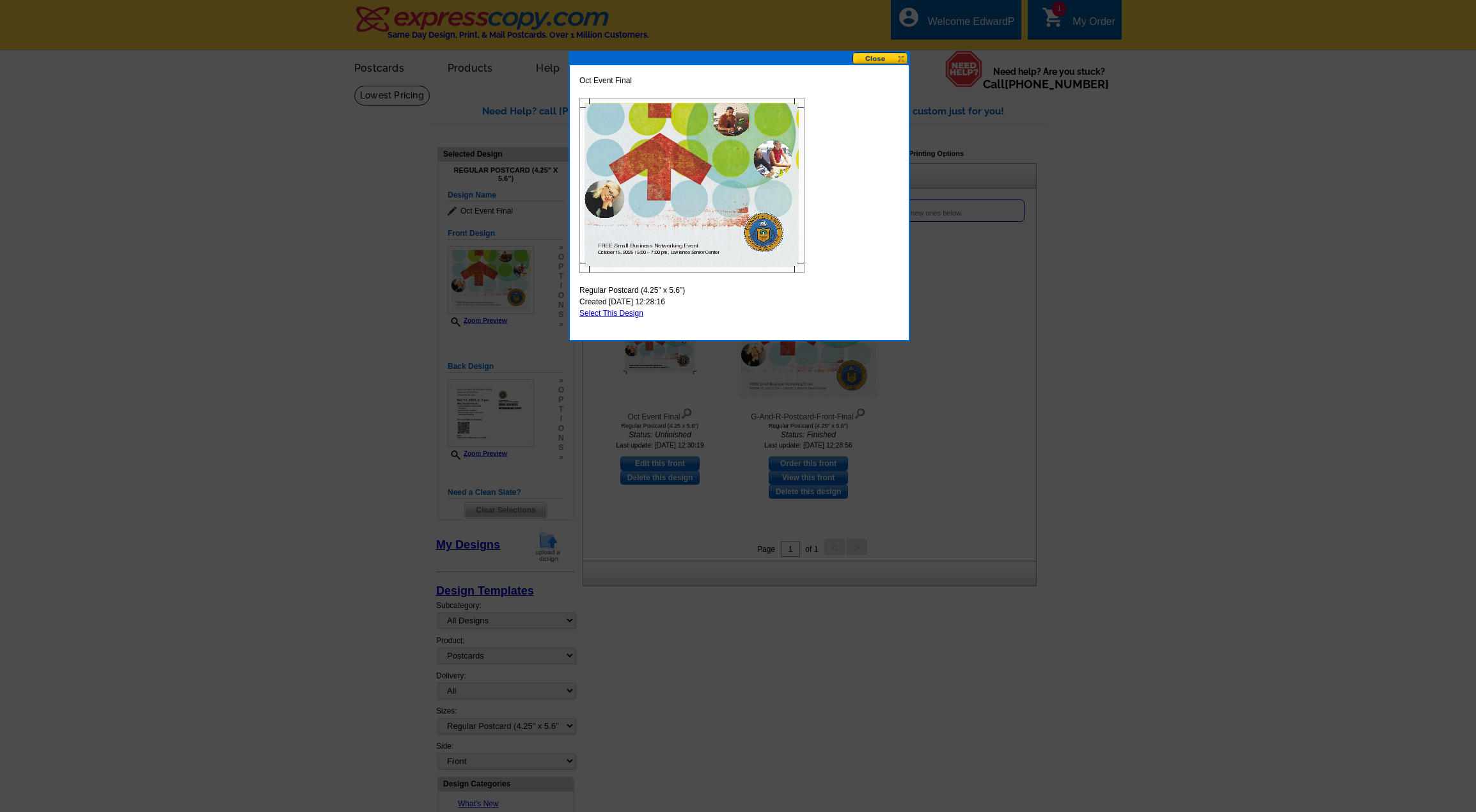
click at [871, 63] on button at bounding box center [880, 59] width 57 height 12
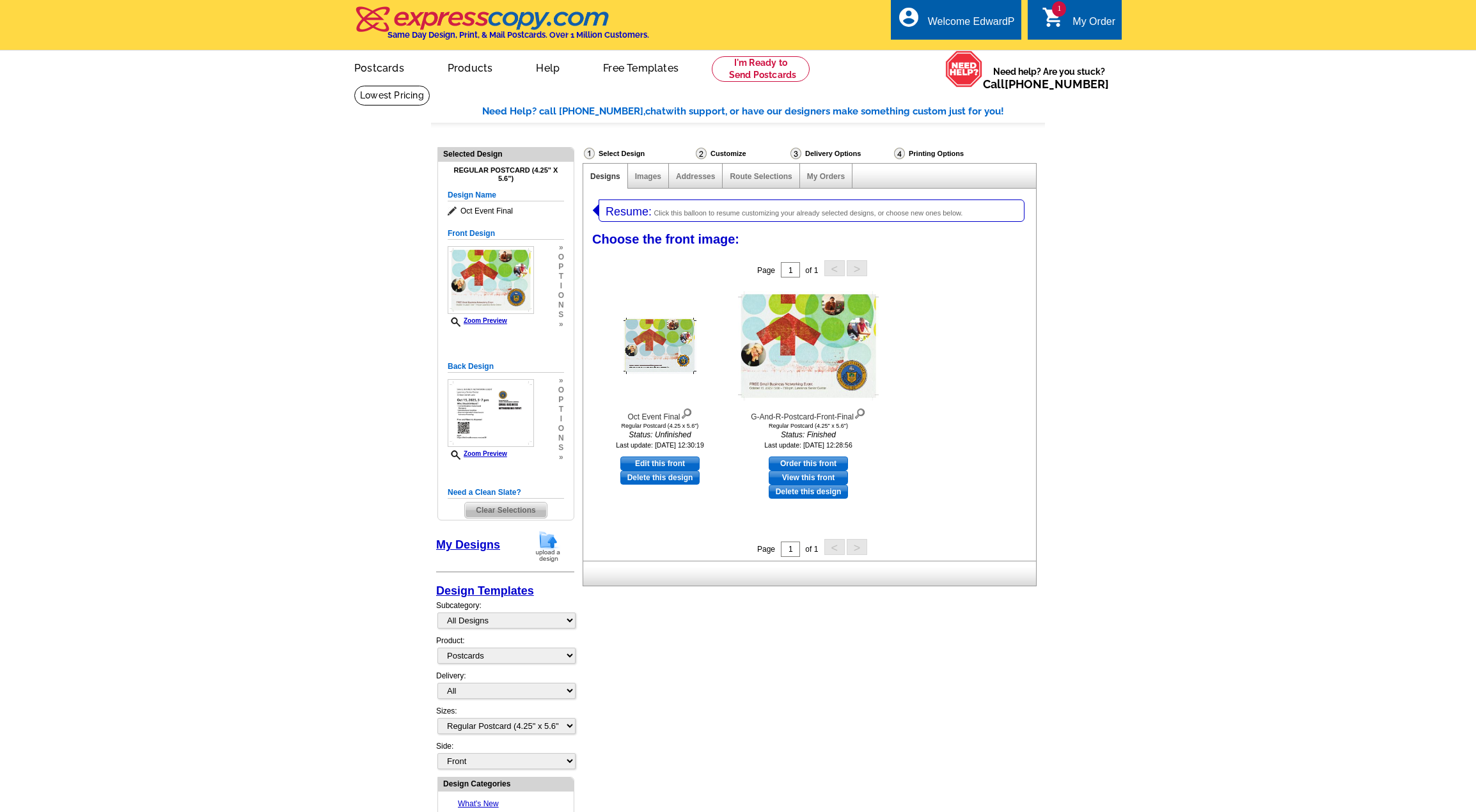
click at [1252, 194] on main "Need Help? call [PHONE_NUMBER], chat with support, or have our designers make s…" at bounding box center [738, 688] width 1476 height 1205
